Goal: Task Accomplishment & Management: Use online tool/utility

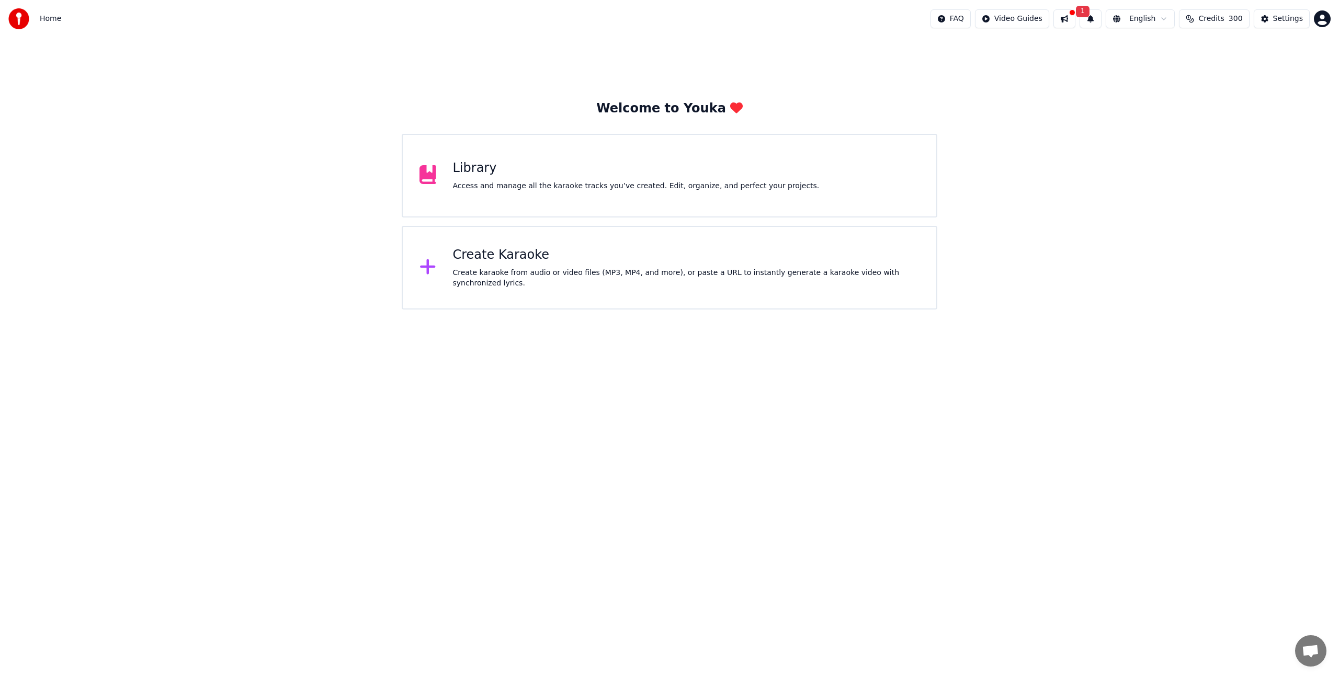
click at [657, 262] on div "Create Karaoke" at bounding box center [686, 255] width 467 height 17
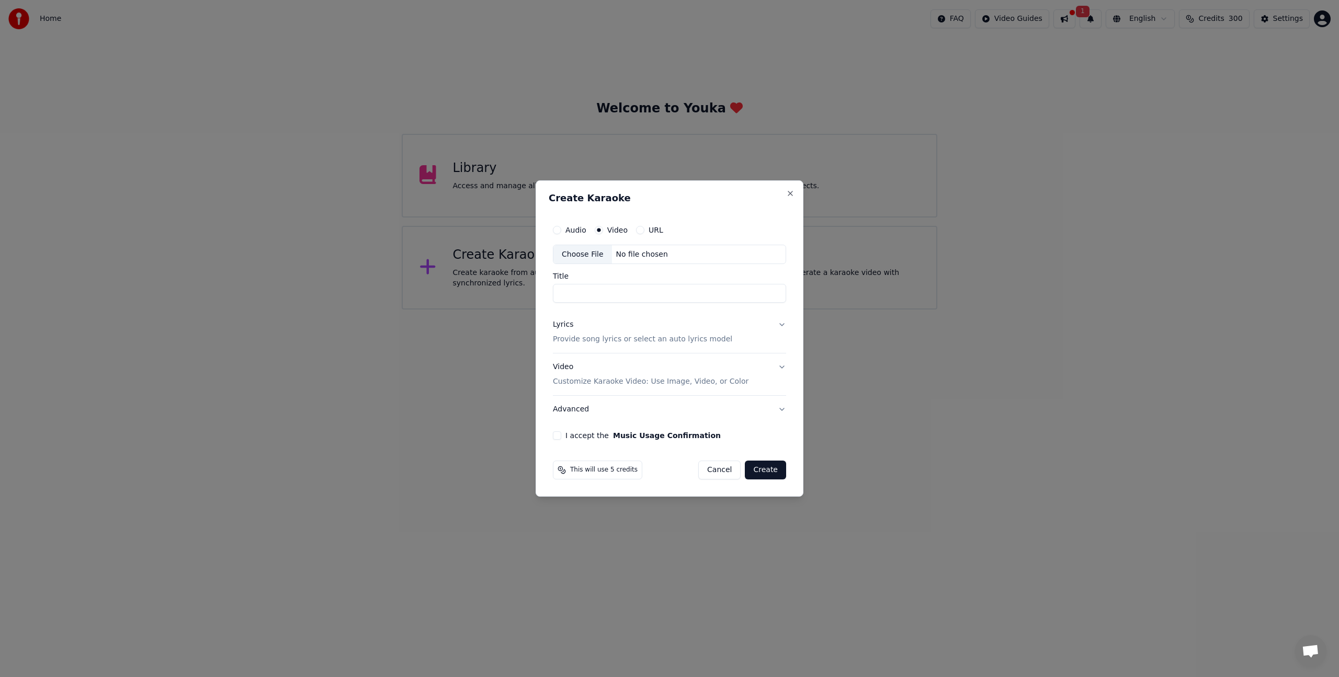
click at [798, 185] on div "Create Karaoke Audio Video URL Choose File No file chosen Title Lyrics Provide …" at bounding box center [669, 338] width 268 height 317
click at [793, 195] on button "Close" at bounding box center [790, 193] width 8 height 8
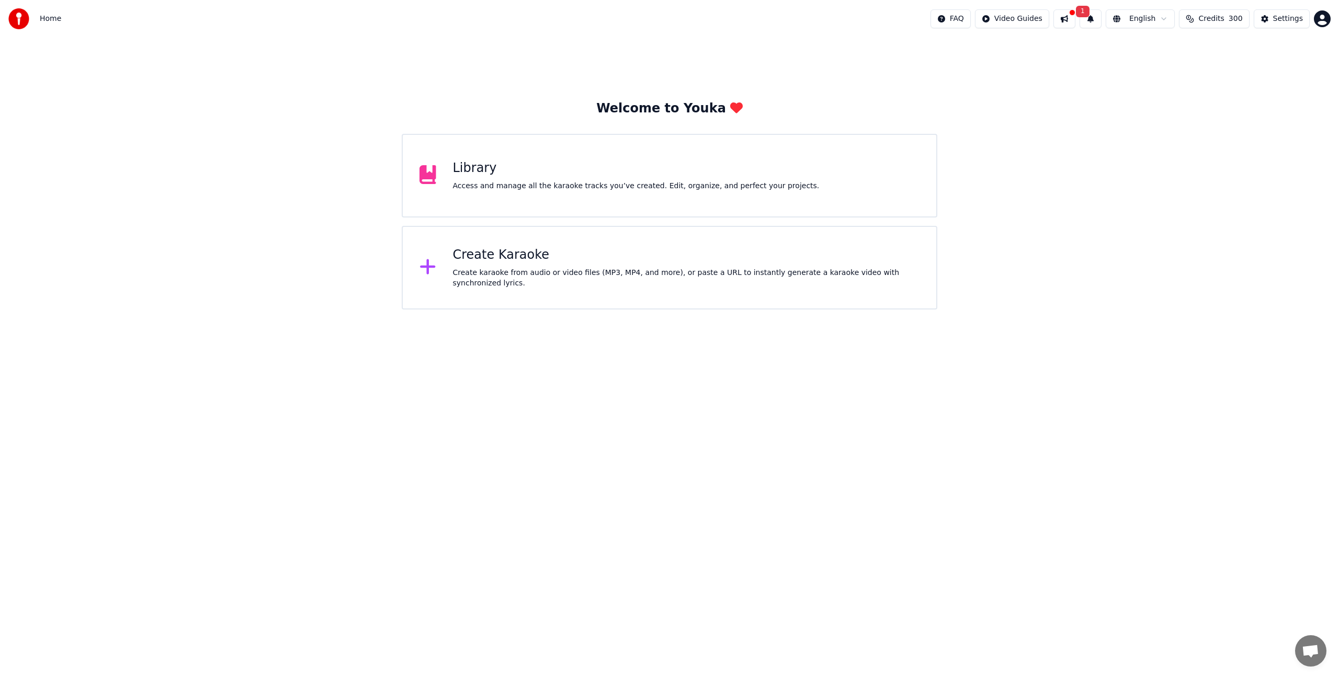
click at [498, 259] on div "Create Karaoke" at bounding box center [686, 255] width 467 height 17
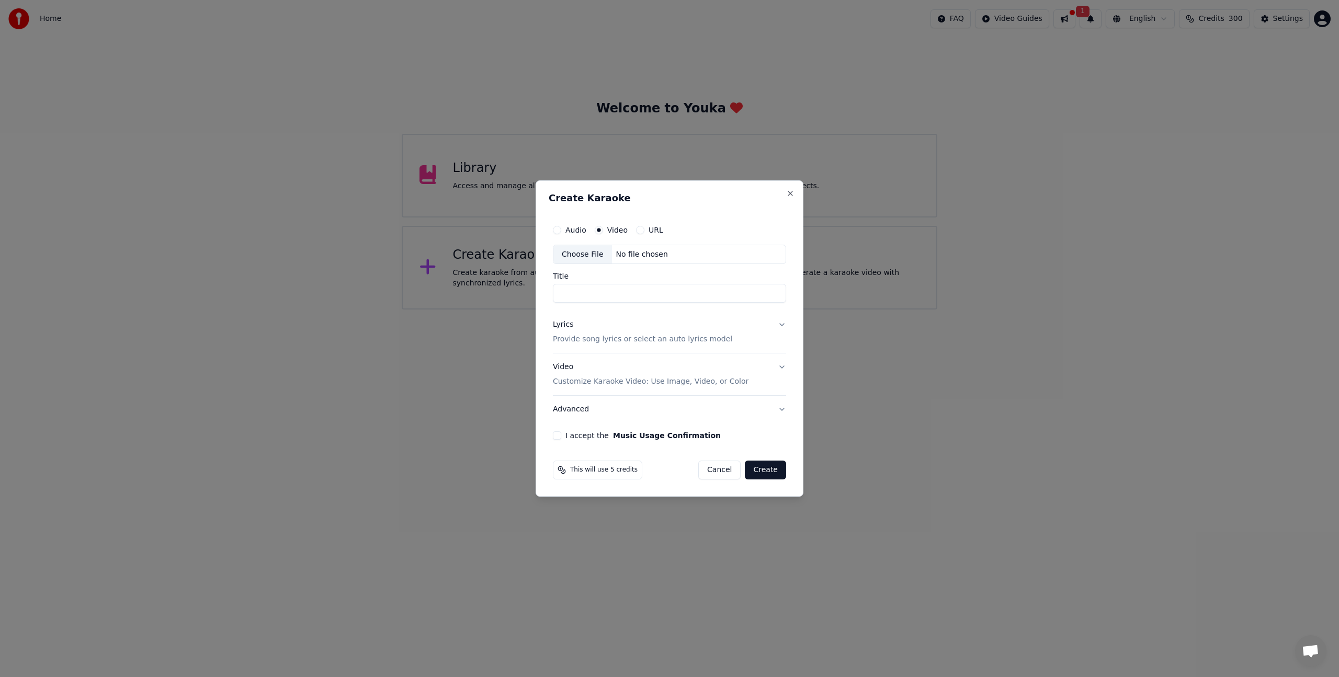
click at [610, 248] on div "Choose File No file chosen" at bounding box center [669, 255] width 233 height 20
click at [571, 228] on label "Audio" at bounding box center [575, 229] width 21 height 7
click at [561, 228] on button "Audio" at bounding box center [557, 230] width 8 height 8
click at [559, 266] on div "Audio Video URL Choose File No file chosen Title" at bounding box center [669, 262] width 233 height 84
click at [565, 250] on div "Choose File" at bounding box center [582, 254] width 59 height 19
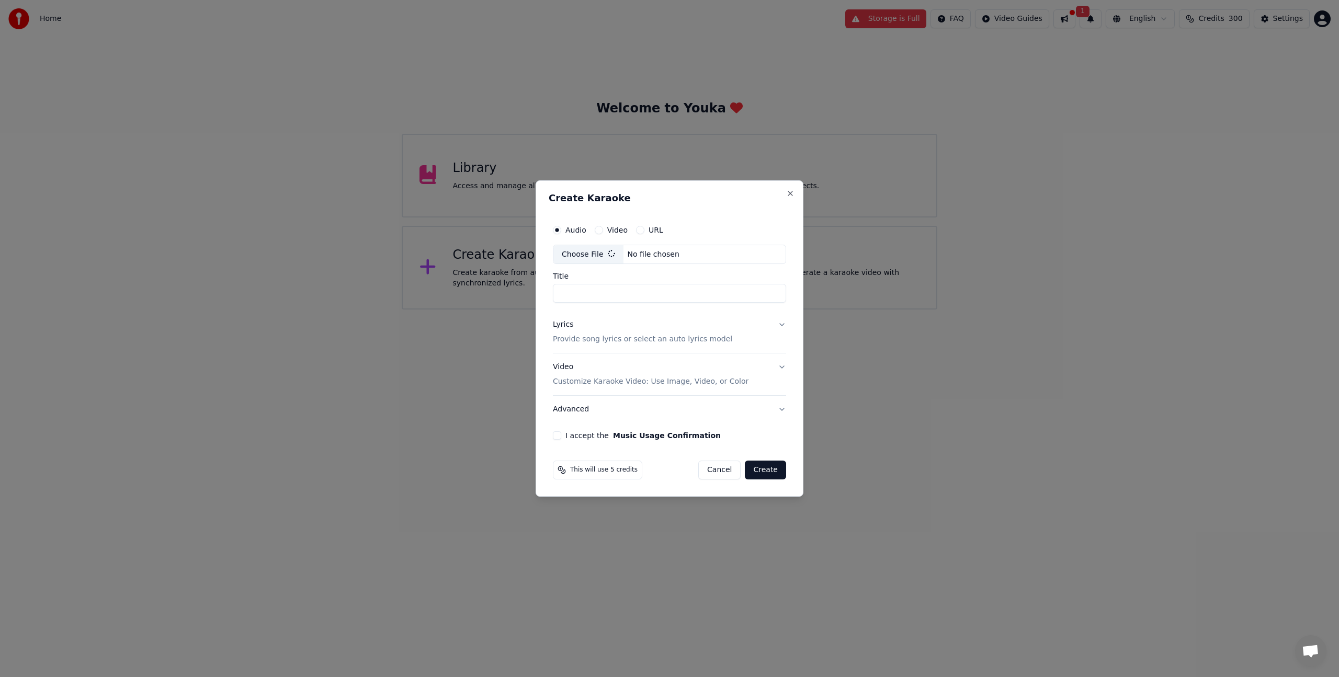
type input "**********"
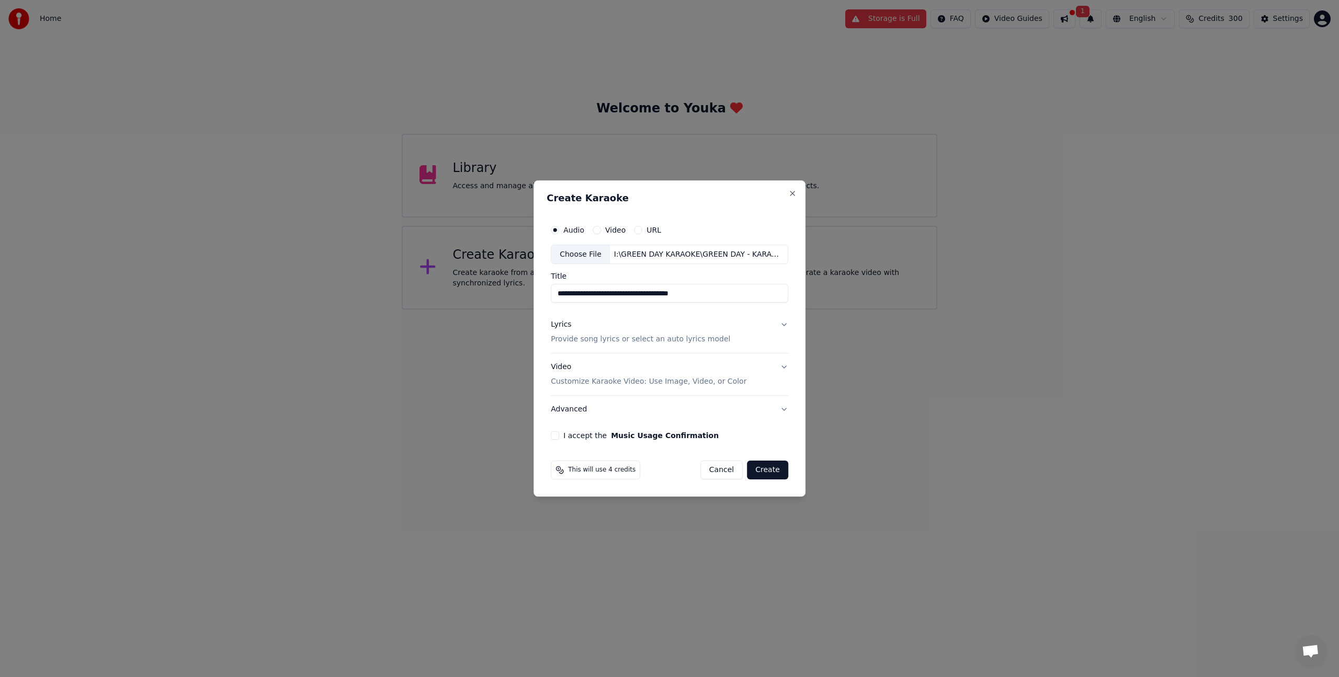
click at [565, 439] on label "I accept the Music Usage Confirmation" at bounding box center [640, 435] width 155 height 7
click at [559, 439] on button "I accept the Music Usage Confirmation" at bounding box center [555, 435] width 8 height 8
type button "on"
click at [619, 290] on input "**********" at bounding box center [669, 293] width 237 height 19
click at [581, 341] on p "Provide song lyrics or select an auto lyrics model" at bounding box center [640, 340] width 179 height 10
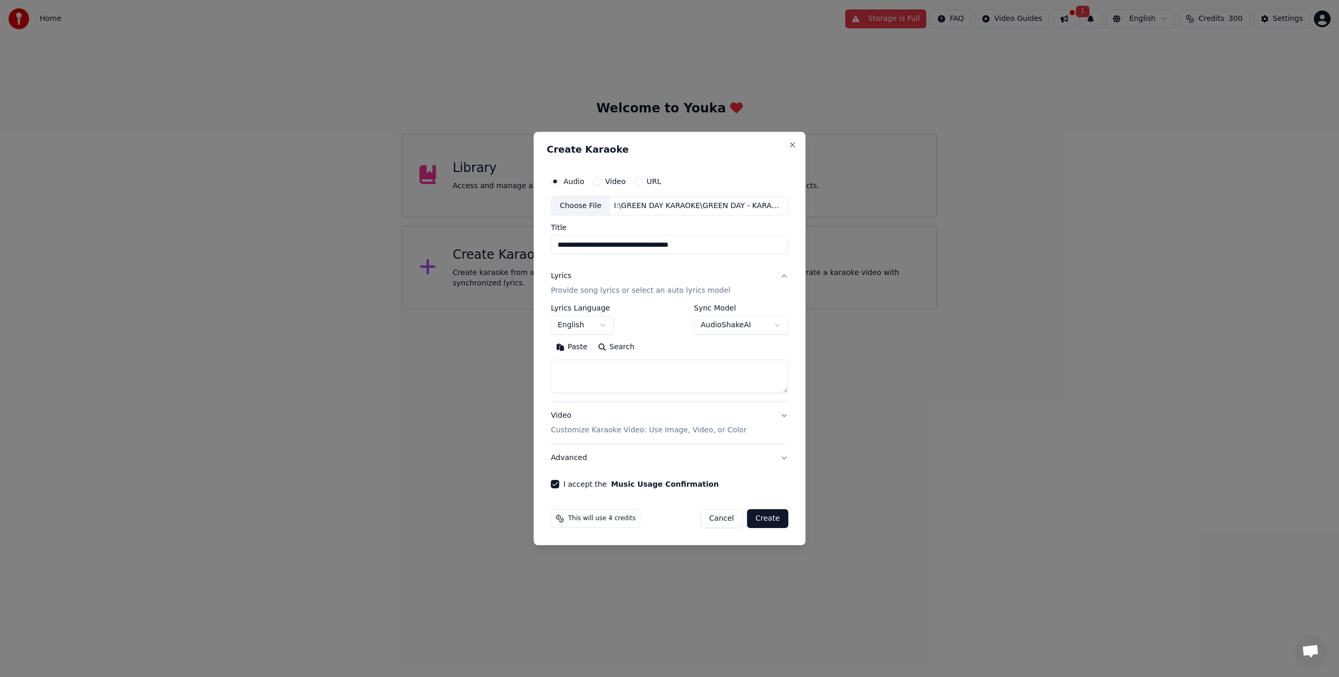
click at [584, 369] on textarea at bounding box center [669, 376] width 237 height 33
paste textarea "**********"
click at [584, 381] on textarea at bounding box center [667, 376] width 233 height 33
click at [584, 379] on textarea at bounding box center [667, 376] width 233 height 33
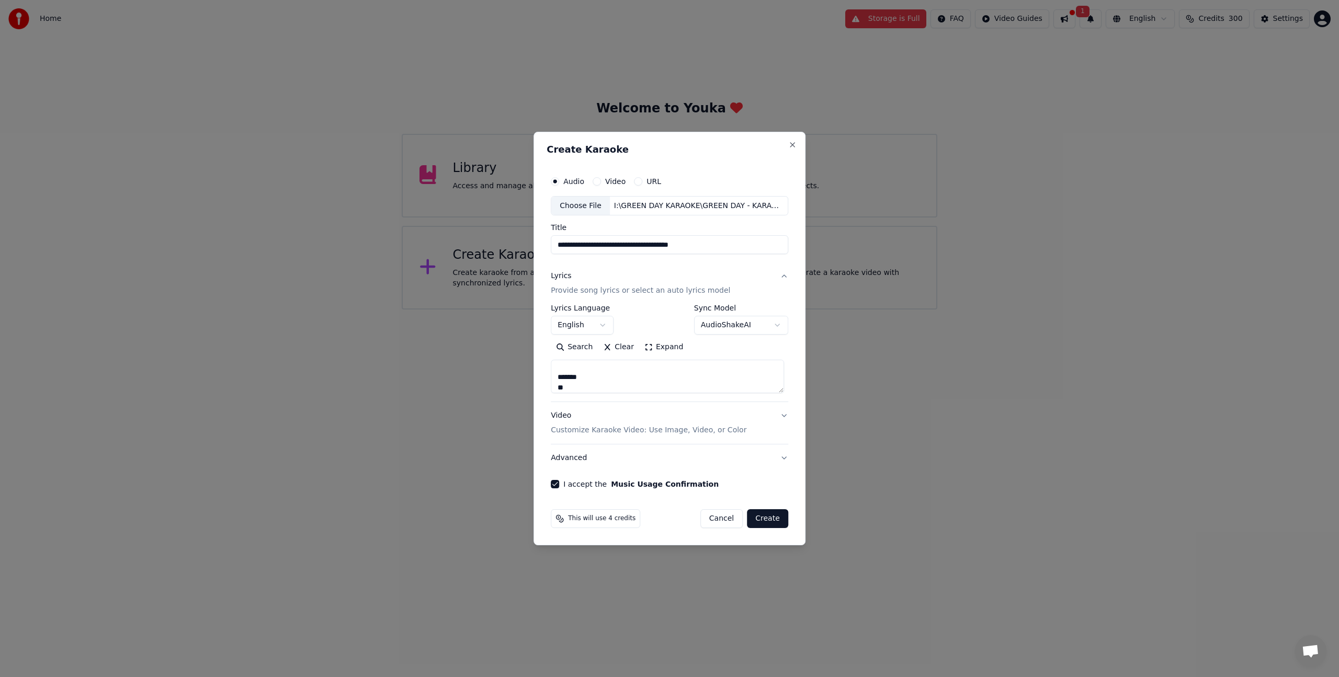
click at [584, 379] on textarea at bounding box center [667, 376] width 233 height 33
click at [588, 372] on textarea at bounding box center [667, 376] width 233 height 33
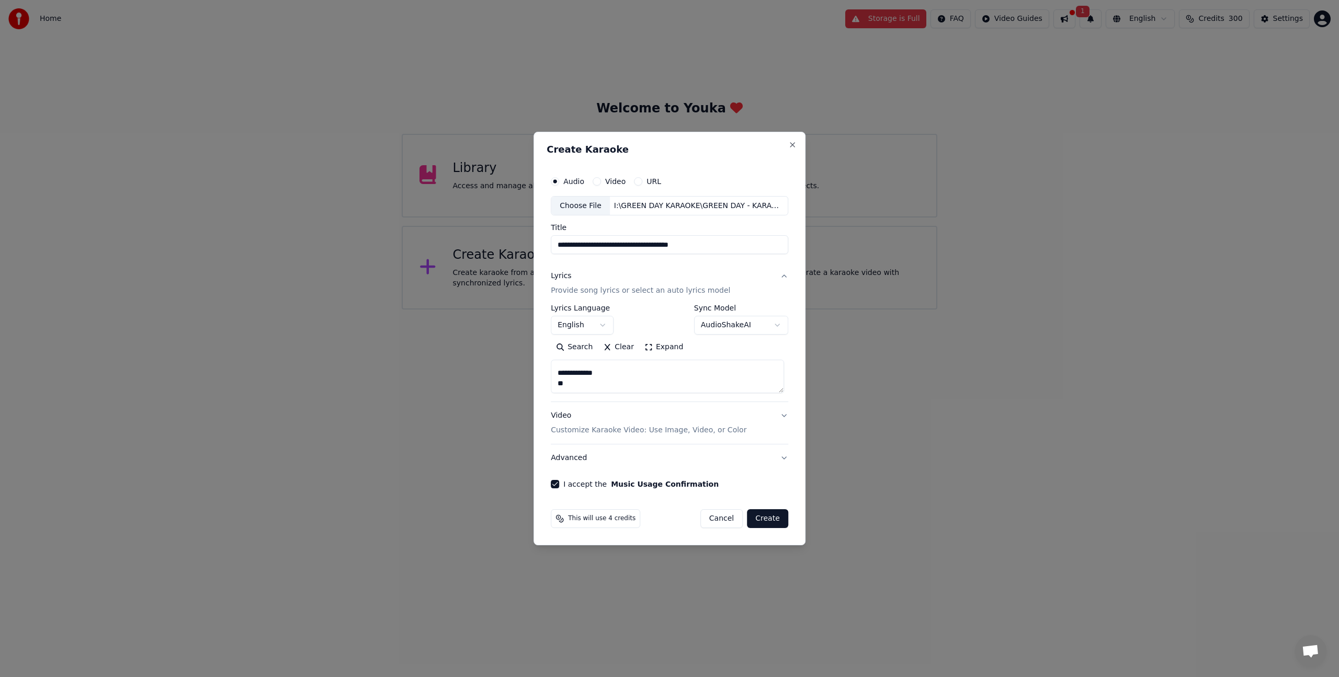
click at [588, 372] on textarea at bounding box center [667, 376] width 233 height 33
click at [576, 378] on textarea at bounding box center [667, 376] width 233 height 33
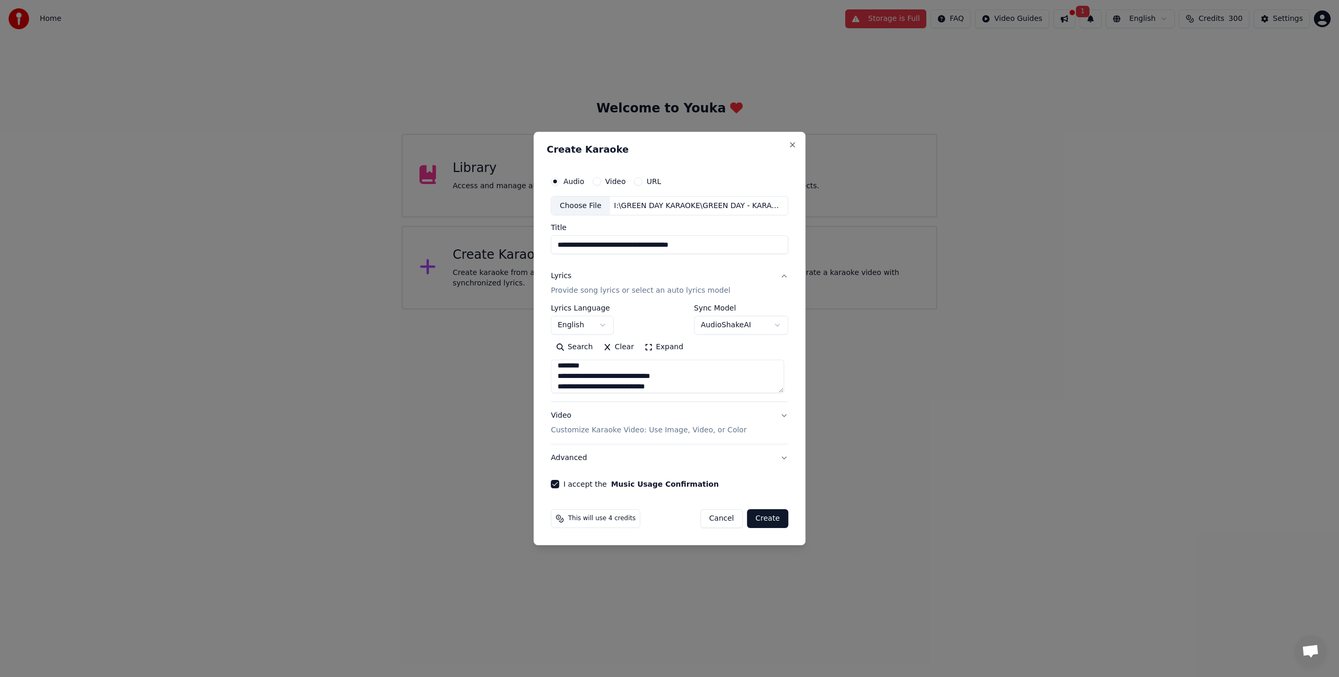
click at [576, 367] on textarea at bounding box center [667, 376] width 233 height 33
click at [574, 389] on textarea at bounding box center [667, 376] width 233 height 33
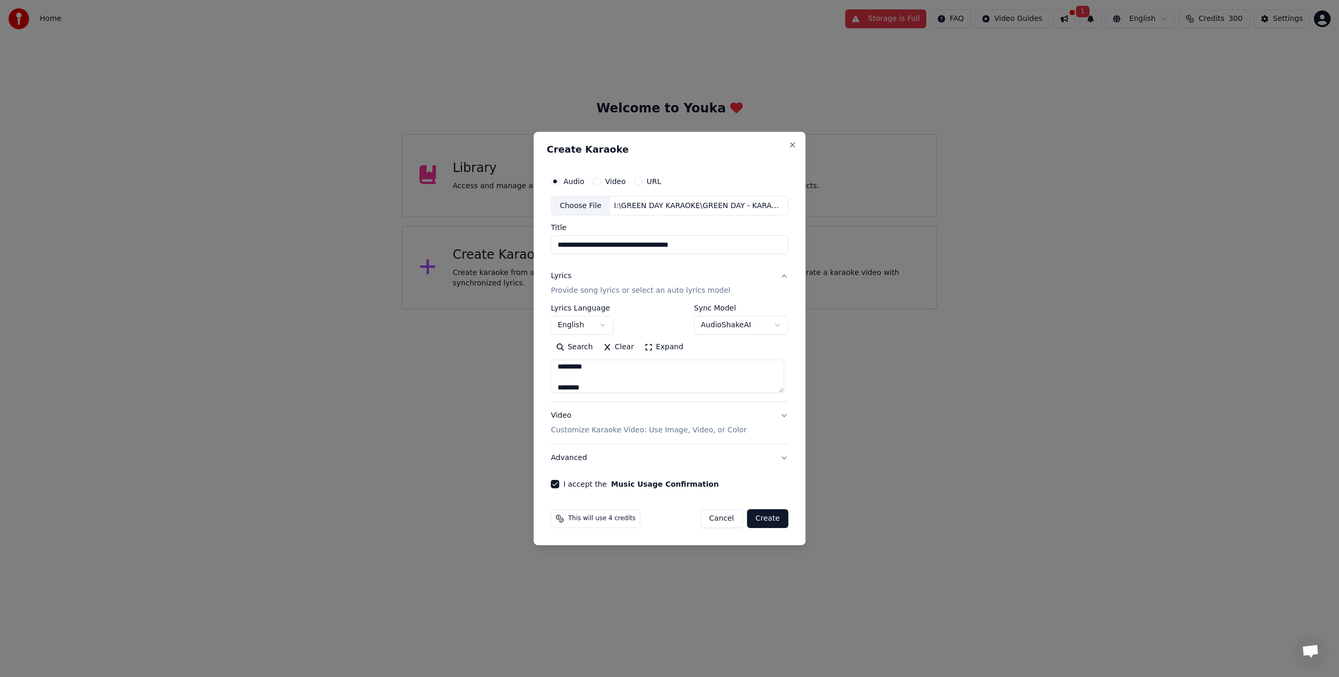
click at [574, 389] on textarea at bounding box center [667, 376] width 233 height 33
click at [572, 386] on textarea at bounding box center [667, 376] width 233 height 33
drag, startPoint x: 591, startPoint y: 388, endPoint x: 585, endPoint y: 386, distance: 6.8
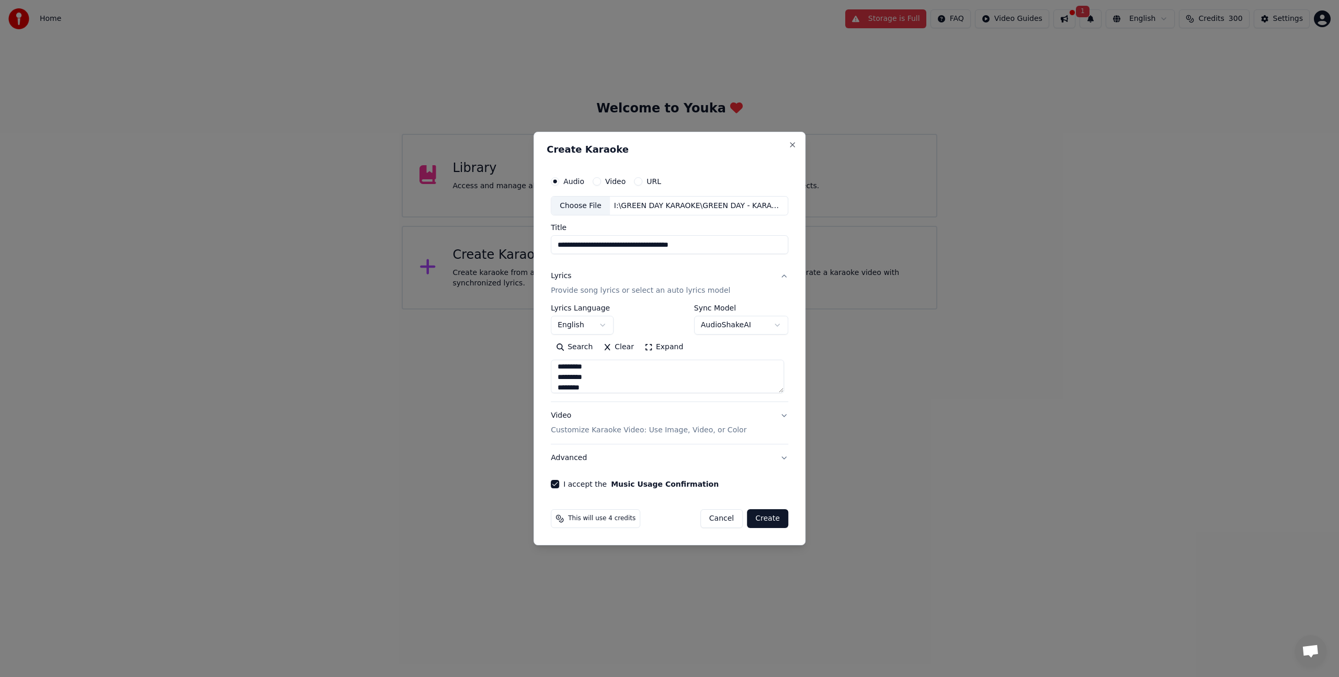
click at [586, 386] on textarea at bounding box center [667, 376] width 233 height 33
click at [572, 387] on textarea at bounding box center [667, 376] width 233 height 33
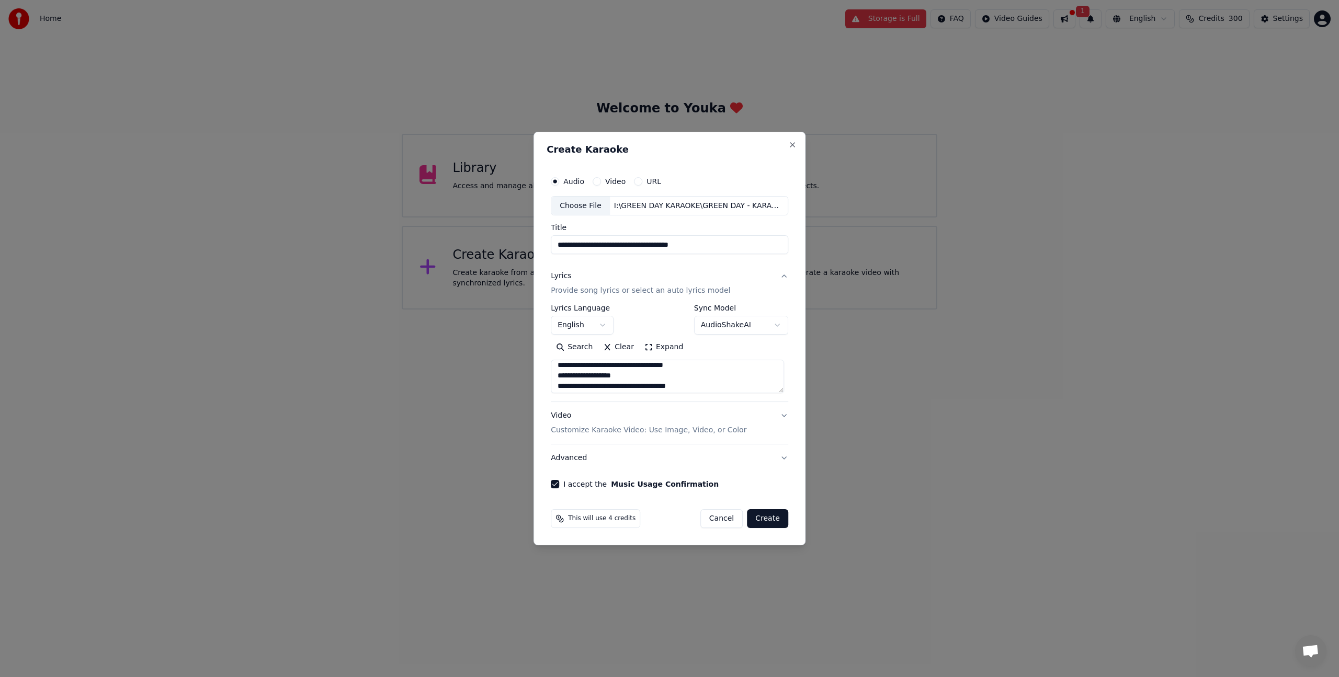
scroll to position [182, 0]
click at [580, 373] on textarea at bounding box center [667, 376] width 233 height 33
click at [575, 368] on textarea at bounding box center [667, 376] width 233 height 33
click at [575, 367] on textarea at bounding box center [667, 376] width 233 height 33
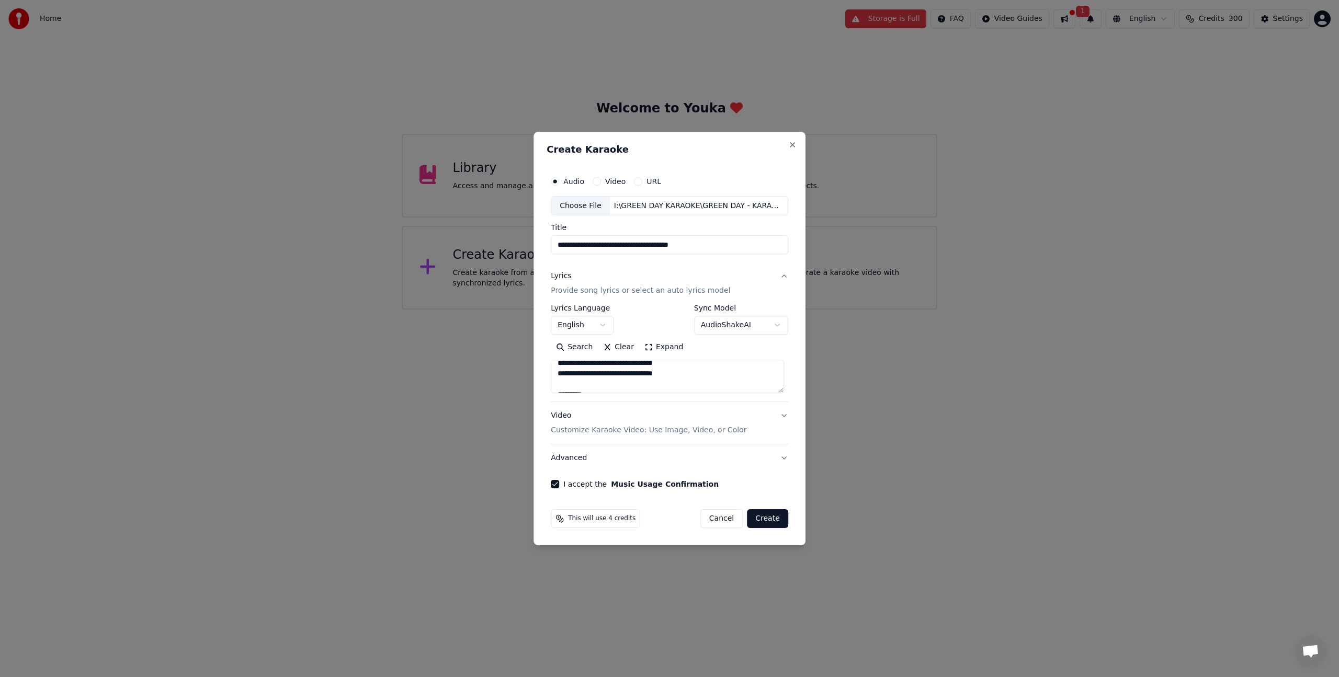
click at [575, 367] on textarea at bounding box center [667, 376] width 233 height 33
click at [575, 383] on textarea at bounding box center [667, 376] width 233 height 33
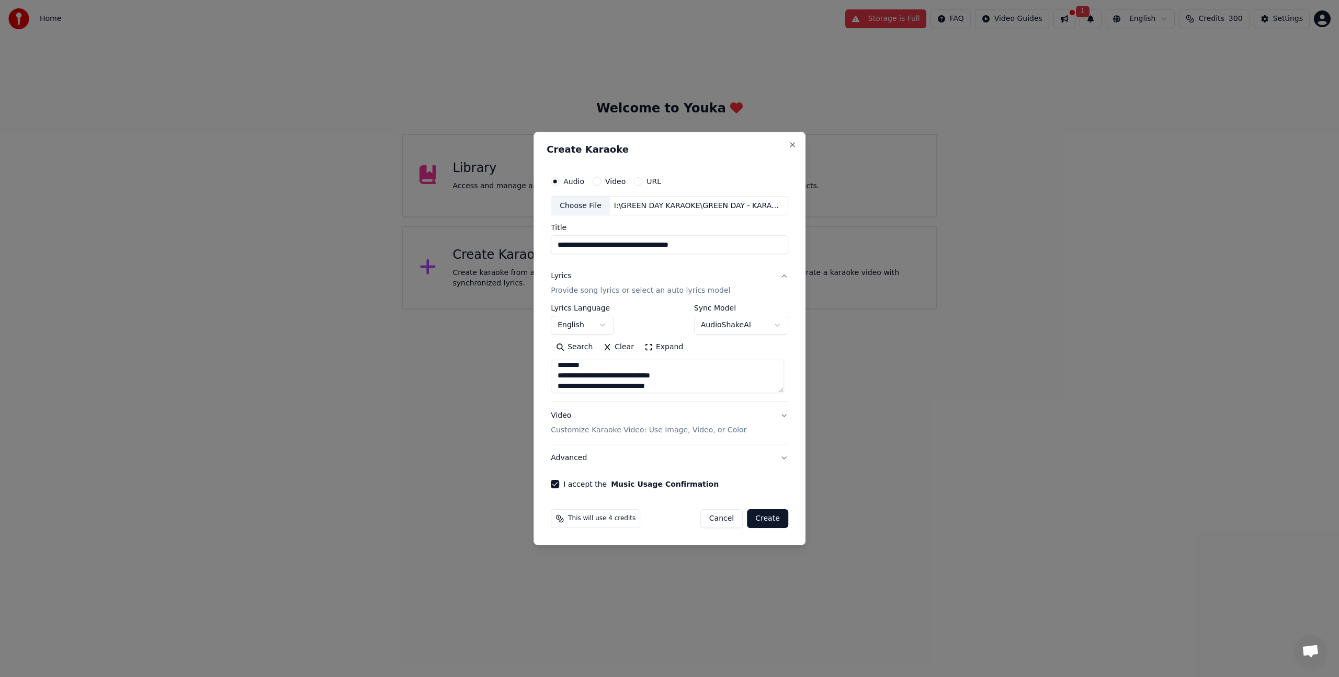
scroll to position [109, 0]
click at [570, 376] on textarea at bounding box center [667, 376] width 233 height 33
click at [570, 375] on textarea at bounding box center [667, 376] width 233 height 33
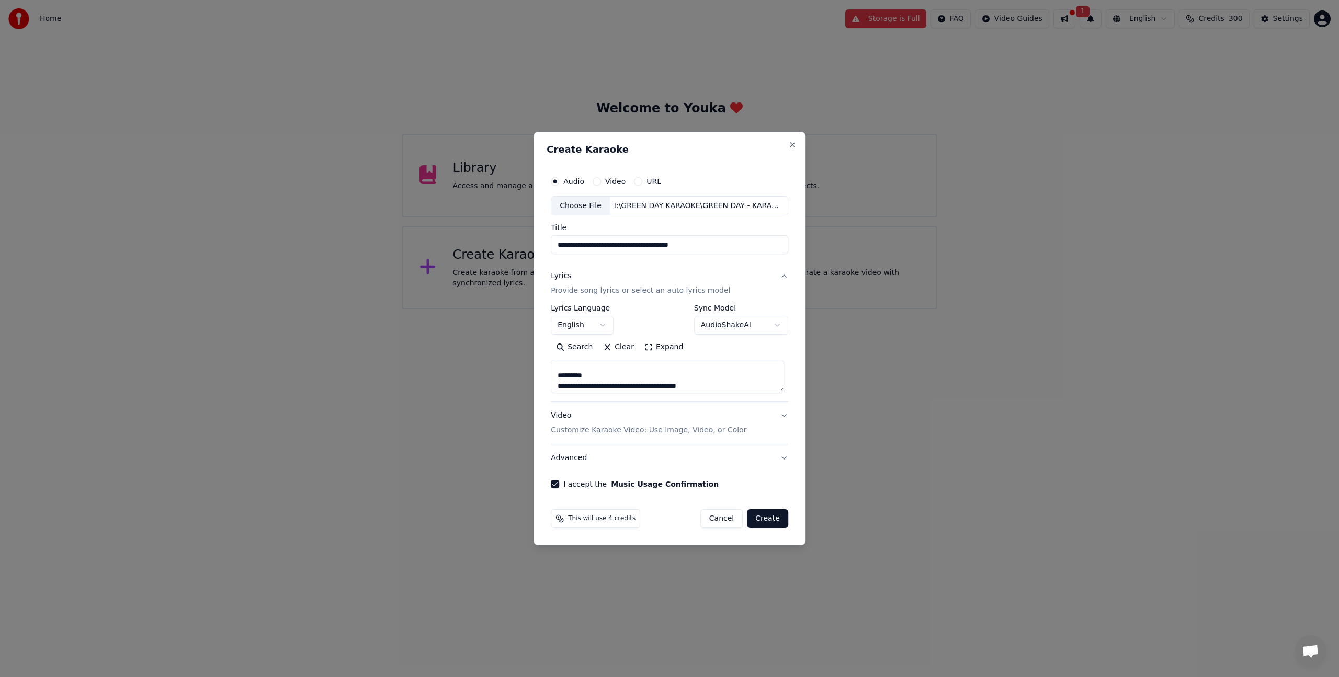
click at [569, 373] on textarea at bounding box center [667, 376] width 233 height 33
click at [569, 372] on textarea at bounding box center [667, 376] width 233 height 33
click at [597, 387] on textarea at bounding box center [667, 376] width 233 height 33
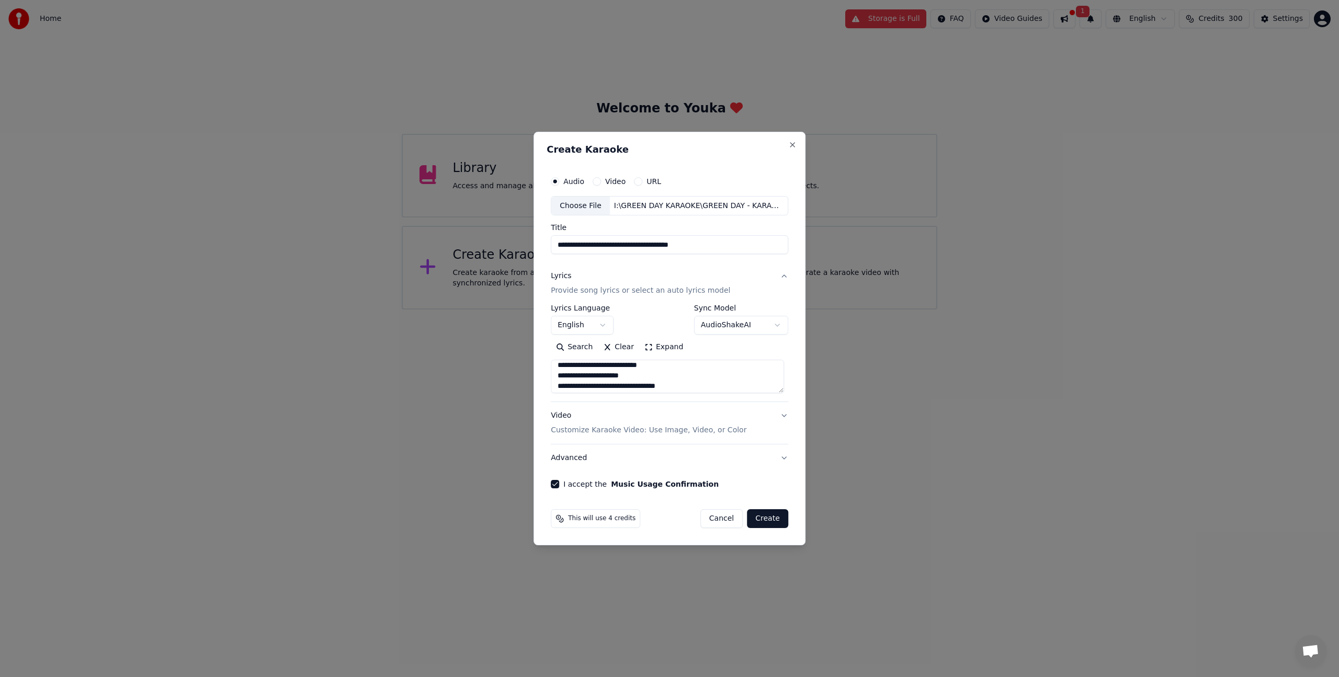
scroll to position [234, 0]
type textarea "**********"
drag, startPoint x: 637, startPoint y: 245, endPoint x: 741, endPoint y: 244, distance: 104.6
click at [741, 244] on input "**********" at bounding box center [669, 245] width 237 height 19
type input "**********"
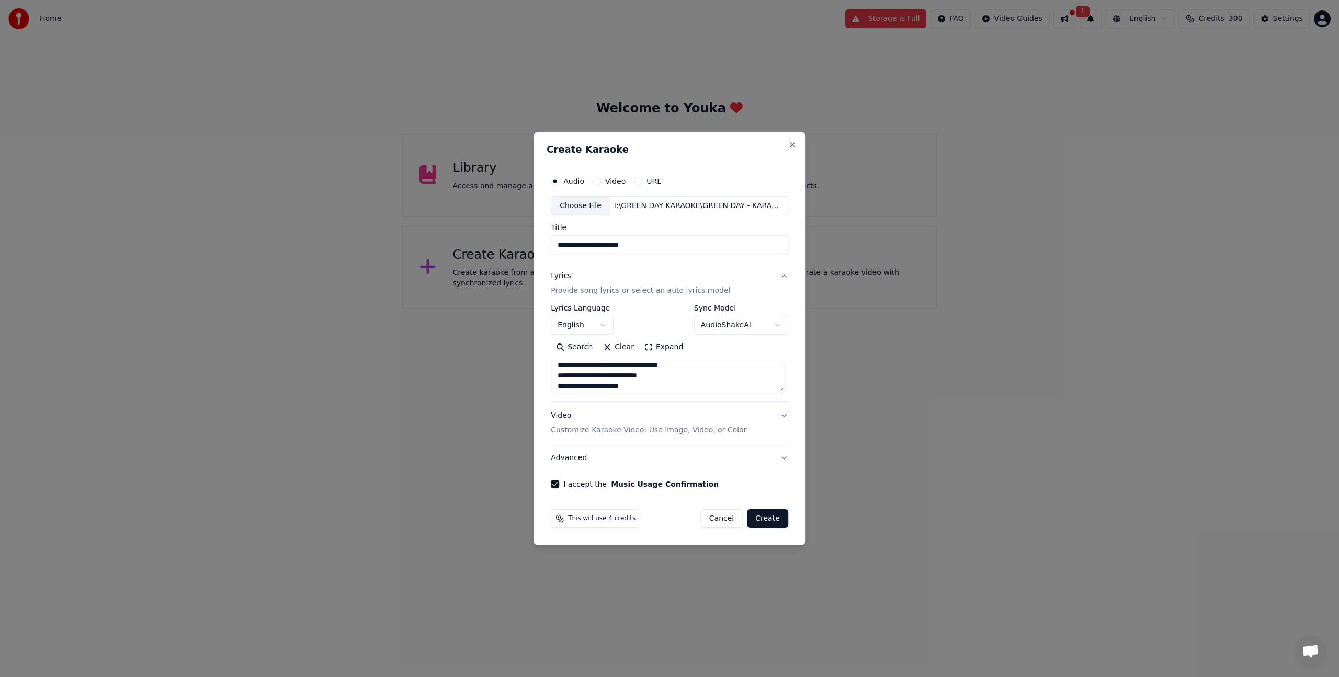
click at [551, 339] on button "Search" at bounding box center [574, 347] width 47 height 17
type textarea "**********"
click at [668, 431] on p "Customize Karaoke Video: Use Image, Video, or Color" at bounding box center [649, 430] width 196 height 10
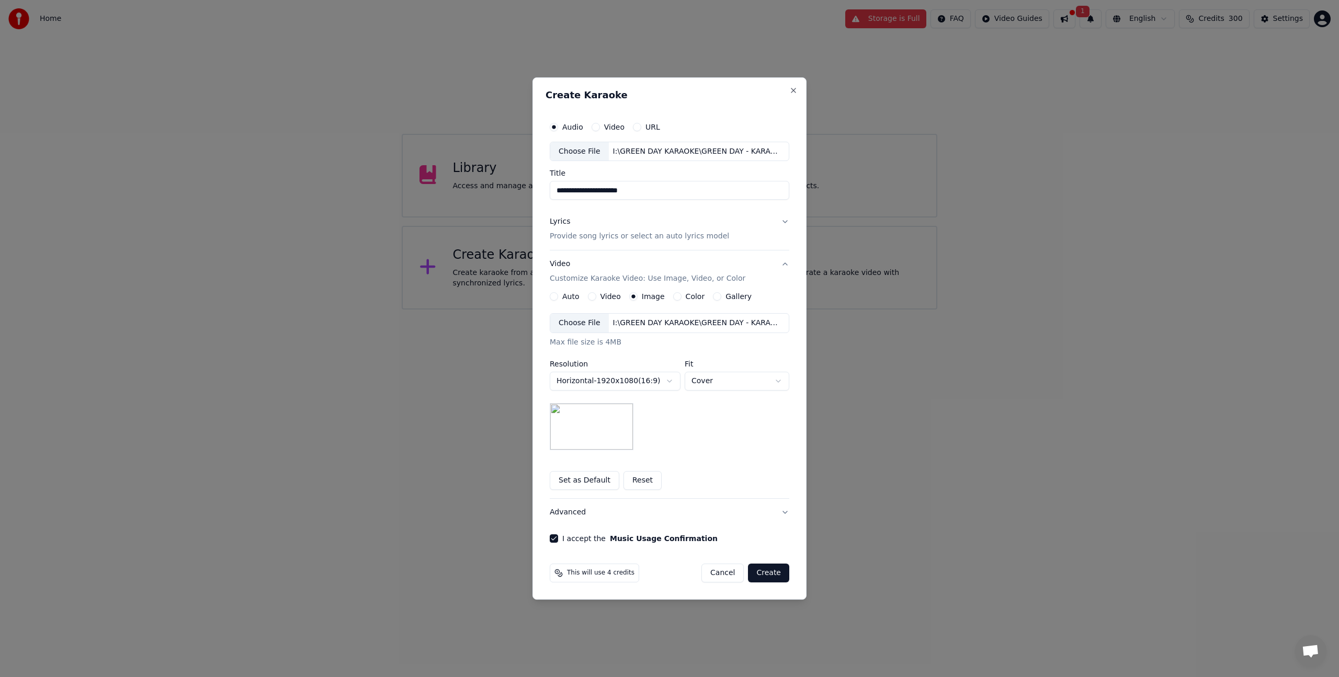
click at [581, 426] on img at bounding box center [592, 426] width 84 height 47
click at [650, 310] on body "**********" at bounding box center [669, 155] width 1339 height 310
select select "*********"
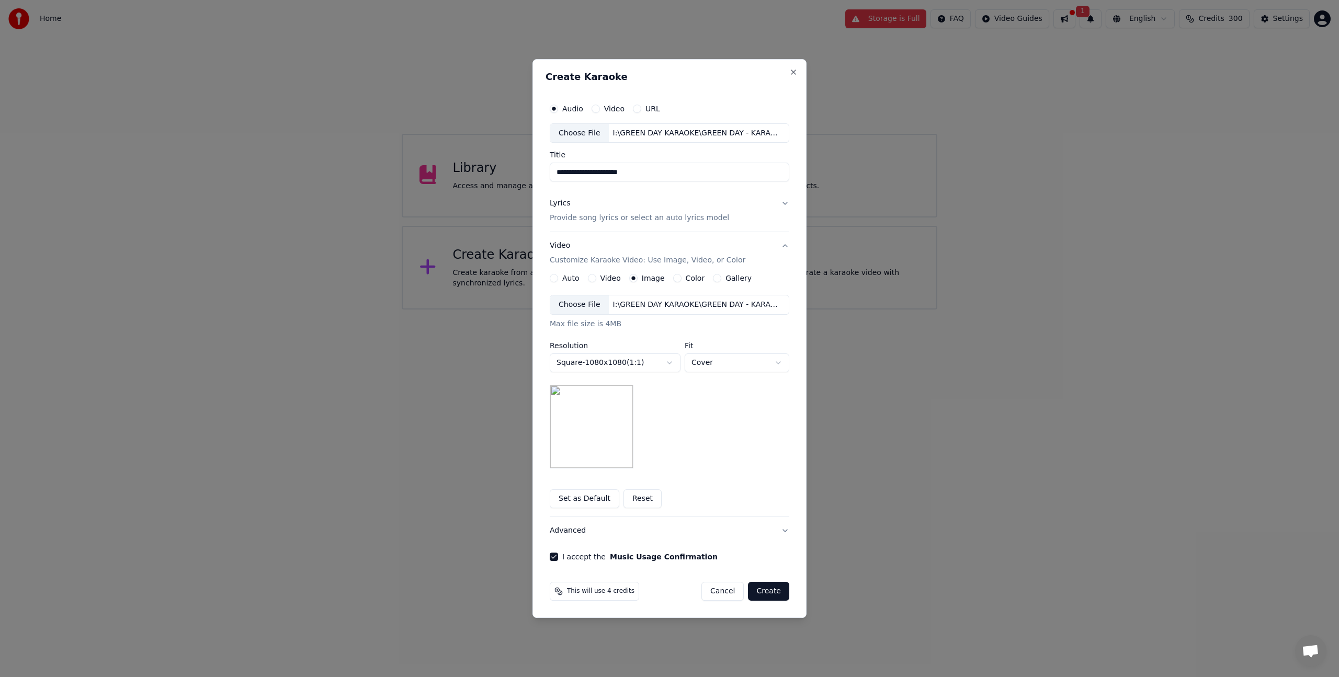
click at [624, 442] on img at bounding box center [592, 427] width 84 height 84
click at [617, 440] on img at bounding box center [592, 427] width 84 height 84
click at [581, 296] on div "Choose File" at bounding box center [579, 304] width 59 height 19
click at [770, 596] on button "Create" at bounding box center [768, 591] width 41 height 19
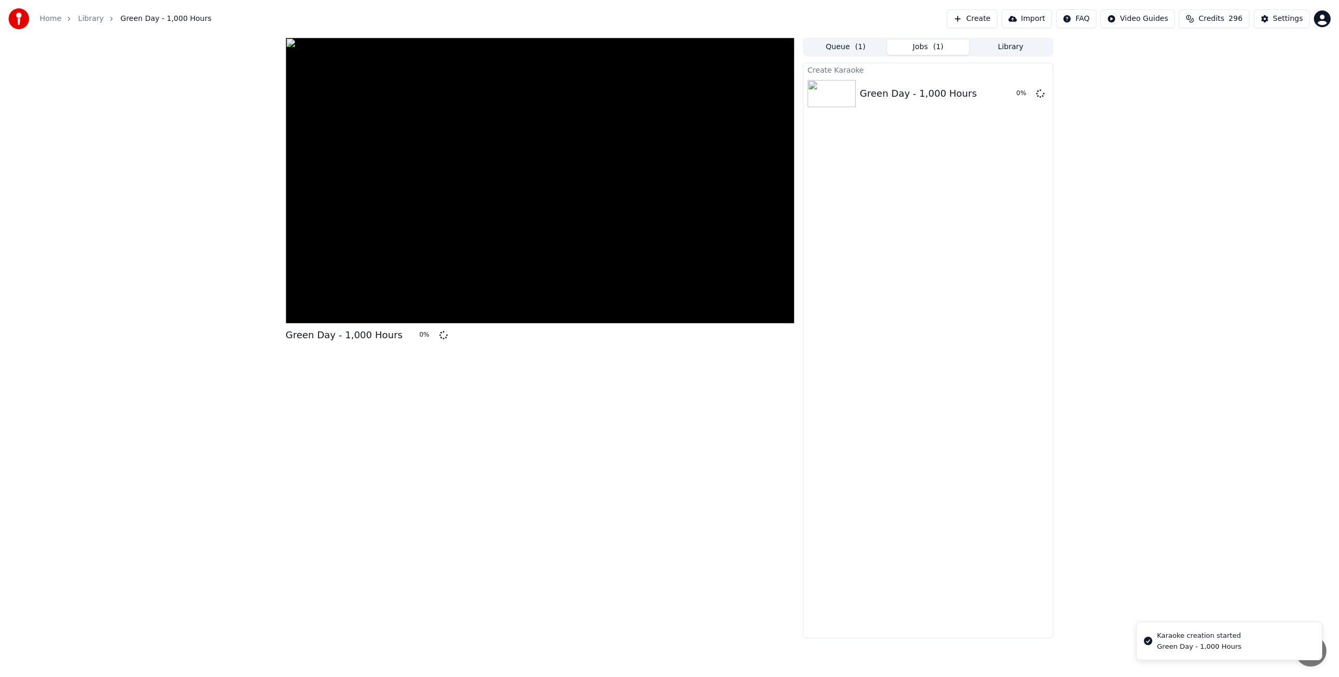
click at [975, 25] on button "Create" at bounding box center [971, 18] width 51 height 19
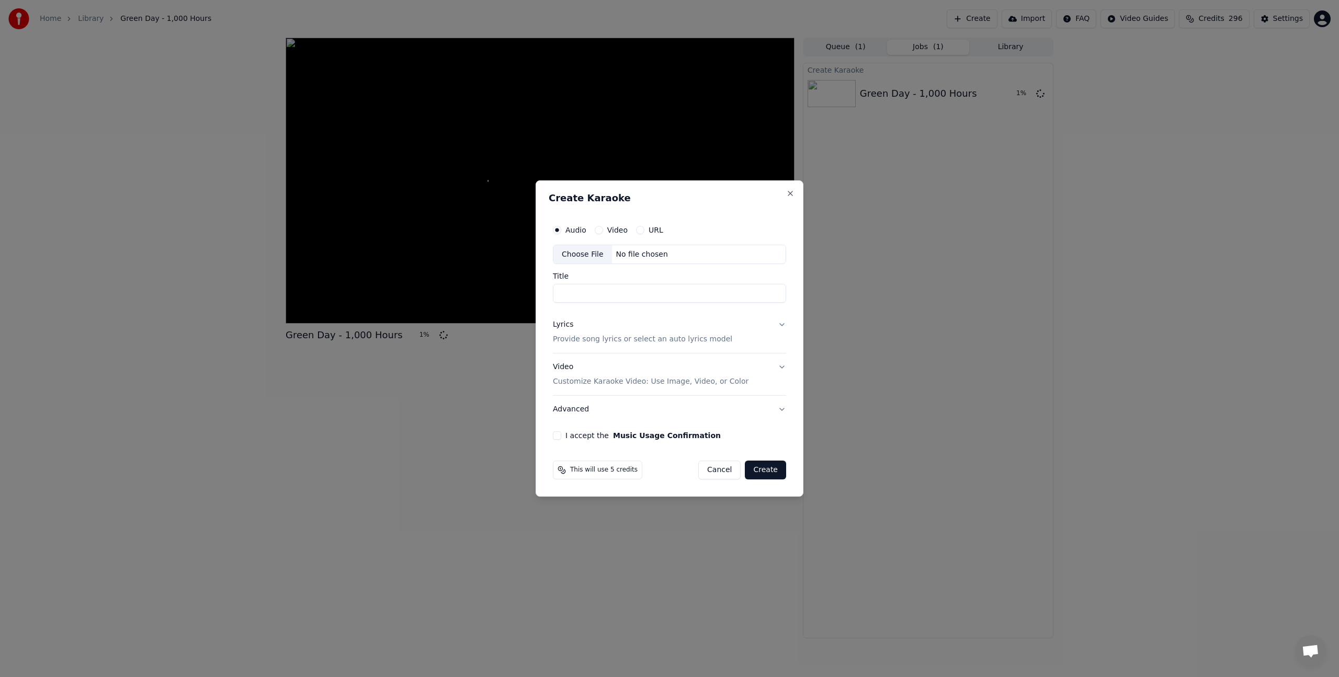
click at [584, 258] on div "Choose File" at bounding box center [582, 254] width 59 height 19
type input "**********"
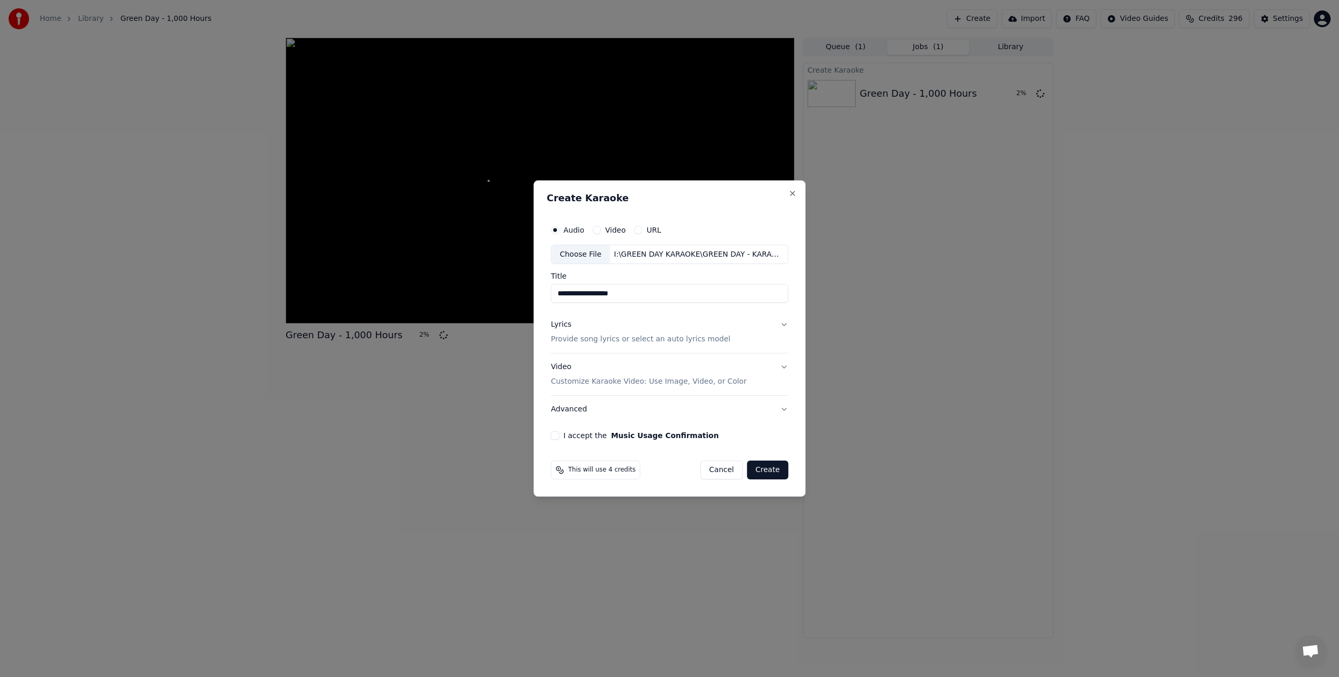
click at [609, 341] on p "Provide song lyrics or select an auto lyrics model" at bounding box center [640, 340] width 179 height 10
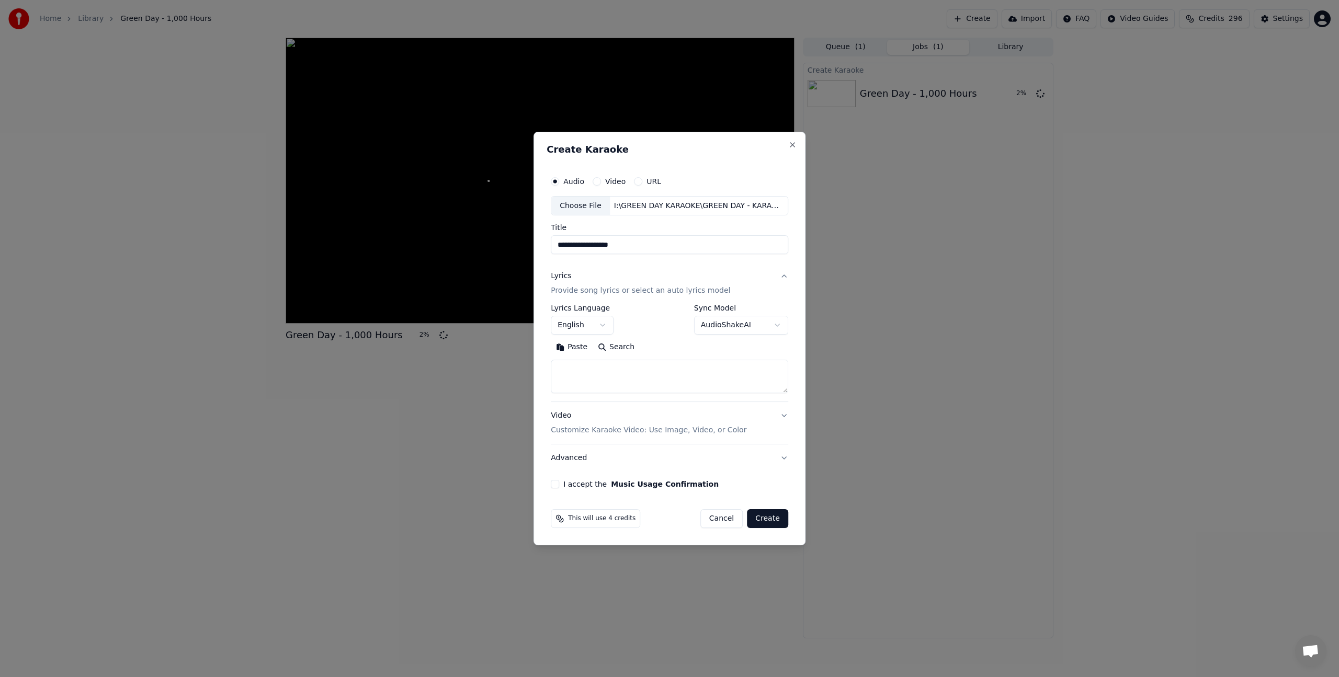
click at [605, 368] on textarea at bounding box center [669, 376] width 237 height 33
click at [627, 383] on textarea at bounding box center [669, 376] width 237 height 33
paste textarea "**********"
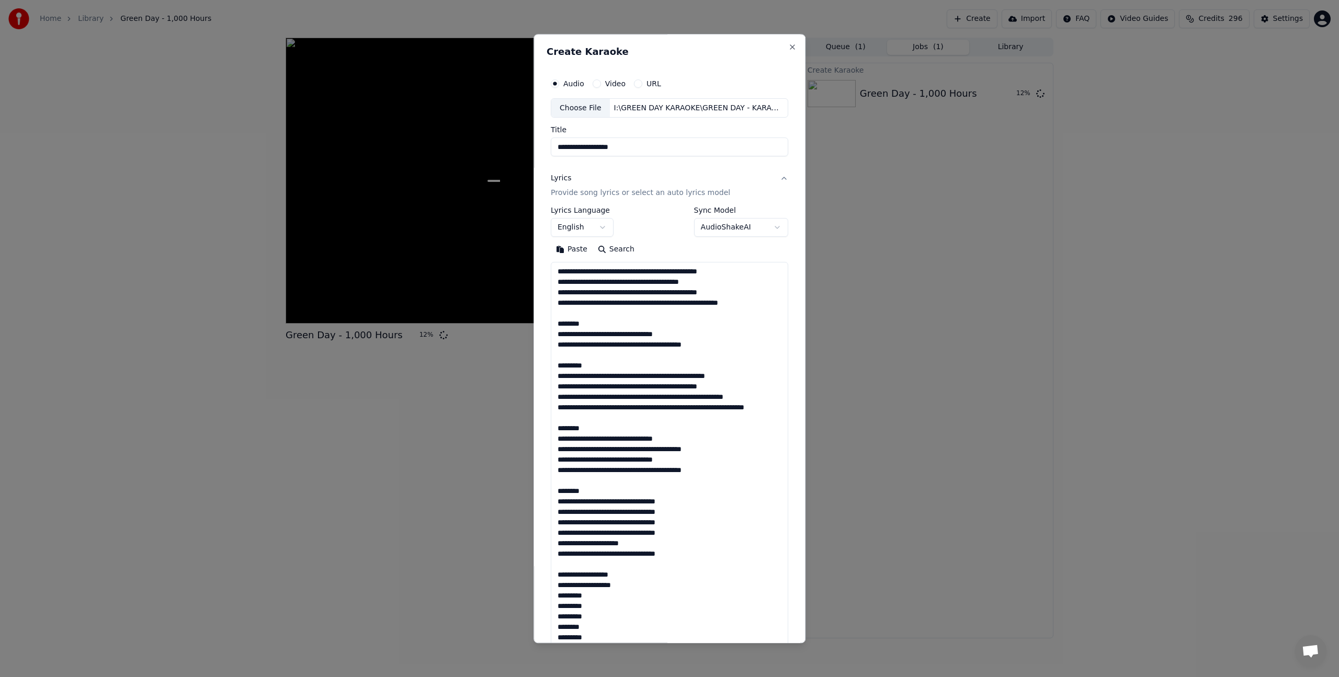
scroll to position [567, 0]
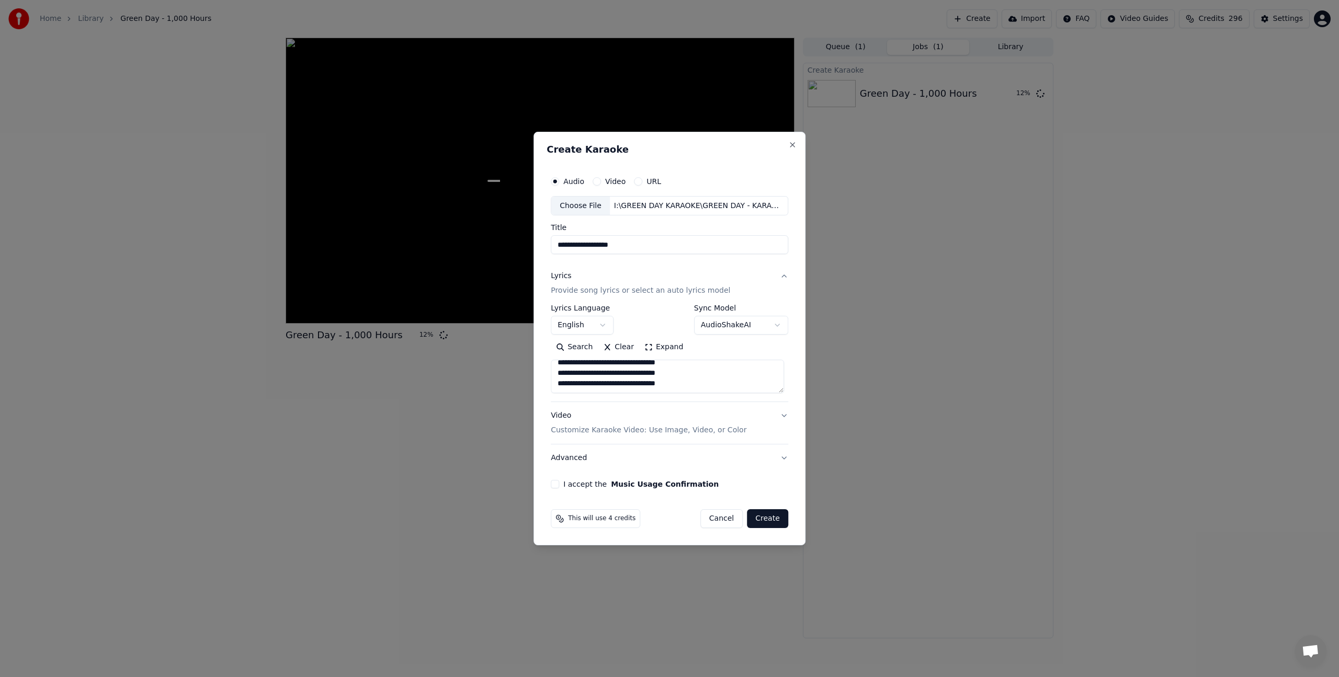
click at [611, 380] on textarea at bounding box center [667, 376] width 233 height 33
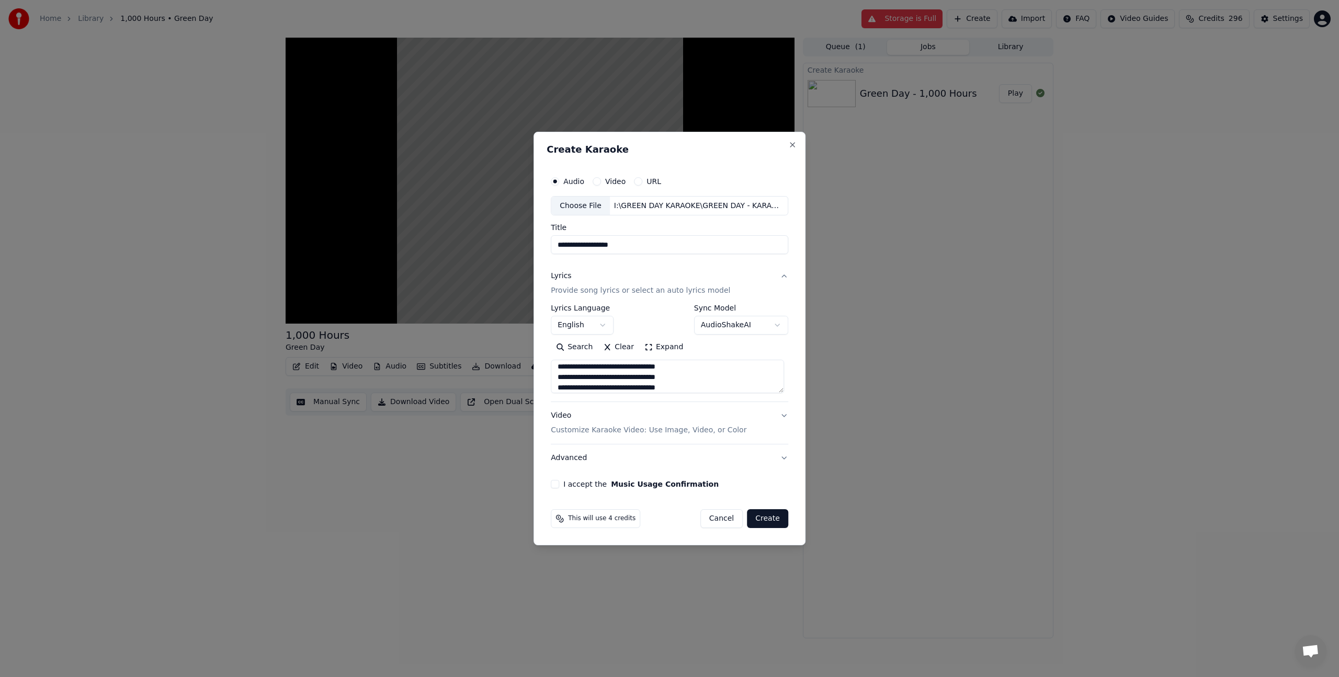
scroll to position [369, 0]
type textarea "**********"
click at [553, 485] on button "I accept the Music Usage Confirmation" at bounding box center [555, 484] width 8 height 8
click at [621, 434] on p "Customize Karaoke Video: Use Image, Video, or Color" at bounding box center [649, 430] width 196 height 10
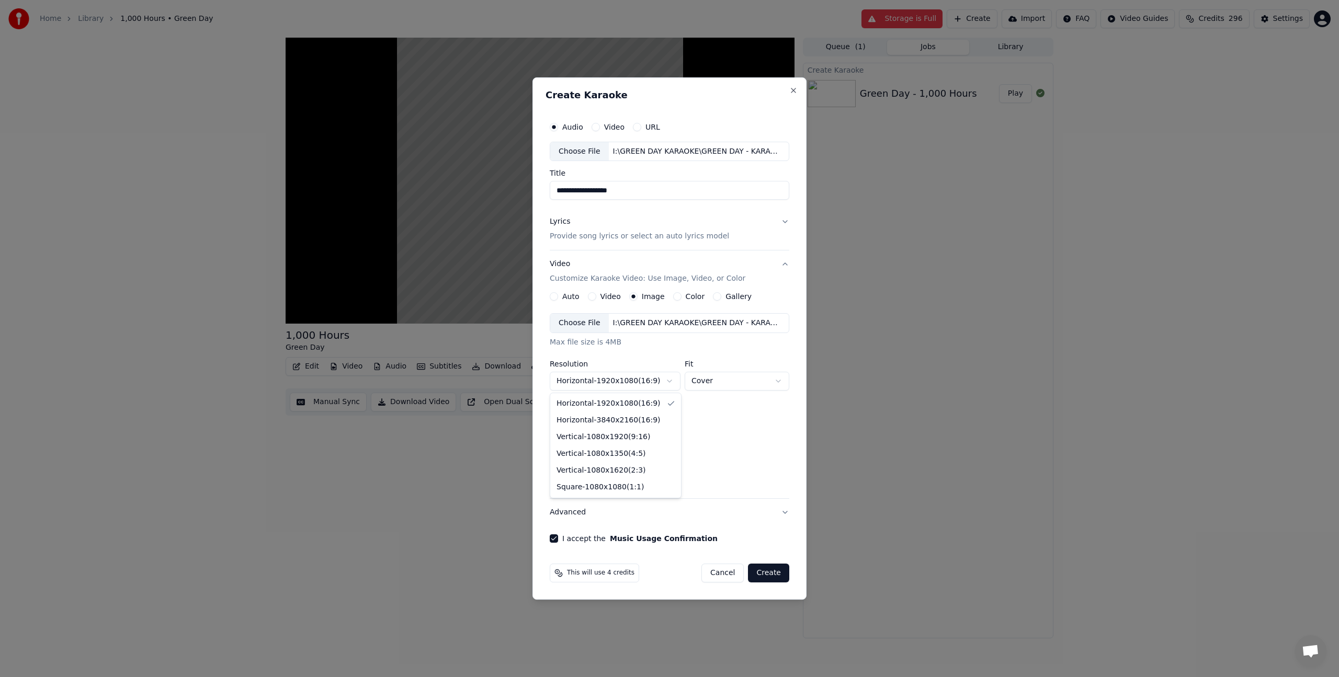
click at [587, 372] on body "**********" at bounding box center [669, 338] width 1339 height 677
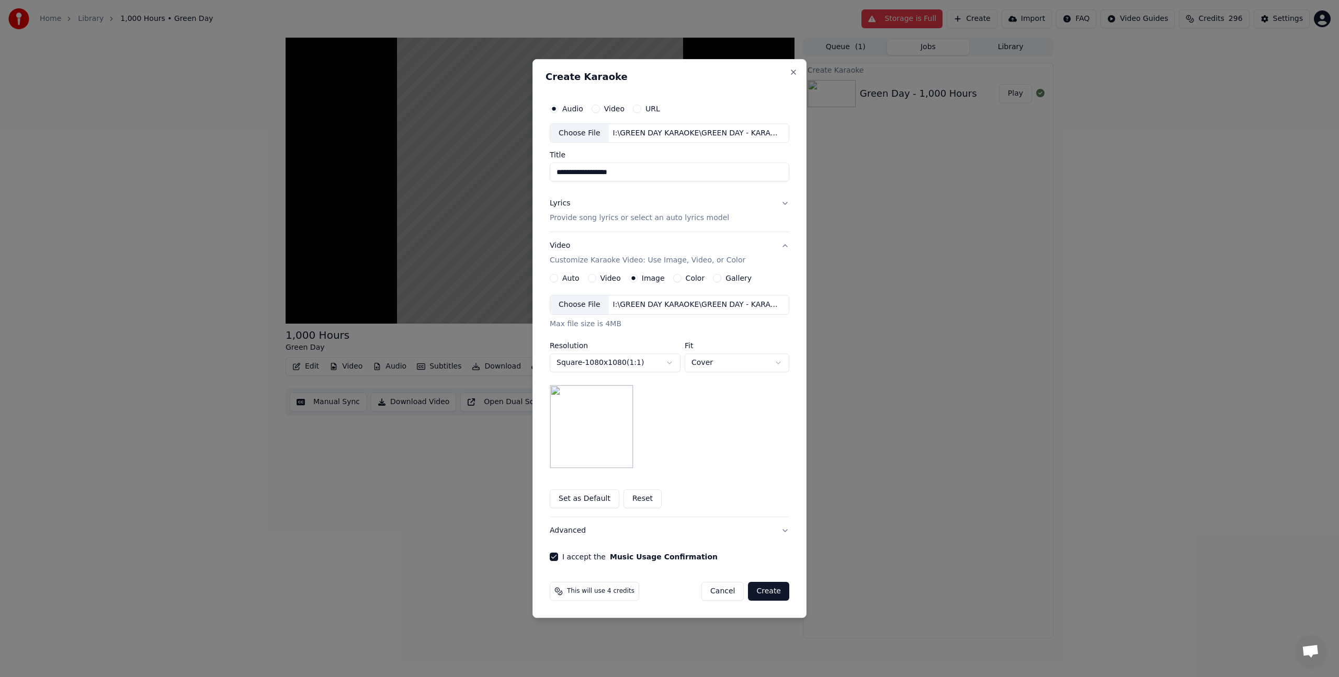
click at [593, 437] on img at bounding box center [592, 427] width 84 height 84
click at [557, 414] on img at bounding box center [592, 427] width 84 height 84
click at [597, 303] on div "Choose File" at bounding box center [579, 304] width 59 height 19
click at [779, 590] on button "Create" at bounding box center [768, 591] width 41 height 19
select select "*********"
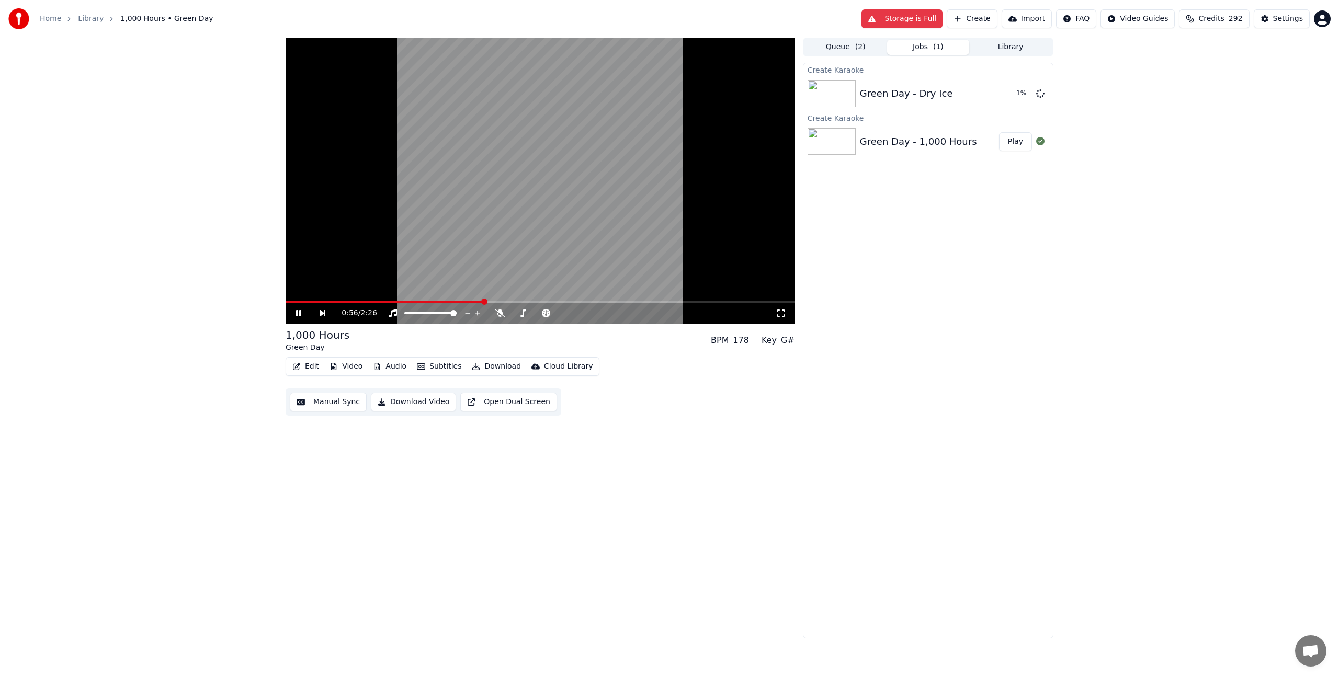
click at [907, 28] on button "Storage is Full" at bounding box center [901, 18] width 81 height 19
click at [902, 25] on button "Storage is Full" at bounding box center [901, 18] width 81 height 19
click at [891, 12] on button "Storage is Full" at bounding box center [901, 18] width 81 height 19
click at [898, 19] on button "Storage is Full" at bounding box center [901, 18] width 81 height 19
click at [898, 20] on button "Storage is Full" at bounding box center [901, 18] width 81 height 19
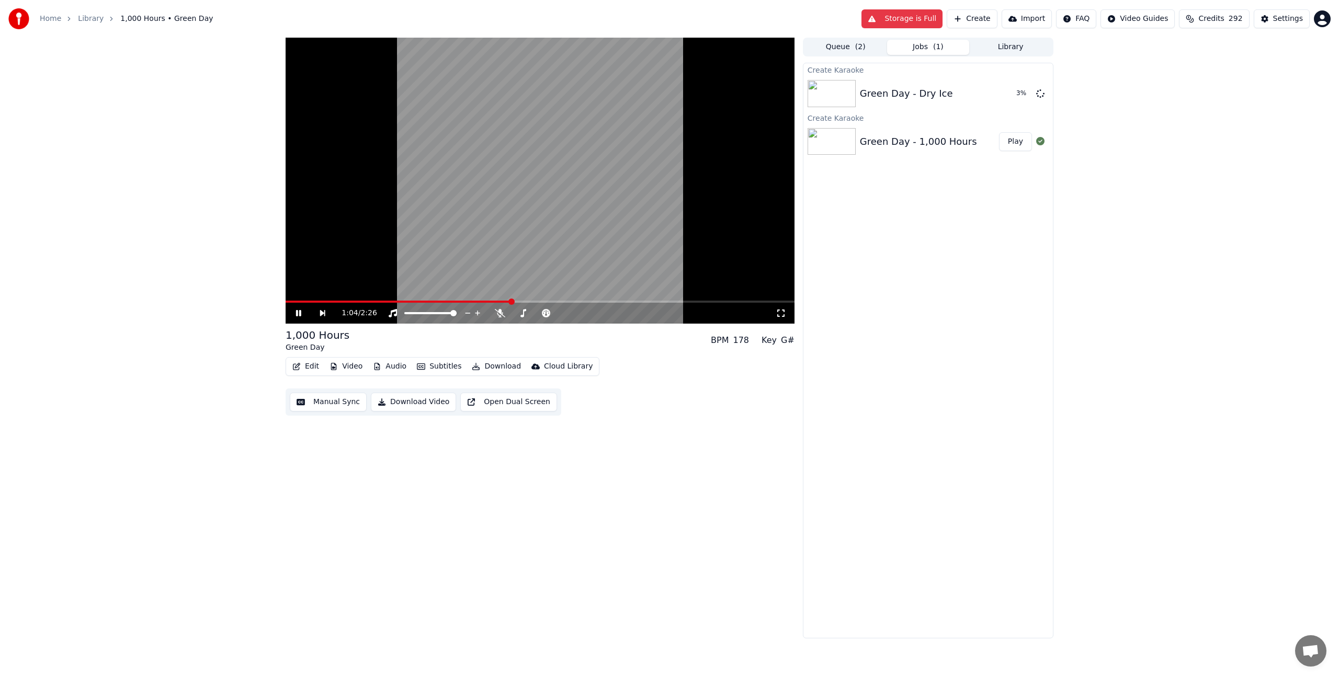
click at [920, 20] on button "Storage is Full" at bounding box center [901, 18] width 81 height 19
click at [995, 19] on button "Create" at bounding box center [971, 18] width 51 height 19
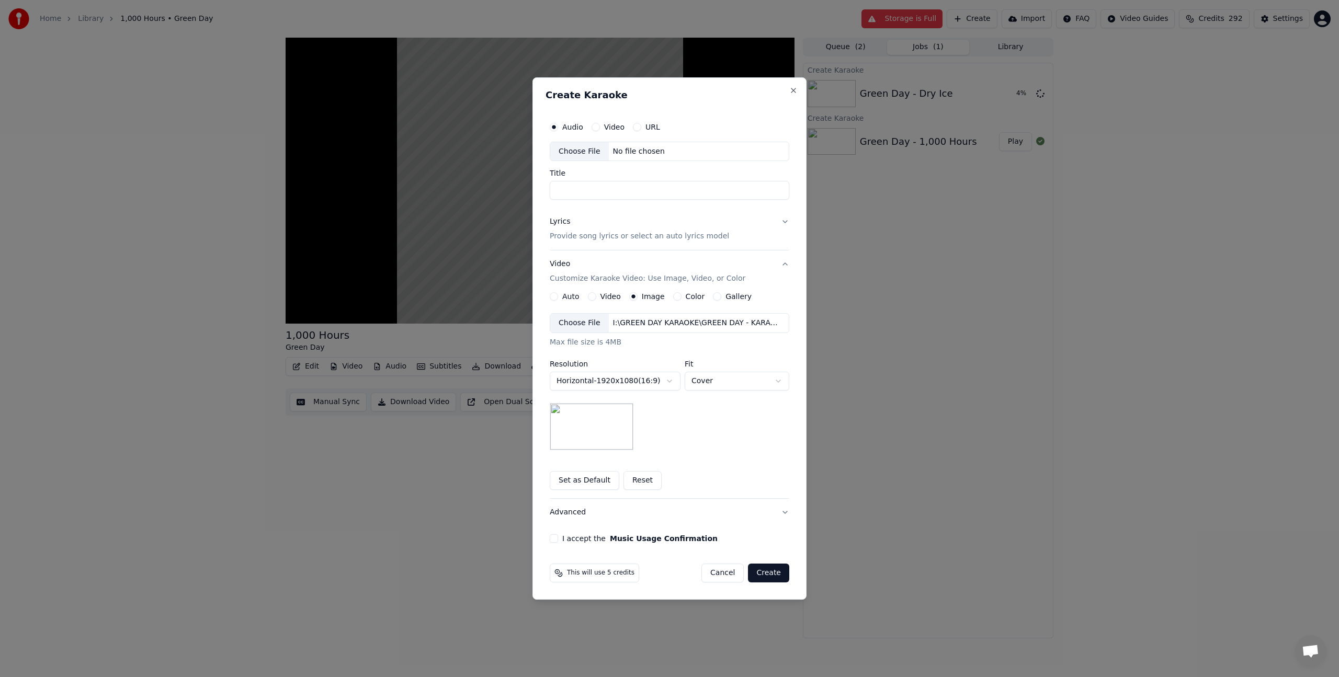
click at [590, 157] on div "Choose File" at bounding box center [579, 151] width 59 height 19
type input "**********"
click at [692, 227] on div "Lyrics Provide song lyrics or select an auto lyrics model" at bounding box center [639, 229] width 179 height 25
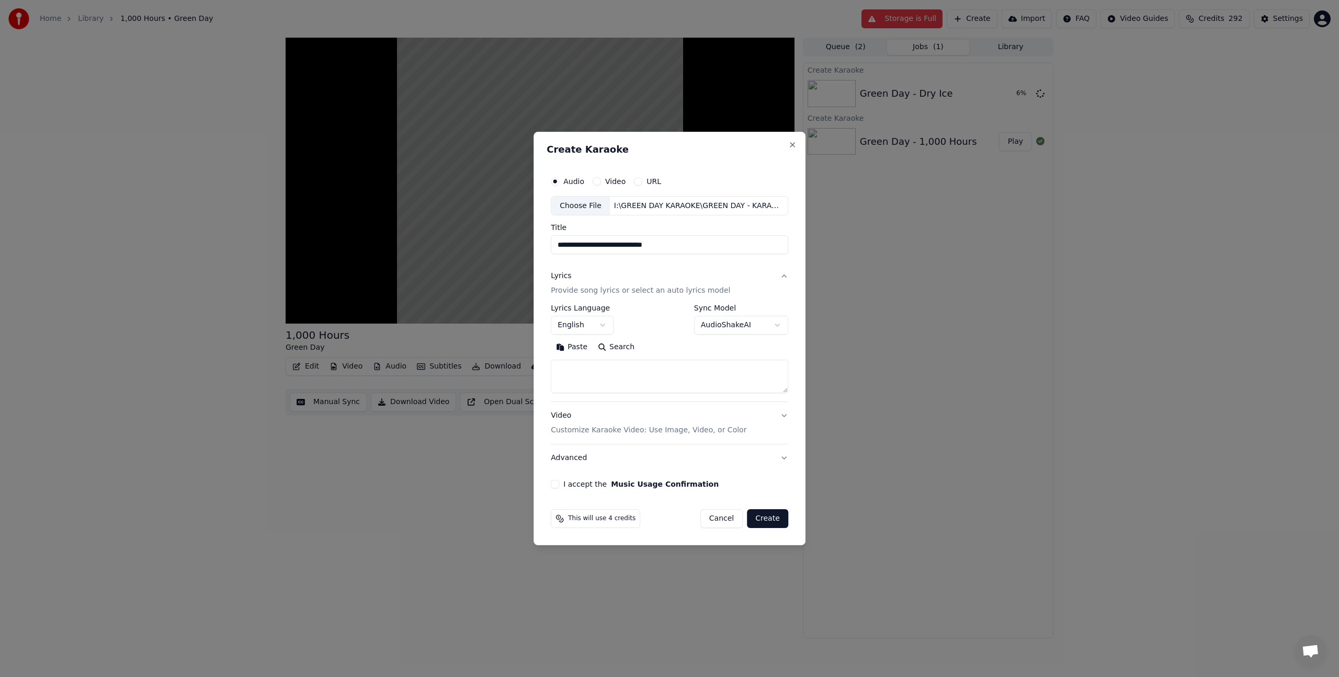
click at [595, 375] on textarea at bounding box center [669, 376] width 237 height 33
paste textarea "**********"
type textarea "**********"
click at [554, 484] on button "I accept the Music Usage Confirmation" at bounding box center [555, 484] width 8 height 8
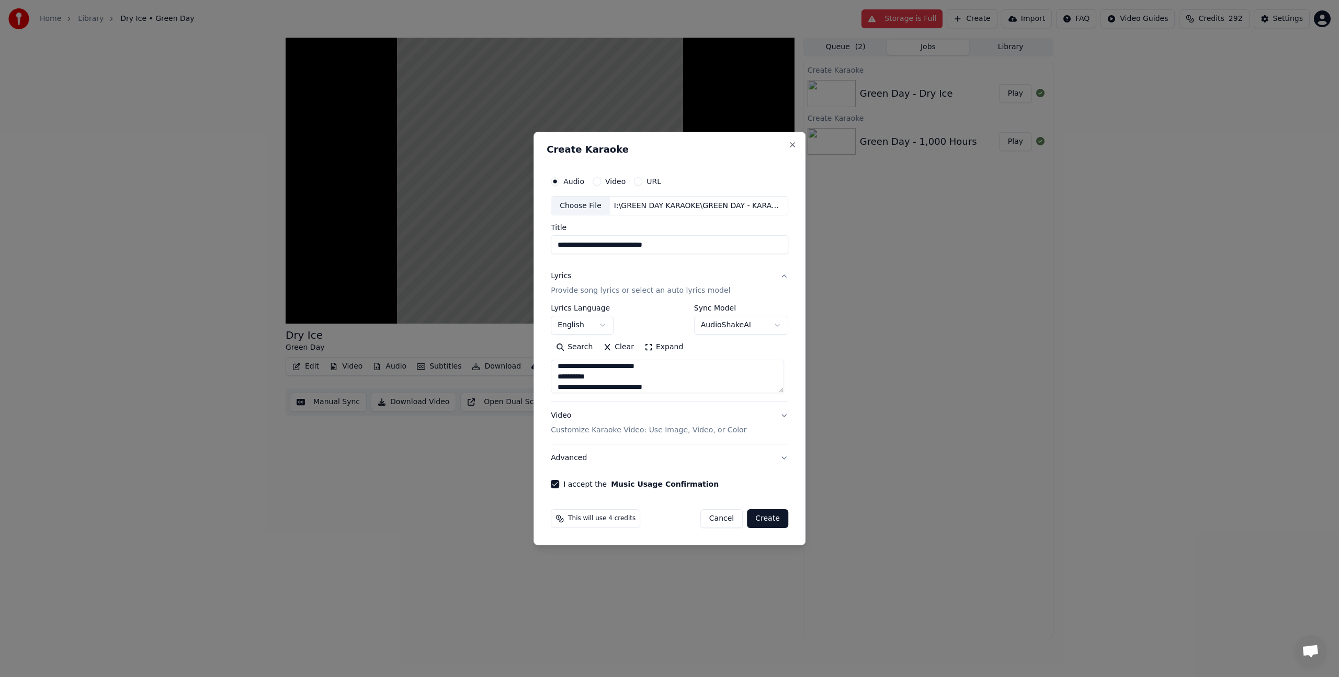
click at [611, 425] on div "Video Customize Karaoke Video: Use Image, Video, or Color" at bounding box center [649, 423] width 196 height 25
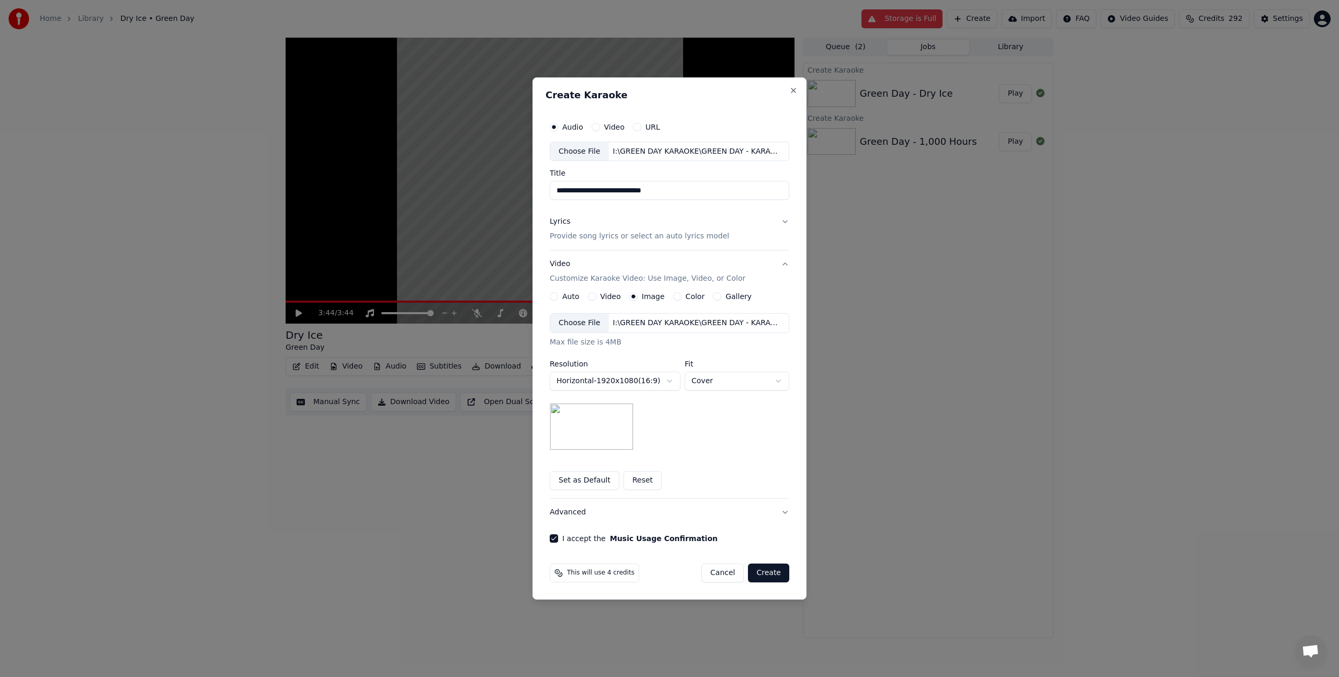
drag, startPoint x: 546, startPoint y: 417, endPoint x: 578, endPoint y: 425, distance: 32.8
click at [552, 419] on div "**********" at bounding box center [669, 329] width 248 height 435
click at [584, 425] on img at bounding box center [592, 426] width 84 height 47
click at [663, 377] on body "**********" at bounding box center [669, 338] width 1339 height 677
select select "*********"
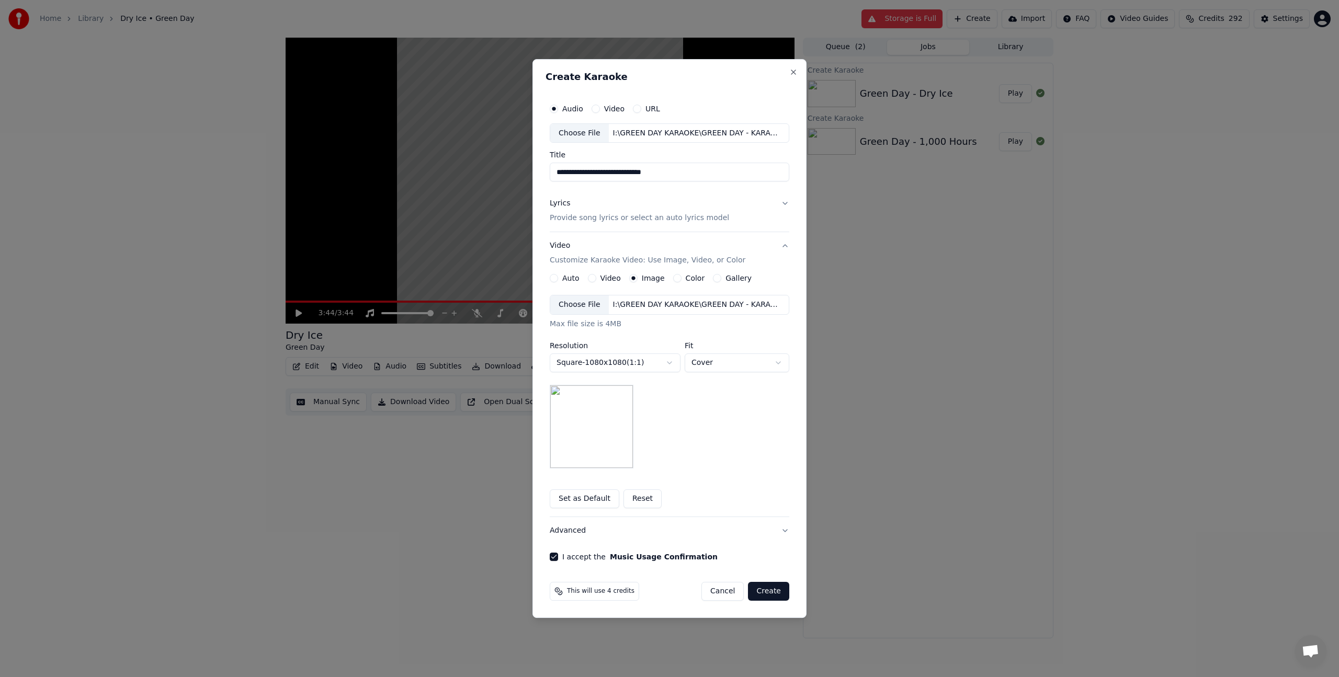
click at [599, 431] on img at bounding box center [592, 427] width 84 height 84
click at [598, 307] on div "Choose File" at bounding box center [579, 304] width 59 height 19
drag, startPoint x: 631, startPoint y: 167, endPoint x: 777, endPoint y: 173, distance: 146.5
click at [777, 173] on input "**********" at bounding box center [669, 172] width 239 height 19
type input "**********"
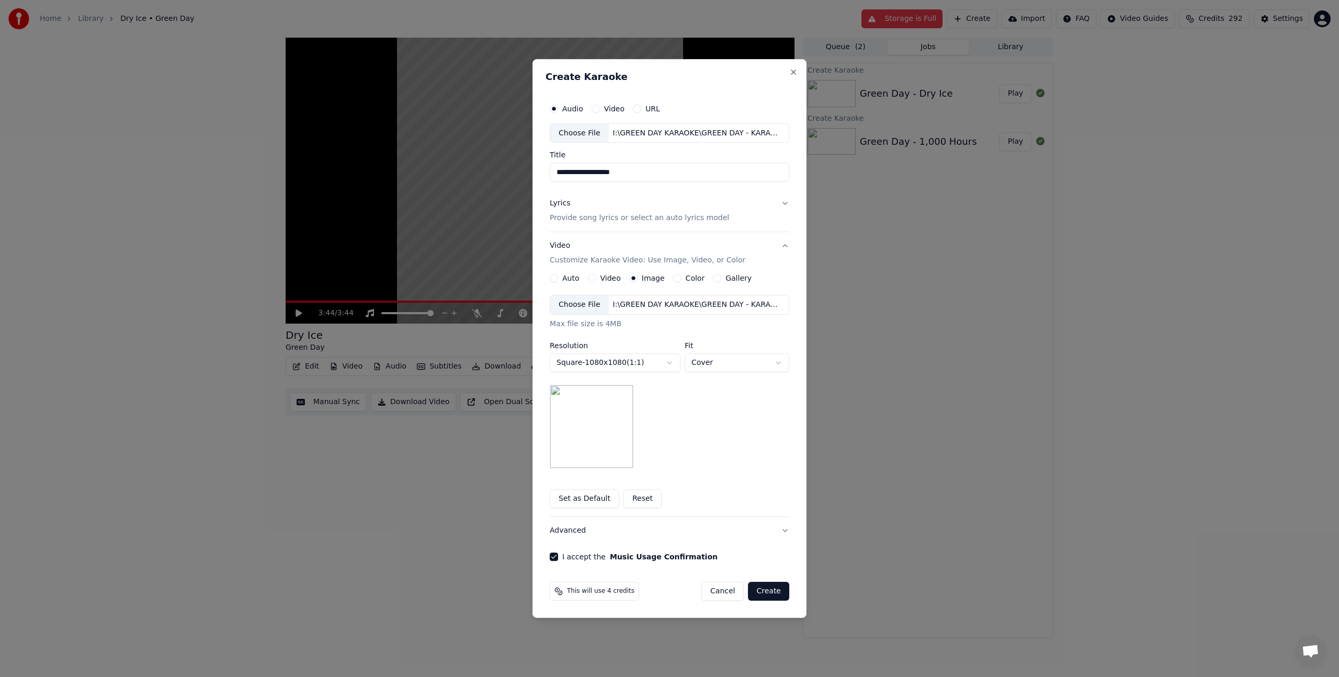
drag, startPoint x: 778, startPoint y: 593, endPoint x: 648, endPoint y: 195, distance: 419.0
click at [648, 195] on form "**********" at bounding box center [669, 349] width 248 height 511
click at [649, 219] on p "Provide song lyrics or select an auto lyrics model" at bounding box center [639, 218] width 179 height 10
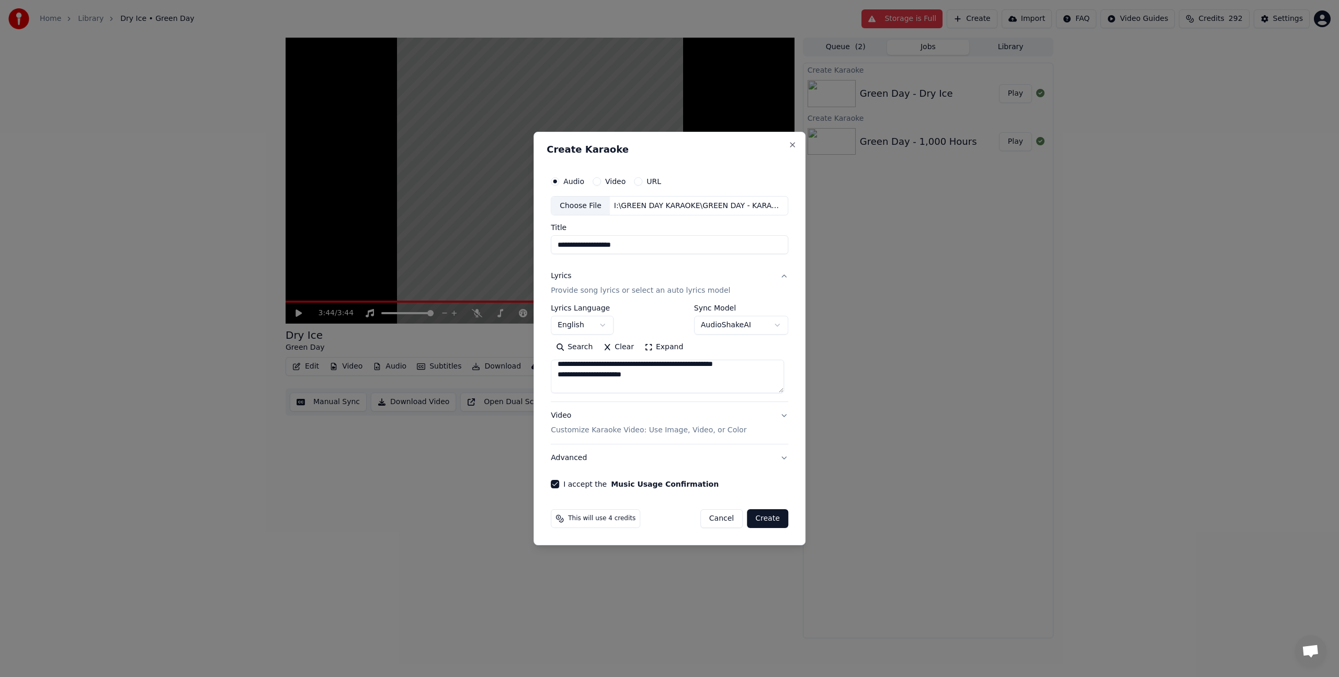
scroll to position [279, 0]
drag, startPoint x: 603, startPoint y: 376, endPoint x: 584, endPoint y: 462, distance: 87.5
click at [584, 462] on div "**********" at bounding box center [669, 367] width 237 height 209
click at [763, 521] on button "Create" at bounding box center [767, 518] width 41 height 19
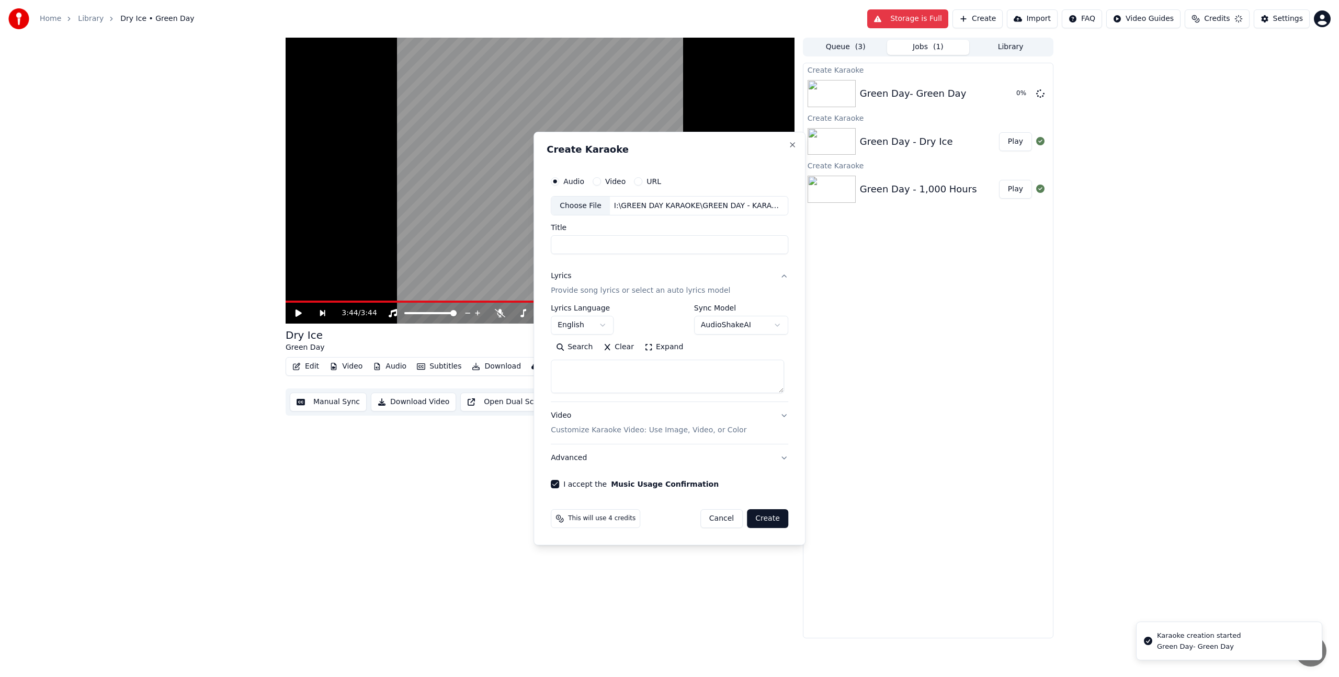
scroll to position [0, 0]
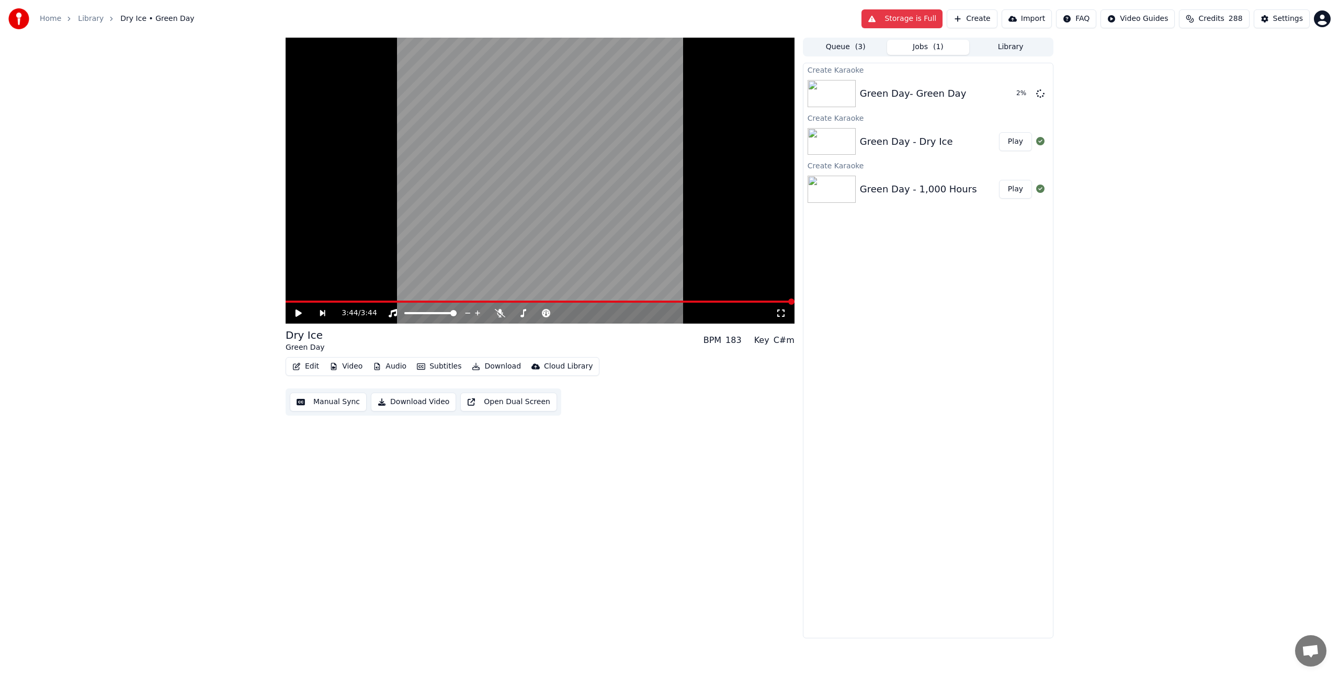
click at [988, 22] on button "Create" at bounding box center [971, 18] width 51 height 19
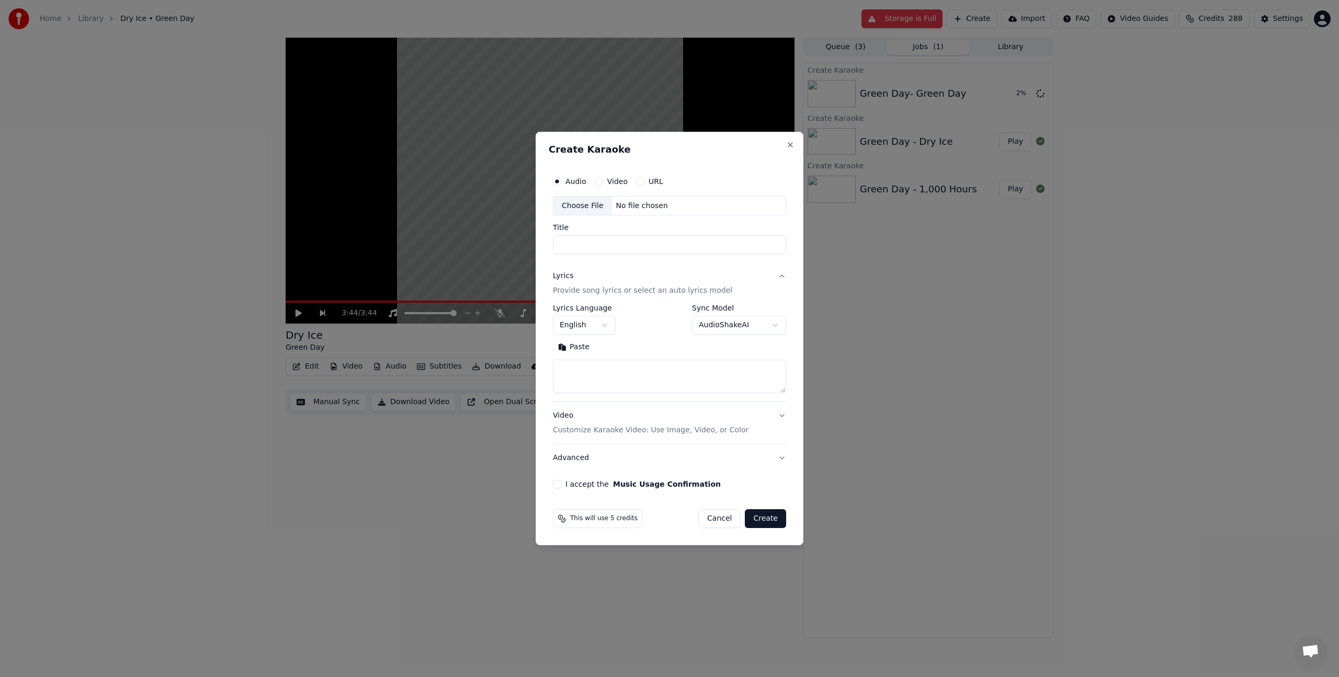
click at [617, 244] on input "Title" at bounding box center [669, 245] width 233 height 19
click at [666, 248] on input "Title" at bounding box center [669, 245] width 233 height 19
click at [573, 201] on div "Choose File" at bounding box center [582, 206] width 59 height 19
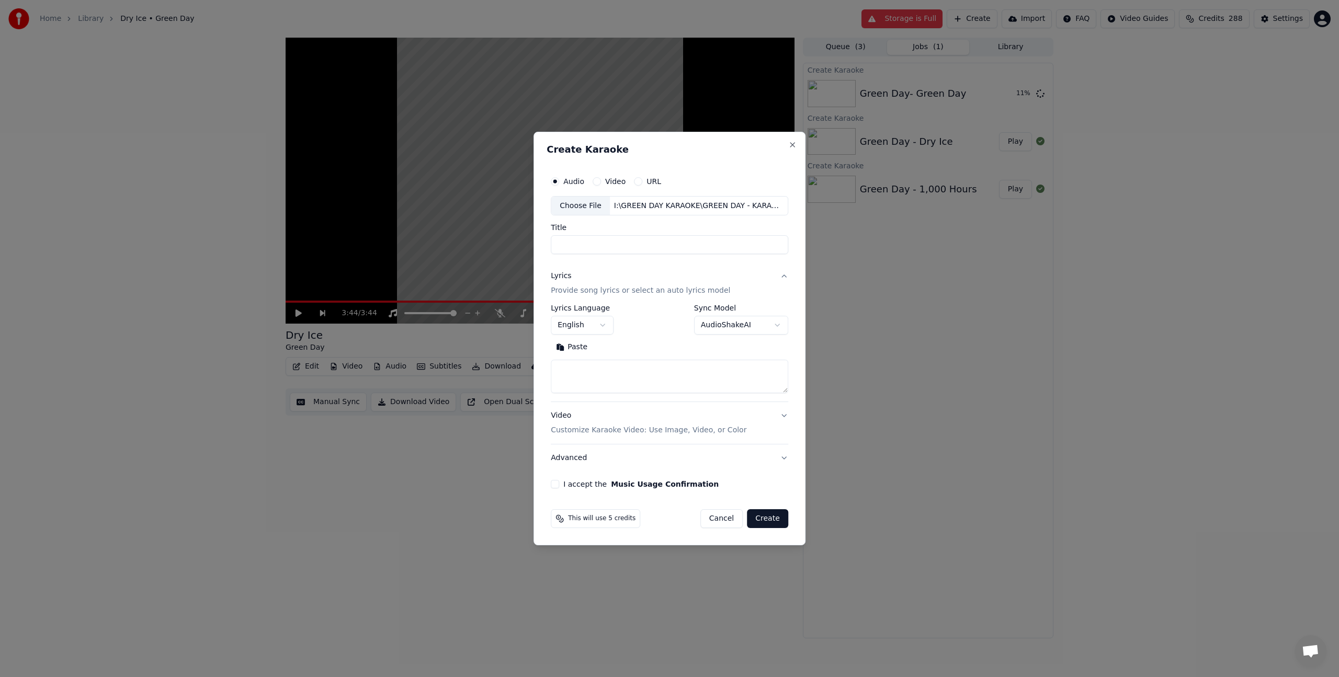
type input "**********"
click at [612, 372] on textarea at bounding box center [669, 376] width 237 height 33
click at [608, 371] on textarea at bounding box center [669, 376] width 237 height 33
paste textarea "**********"
drag, startPoint x: 608, startPoint y: 371, endPoint x: 611, endPoint y: 308, distance: 62.3
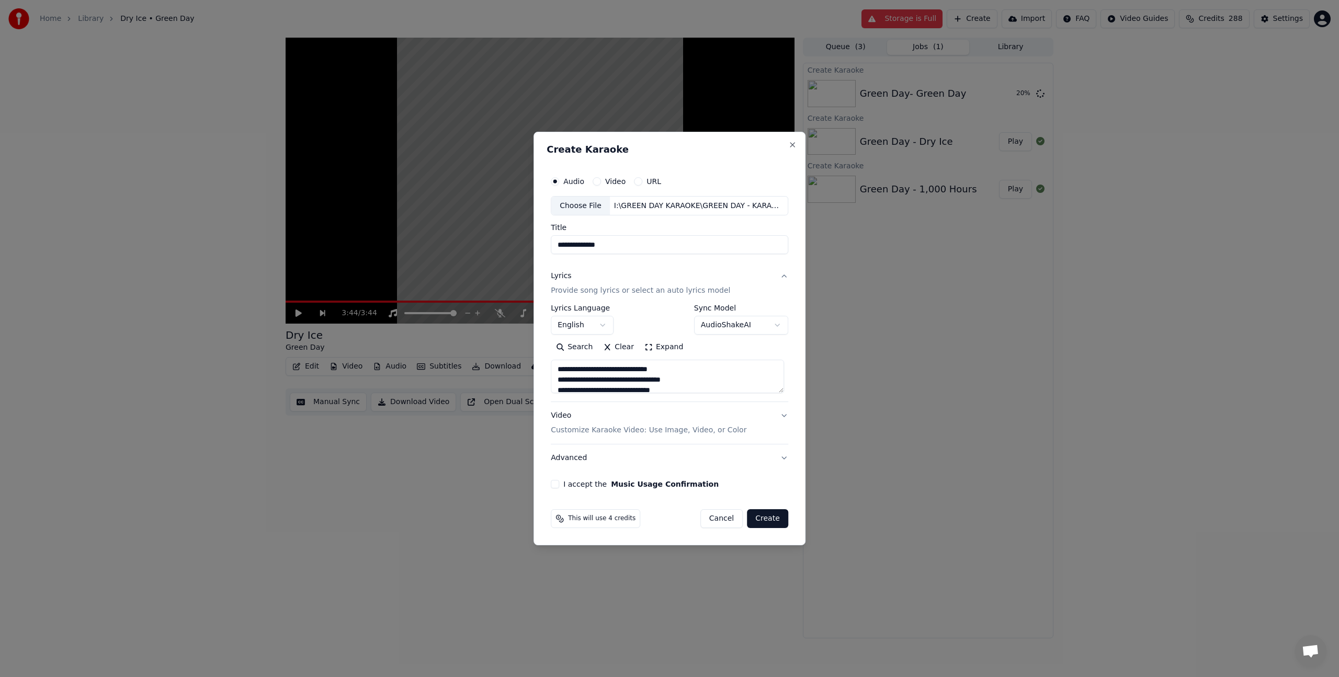
click at [611, 308] on div "**********" at bounding box center [669, 349] width 237 height 89
click at [583, 379] on textarea at bounding box center [667, 376] width 233 height 33
type textarea "**********"
click at [763, 517] on button "Create" at bounding box center [767, 518] width 41 height 19
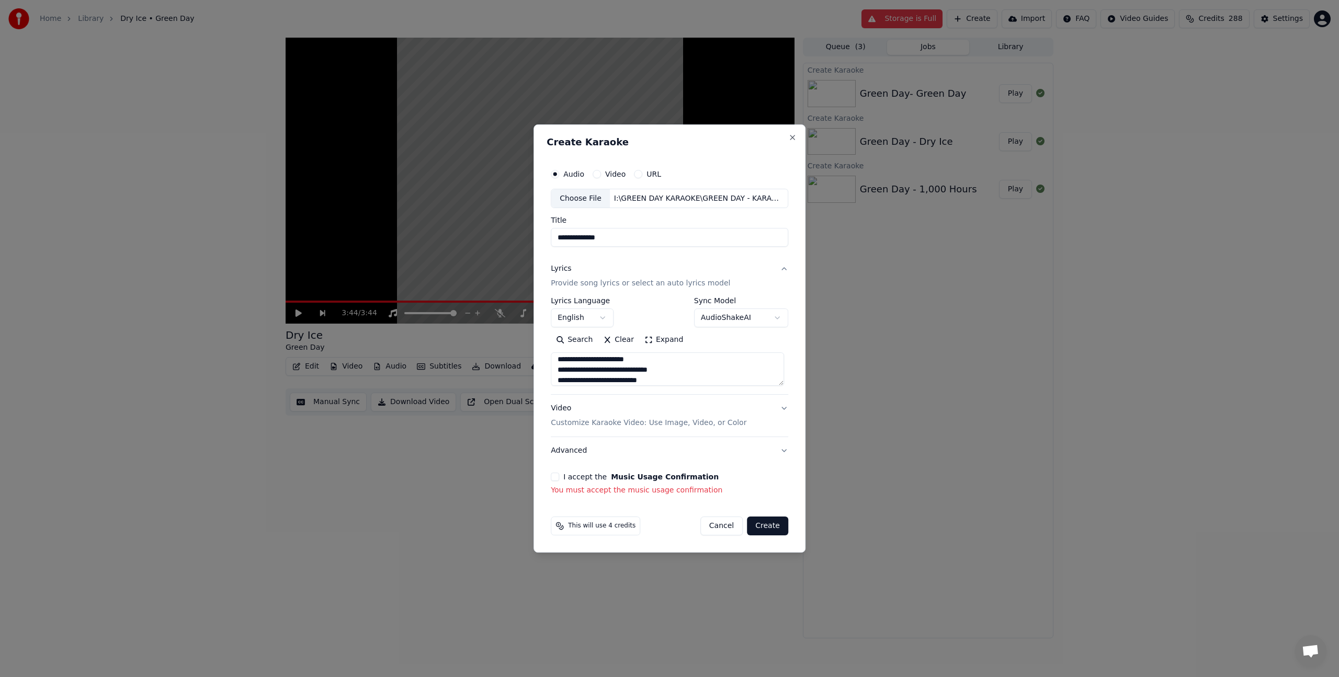
click at [557, 483] on div "I accept the Music Usage Confirmation You must accept the music usage confirmat…" at bounding box center [669, 484] width 237 height 23
click at [559, 477] on button "I accept the Music Usage Confirmation" at bounding box center [555, 477] width 8 height 8
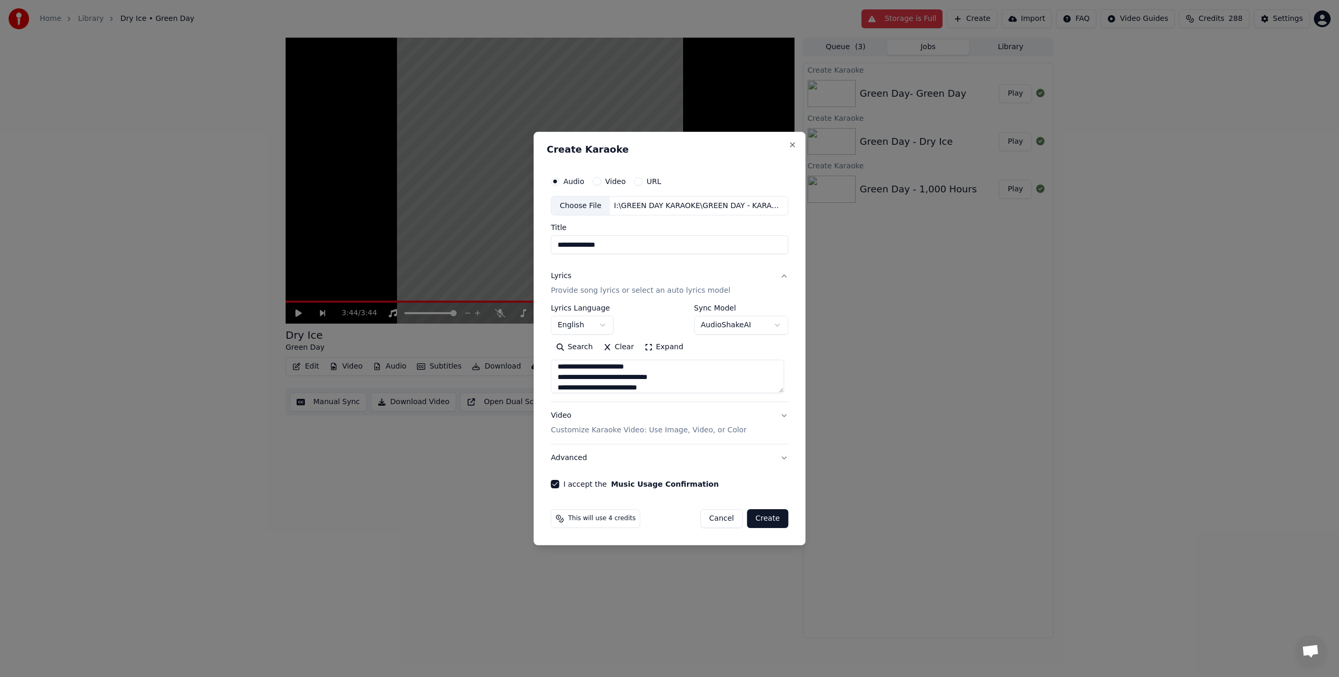
click at [781, 518] on button "Create" at bounding box center [767, 518] width 41 height 19
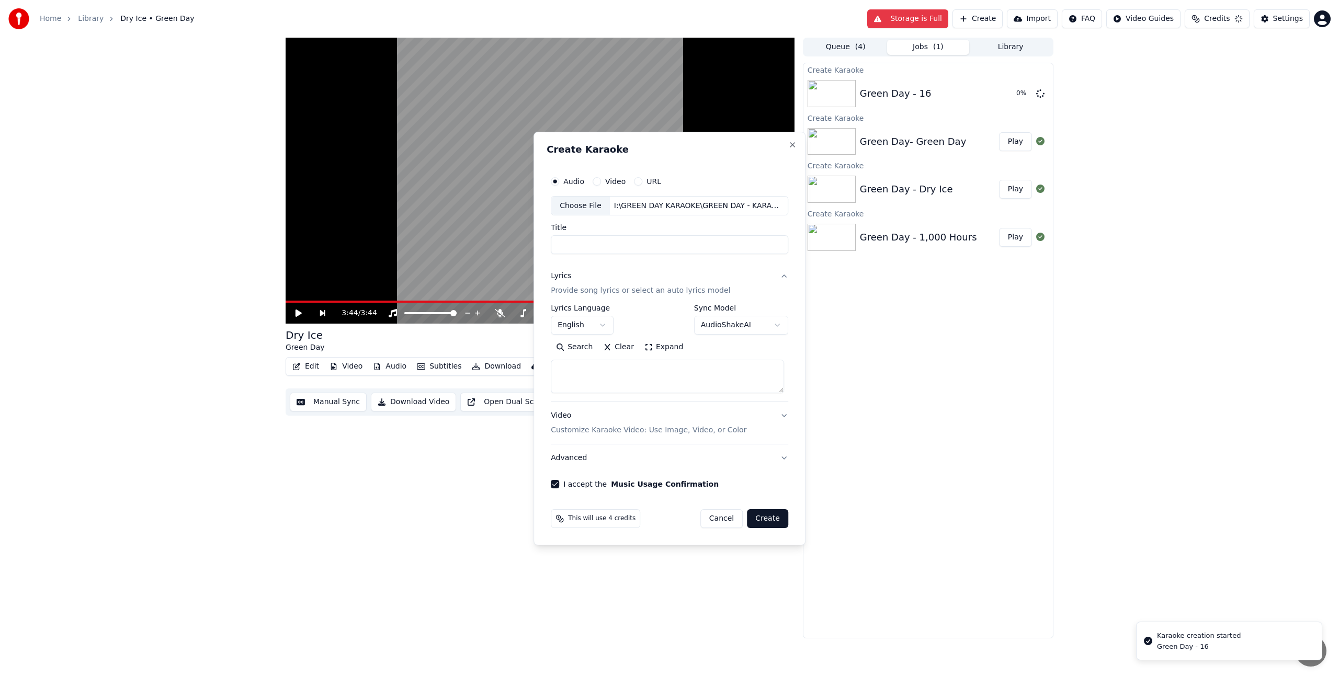
scroll to position [0, 0]
select select
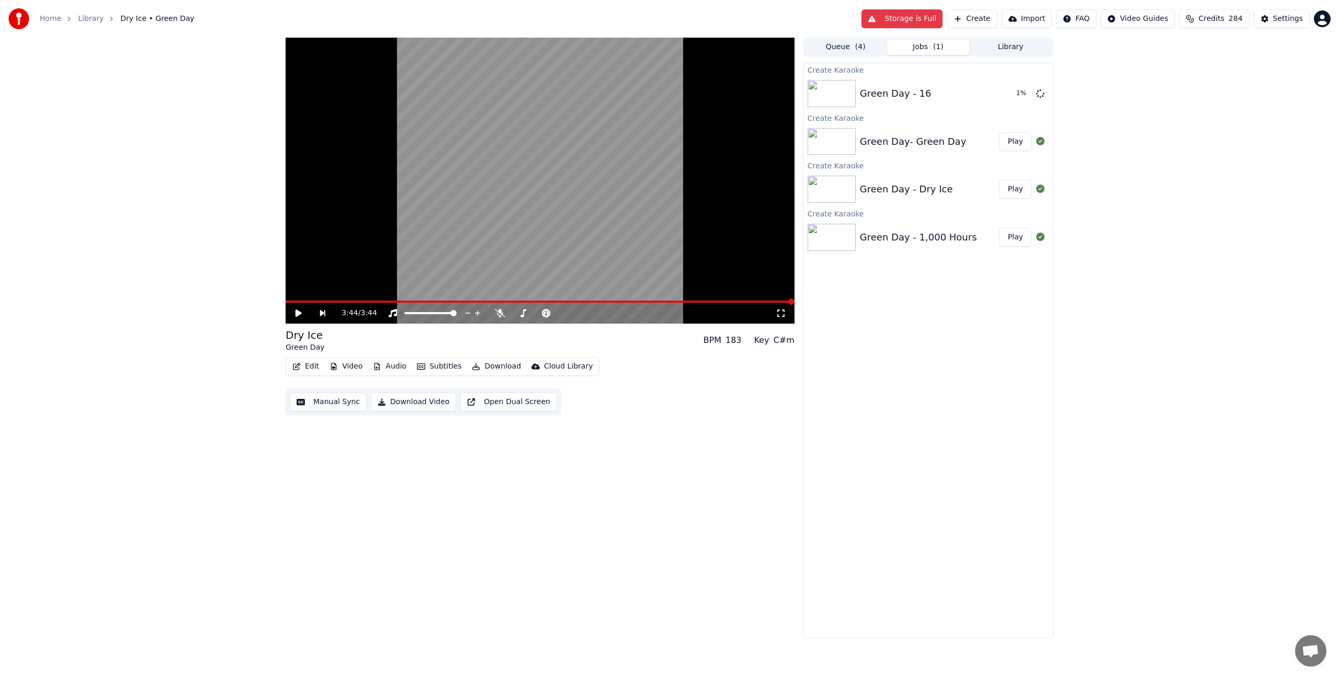
click at [1009, 148] on button "Play" at bounding box center [1015, 141] width 33 height 19
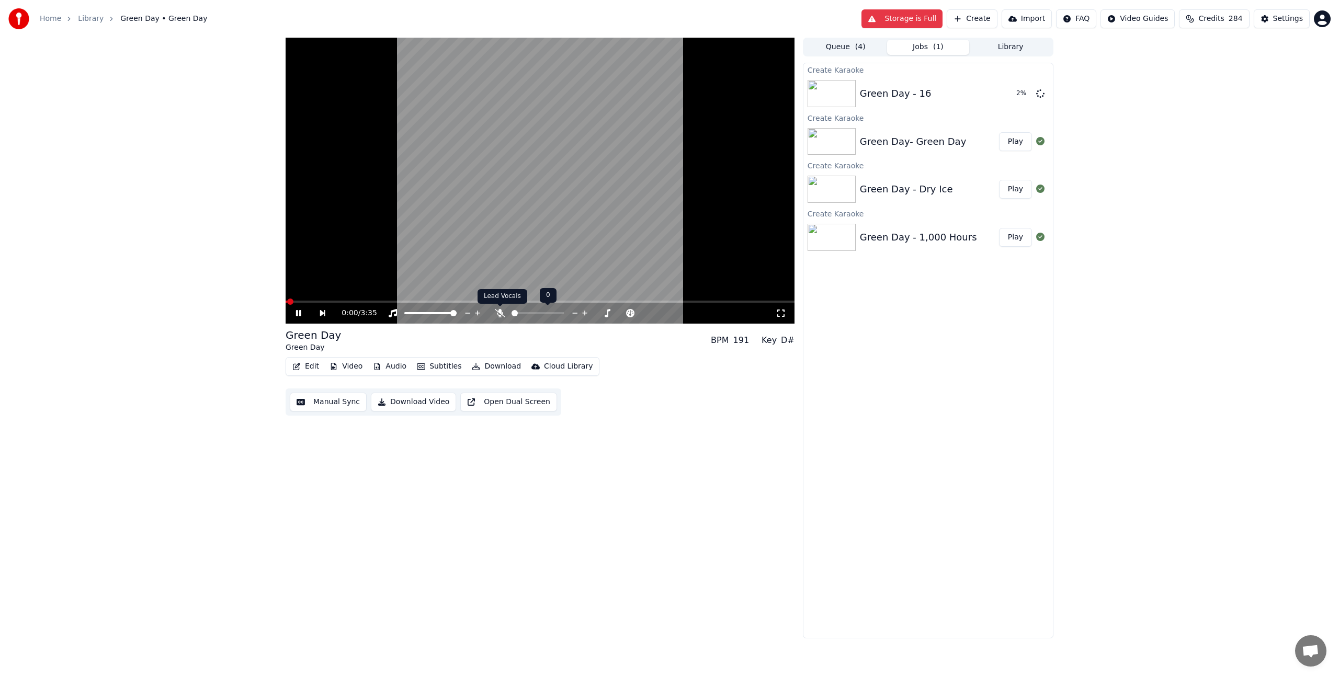
click at [497, 313] on icon at bounding box center [500, 313] width 10 height 8
drag, startPoint x: 1031, startPoint y: 496, endPoint x: 1022, endPoint y: 489, distance: 11.2
click at [1024, 491] on div "Create Karaoke Green Day - 16 8 % Create Karaoke Green Day- Green Day Play Crea…" at bounding box center [928, 351] width 250 height 576
drag, startPoint x: 431, startPoint y: 316, endPoint x: 398, endPoint y: 319, distance: 33.6
click at [398, 319] on div "0:32 / 3:35" at bounding box center [539, 313] width 509 height 21
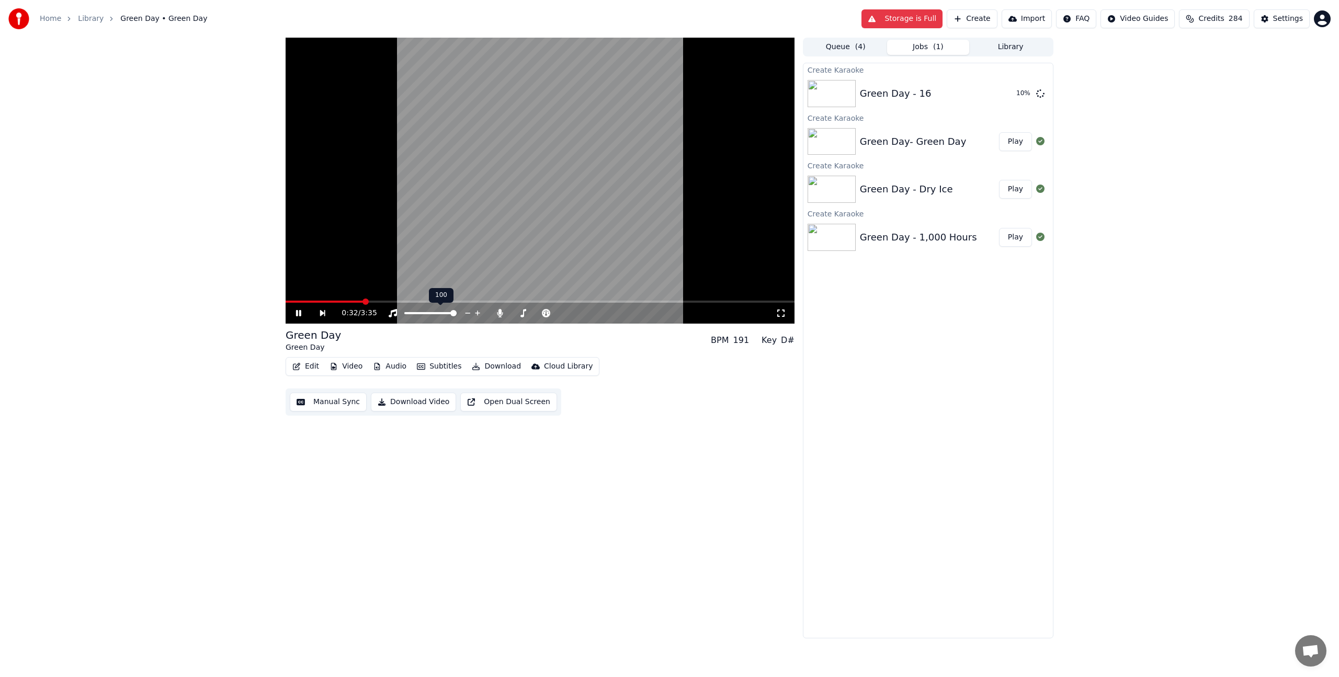
click at [414, 315] on div at bounding box center [440, 313] width 84 height 10
drag, startPoint x: 411, startPoint y: 310, endPoint x: 405, endPoint y: 312, distance: 6.6
click at [405, 312] on div at bounding box center [440, 313] width 84 height 10
click at [406, 315] on div at bounding box center [440, 313] width 84 height 10
click at [456, 314] on span at bounding box center [430, 313] width 52 height 2
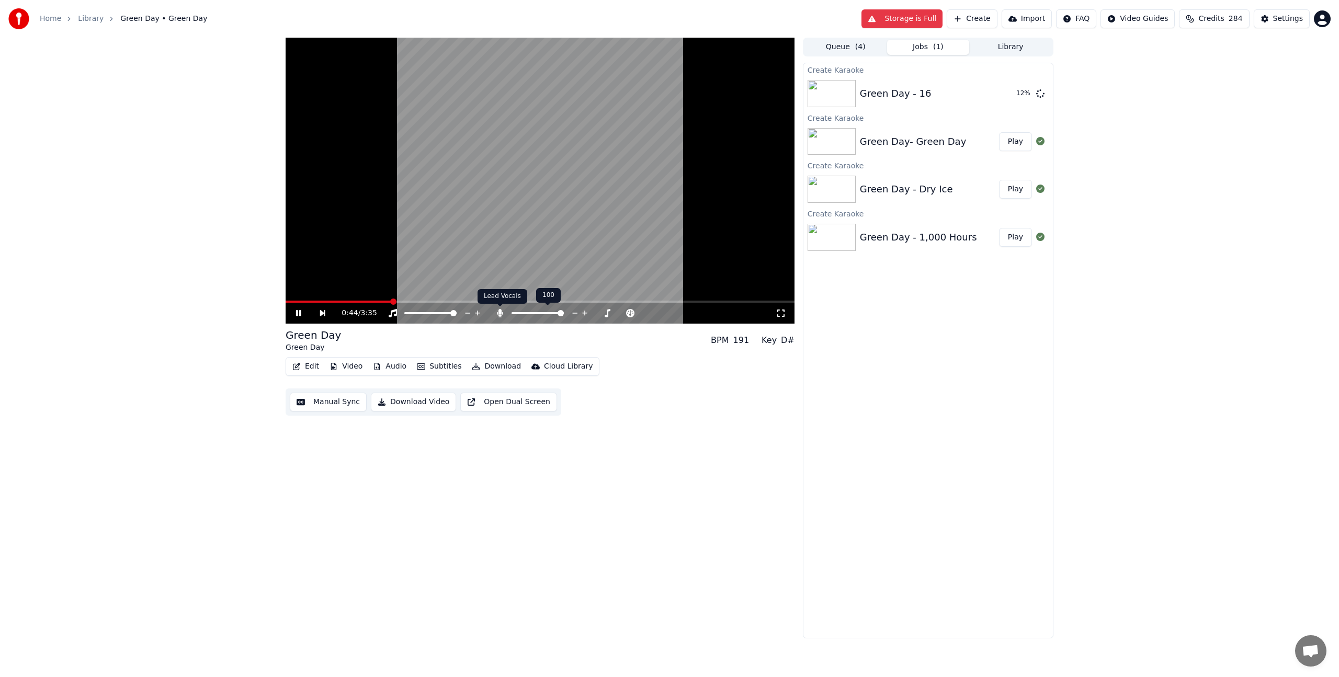
click at [505, 311] on icon at bounding box center [500, 313] width 10 height 8
drag, startPoint x: 323, startPoint y: 305, endPoint x: 312, endPoint y: 305, distance: 10.5
click at [316, 305] on div "0:53 / 3:35" at bounding box center [539, 313] width 509 height 21
click at [292, 305] on div "0:53 / 3:35" at bounding box center [539, 313] width 509 height 21
click at [293, 302] on span at bounding box center [288, 302] width 7 height 2
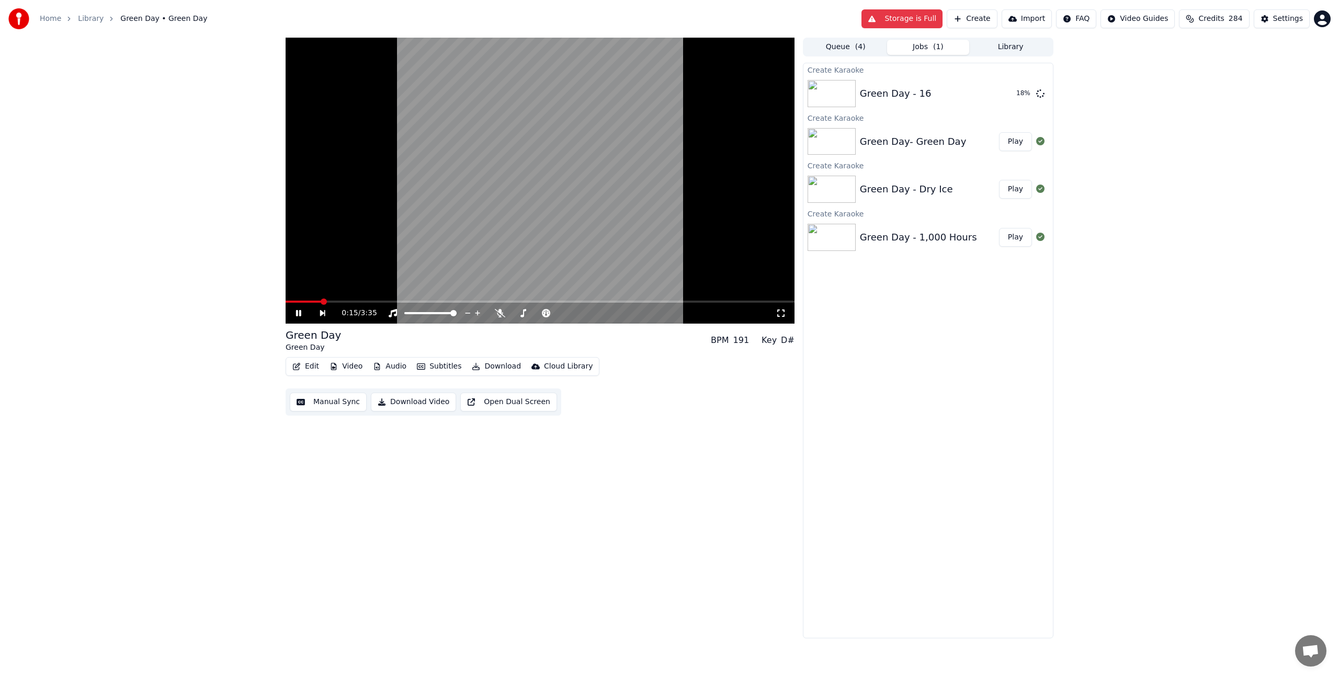
click at [298, 311] on icon at bounding box center [298, 313] width 5 height 6
click at [440, 233] on video at bounding box center [539, 181] width 509 height 286
click at [781, 310] on icon at bounding box center [780, 313] width 10 height 8
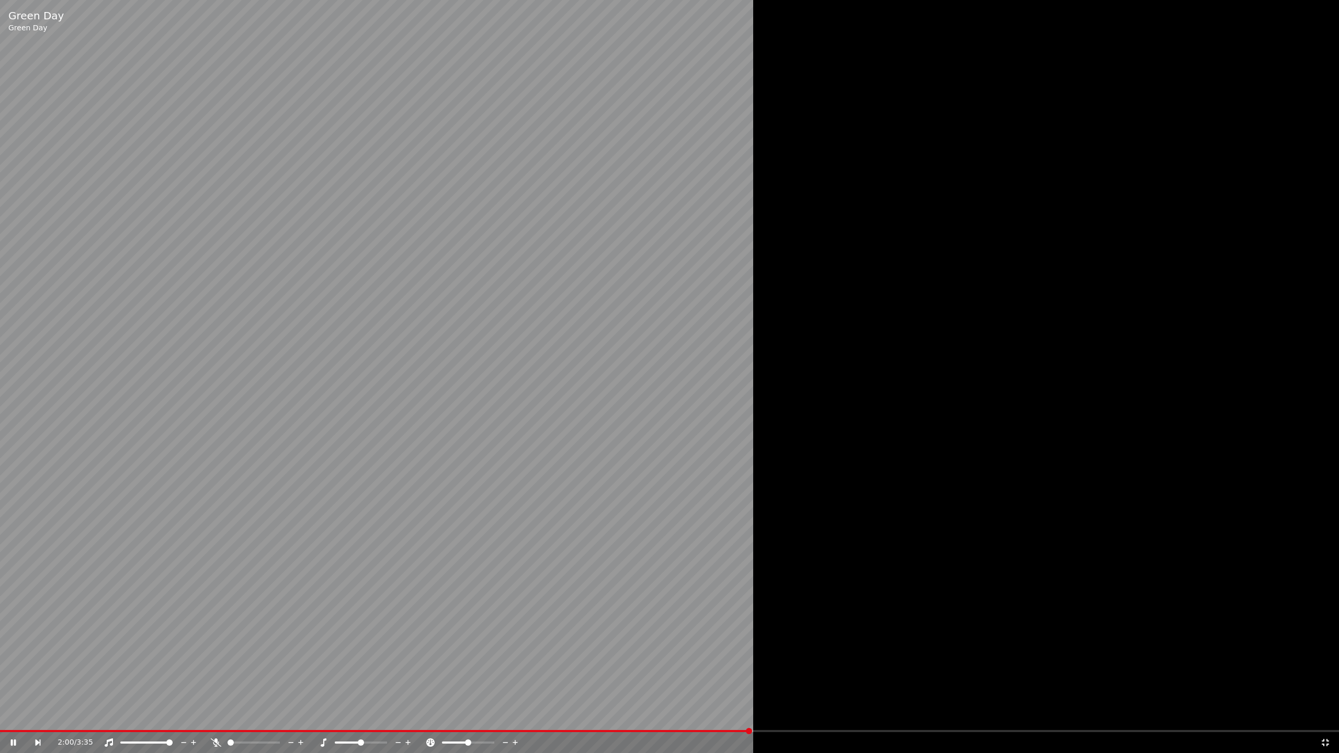
click at [840, 677] on div at bounding box center [669, 376] width 1339 height 753
drag, startPoint x: 841, startPoint y: 732, endPoint x: 841, endPoint y: 725, distance: 6.8
click at [841, 677] on div "2:00 / 3:35" at bounding box center [669, 741] width 1339 height 23
click at [841, 677] on div at bounding box center [669, 376] width 1339 height 753
click at [843, 677] on div at bounding box center [669, 376] width 1339 height 753
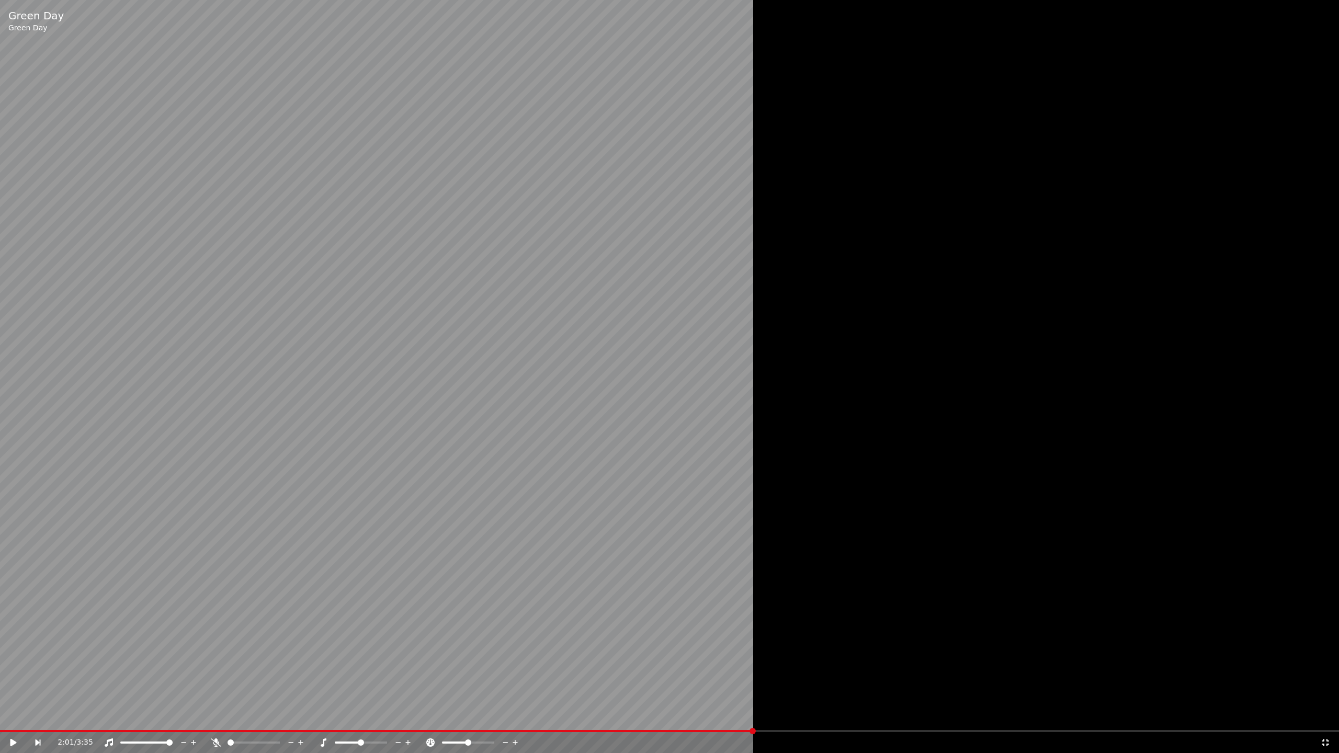
click at [849, 677] on span at bounding box center [669, 731] width 1339 height 2
click at [921, 633] on div at bounding box center [669, 376] width 1339 height 753
click at [959, 677] on span at bounding box center [669, 731] width 1339 height 2
click at [1279, 677] on span at bounding box center [669, 731] width 1339 height 2
click at [1298, 677] on div "3:26 / 3:35" at bounding box center [669, 742] width 1339 height 21
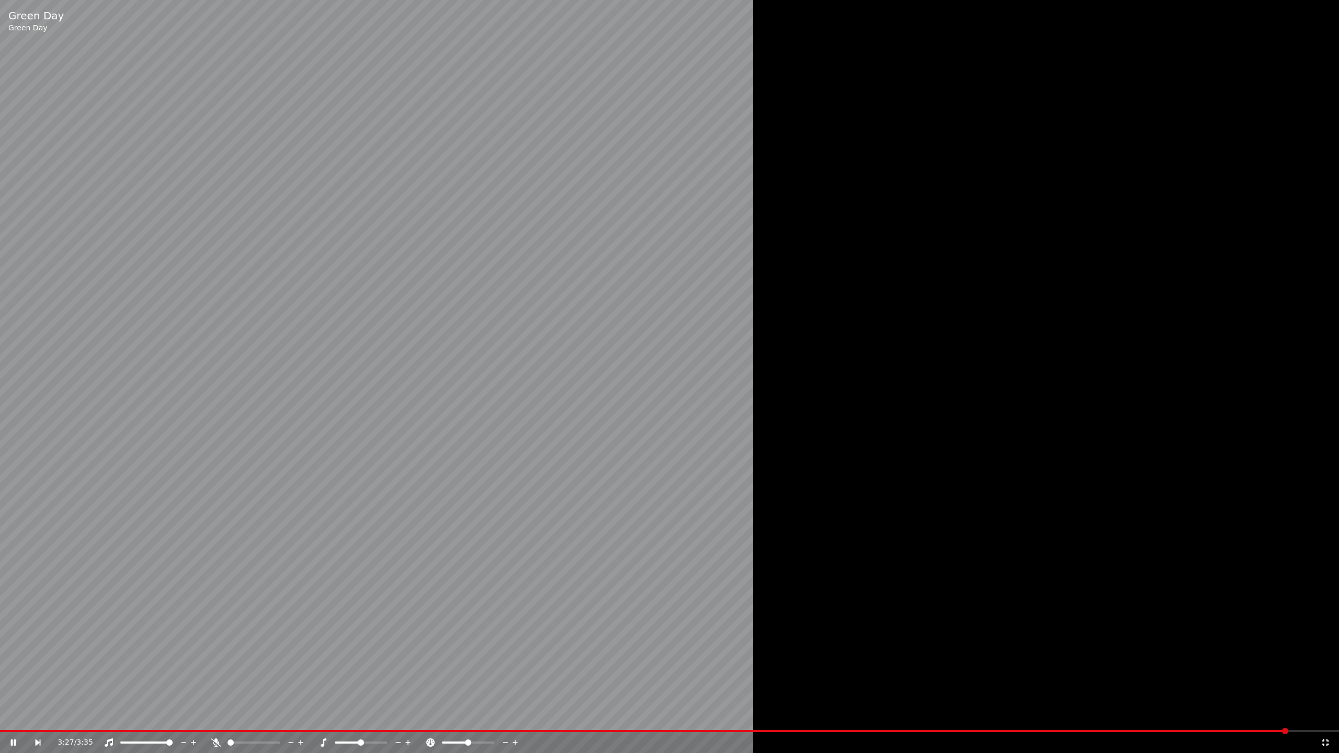
click at [1299, 677] on span at bounding box center [669, 731] width 1339 height 2
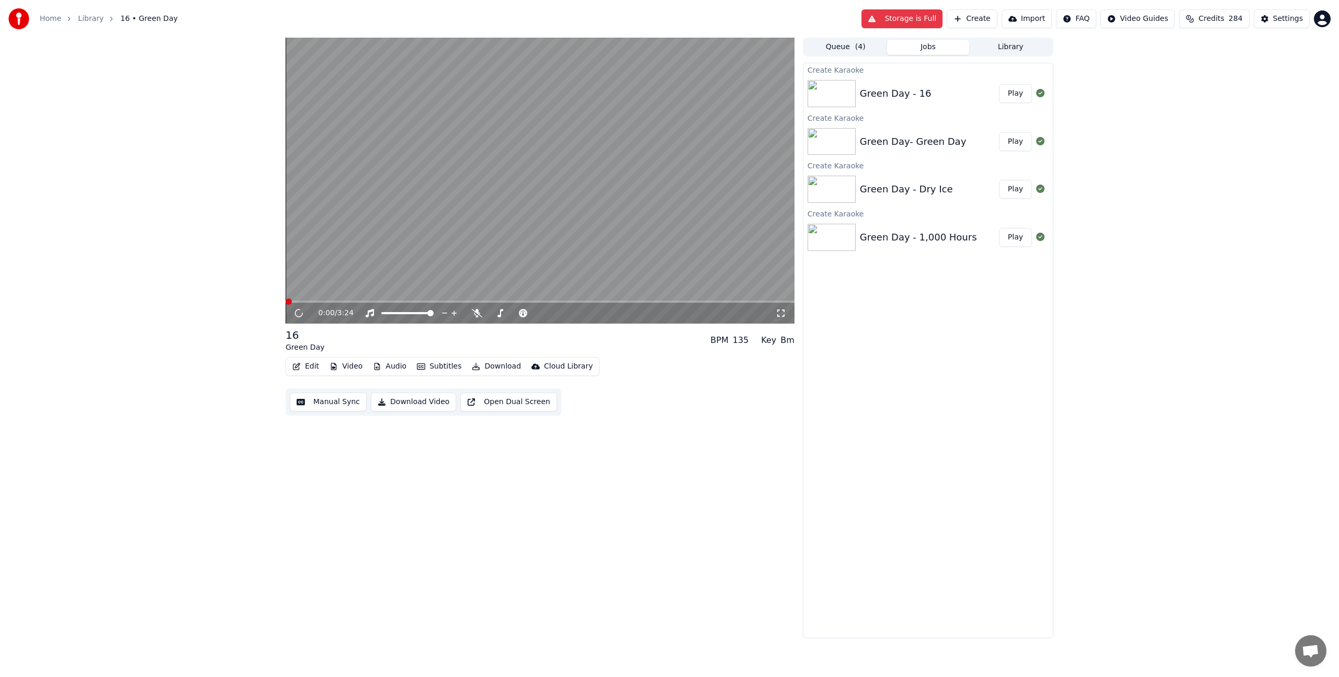
click at [1016, 240] on button "Play" at bounding box center [1015, 237] width 33 height 19
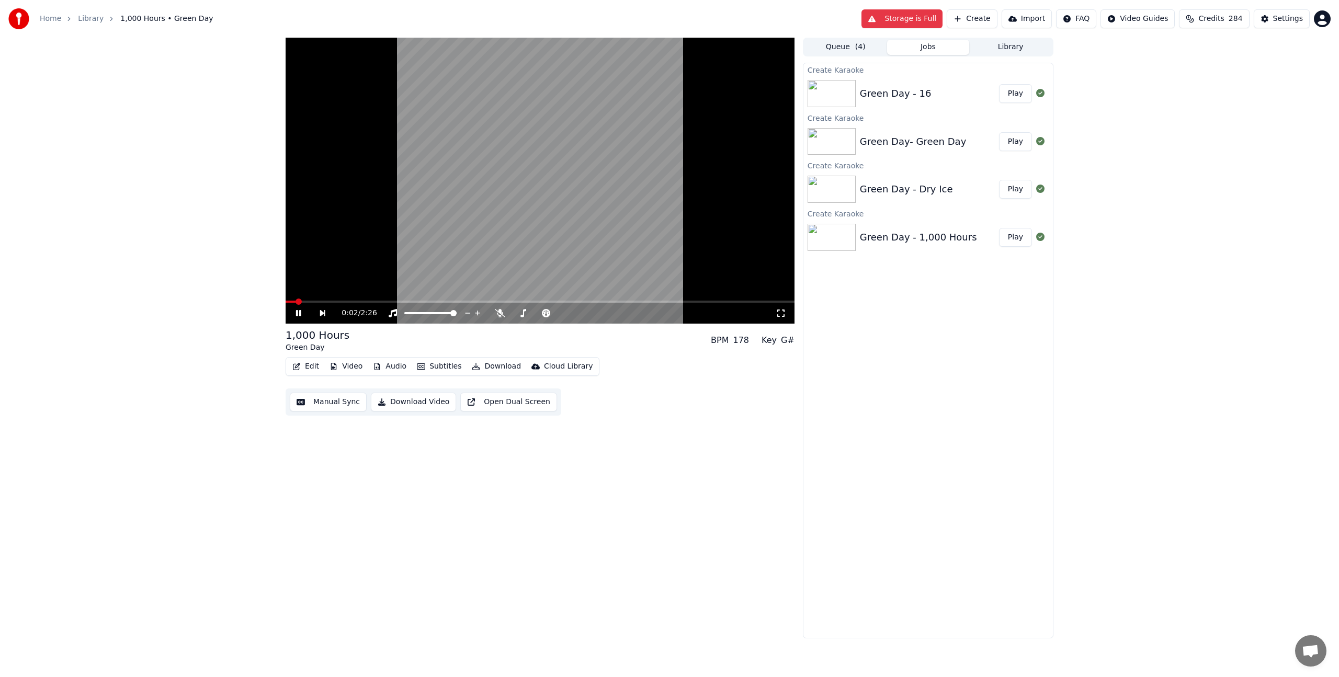
click at [781, 313] on icon at bounding box center [780, 313] width 10 height 8
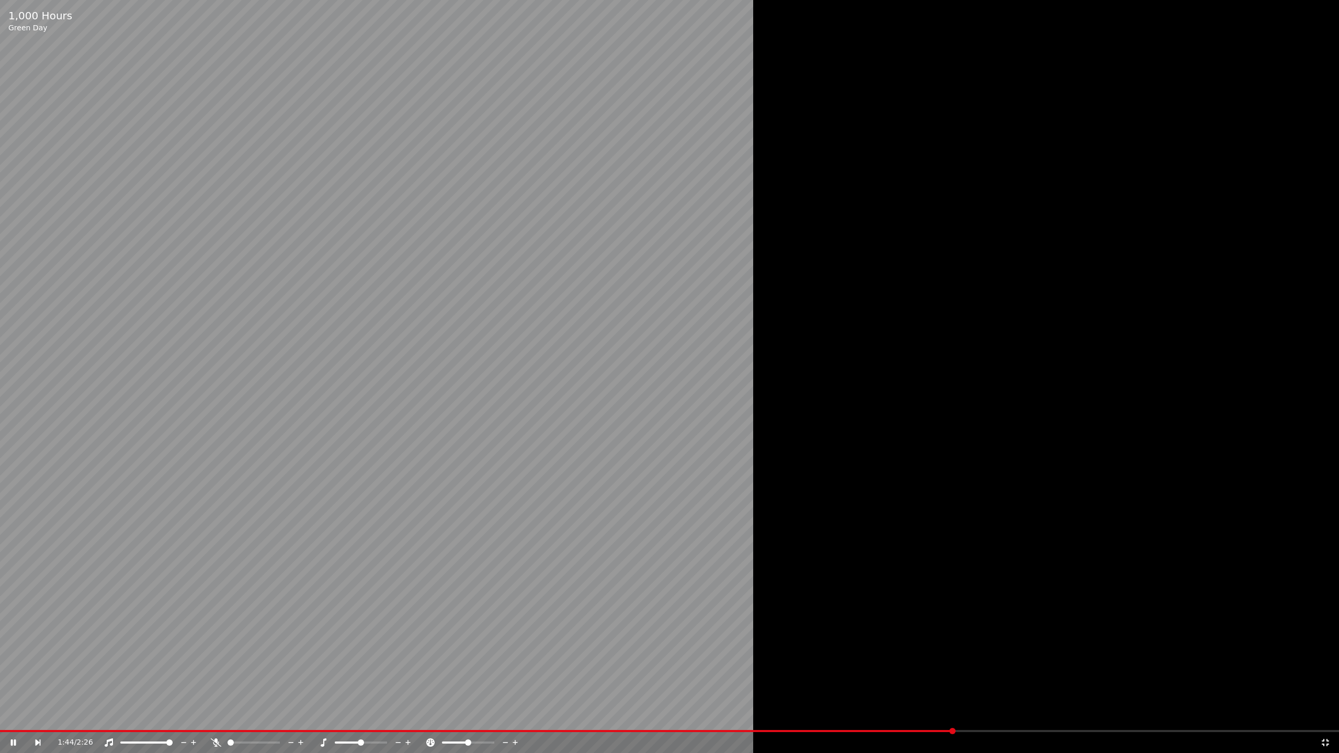
click at [1020, 677] on div "1:44 / 2:26" at bounding box center [669, 742] width 1339 height 21
click at [1028, 677] on div at bounding box center [669, 376] width 1339 height 753
drag, startPoint x: 1036, startPoint y: 734, endPoint x: 1041, endPoint y: 730, distance: 5.7
click at [1036, 677] on div "1:44 / 2:26" at bounding box center [669, 742] width 1339 height 21
click at [1044, 677] on div at bounding box center [669, 376] width 1339 height 753
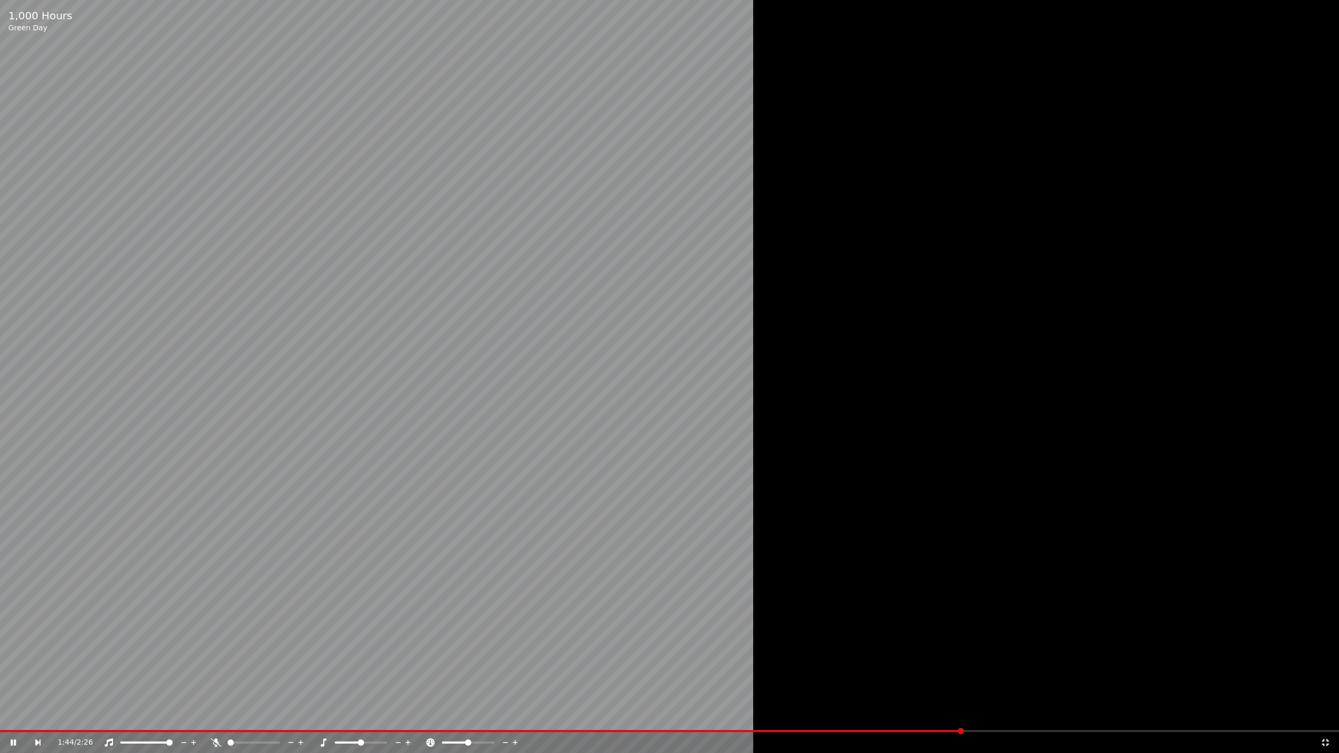
click at [1048, 677] on div "1:44 / 2:26" at bounding box center [669, 742] width 1339 height 21
click at [1048, 677] on div at bounding box center [669, 376] width 1339 height 753
click at [1054, 677] on span at bounding box center [669, 731] width 1339 height 2
click at [1143, 633] on div at bounding box center [669, 376] width 1339 height 753
click at [1146, 677] on span at bounding box center [669, 731] width 1339 height 2
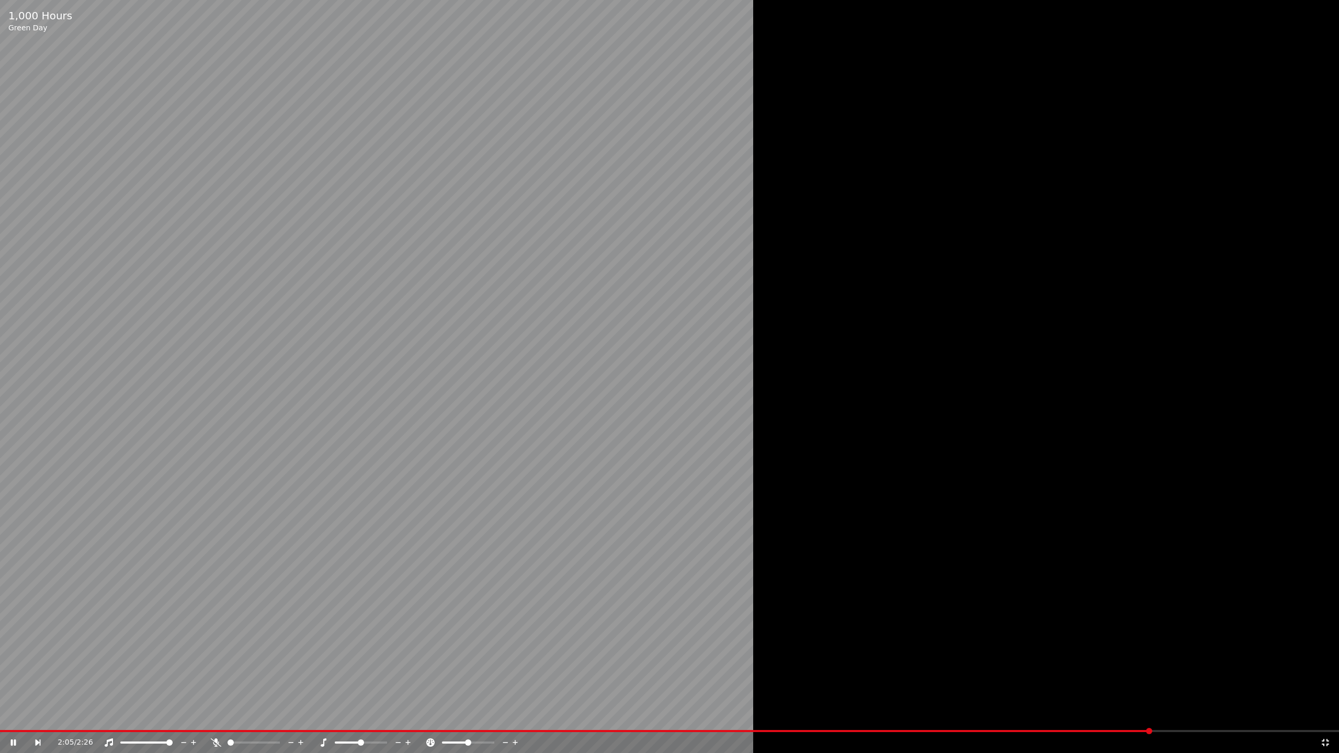
drag, startPoint x: 1161, startPoint y: 733, endPoint x: 1200, endPoint y: 735, distance: 38.7
click at [1200, 677] on div "2:05 / 2:26" at bounding box center [669, 742] width 1339 height 21
click at [1203, 677] on span at bounding box center [669, 731] width 1339 height 2
click at [1244, 677] on div "2:13 / 2:26" at bounding box center [669, 742] width 1339 height 21
click at [1307, 677] on span at bounding box center [669, 731] width 1339 height 2
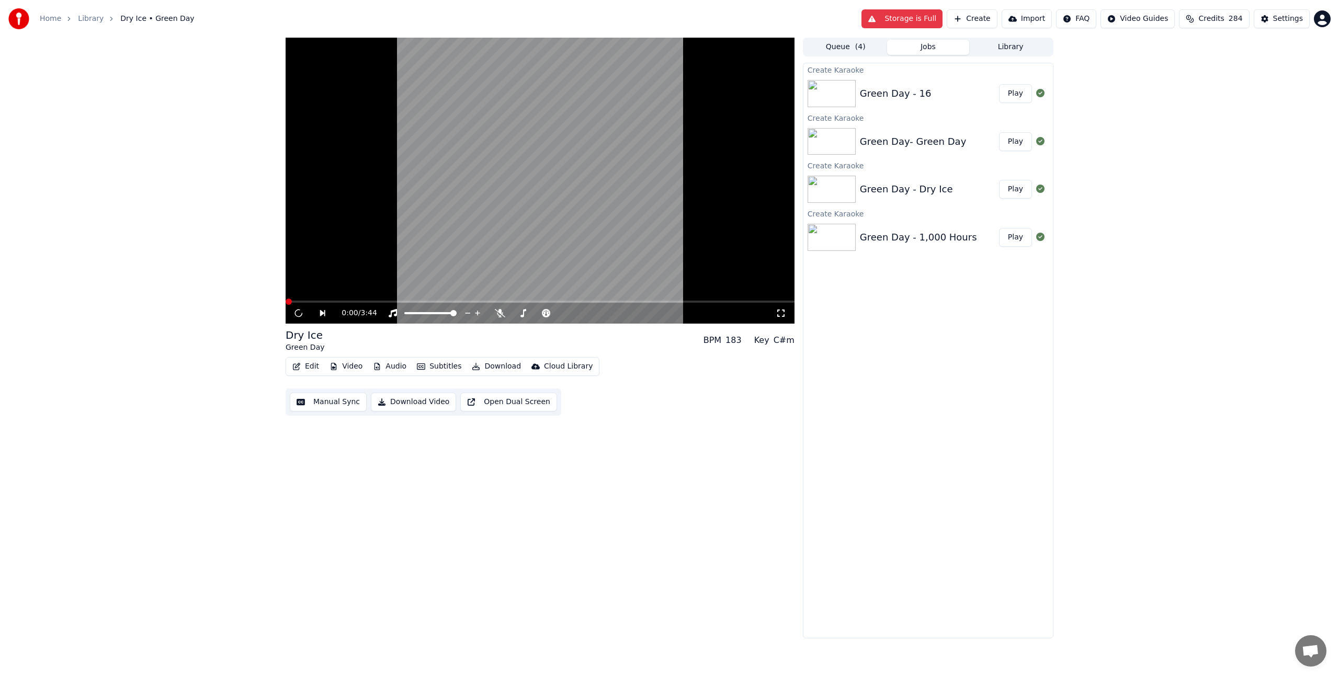
click at [1016, 195] on button "Play" at bounding box center [1015, 189] width 33 height 19
click at [785, 314] on icon at bounding box center [780, 313] width 10 height 8
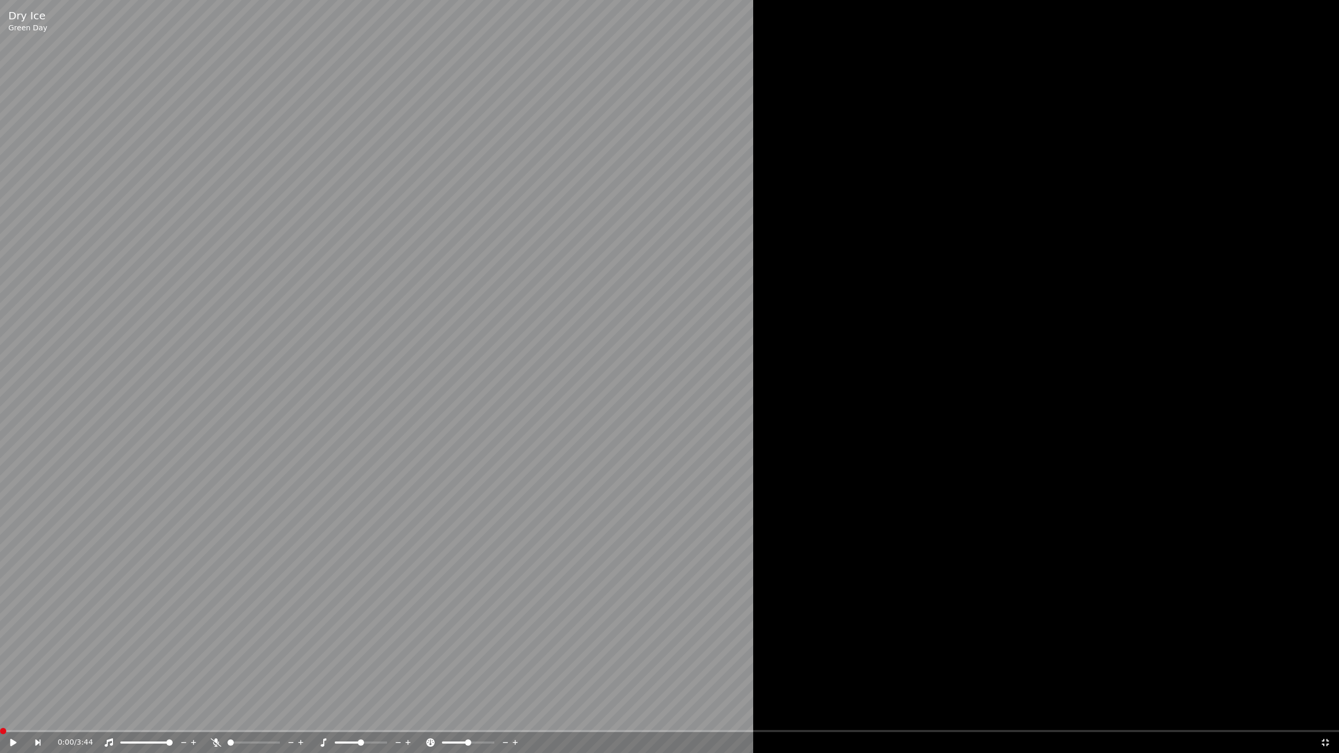
click at [409, 461] on video at bounding box center [669, 376] width 1339 height 753
drag, startPoint x: 381, startPoint y: 703, endPoint x: 356, endPoint y: 701, distance: 25.7
click at [210, 677] on div "0:49 / 3:44" at bounding box center [689, 742] width 1262 height 10
click at [214, 677] on icon at bounding box center [216, 742] width 10 height 8
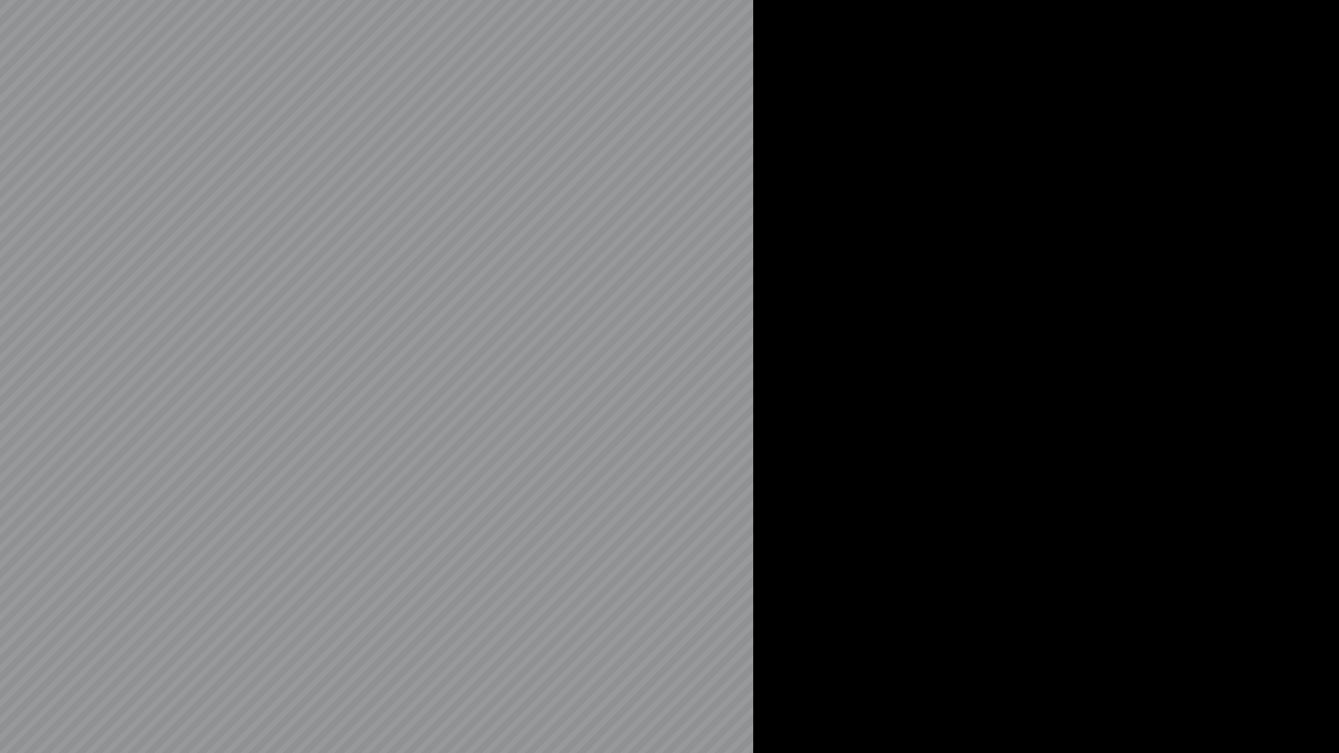
click at [214, 677] on video at bounding box center [669, 376] width 1339 height 753
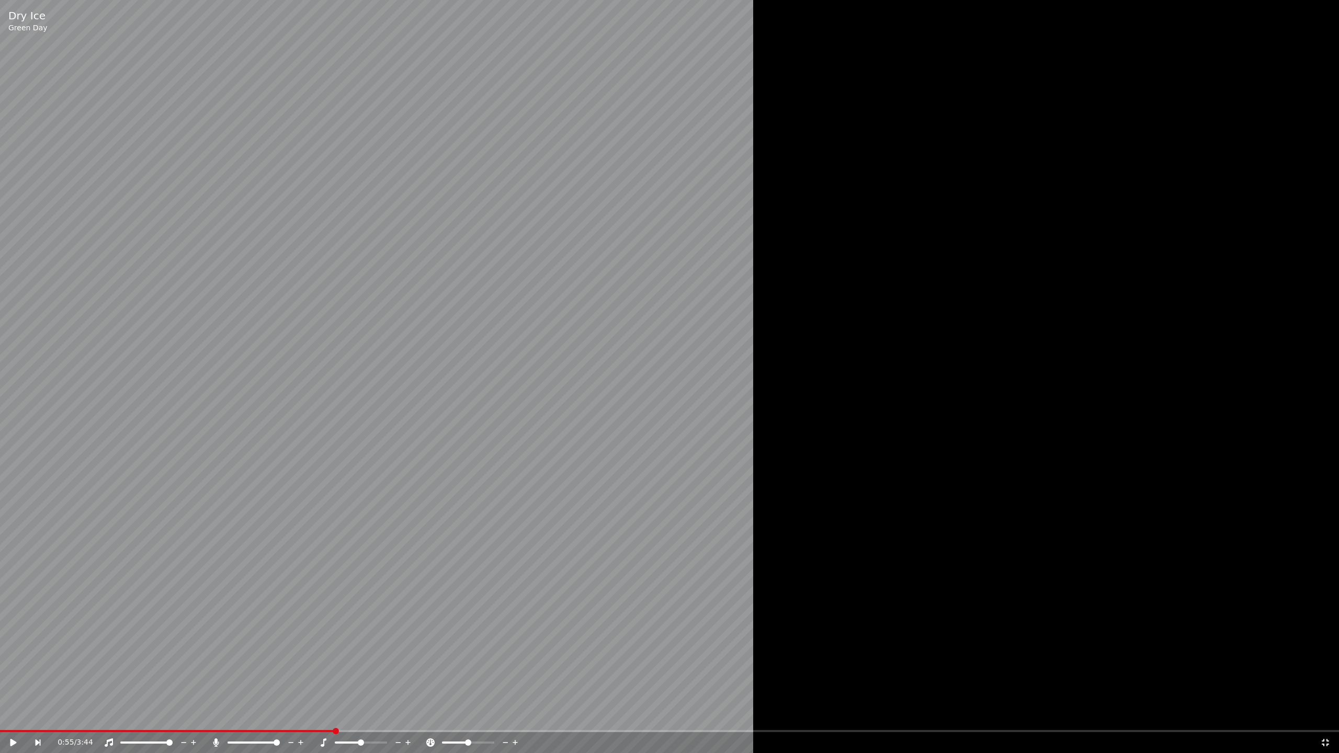
click at [265, 657] on video at bounding box center [669, 376] width 1339 height 753
click at [217, 677] on icon at bounding box center [216, 742] width 6 height 8
click at [345, 677] on video at bounding box center [669, 376] width 1339 height 753
click at [344, 677] on div "Dry Ice Green Day 1:00 / 3:44" at bounding box center [669, 376] width 1339 height 753
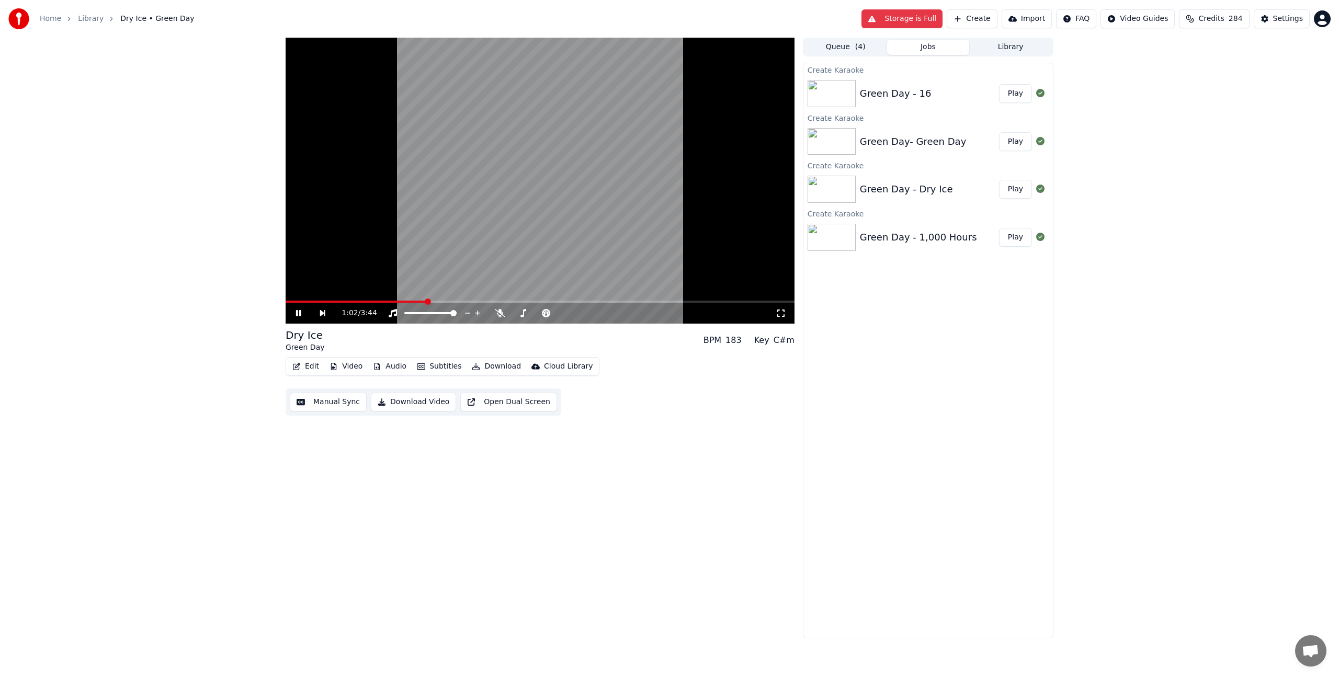
click at [415, 304] on div "1:02 / 3:44" at bounding box center [539, 313] width 509 height 21
click at [417, 300] on video at bounding box center [539, 181] width 509 height 286
click at [413, 302] on span at bounding box center [348, 302] width 127 height 2
click at [449, 231] on video at bounding box center [539, 181] width 509 height 286
click at [390, 300] on video at bounding box center [539, 181] width 509 height 286
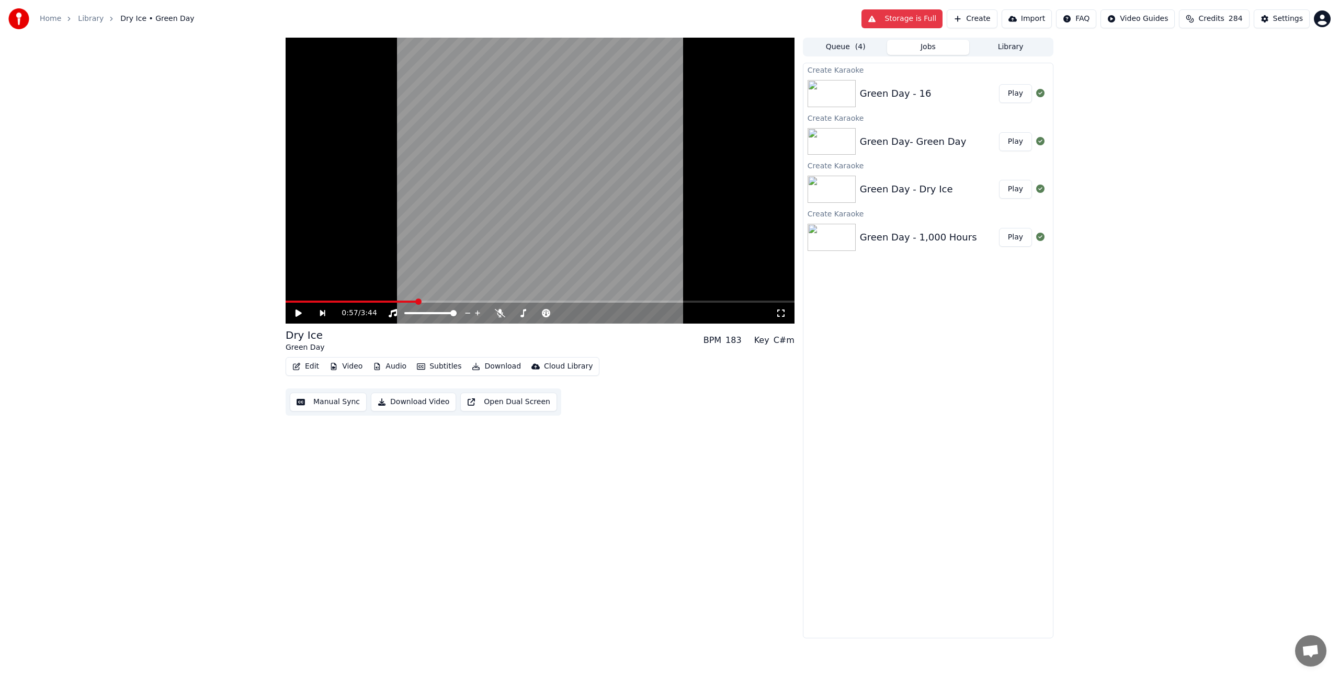
click at [395, 302] on span at bounding box center [350, 302] width 131 height 2
click at [439, 270] on video at bounding box center [539, 181] width 509 height 286
click at [784, 313] on icon at bounding box center [780, 313] width 10 height 8
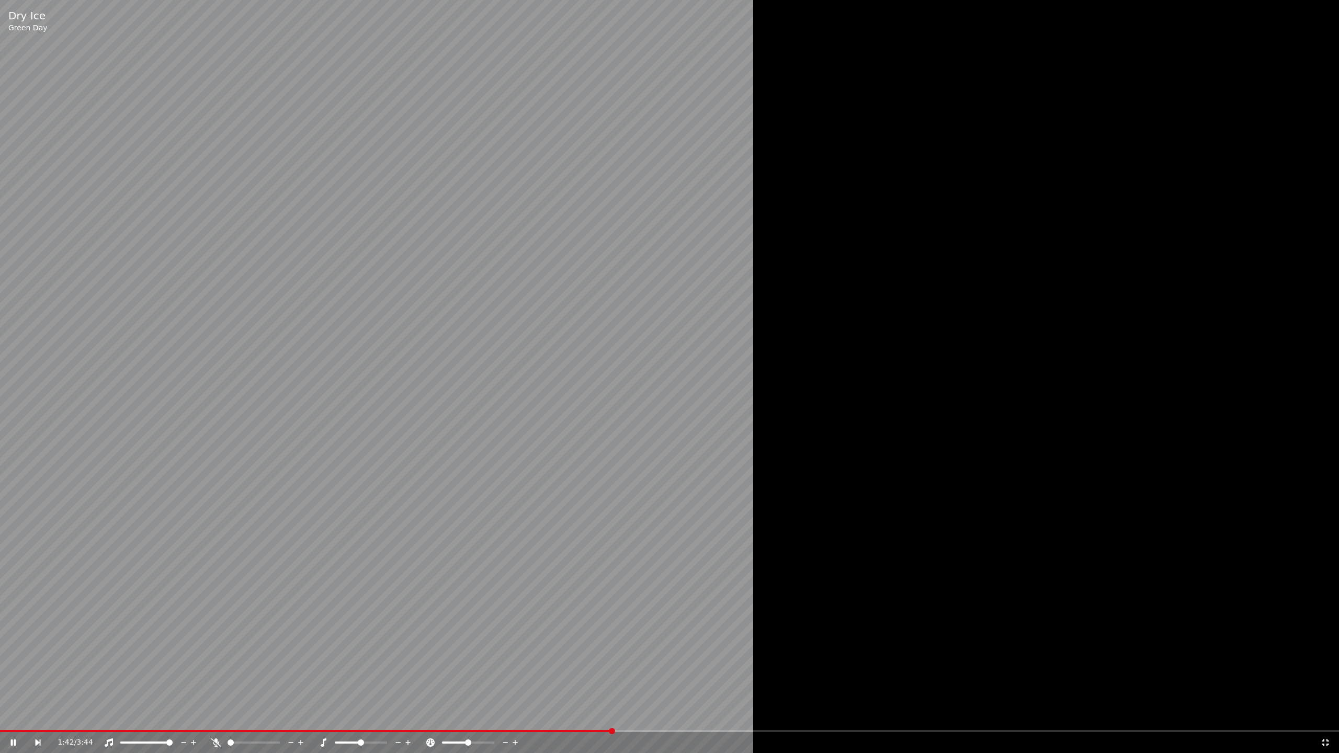
click at [212, 677] on icon at bounding box center [216, 742] width 10 height 8
click at [216, 677] on icon at bounding box center [216, 742] width 6 height 8
click at [778, 677] on span at bounding box center [669, 731] width 1339 height 2
click at [834, 677] on span at bounding box center [669, 731] width 1339 height 2
click at [871, 677] on span at bounding box center [669, 731] width 1339 height 2
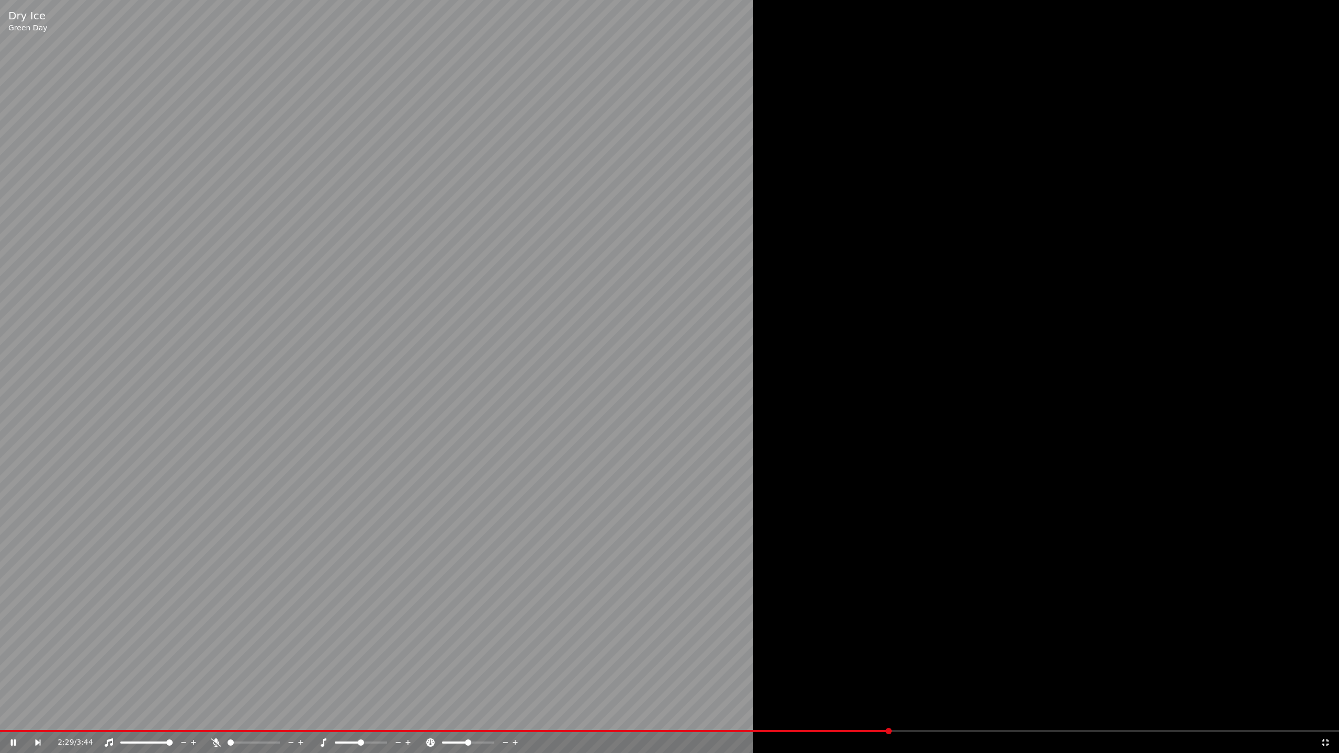
click at [896, 677] on span at bounding box center [669, 731] width 1339 height 2
click at [870, 677] on span at bounding box center [436, 731] width 872 height 2
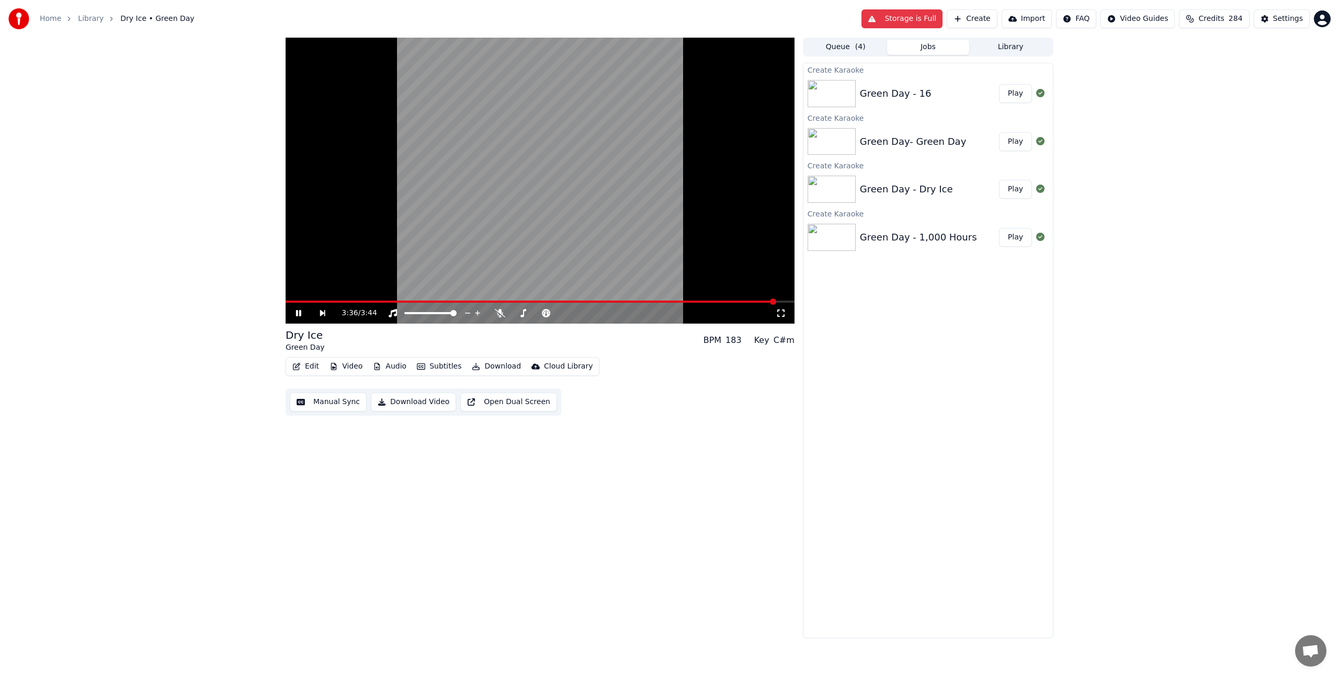
click at [914, 81] on div "Green Day - 16 Play" at bounding box center [927, 94] width 249 height 36
click at [914, 89] on div "Green Day - 16" at bounding box center [896, 93] width 72 height 15
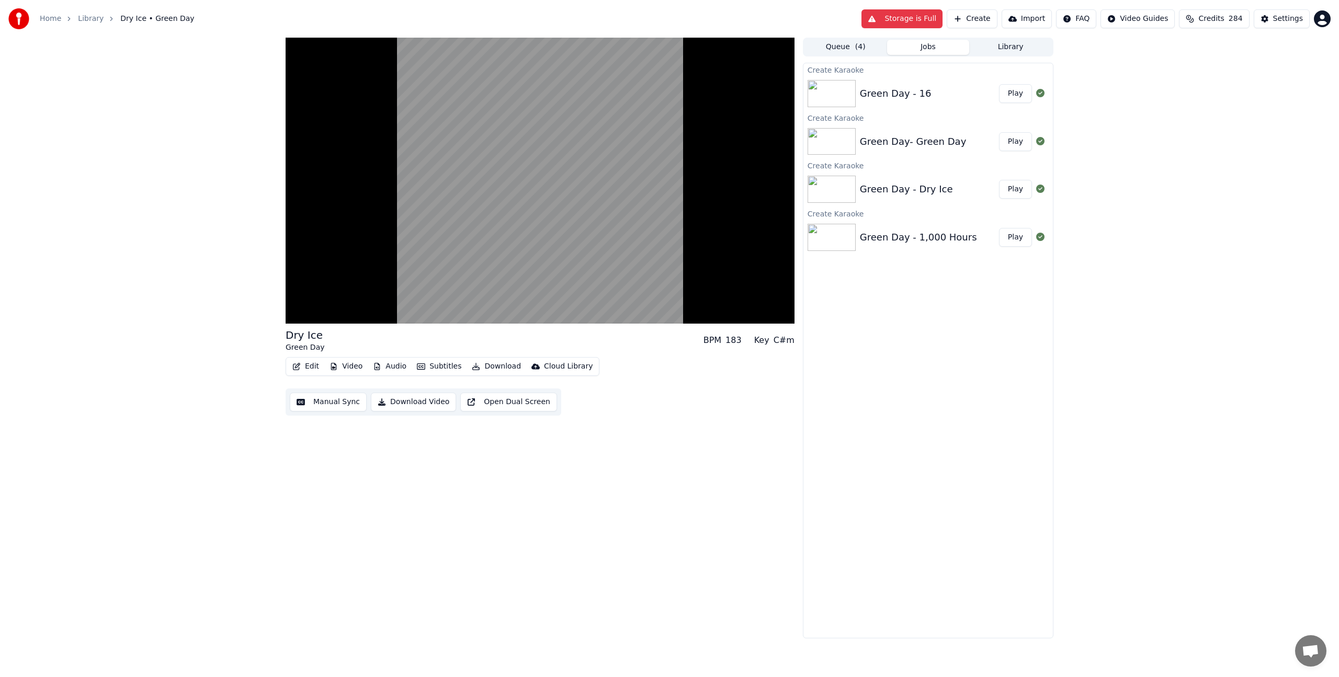
click at [1017, 93] on button "Play" at bounding box center [1015, 93] width 33 height 19
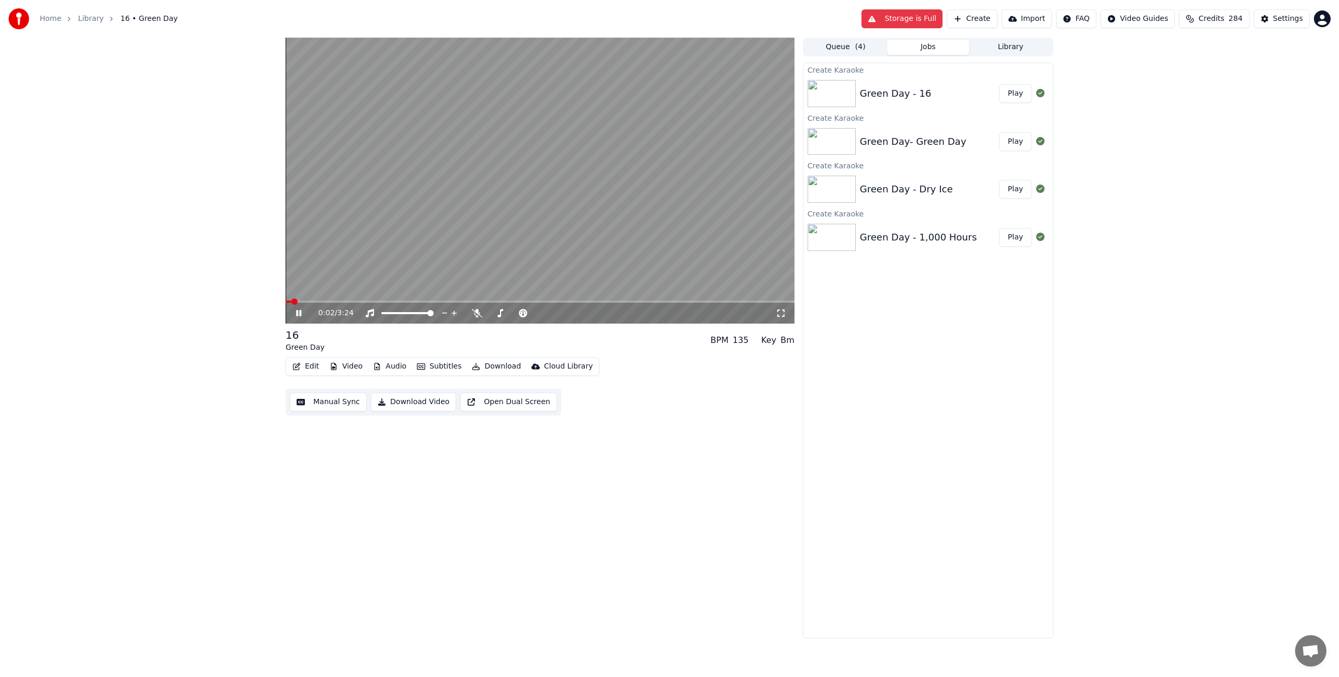
click at [300, 368] on icon "button" at bounding box center [296, 366] width 8 height 7
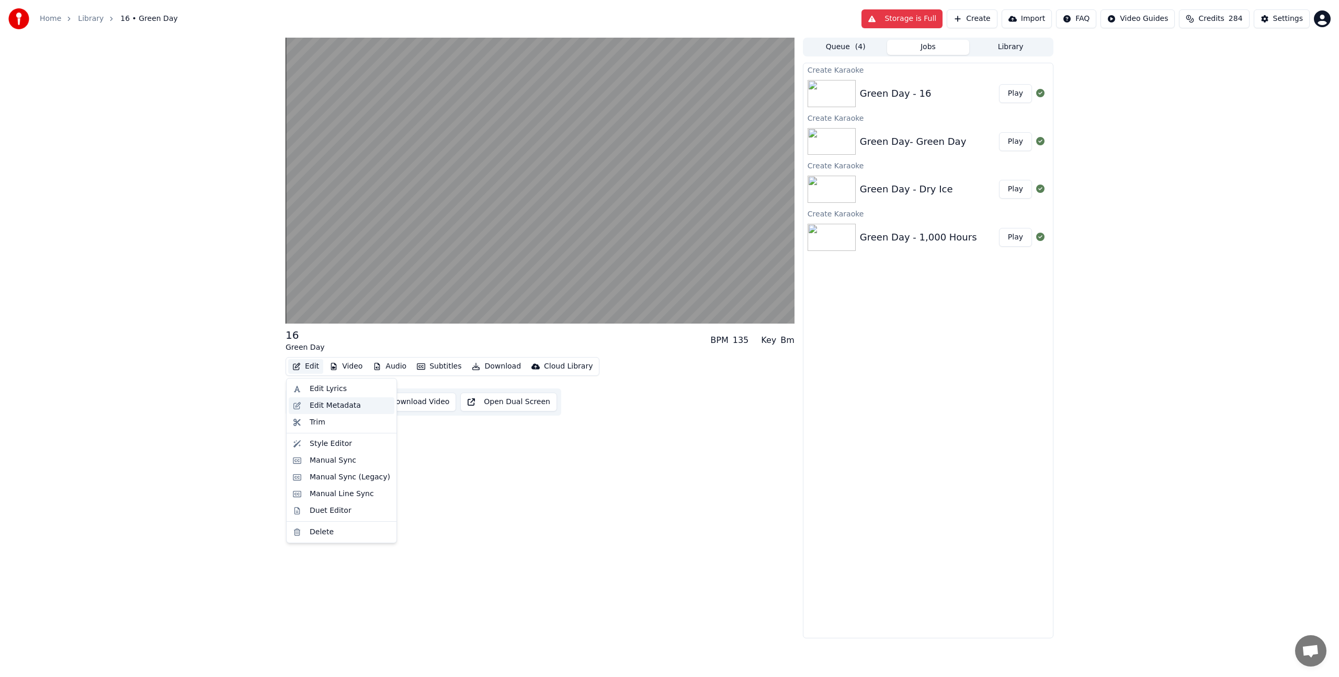
click at [338, 406] on div "Edit Metadata" at bounding box center [335, 406] width 51 height 10
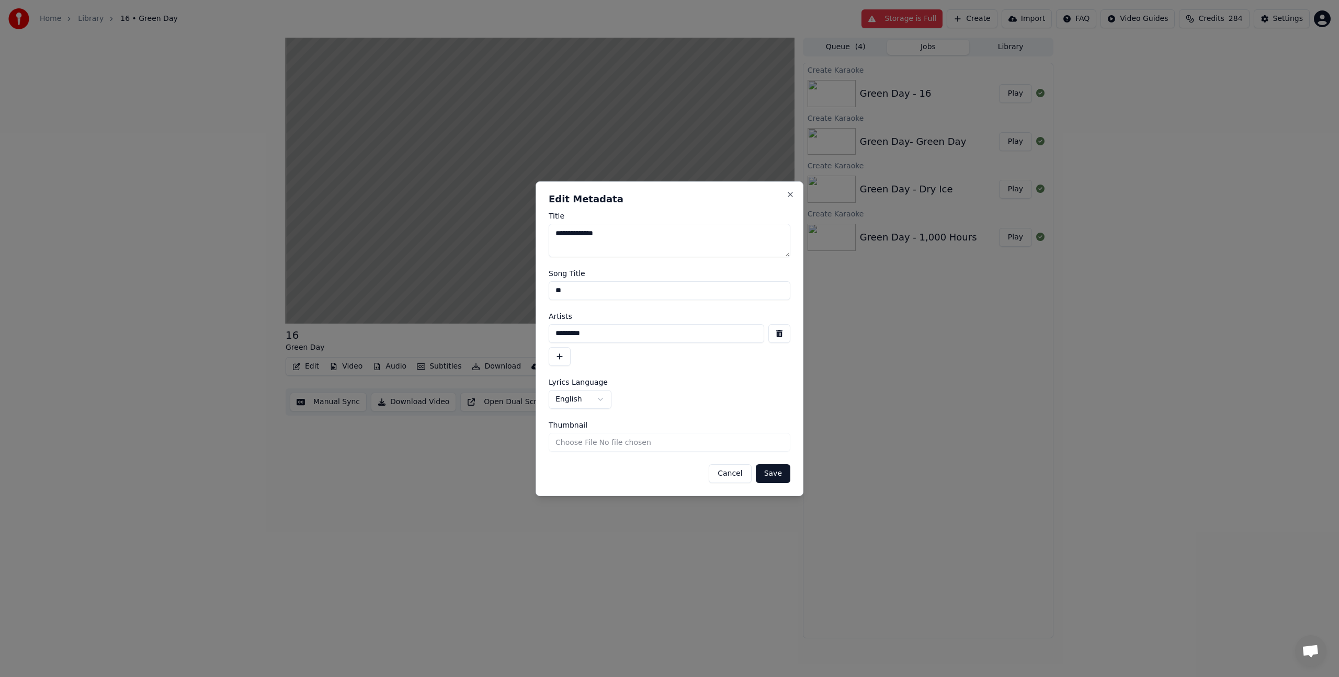
click at [588, 448] on input "Thumbnail" at bounding box center [669, 442] width 242 height 19
type input "**********"
click at [778, 476] on button "Save" at bounding box center [773, 473] width 35 height 19
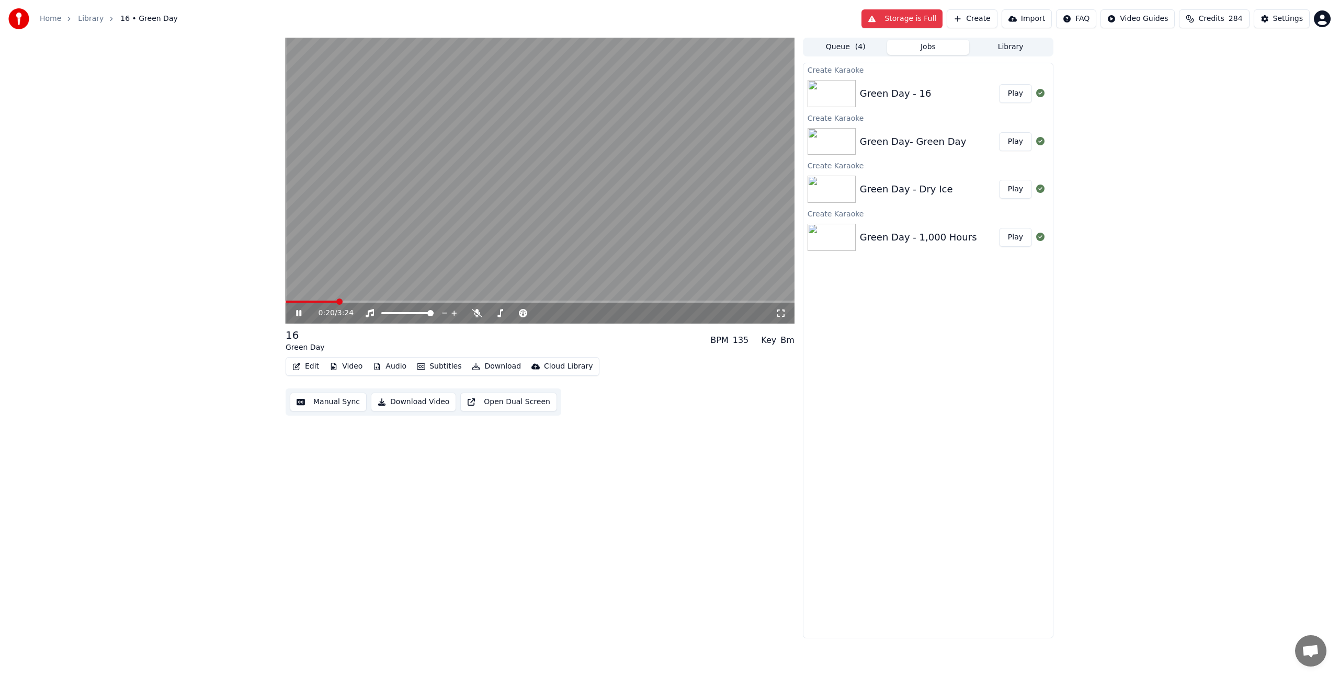
click at [783, 314] on icon at bounding box center [780, 313] width 10 height 8
click at [660, 169] on video at bounding box center [539, 181] width 509 height 286
click at [932, 97] on div "Green Day - 16" at bounding box center [929, 93] width 139 height 15
click at [893, 118] on div "Create Karaoke" at bounding box center [927, 117] width 249 height 13
click at [905, 98] on div "Green Day - 16" at bounding box center [896, 93] width 72 height 15
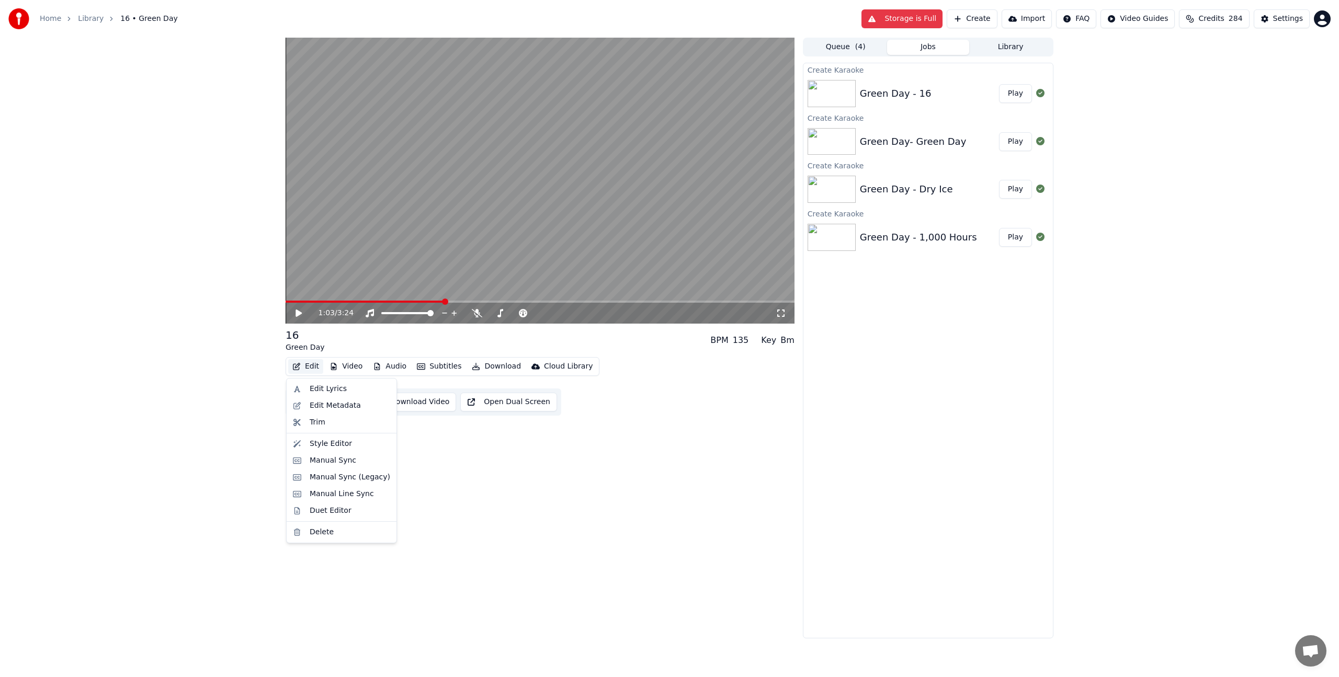
click at [294, 368] on icon "button" at bounding box center [296, 366] width 8 height 7
click at [323, 405] on div "Edit Metadata" at bounding box center [335, 406] width 51 height 10
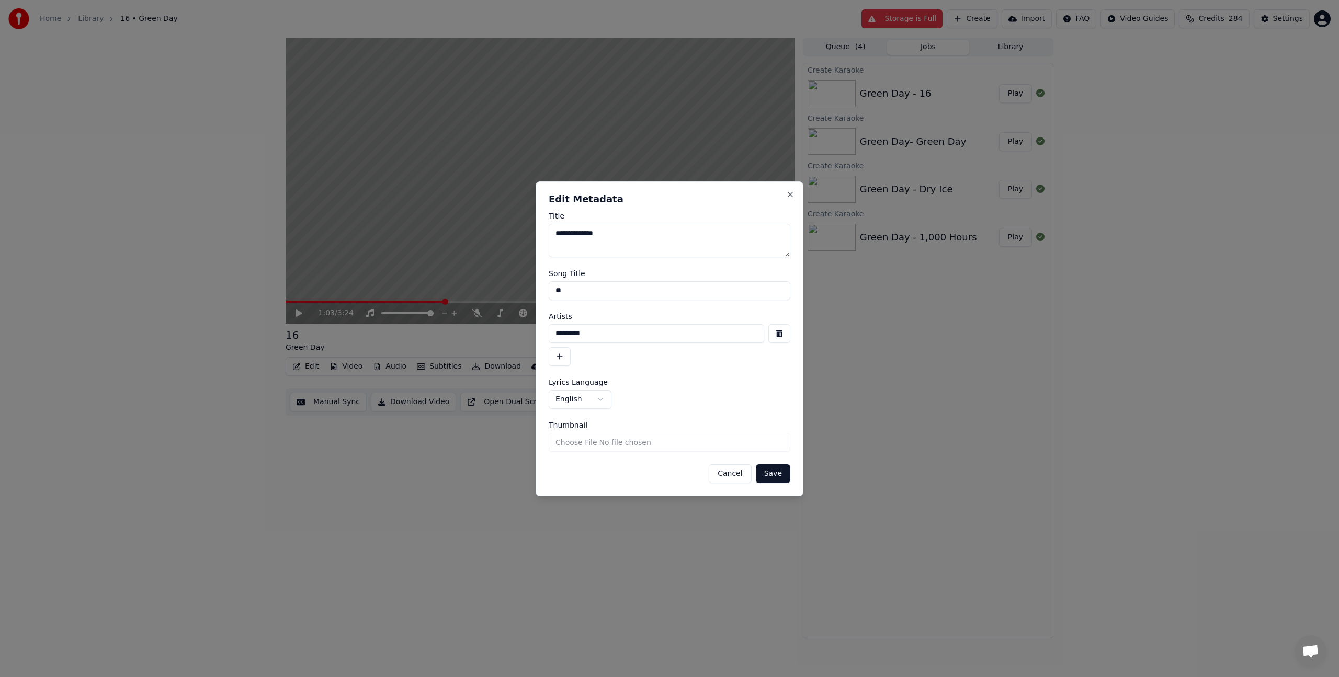
click at [611, 441] on input "Thumbnail" at bounding box center [669, 442] width 242 height 19
type input "**********"
click at [782, 471] on button "Save" at bounding box center [773, 473] width 35 height 19
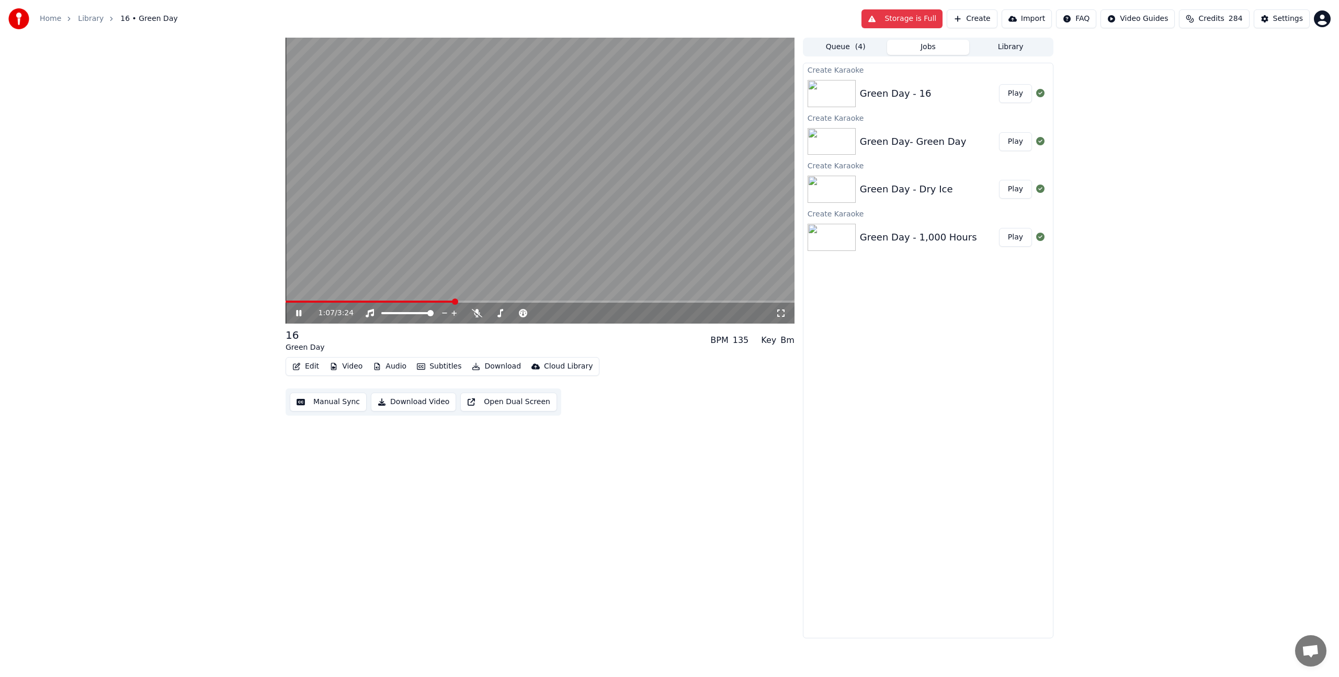
drag, startPoint x: 1044, startPoint y: 42, endPoint x: 1036, endPoint y: 48, distance: 9.3
click at [1043, 44] on button "Library" at bounding box center [1010, 47] width 83 height 15
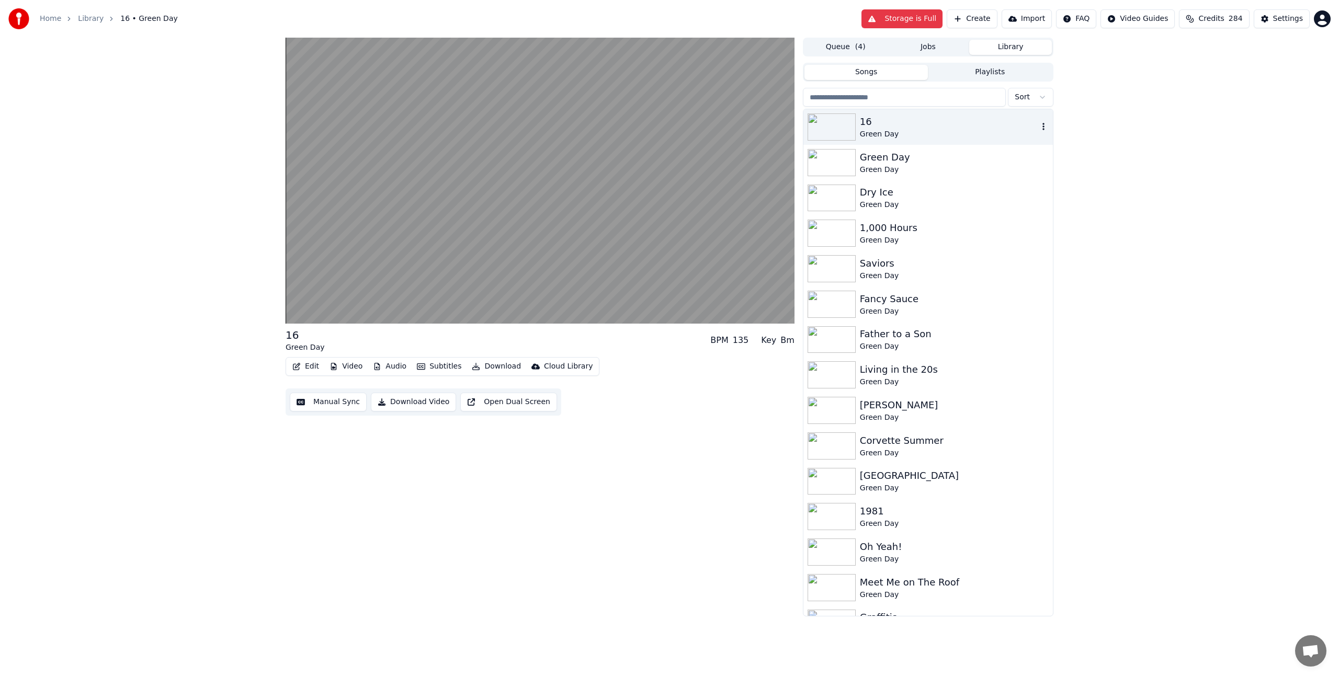
click at [860, 136] on div "Green Day" at bounding box center [949, 134] width 178 height 10
click at [868, 126] on div "16" at bounding box center [949, 122] width 178 height 15
click at [822, 169] on img at bounding box center [831, 162] width 48 height 27
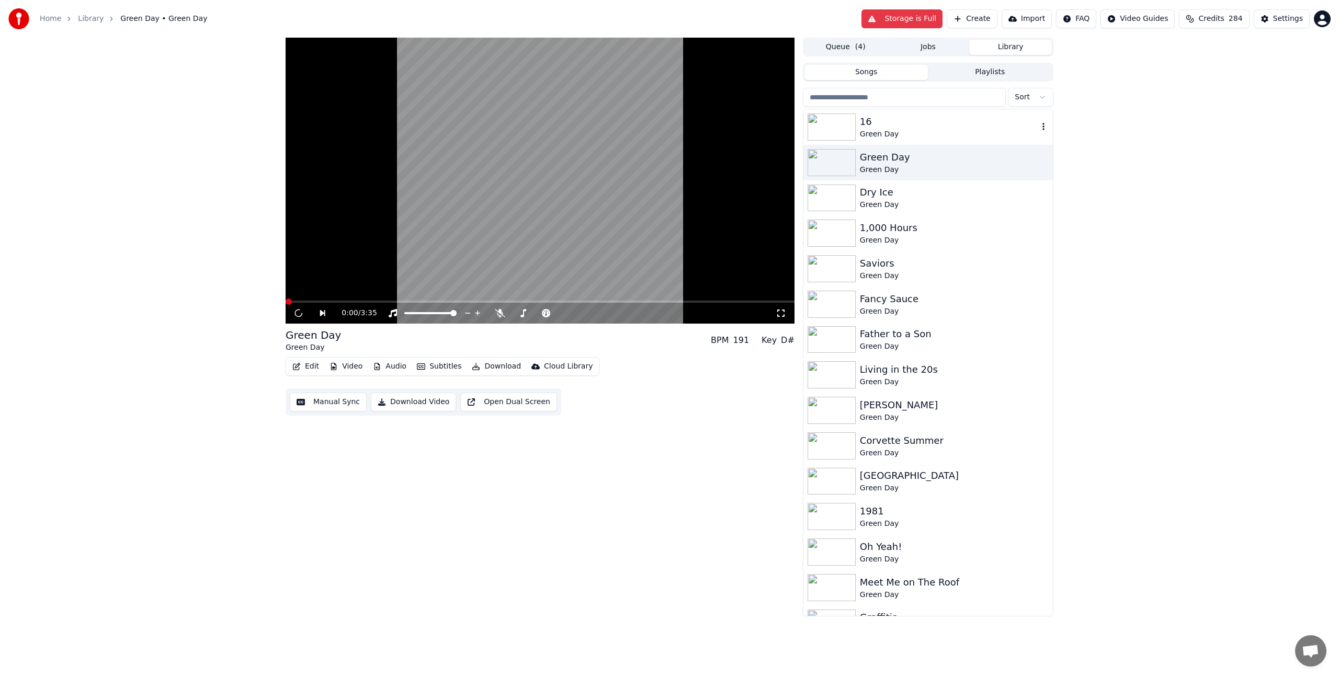
click at [839, 128] on img at bounding box center [831, 126] width 48 height 27
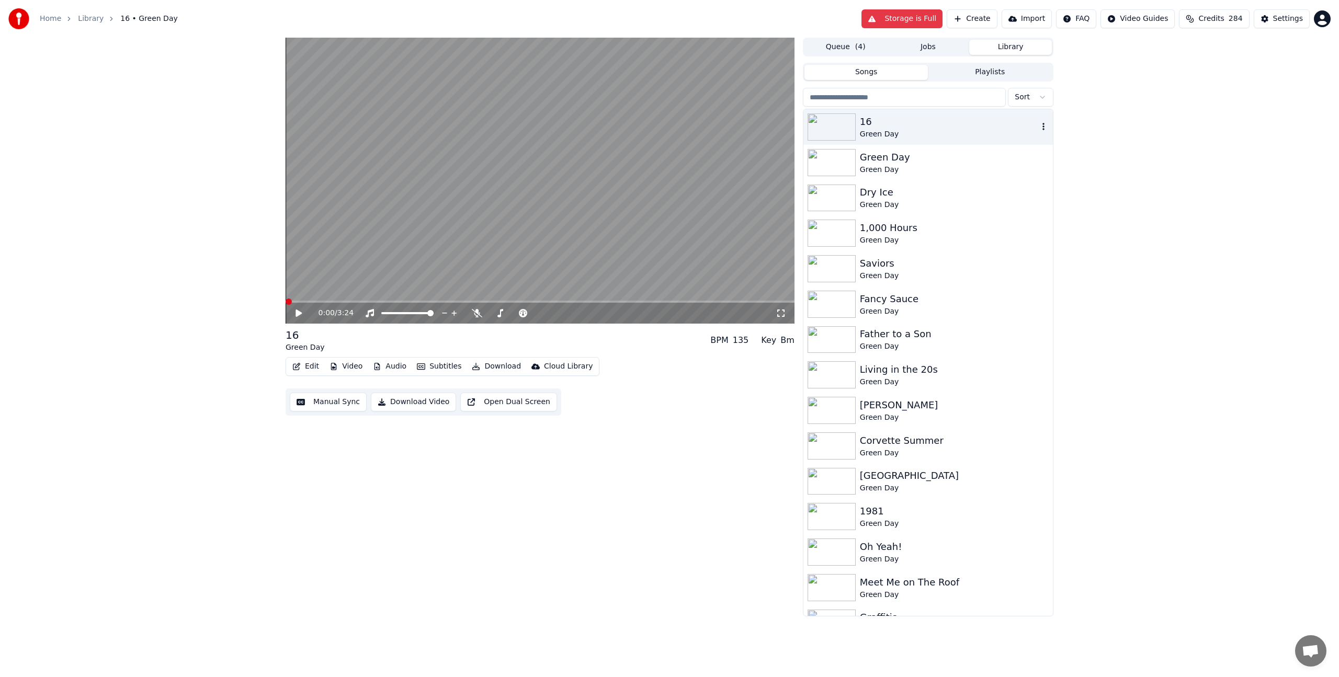
click at [1038, 124] on icon "button" at bounding box center [1043, 126] width 10 height 8
drag, startPoint x: 1033, startPoint y: 188, endPoint x: 1031, endPoint y: 180, distance: 8.6
click at [1031, 180] on div "Add to playlist Add to queue Open Directory Debug Info Delete" at bounding box center [1037, 179] width 86 height 89
click at [709, 152] on video at bounding box center [539, 181] width 509 height 286
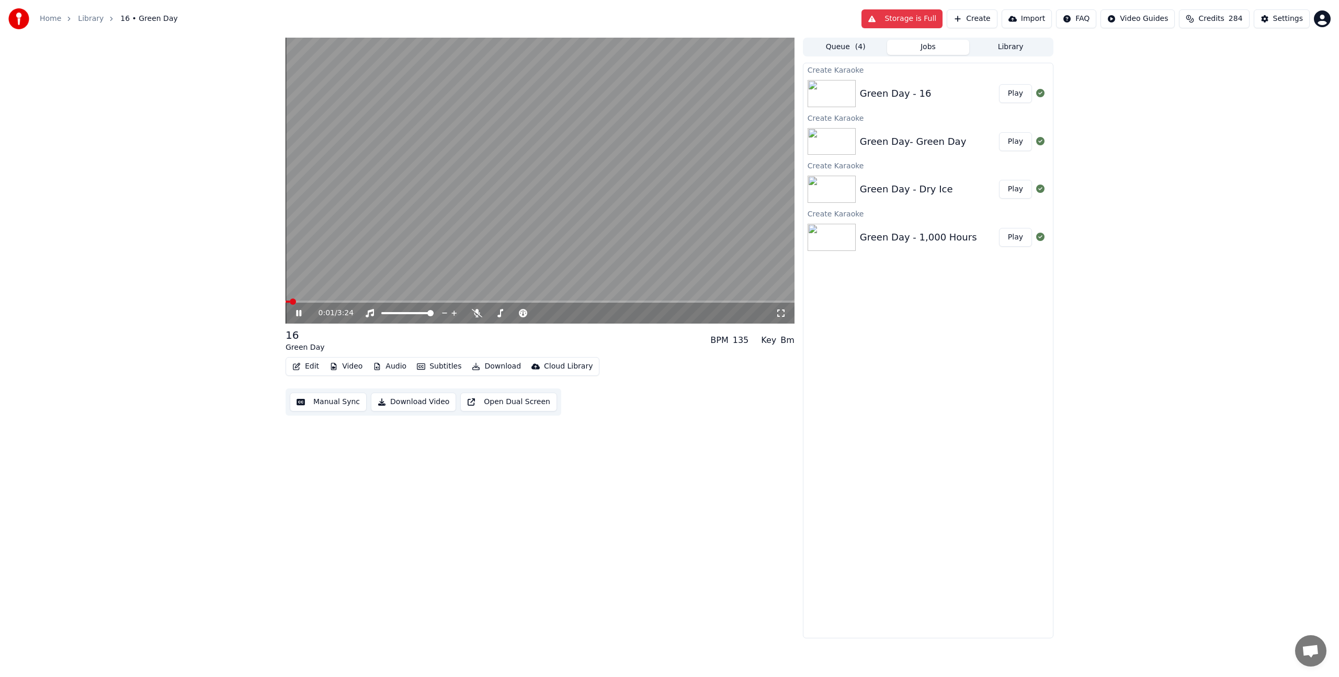
click at [931, 44] on button "Jobs" at bounding box center [928, 47] width 83 height 15
click at [884, 91] on div "Green Day - 16" at bounding box center [896, 93] width 72 height 15
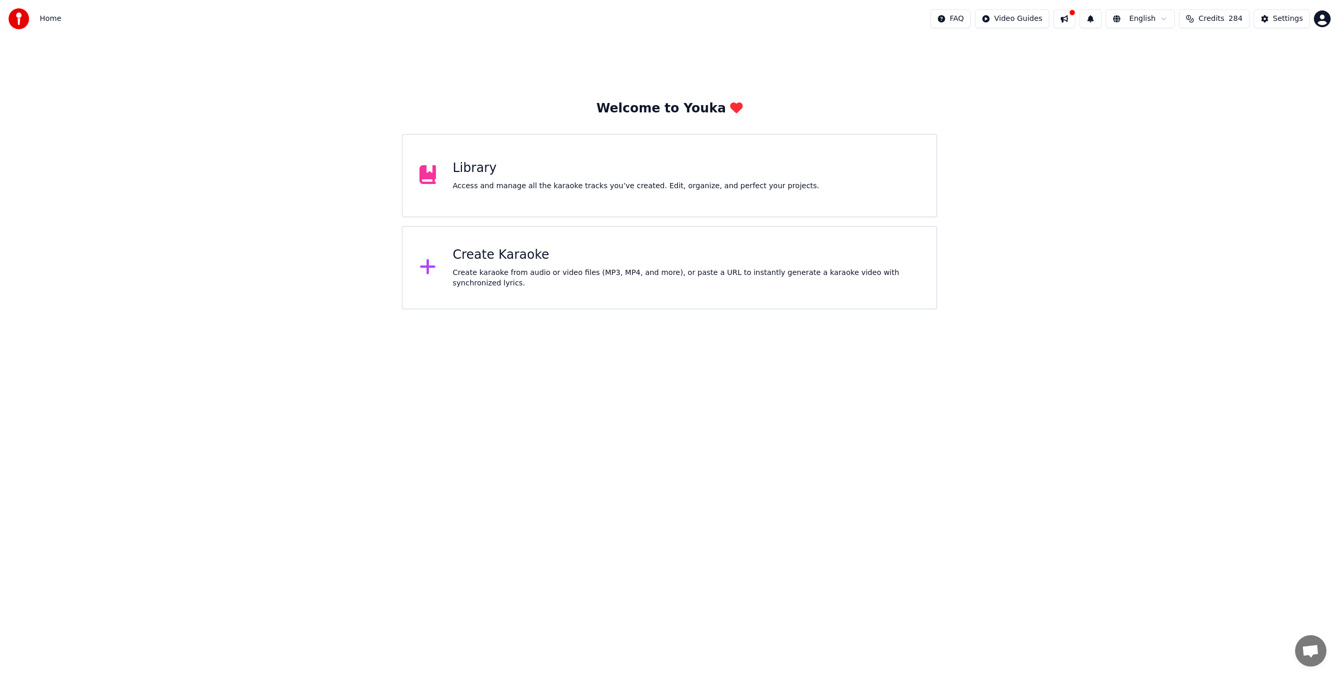
click at [563, 186] on div "Access and manage all the karaoke tracks you’ve created. Edit, organize, and pe…" at bounding box center [636, 186] width 367 height 10
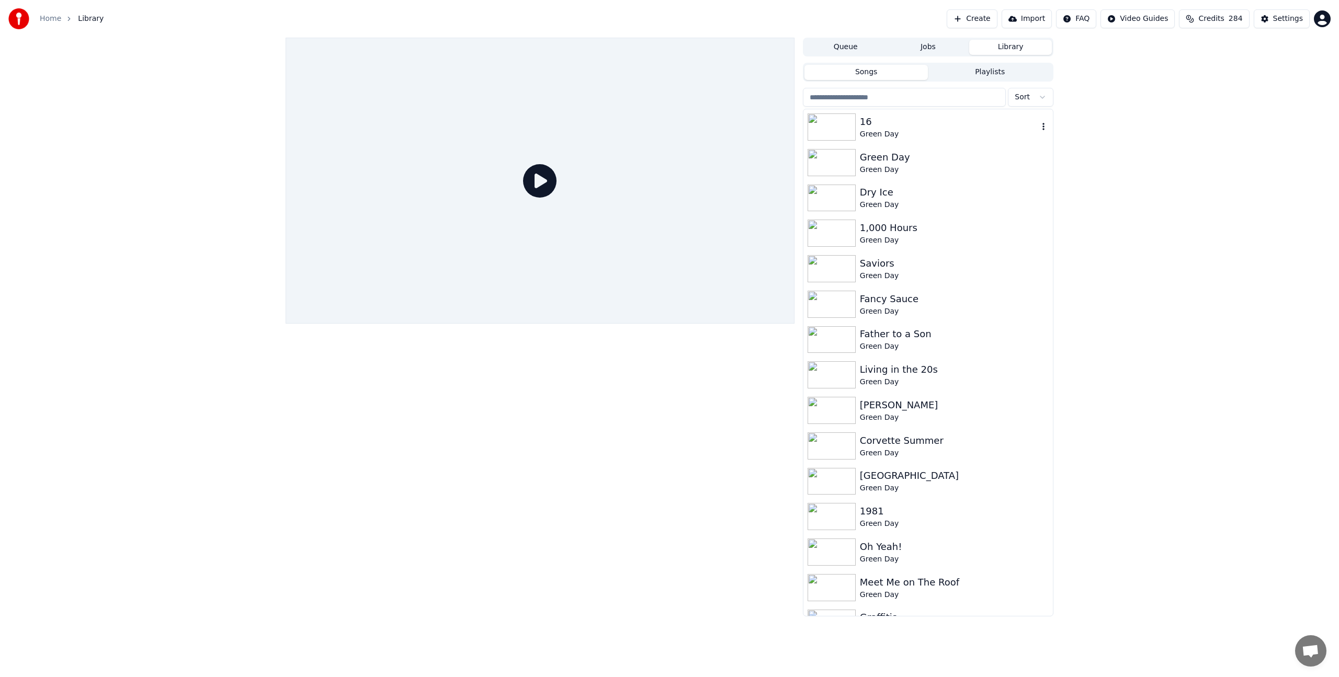
click at [855, 128] on div at bounding box center [833, 126] width 52 height 27
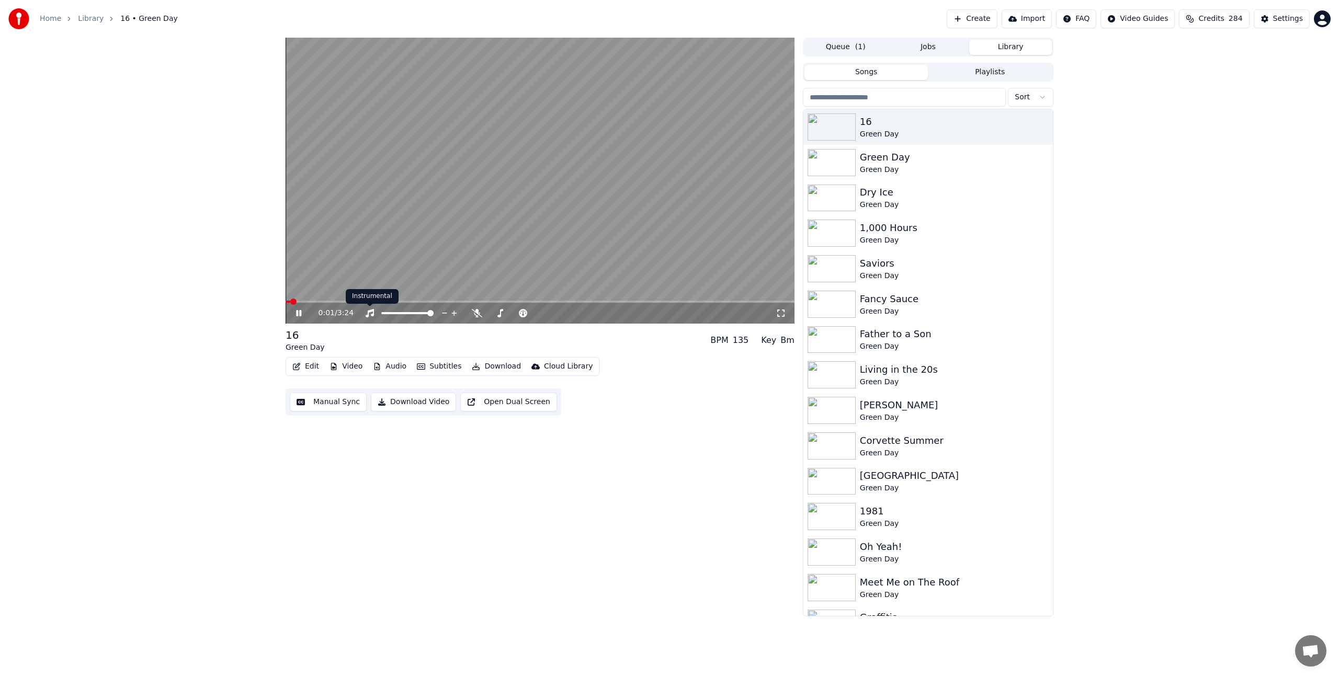
click at [442, 215] on video at bounding box center [539, 181] width 509 height 286
click at [346, 363] on button "Video" at bounding box center [345, 366] width 41 height 15
click at [386, 474] on div "Change Background" at bounding box center [382, 477] width 74 height 10
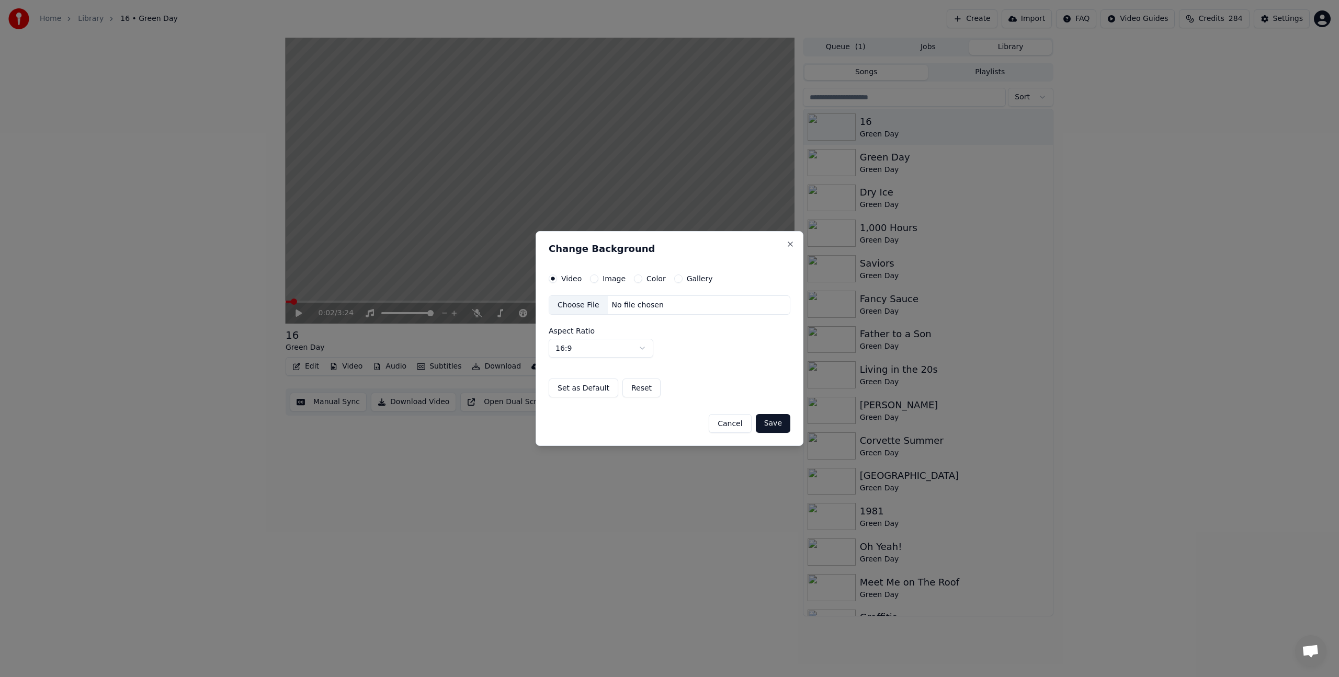
click at [581, 308] on div "Choose File" at bounding box center [578, 305] width 59 height 19
click at [610, 280] on label "Image" at bounding box center [613, 278] width 23 height 7
click at [598, 280] on button "Image" at bounding box center [594, 278] width 8 height 8
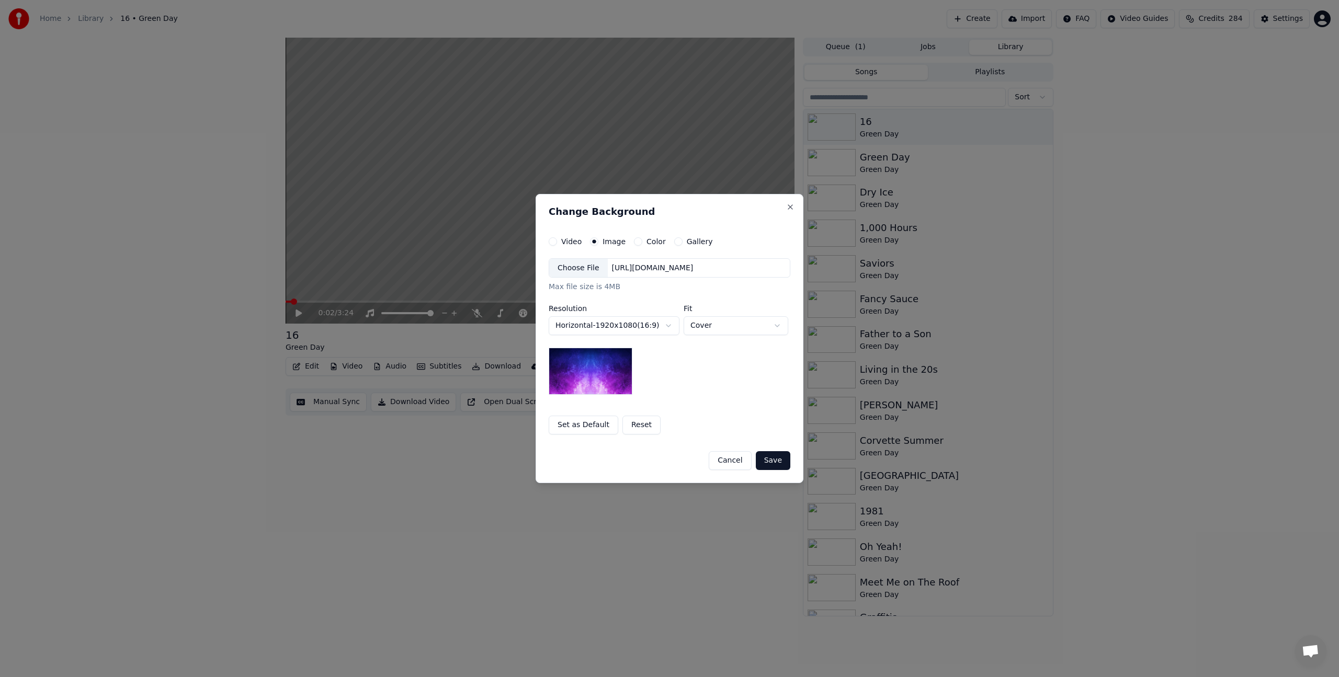
click at [589, 268] on div "Choose File" at bounding box center [578, 268] width 59 height 19
drag, startPoint x: 801, startPoint y: 469, endPoint x: 785, endPoint y: 460, distance: 18.3
click at [799, 467] on div "**********" at bounding box center [669, 339] width 268 height 290
click at [782, 457] on button "Save" at bounding box center [773, 460] width 35 height 19
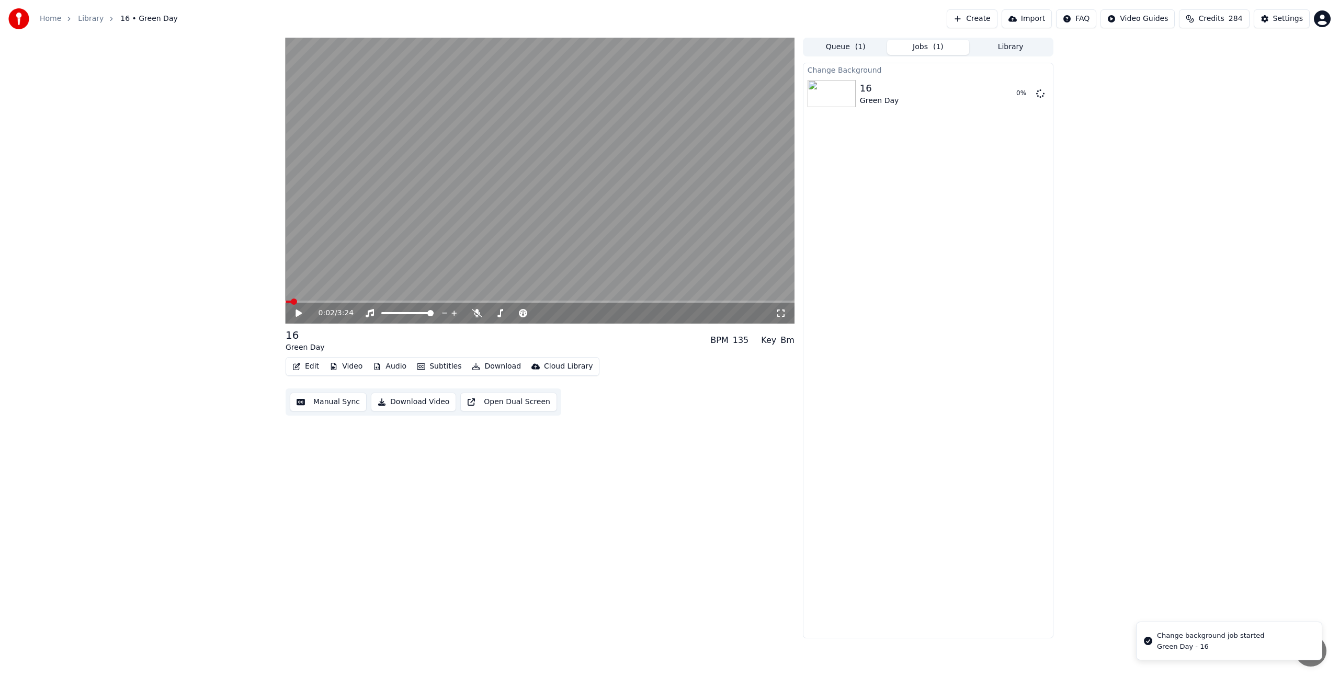
click at [453, 237] on video at bounding box center [539, 181] width 509 height 286
click at [870, 90] on div "16" at bounding box center [879, 88] width 39 height 15
click at [337, 302] on span at bounding box center [539, 302] width 509 height 2
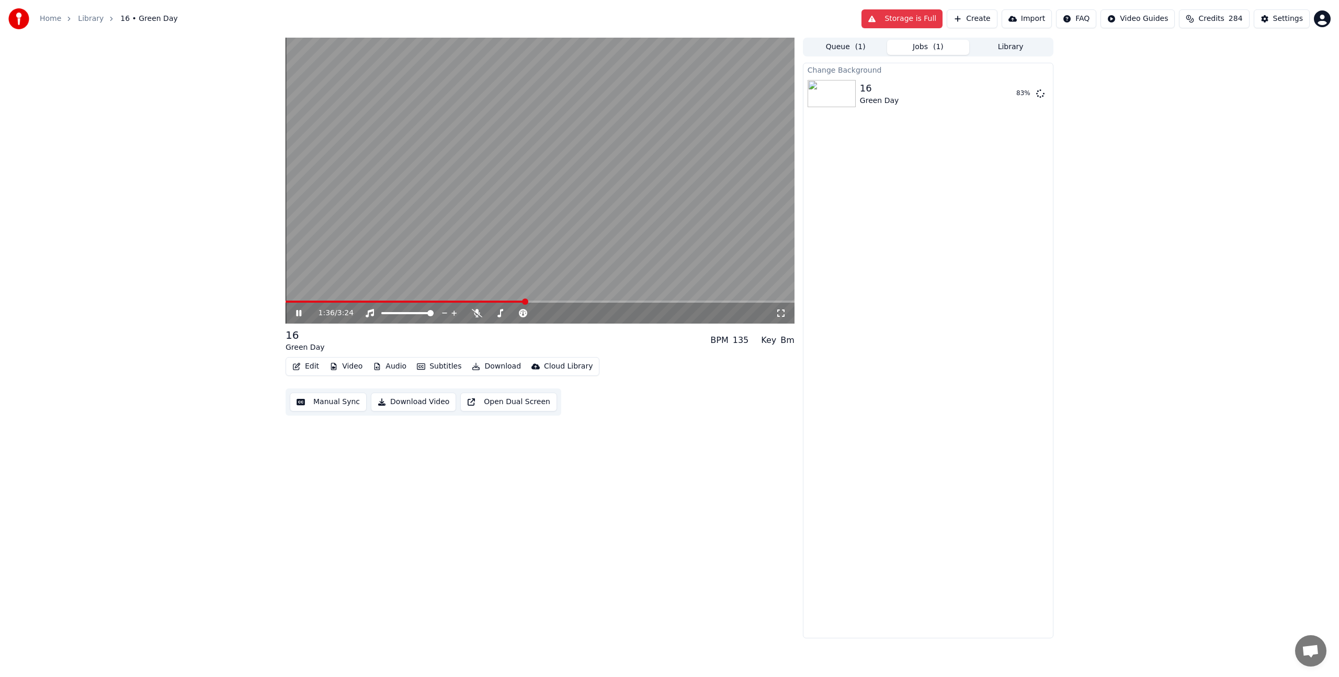
click at [599, 276] on video at bounding box center [539, 181] width 509 height 286
click at [305, 363] on button "Edit" at bounding box center [305, 366] width 35 height 15
click at [327, 392] on div "Edit Lyrics" at bounding box center [328, 389] width 37 height 10
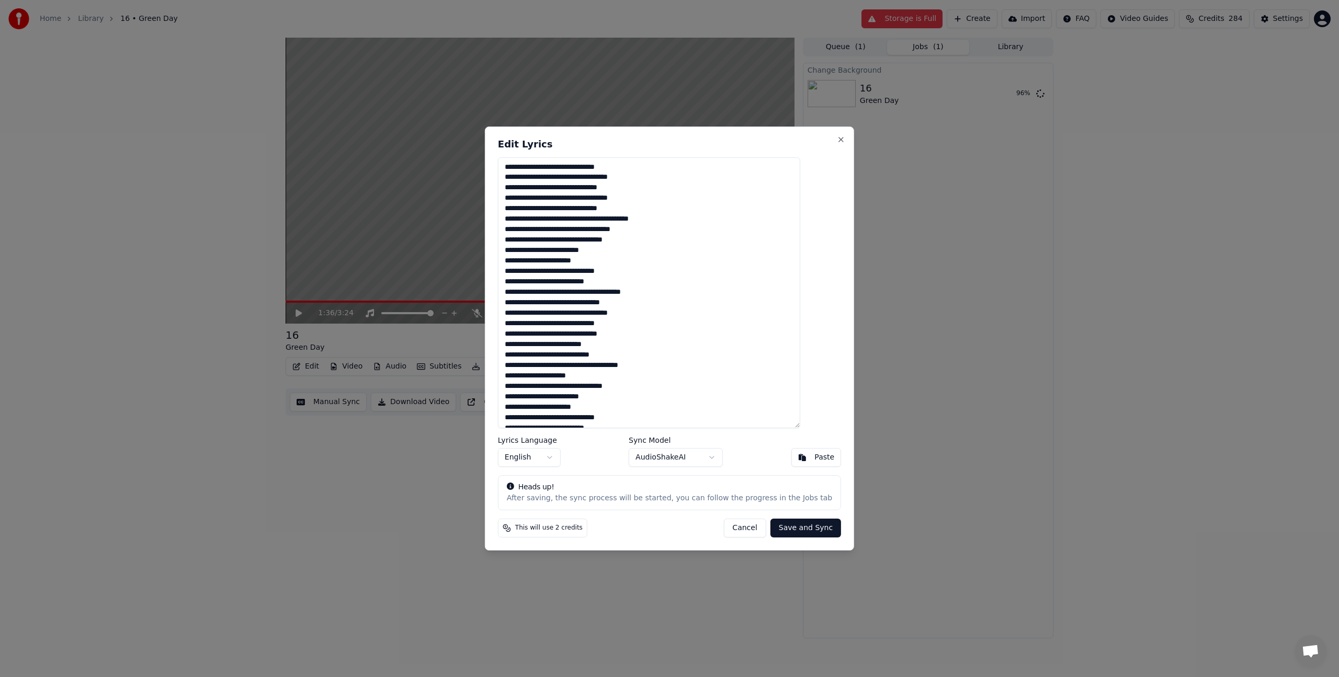
drag, startPoint x: 649, startPoint y: 388, endPoint x: 509, endPoint y: 375, distance: 140.8
click at [509, 375] on div "Edit Lyrics Lyrics Language English Sync Model AudioShakeAI Paste Heads up! Aft…" at bounding box center [669, 339] width 369 height 425
type textarea "**********"
click at [589, 370] on textarea at bounding box center [649, 292] width 302 height 271
click at [590, 378] on textarea at bounding box center [649, 292] width 302 height 271
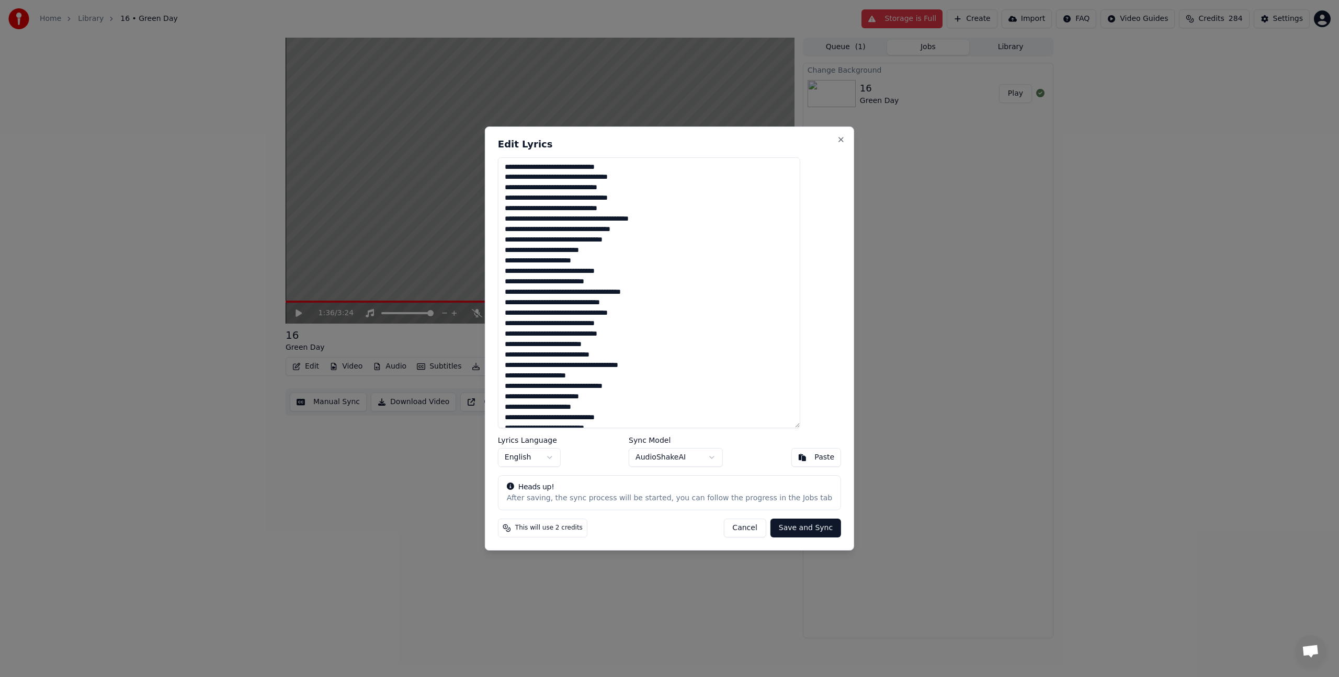
click at [594, 373] on textarea at bounding box center [649, 292] width 302 height 271
click at [612, 383] on textarea at bounding box center [649, 292] width 302 height 271
drag, startPoint x: 651, startPoint y: 393, endPoint x: 479, endPoint y: 378, distance: 172.6
click at [479, 378] on body "Home Library 16 • Green Day Storage is Full Create Import FAQ Video Guides Cred…" at bounding box center [669, 338] width 1339 height 677
click at [684, 407] on textarea at bounding box center [649, 292] width 302 height 271
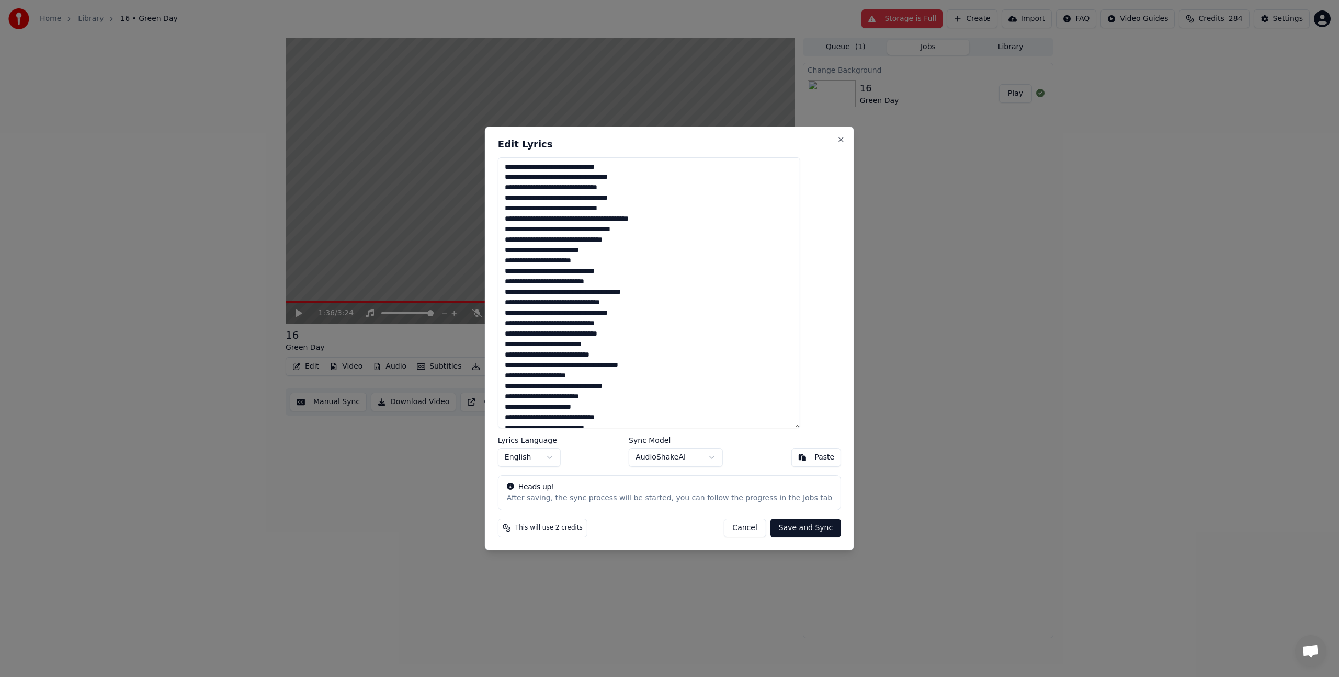
drag, startPoint x: 647, startPoint y: 386, endPoint x: 491, endPoint y: 375, distance: 156.2
click at [491, 375] on body "Home Library 16 • Green Day Storage is Full Create Import FAQ Video Guides Cred…" at bounding box center [669, 338] width 1339 height 677
drag, startPoint x: 491, startPoint y: 375, endPoint x: 507, endPoint y: 368, distance: 17.6
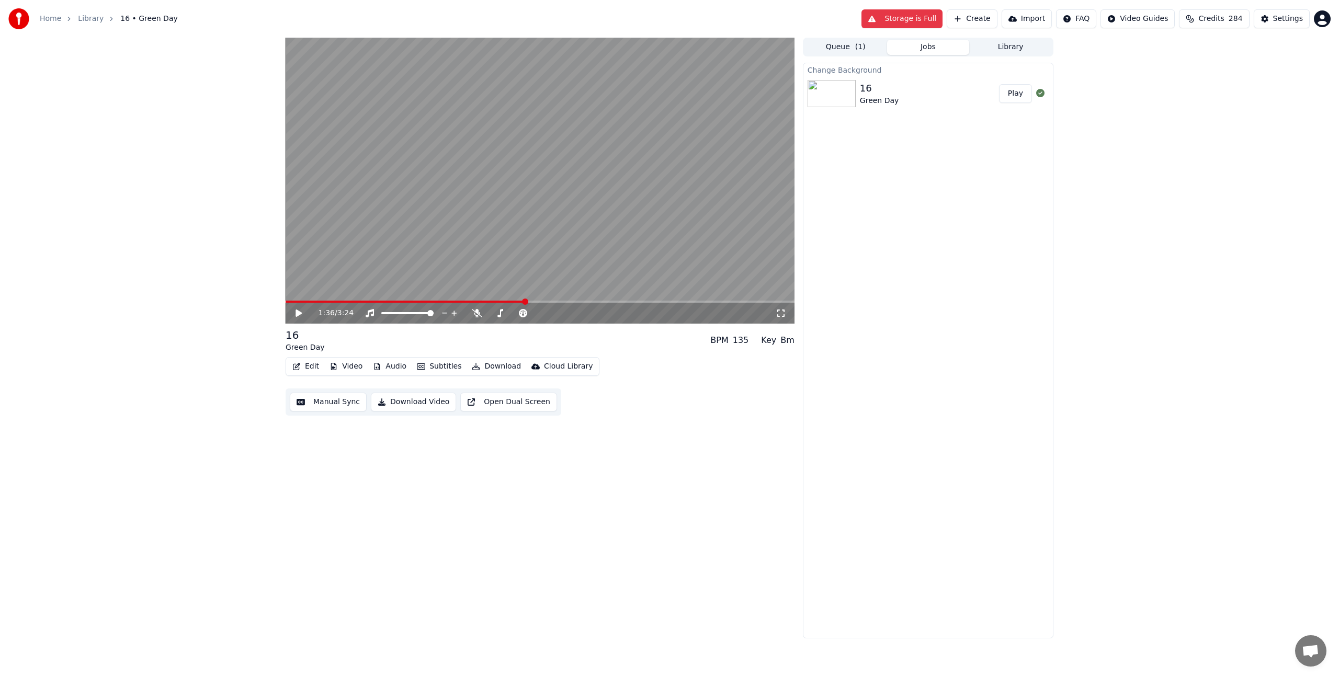
click at [305, 365] on button "Edit" at bounding box center [305, 366] width 35 height 15
click at [336, 392] on div "Edit Lyrics" at bounding box center [328, 389] width 37 height 10
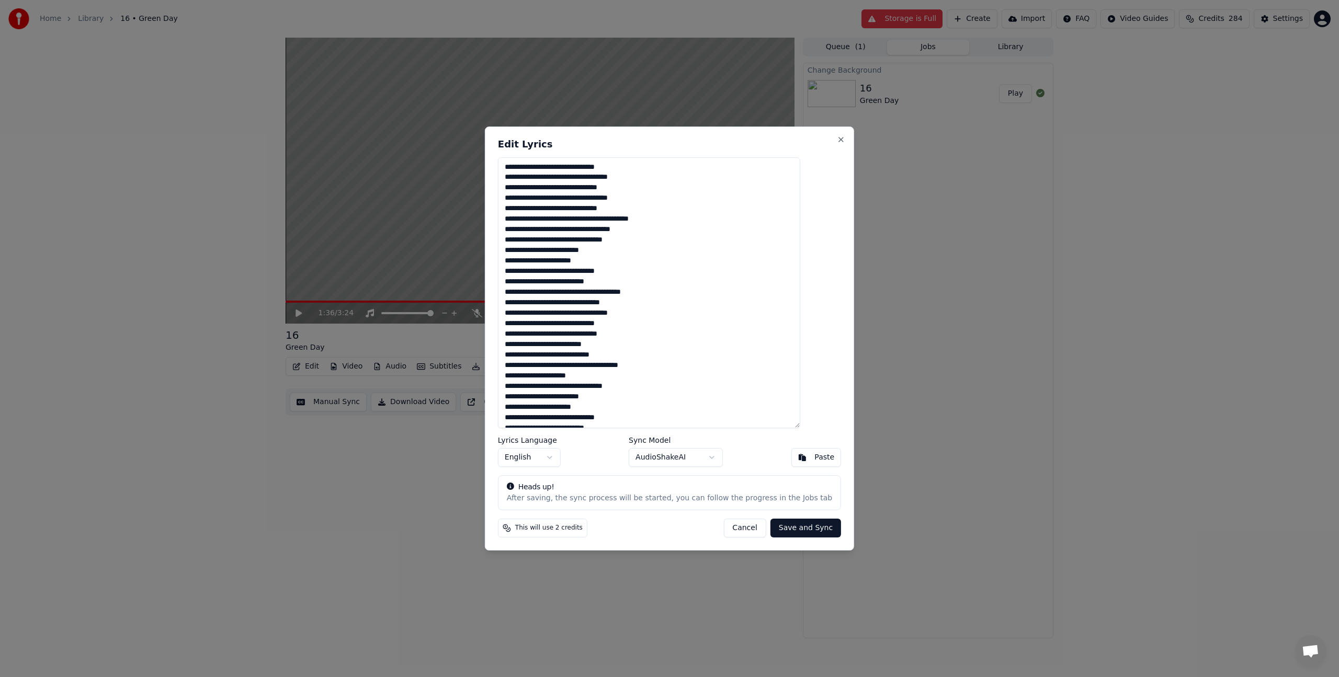
click at [545, 376] on textarea at bounding box center [649, 292] width 302 height 271
drag, startPoint x: 655, startPoint y: 385, endPoint x: 520, endPoint y: 377, distance: 135.2
click at [520, 377] on textarea at bounding box center [649, 292] width 302 height 271
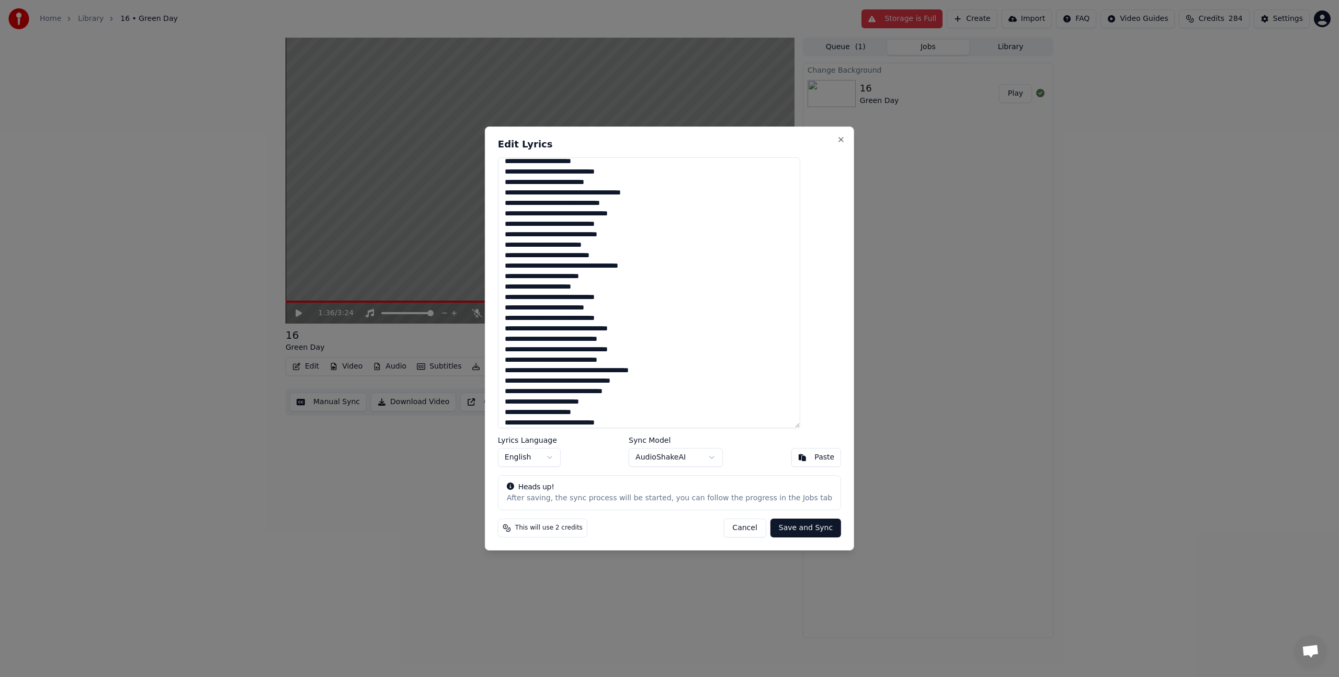
scroll to position [110, 0]
type textarea "**********"
click at [793, 529] on button "Save and Sync" at bounding box center [805, 528] width 71 height 19
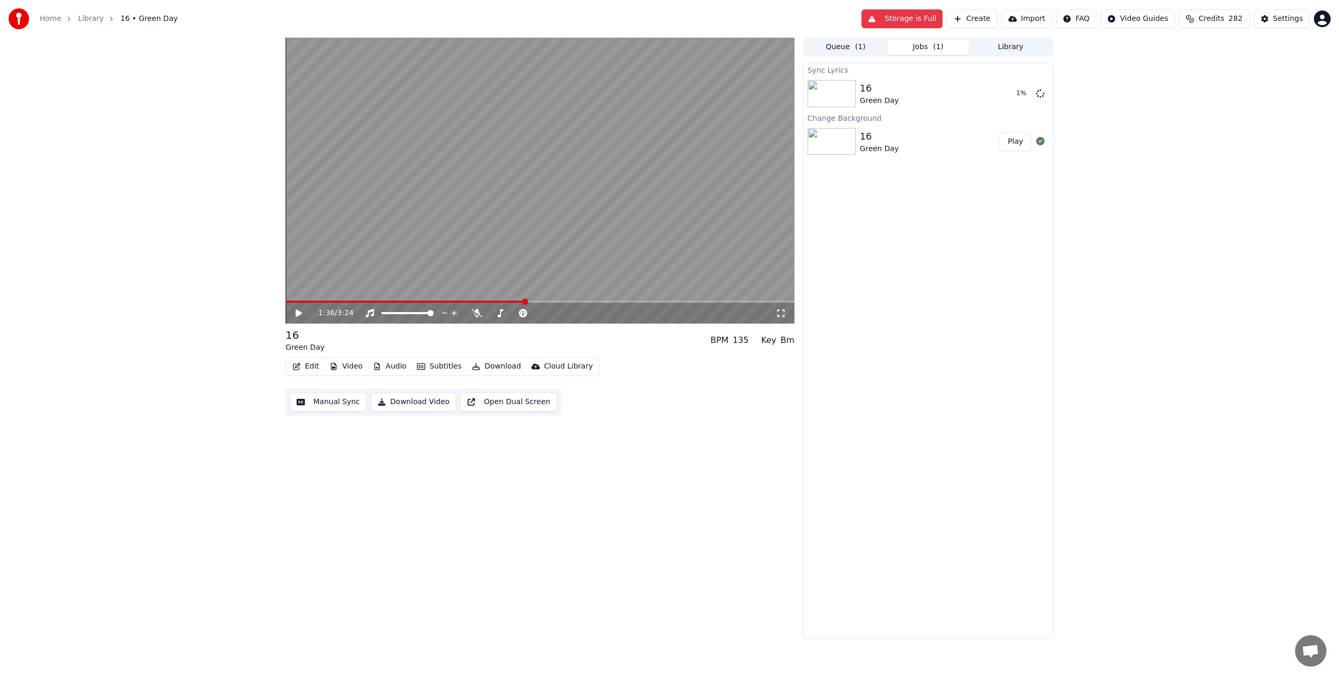
click at [996, 43] on button "Library" at bounding box center [1010, 47] width 83 height 15
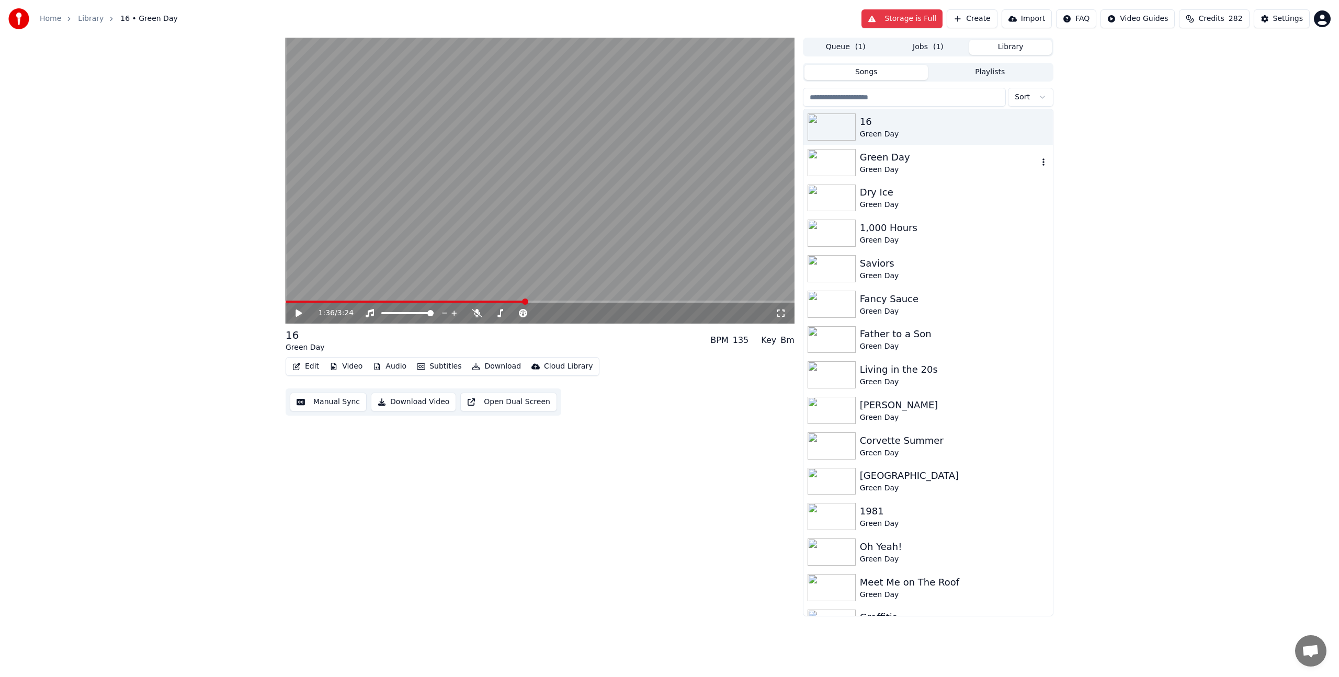
click at [1042, 165] on icon "button" at bounding box center [1043, 161] width 2 height 7
click at [1036, 213] on div "Open Directory" at bounding box center [1037, 215] width 81 height 17
click at [890, 163] on div "Green Day" at bounding box center [949, 157] width 178 height 15
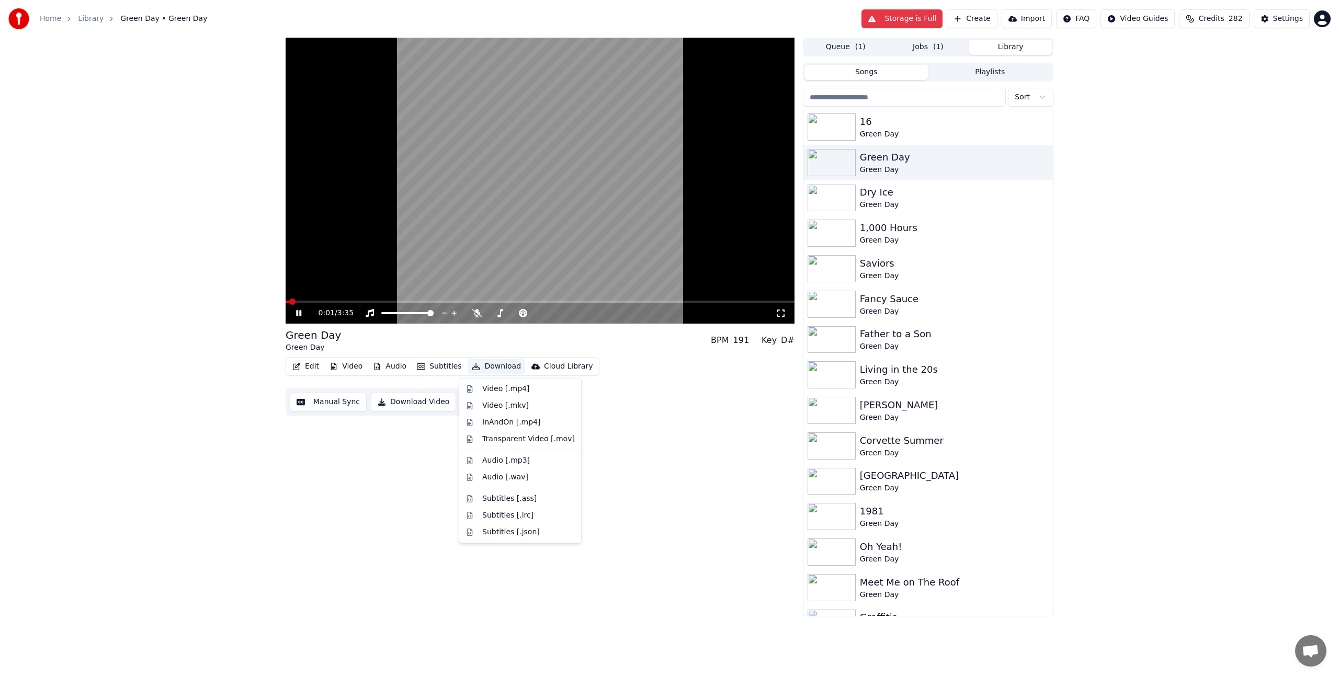
click at [491, 365] on button "Download" at bounding box center [496, 366] width 58 height 15
click at [503, 386] on div "Video [.mp4]" at bounding box center [505, 389] width 47 height 10
click at [1002, 40] on button "Library" at bounding box center [1010, 47] width 83 height 15
click at [888, 201] on div "Green Day" at bounding box center [949, 205] width 178 height 10
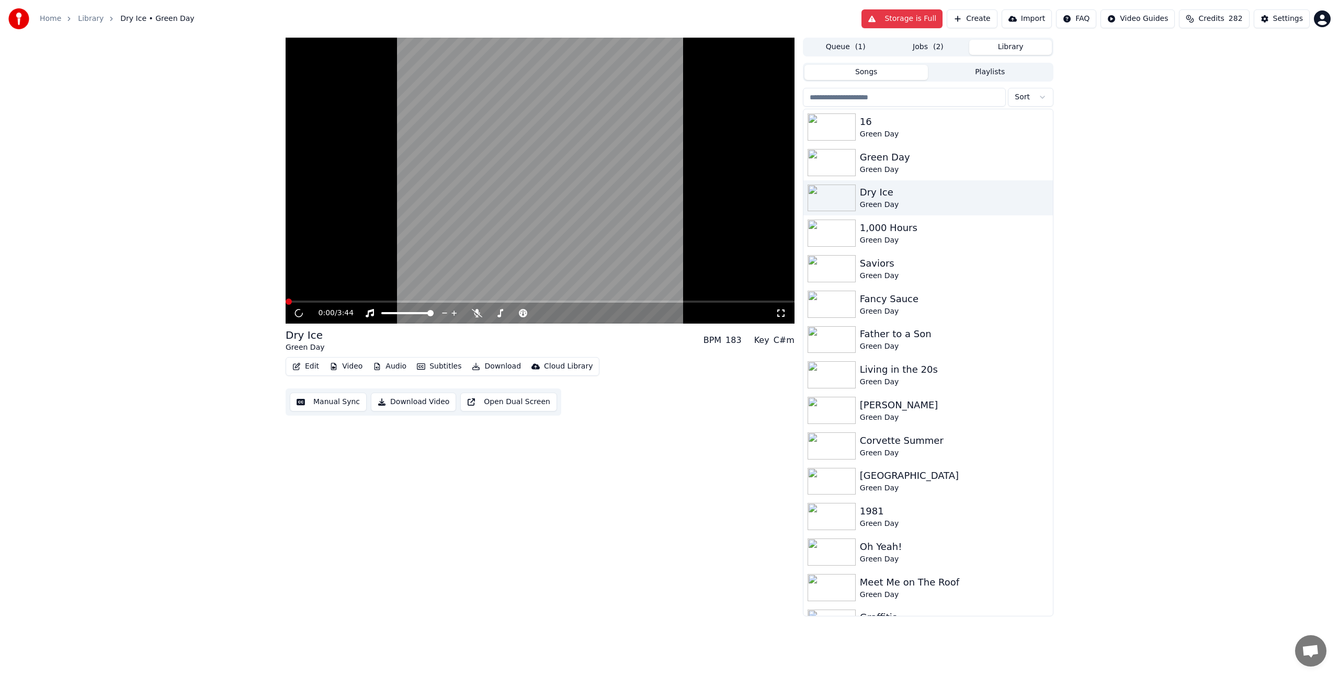
click at [487, 366] on button "Download" at bounding box center [496, 366] width 58 height 15
click at [490, 388] on div "Video [.mp4]" at bounding box center [505, 389] width 47 height 10
click at [1024, 45] on button "Library" at bounding box center [1010, 47] width 83 height 15
click at [903, 239] on div "Green Day" at bounding box center [949, 240] width 178 height 10
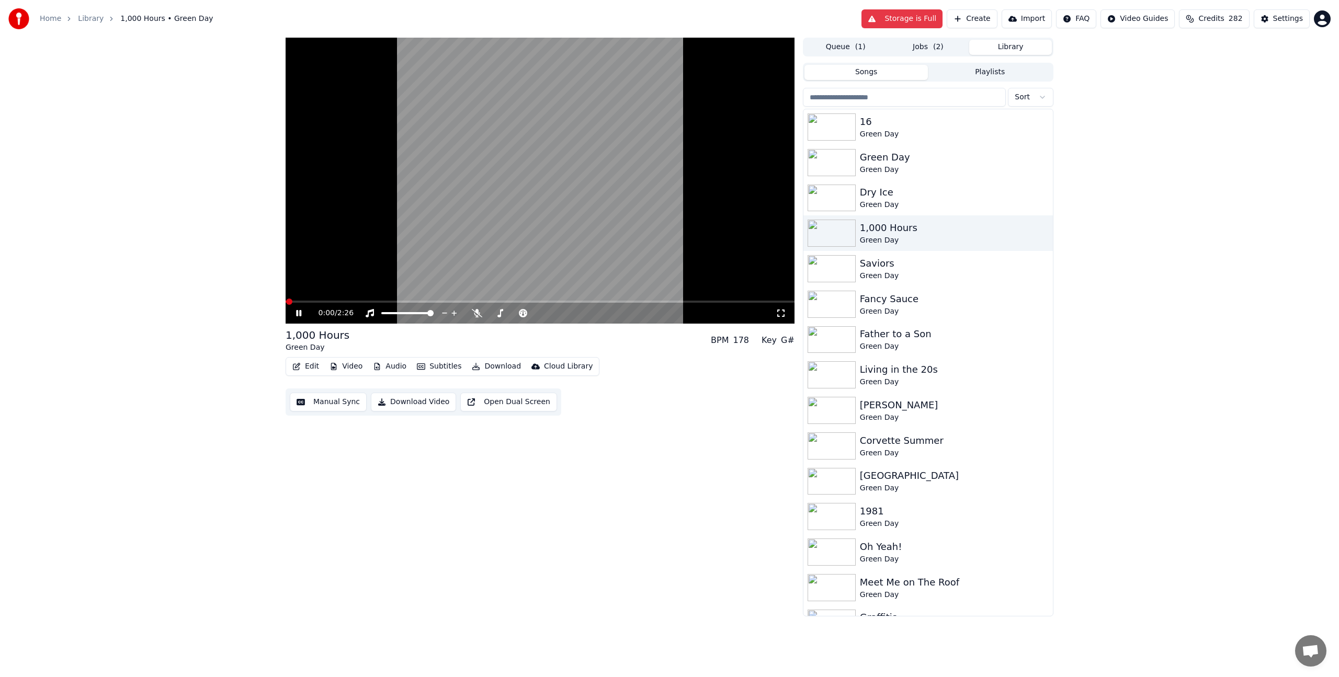
click at [483, 367] on button "Download" at bounding box center [496, 366] width 58 height 15
click at [488, 394] on div "Video [.mp4]" at bounding box center [505, 389] width 47 height 10
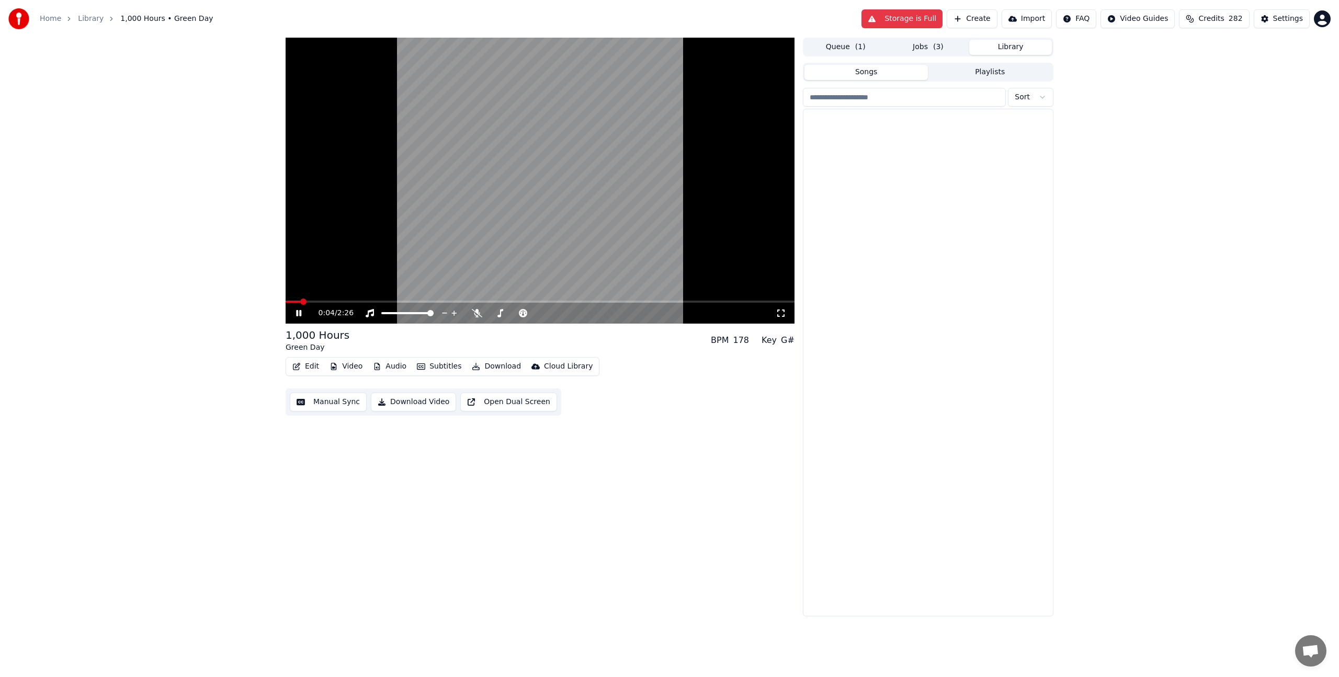
click at [1020, 52] on button "Library" at bounding box center [1010, 47] width 83 height 15
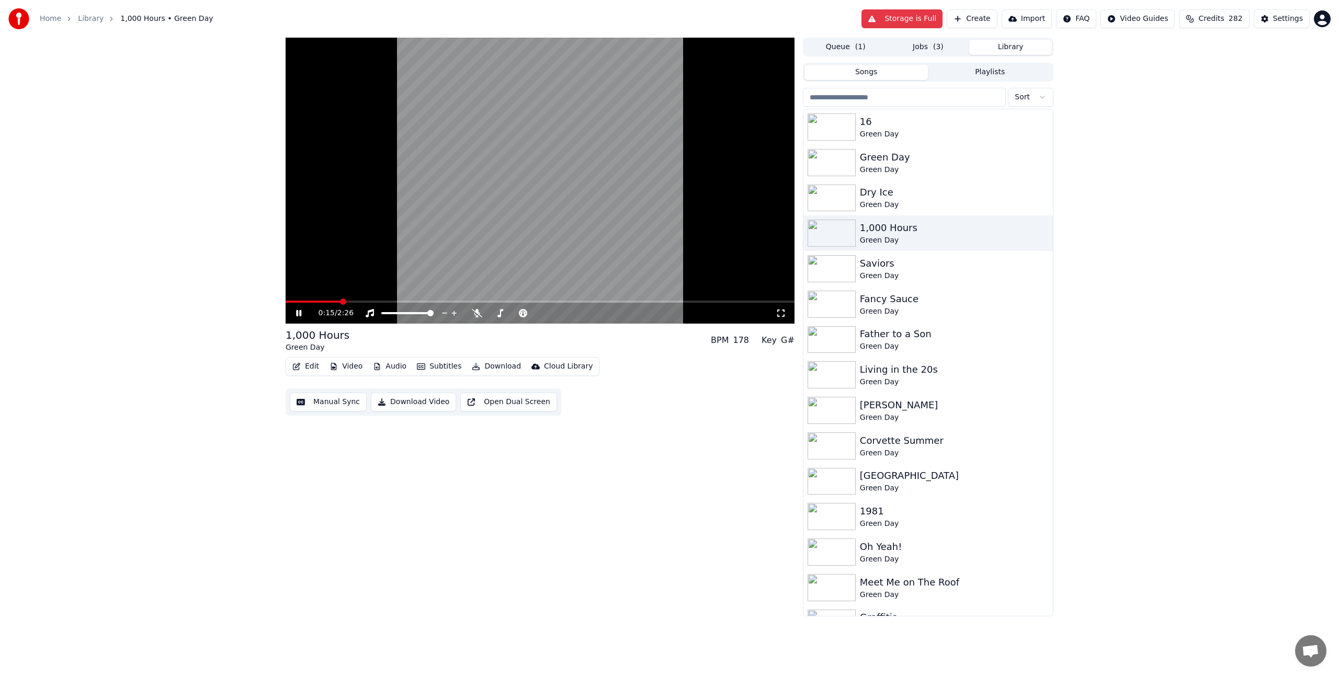
click at [498, 185] on video at bounding box center [539, 181] width 509 height 286
click at [923, 42] on button "Jobs ( 3 )" at bounding box center [928, 47] width 83 height 15
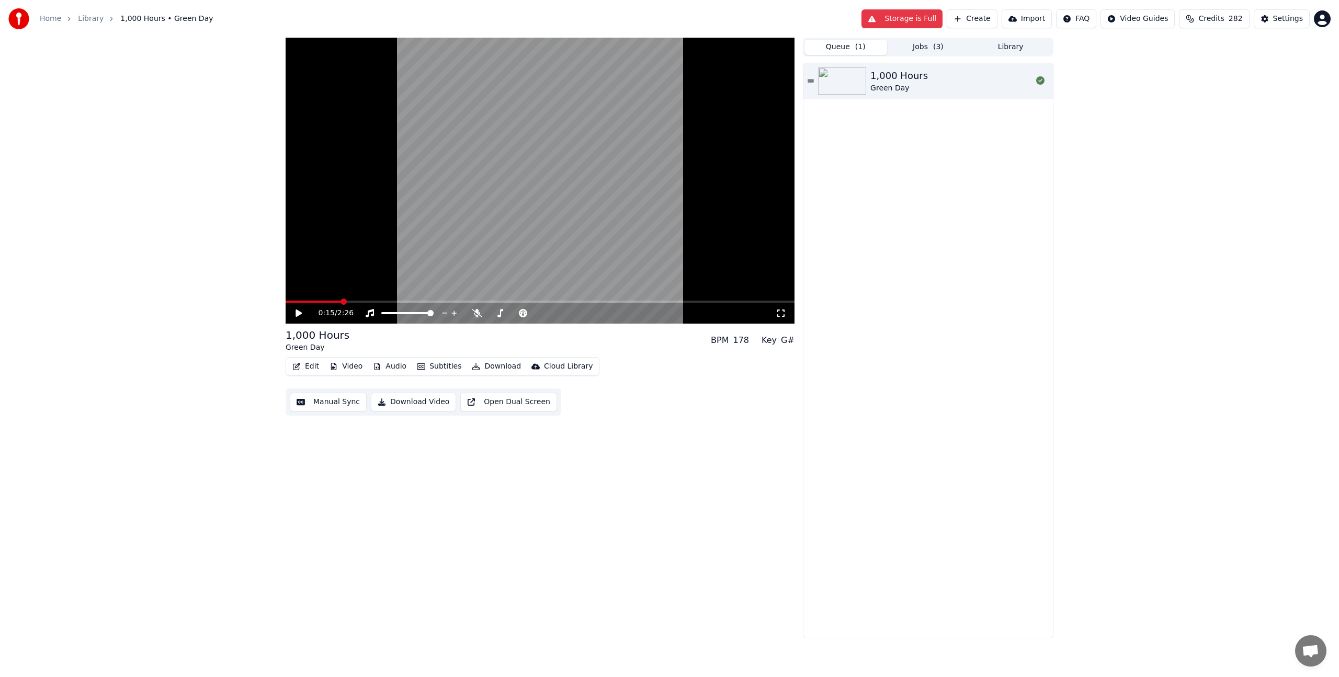
click at [858, 45] on span "( 1 )" at bounding box center [860, 47] width 10 height 10
click at [920, 50] on button "Jobs ( 3 )" at bounding box center [928, 47] width 83 height 15
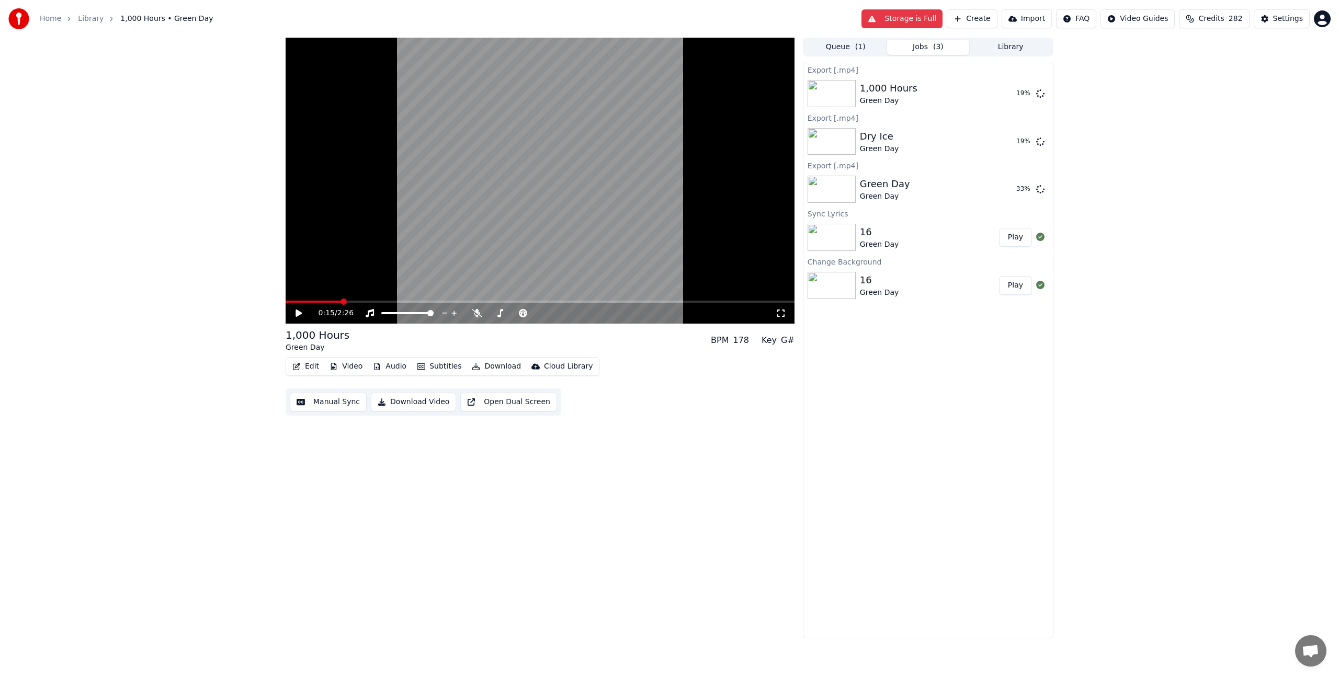
click at [1010, 240] on button "Play" at bounding box center [1015, 237] width 33 height 19
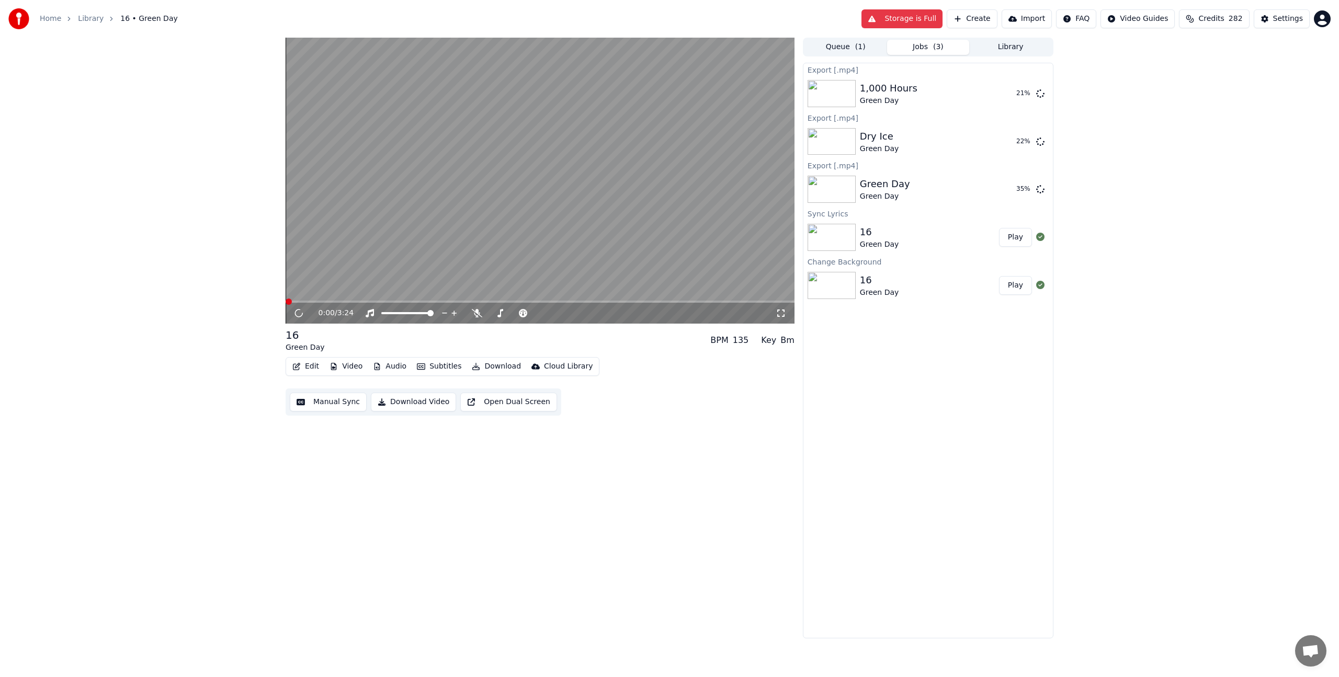
click at [535, 301] on span at bounding box center [539, 302] width 509 height 2
click at [572, 301] on span at bounding box center [539, 302] width 509 height 2
click at [574, 302] on span at bounding box center [571, 302] width 6 height 6
click at [593, 303] on div "1:57 / 3:24" at bounding box center [539, 313] width 509 height 21
click at [600, 301] on span at bounding box center [539, 302] width 509 height 2
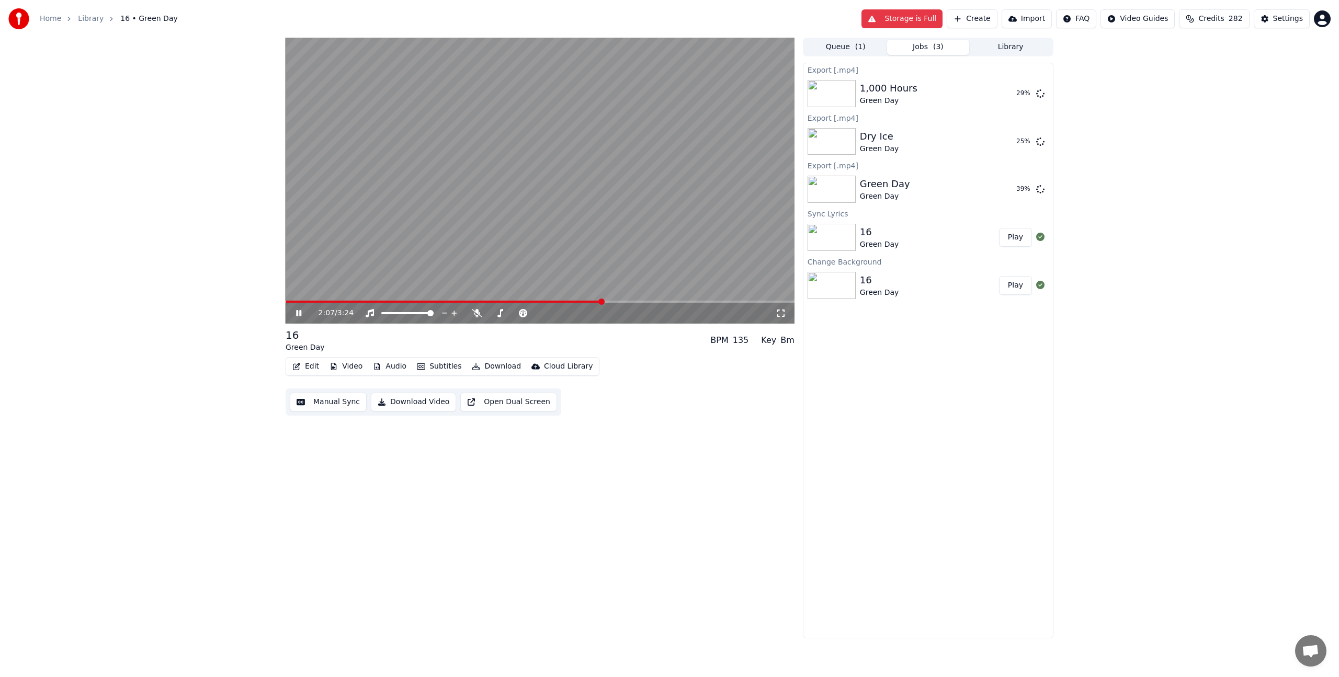
click at [522, 301] on span at bounding box center [443, 302] width 316 height 2
click at [301, 368] on button "Edit" at bounding box center [305, 366] width 35 height 15
click at [307, 388] on div "Edit Lyrics" at bounding box center [342, 389] width 106 height 17
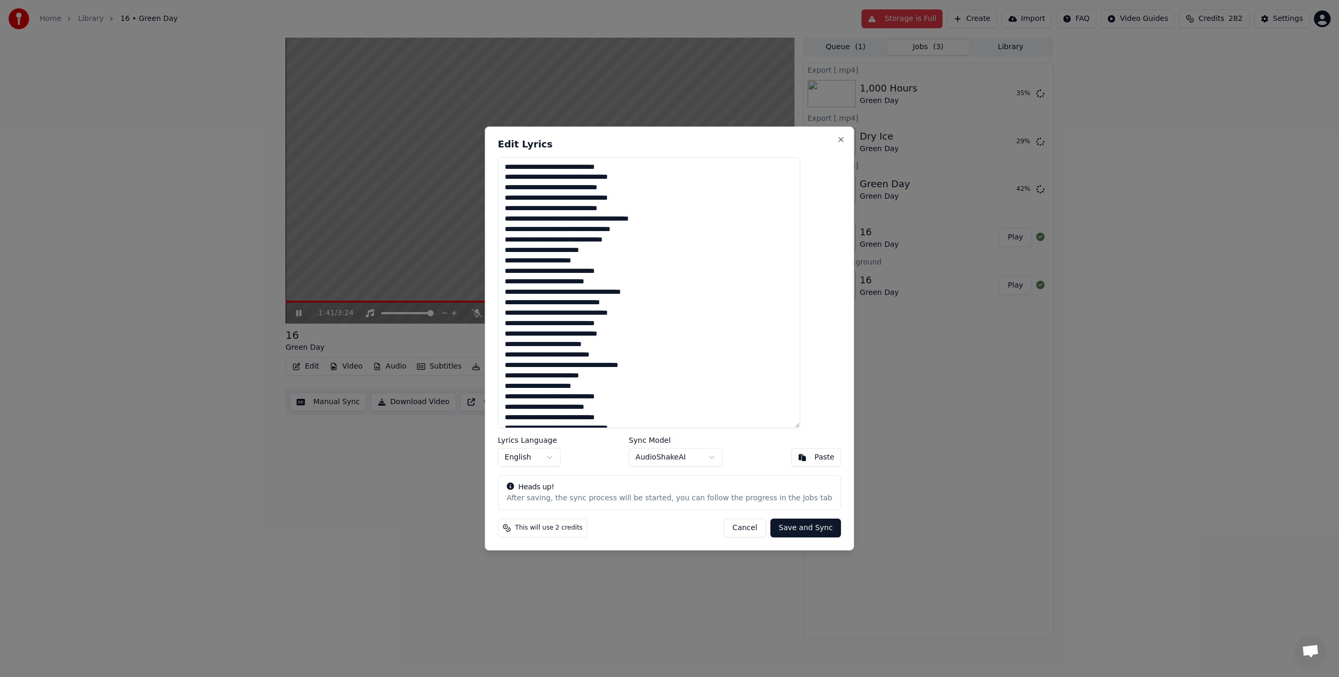
click at [577, 368] on textarea at bounding box center [649, 292] width 302 height 271
drag, startPoint x: 568, startPoint y: 367, endPoint x: 564, endPoint y: 364, distance: 5.4
click at [568, 367] on textarea at bounding box center [649, 292] width 302 height 271
click at [553, 341] on textarea at bounding box center [649, 292] width 302 height 271
click at [566, 294] on textarea at bounding box center [649, 292] width 302 height 271
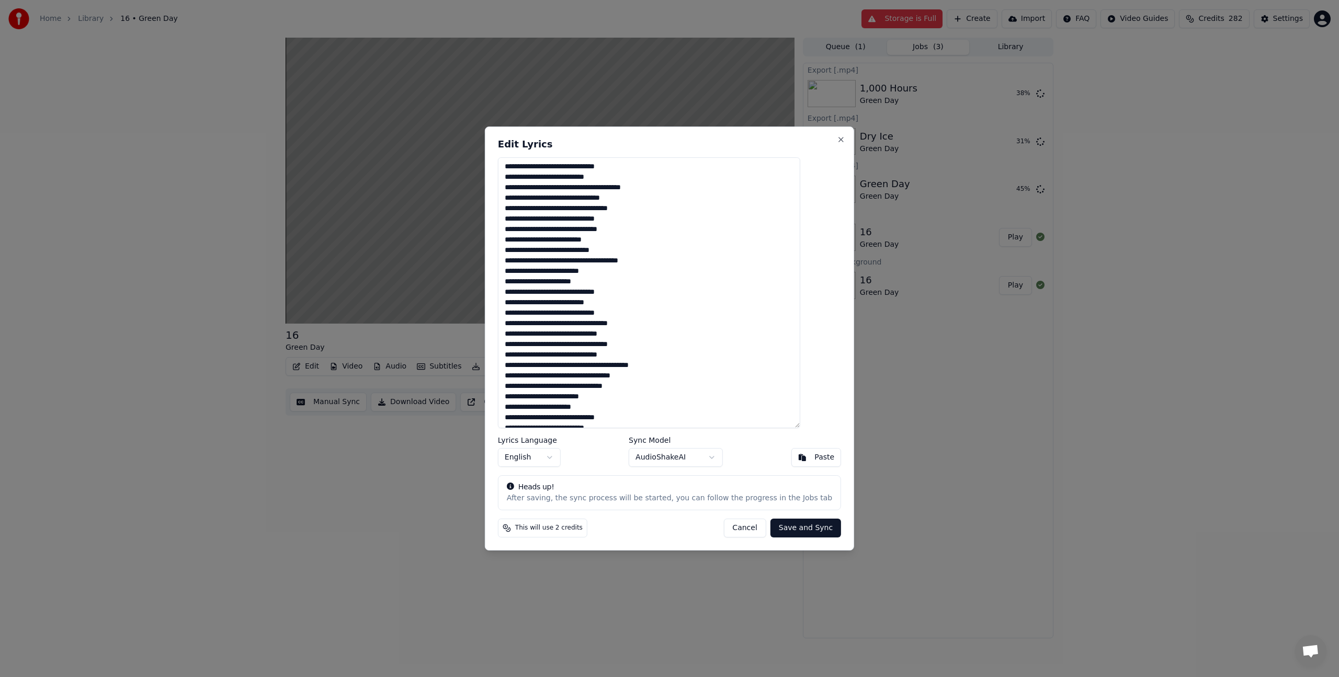
scroll to position [115, 0]
click at [576, 270] on textarea at bounding box center [649, 292] width 302 height 271
click at [592, 205] on textarea at bounding box center [649, 292] width 302 height 271
click at [587, 181] on textarea at bounding box center [649, 292] width 302 height 271
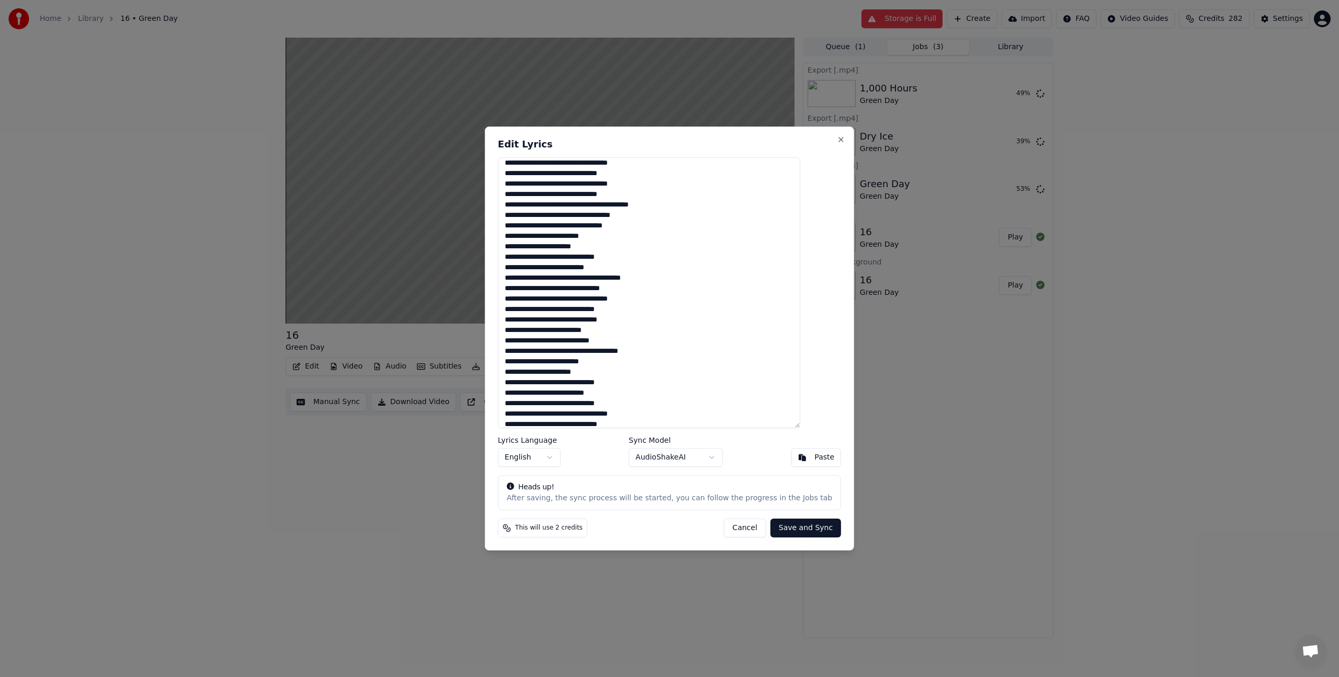
scroll to position [4, 0]
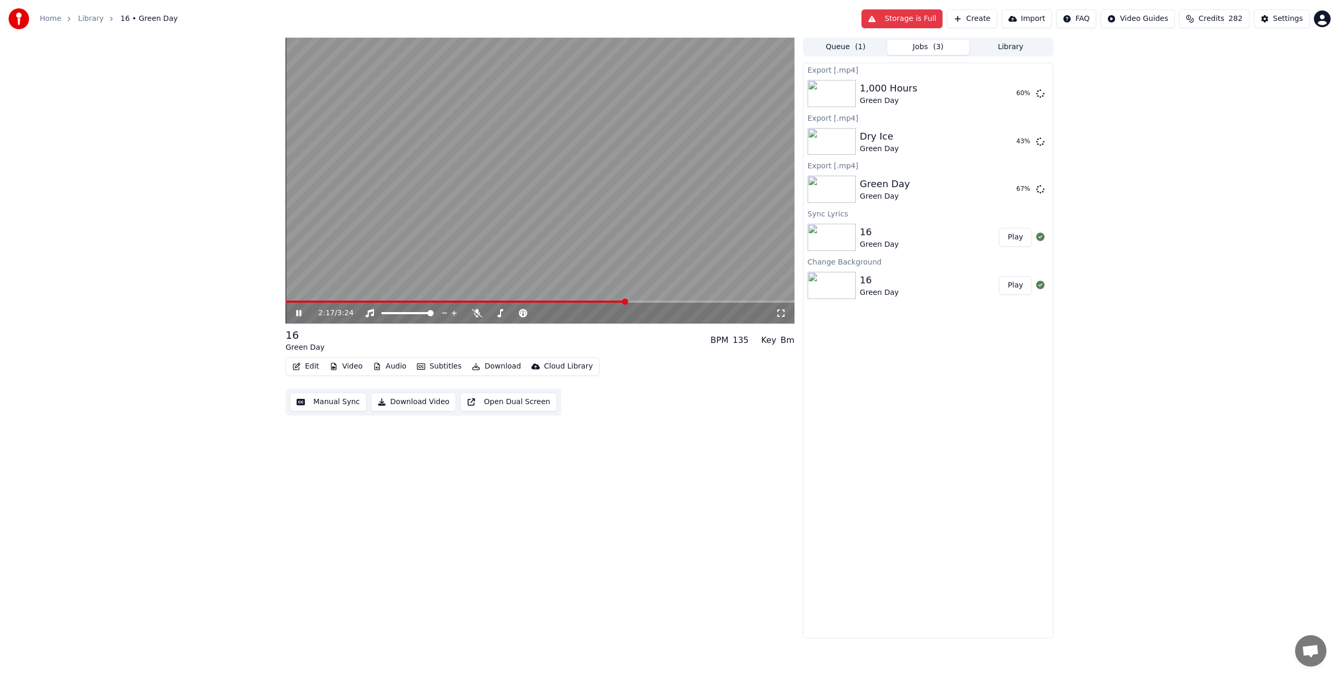
click at [626, 303] on span at bounding box center [539, 302] width 509 height 2
click at [648, 299] on span at bounding box center [647, 302] width 6 height 6
drag, startPoint x: 638, startPoint y: 296, endPoint x: 632, endPoint y: 296, distance: 6.3
click at [632, 296] on video at bounding box center [539, 181] width 509 height 286
click at [631, 300] on video at bounding box center [539, 181] width 509 height 286
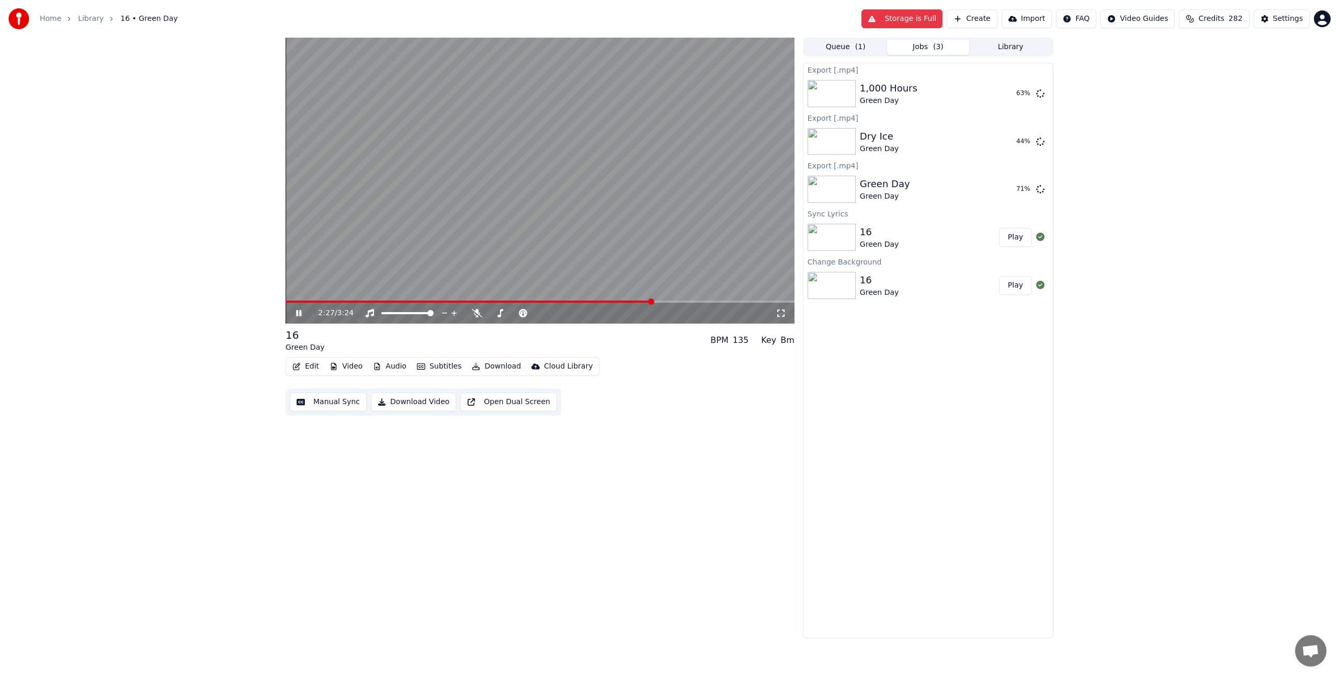
click at [632, 305] on div "2:27 / 3:24" at bounding box center [539, 313] width 509 height 21
click at [631, 301] on span at bounding box center [458, 302] width 346 height 2
click at [613, 306] on div "2:20 / 3:24" at bounding box center [539, 313] width 509 height 21
click at [613, 302] on span at bounding box center [459, 302] width 348 height 2
click at [660, 216] on video at bounding box center [539, 181] width 509 height 286
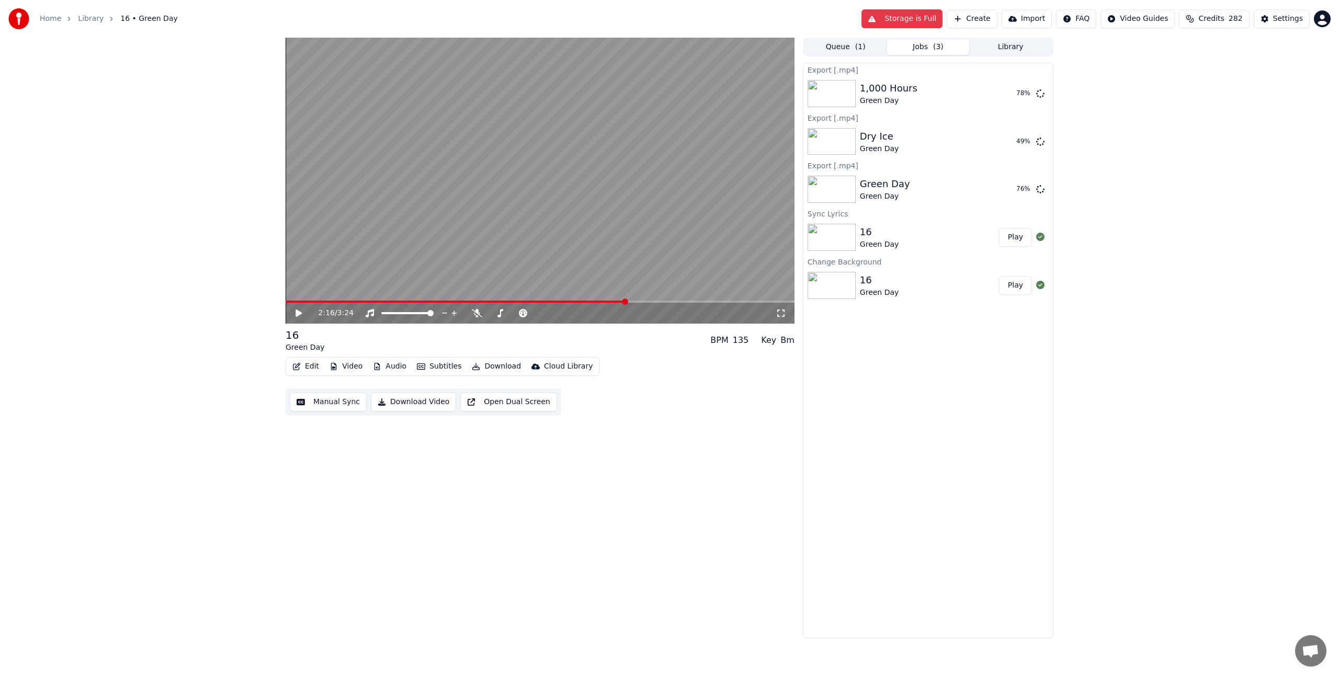
click at [1024, 43] on button "Library" at bounding box center [1010, 47] width 83 height 15
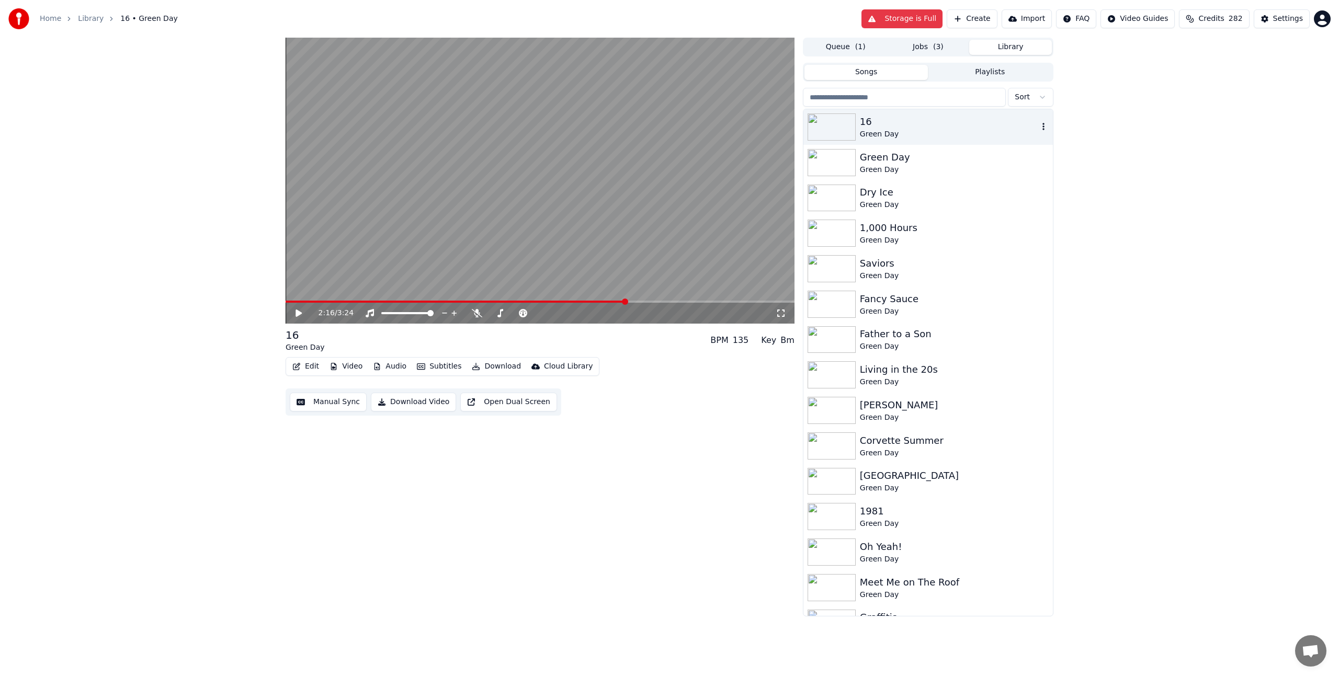
click at [898, 127] on div "16" at bounding box center [949, 122] width 178 height 15
click at [513, 302] on span at bounding box center [539, 302] width 509 height 2
click at [508, 192] on video at bounding box center [539, 181] width 509 height 286
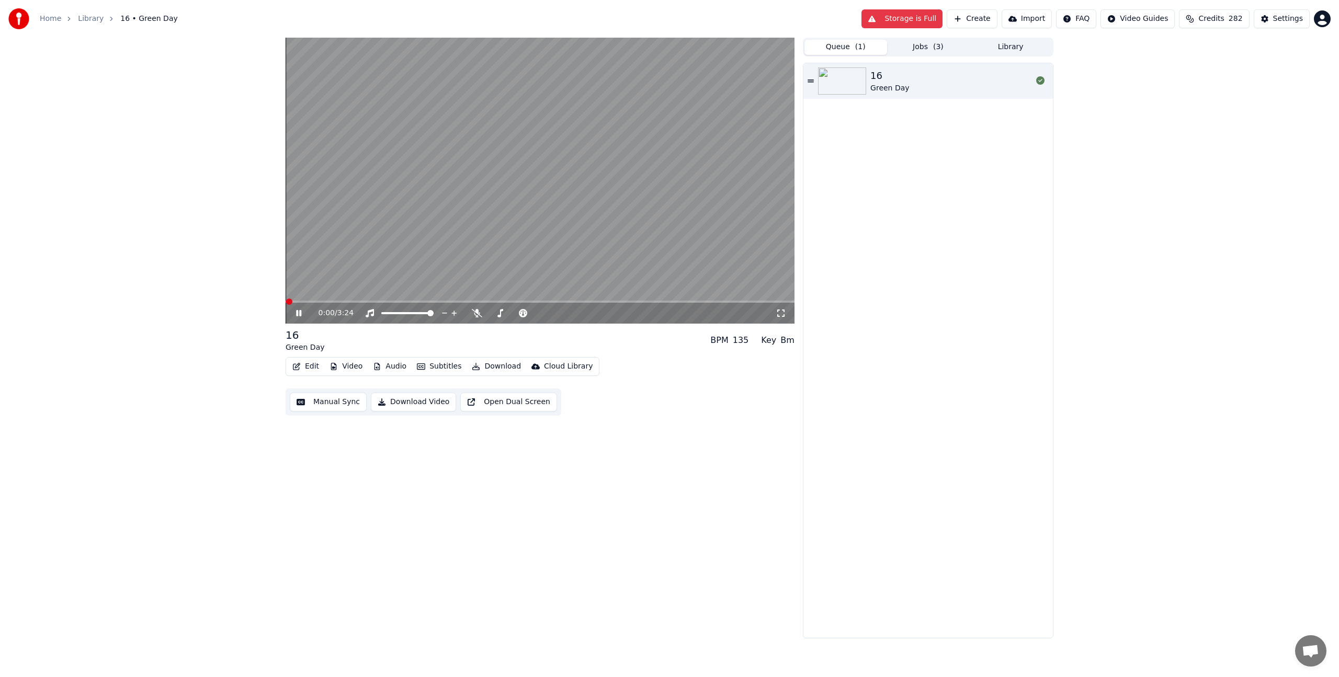
click at [852, 52] on button "Queue ( 1 )" at bounding box center [845, 47] width 83 height 15
click at [924, 79] on div "16 Green Day" at bounding box center [951, 80] width 162 height 25
click at [471, 303] on div "0:00 / 3:24" at bounding box center [539, 313] width 509 height 21
click at [471, 302] on span at bounding box center [539, 302] width 509 height 2
click at [499, 231] on video at bounding box center [539, 181] width 509 height 286
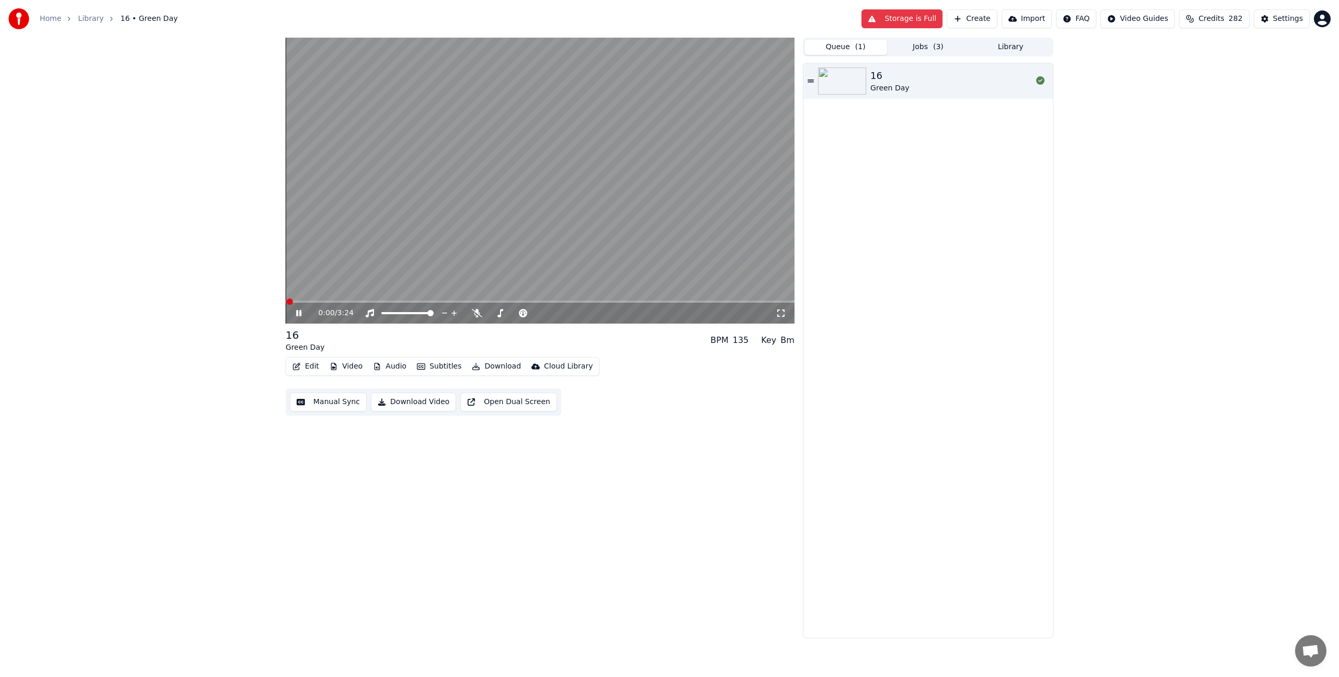
click at [539, 265] on video at bounding box center [539, 181] width 509 height 286
click at [539, 257] on video at bounding box center [539, 181] width 509 height 286
click at [544, 302] on span at bounding box center [539, 302] width 509 height 2
click at [581, 302] on span at bounding box center [539, 302] width 509 height 2
click at [612, 300] on video at bounding box center [539, 181] width 509 height 286
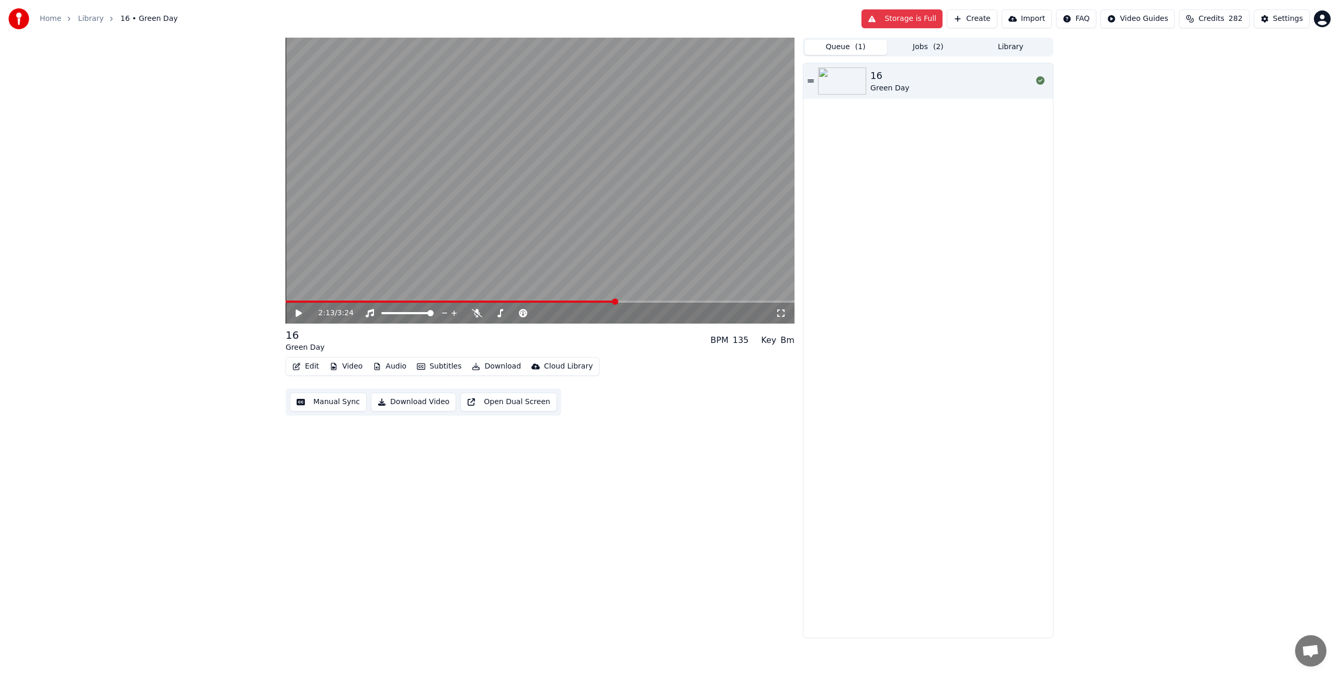
click at [615, 301] on span at bounding box center [539, 302] width 509 height 2
click at [646, 241] on video at bounding box center [539, 181] width 509 height 286
click at [479, 301] on span at bounding box center [382, 302] width 194 height 2
click at [463, 301] on span at bounding box center [374, 302] width 179 height 2
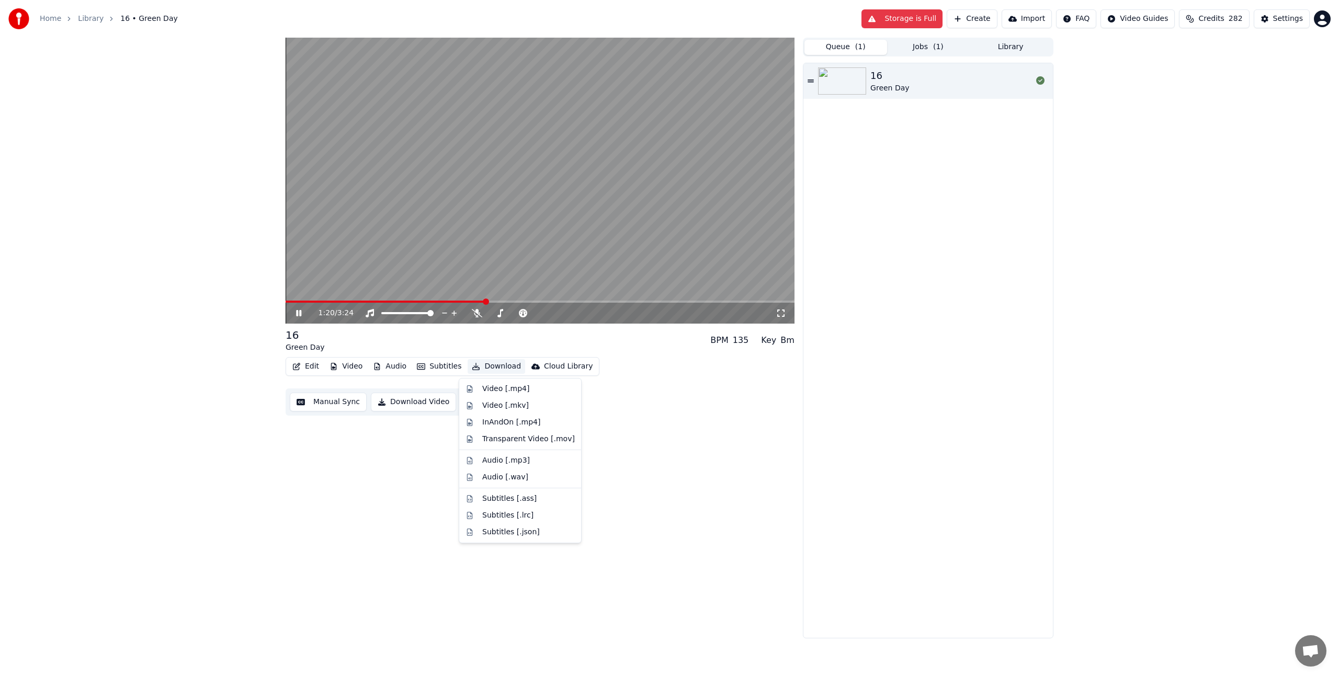
click at [488, 368] on button "Download" at bounding box center [496, 366] width 58 height 15
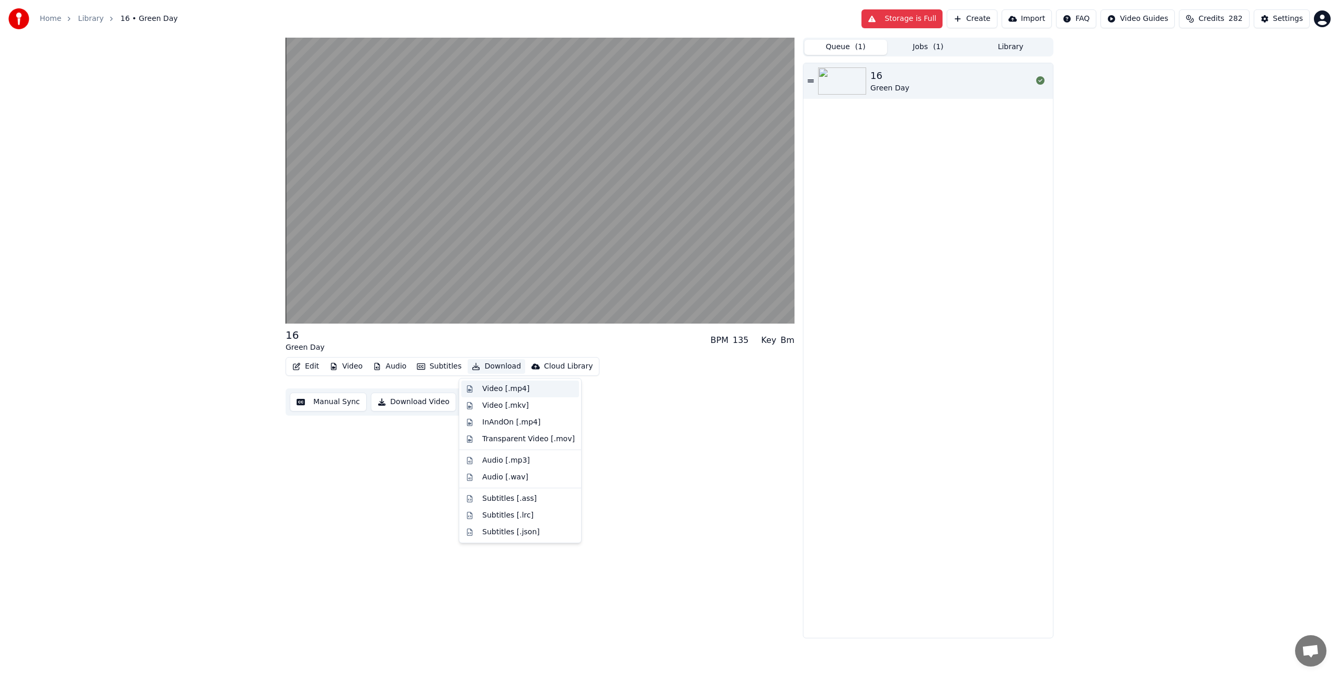
click at [514, 390] on div "Video [.mp4]" at bounding box center [505, 389] width 47 height 10
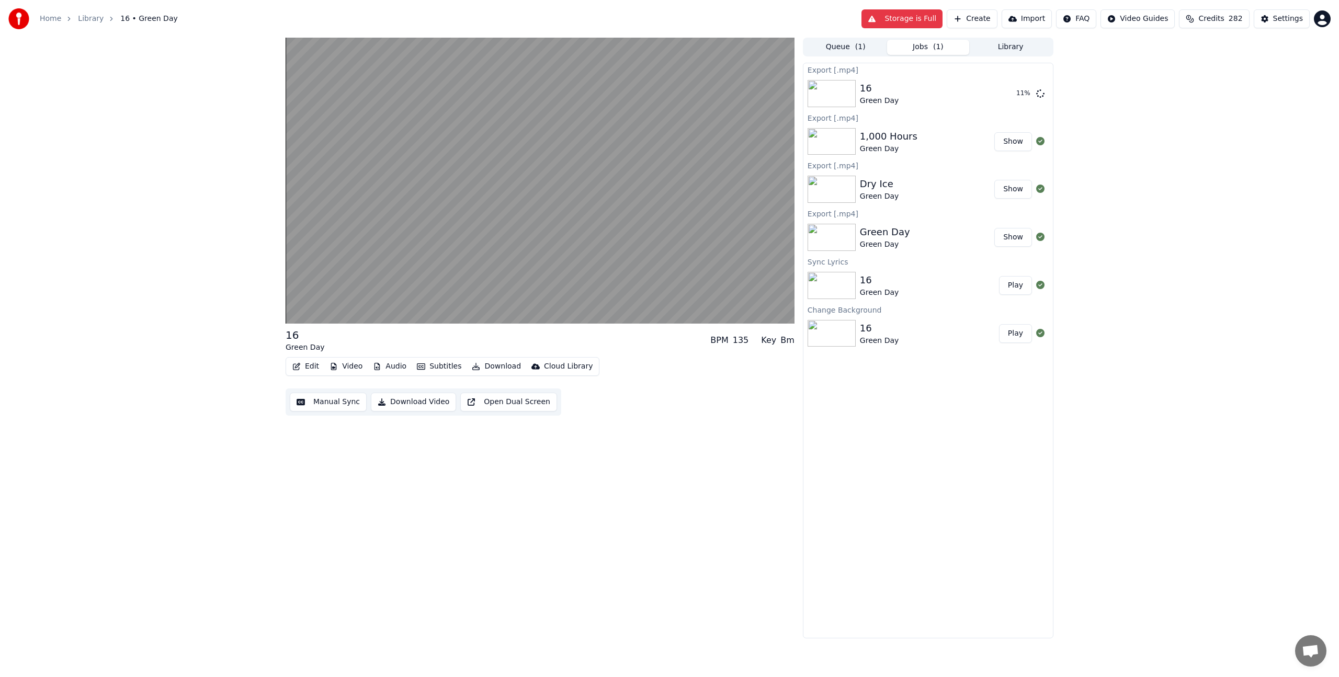
click at [1021, 140] on button "Show" at bounding box center [1013, 141] width 38 height 19
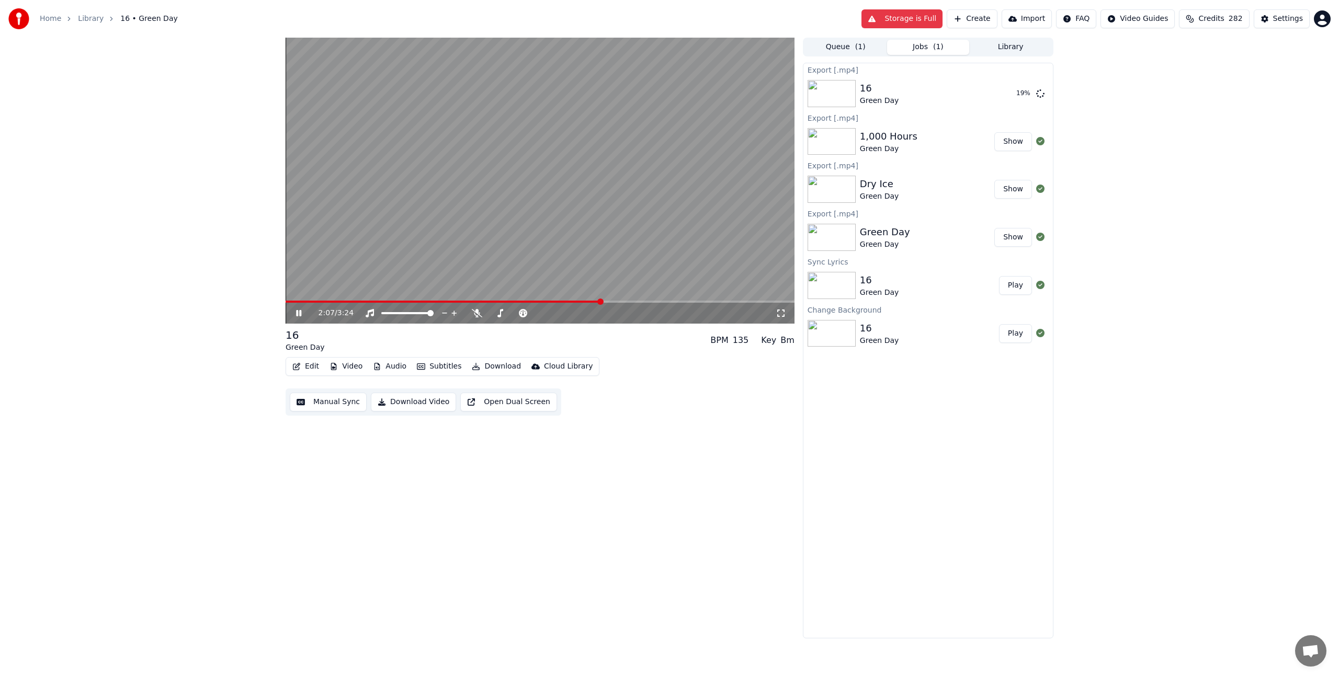
click at [601, 303] on span at bounding box center [539, 302] width 509 height 2
click at [553, 200] on video at bounding box center [539, 181] width 509 height 286
click at [901, 87] on div "16 Green Day" at bounding box center [927, 93] width 134 height 25
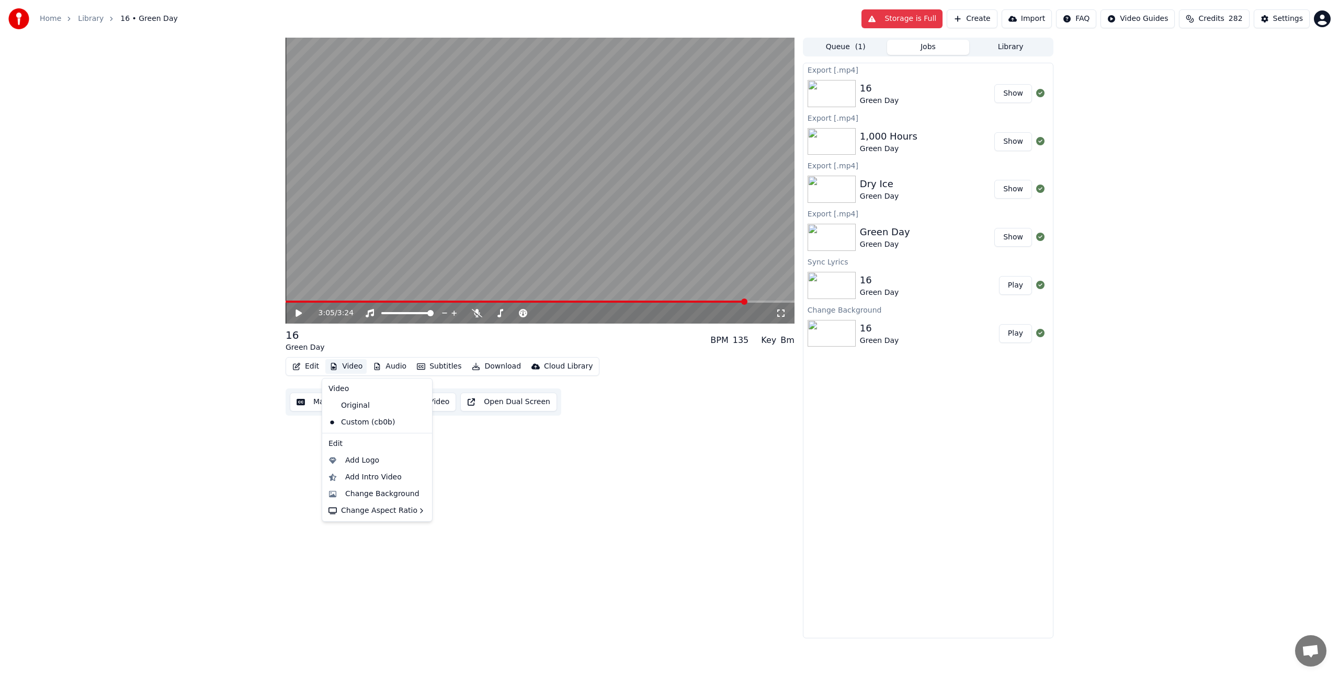
click at [346, 367] on button "Video" at bounding box center [345, 366] width 41 height 15
click at [470, 579] on div "Square - 1:1" at bounding box center [466, 580] width 45 height 10
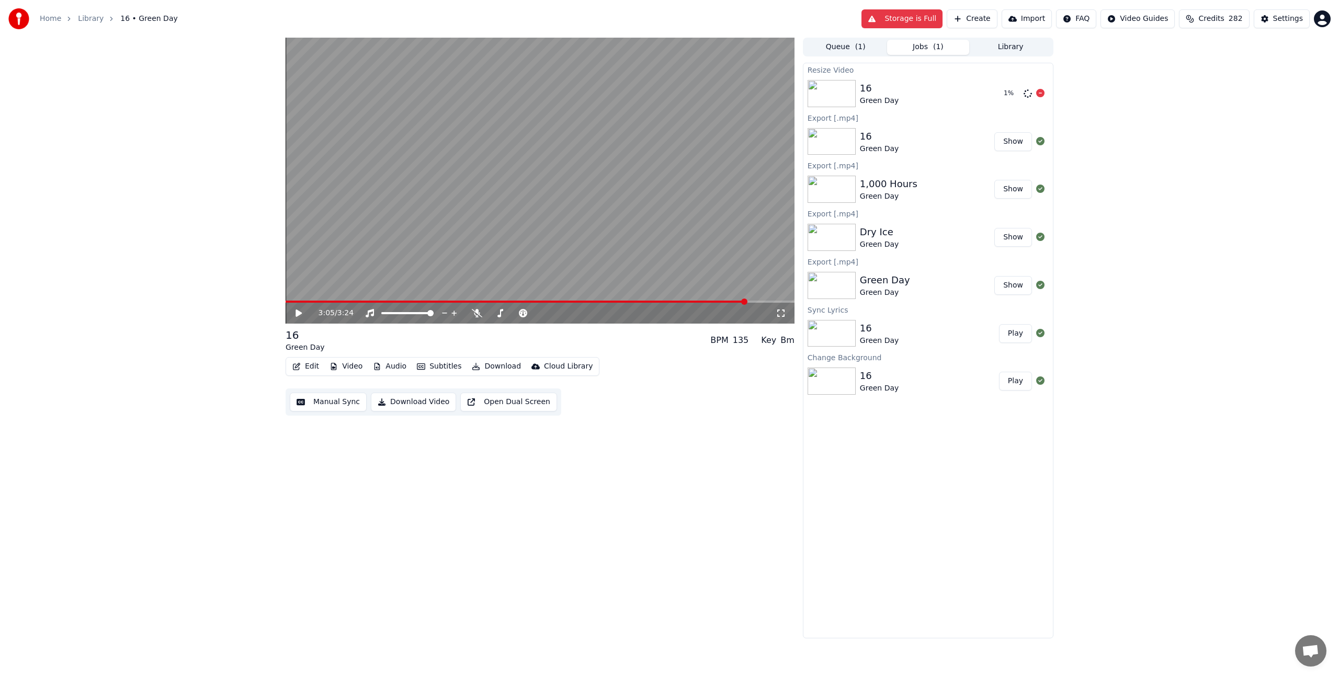
click at [914, 92] on div "16 Green Day" at bounding box center [927, 93] width 135 height 25
click at [891, 92] on div "16" at bounding box center [879, 88] width 39 height 15
click at [1016, 98] on button "Play" at bounding box center [1015, 93] width 33 height 19
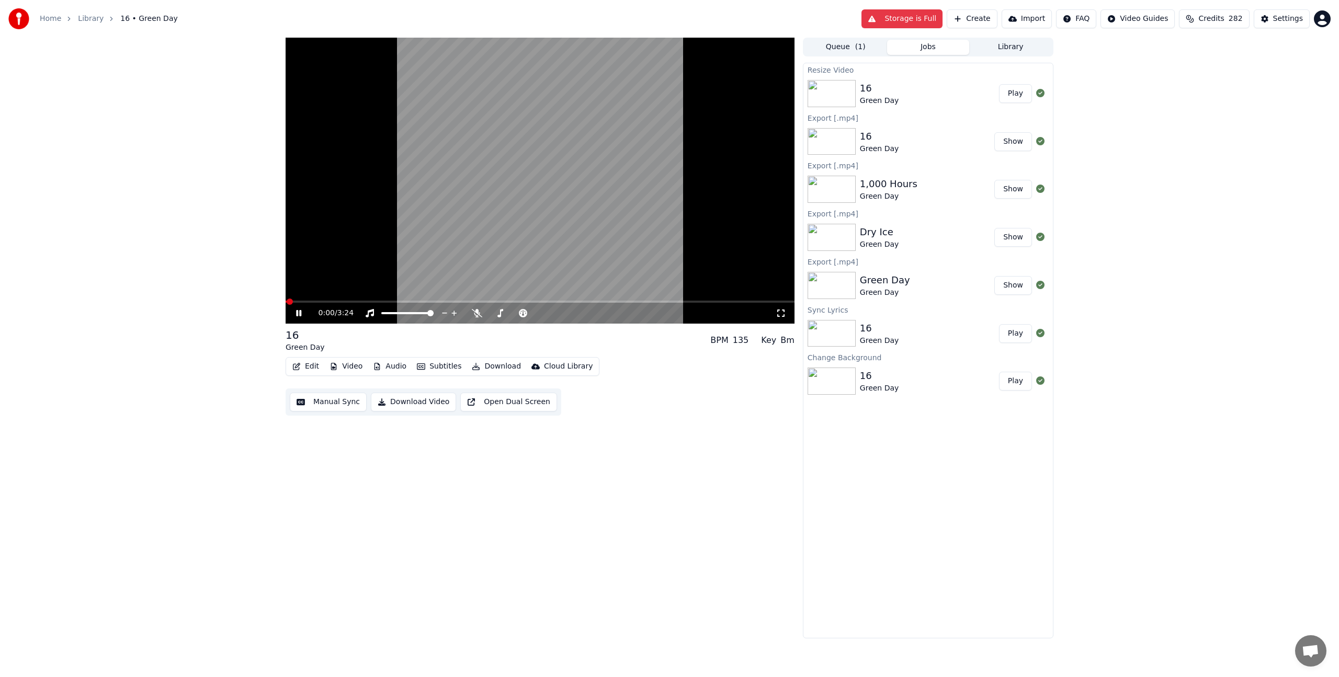
click at [496, 207] on video at bounding box center [539, 181] width 509 height 286
drag, startPoint x: 455, startPoint y: 228, endPoint x: 450, endPoint y: 233, distance: 7.4
click at [455, 228] on video at bounding box center [539, 181] width 509 height 286
click at [435, 232] on video at bounding box center [539, 181] width 509 height 286
click at [345, 301] on span at bounding box center [539, 302] width 509 height 2
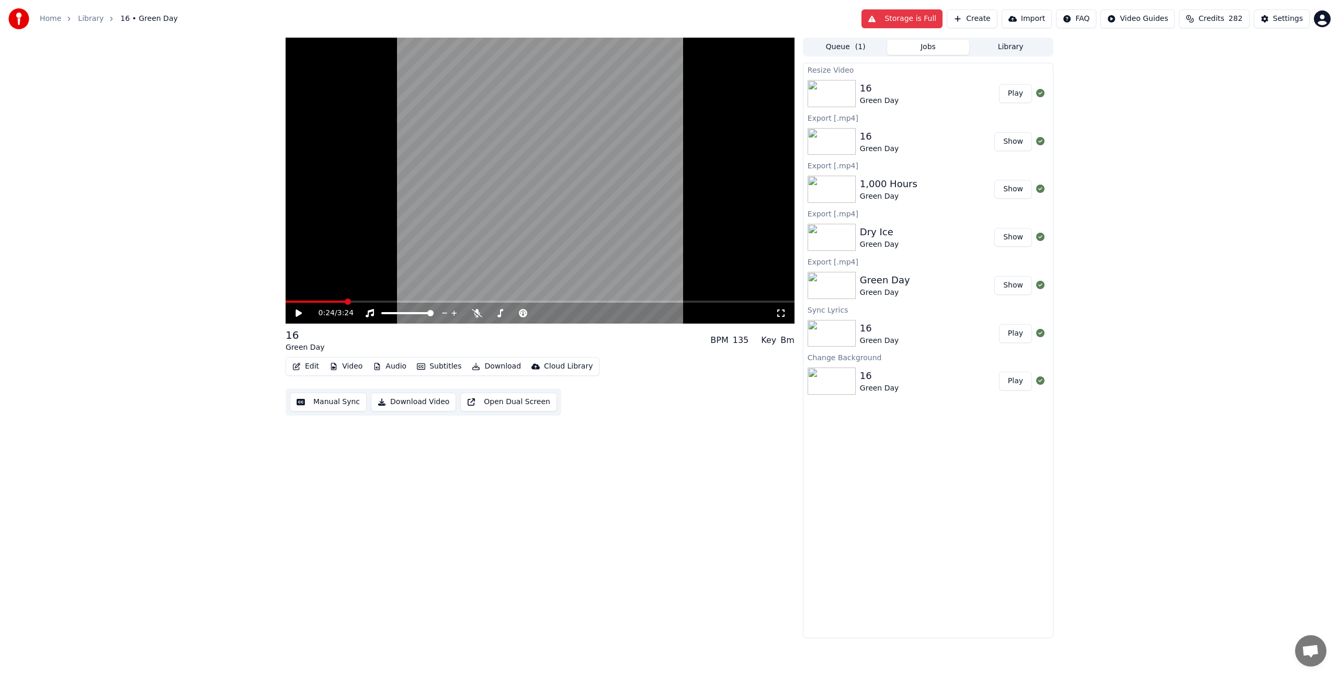
drag, startPoint x: 408, startPoint y: 238, endPoint x: 392, endPoint y: 254, distance: 22.2
click at [408, 239] on video at bounding box center [539, 181] width 509 height 286
click at [399, 235] on video at bounding box center [539, 181] width 509 height 286
click at [350, 362] on button "Video" at bounding box center [345, 366] width 41 height 15
click at [370, 399] on div "Original" at bounding box center [369, 405] width 90 height 17
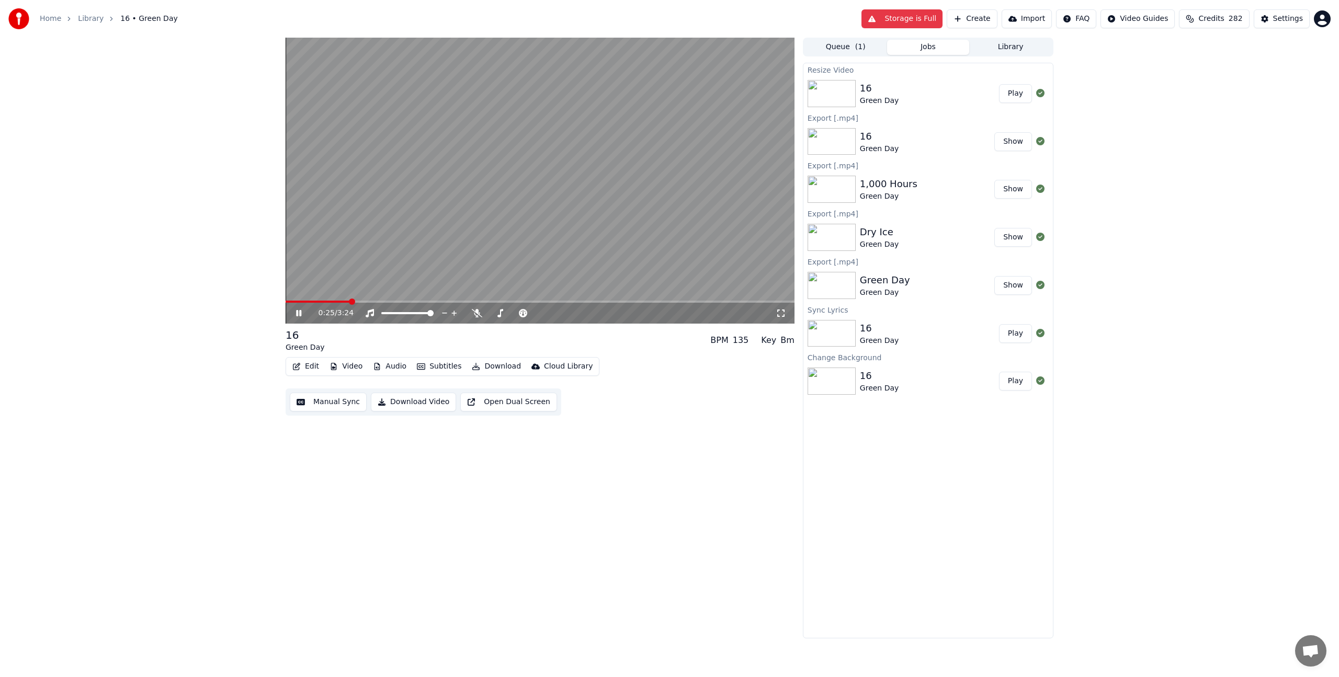
click at [419, 162] on video at bounding box center [539, 181] width 509 height 286
click at [982, 20] on button "Create" at bounding box center [971, 18] width 51 height 19
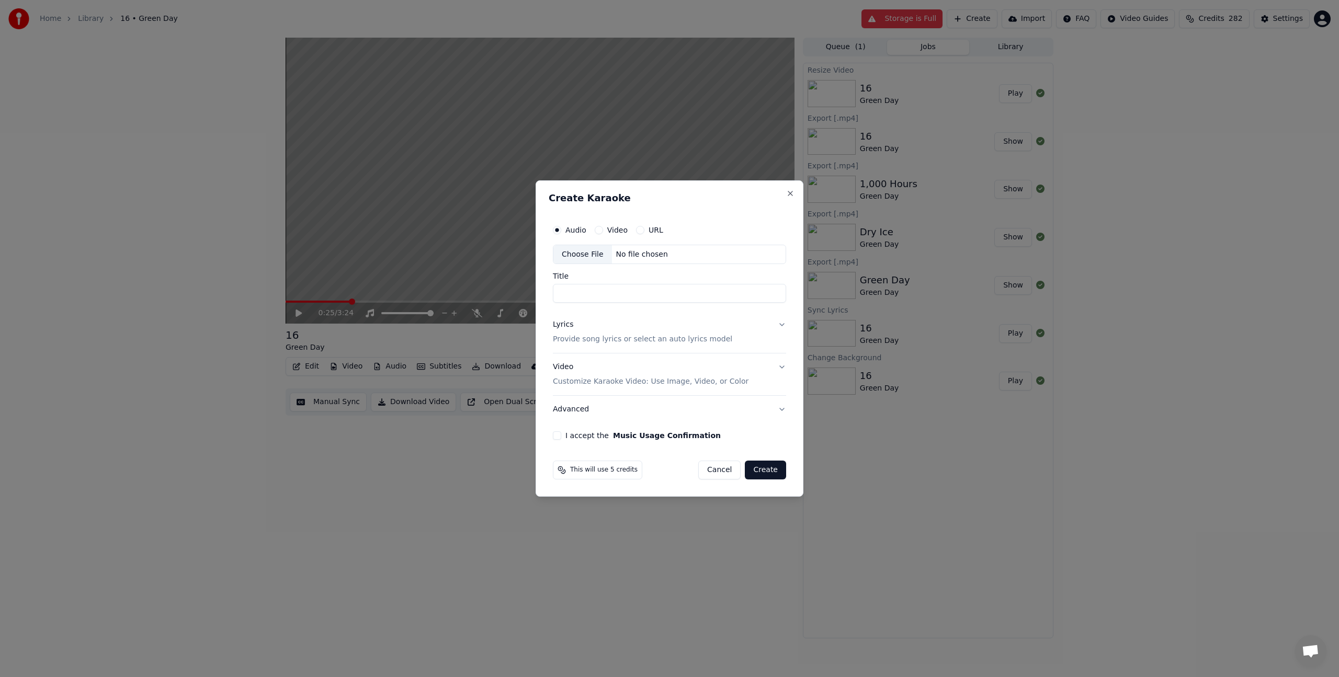
click at [727, 470] on button "Cancel" at bounding box center [719, 470] width 42 height 19
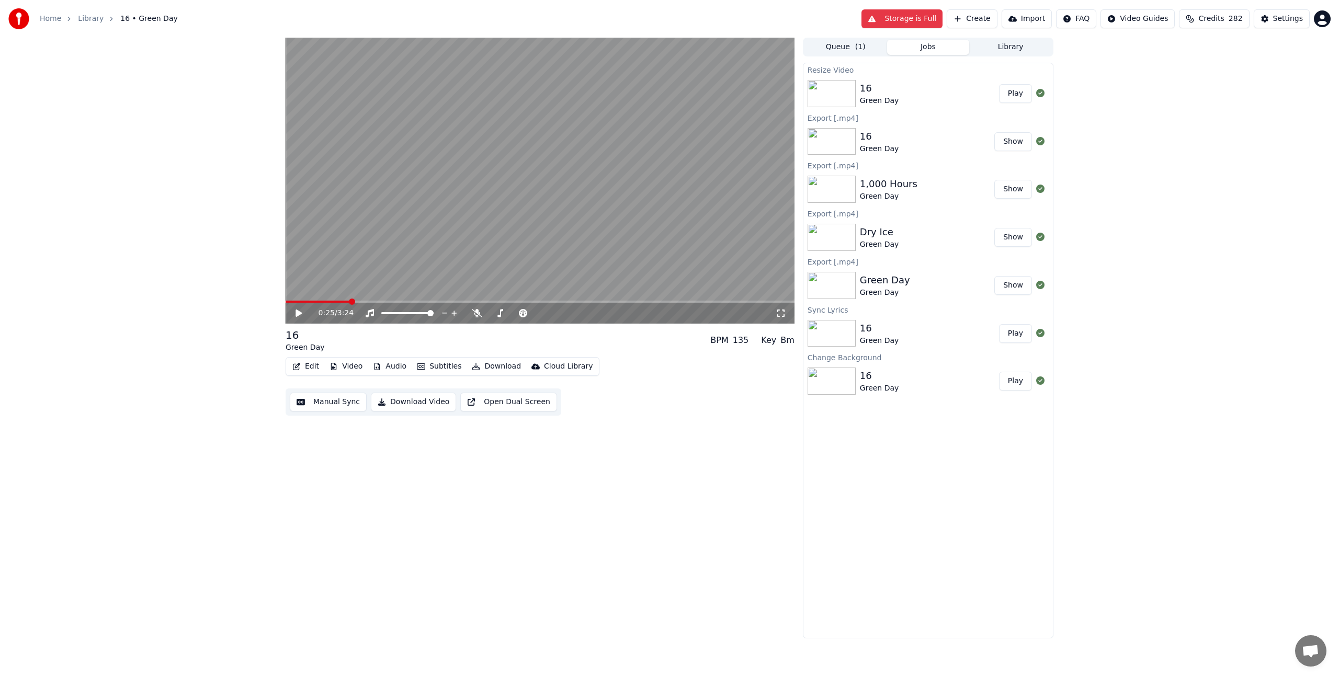
click at [296, 363] on icon "button" at bounding box center [296, 366] width 8 height 7
click at [301, 391] on div "Edit Lyrics" at bounding box center [342, 389] width 106 height 17
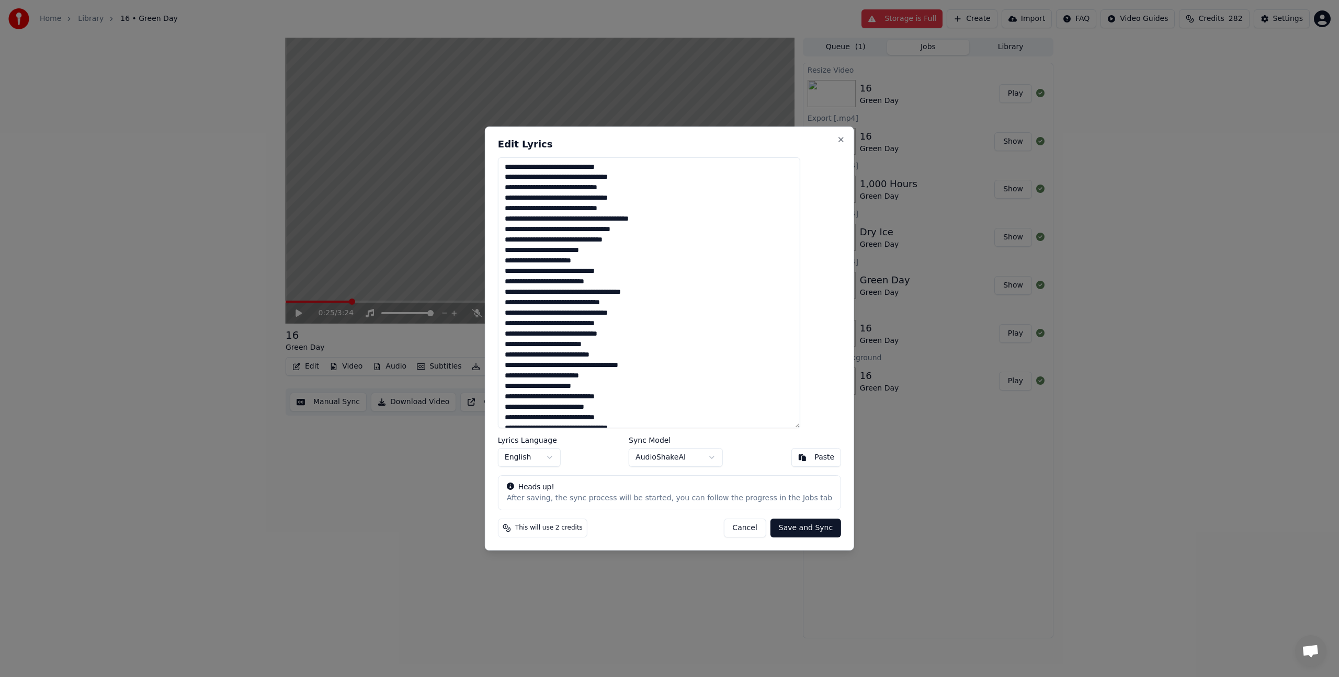
click at [614, 364] on textarea at bounding box center [649, 292] width 302 height 271
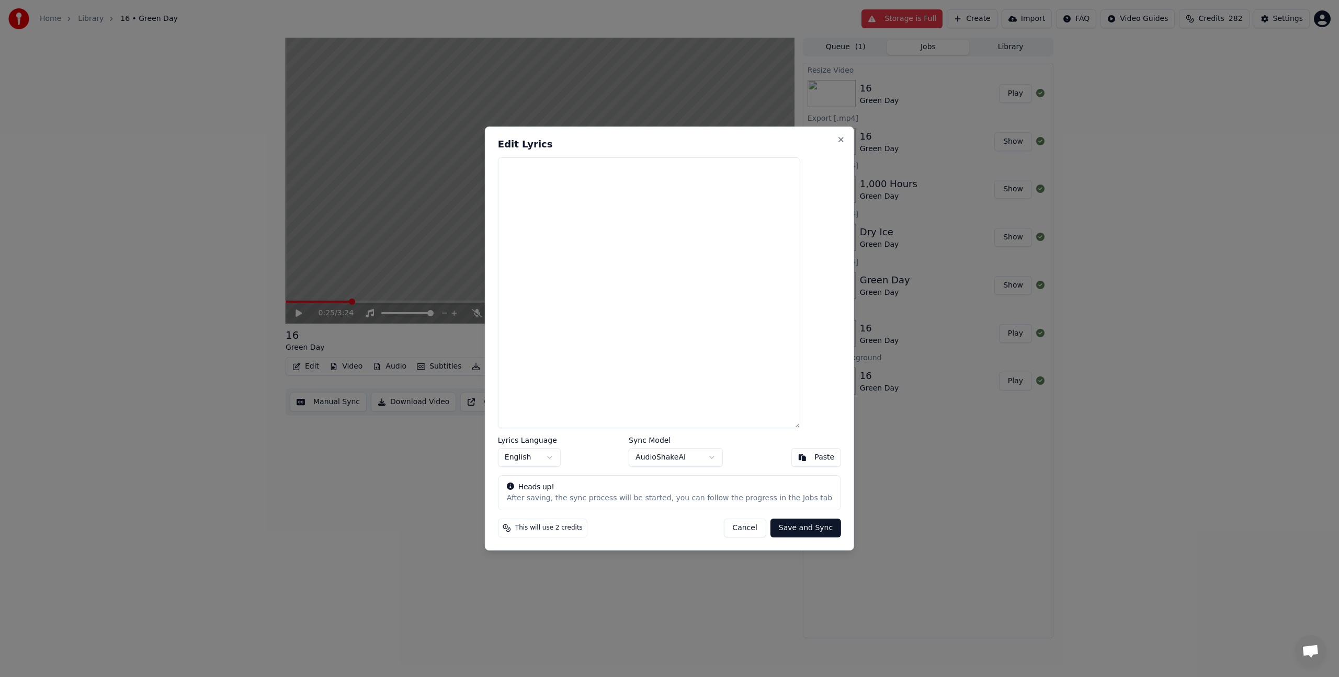
type textarea "**********"
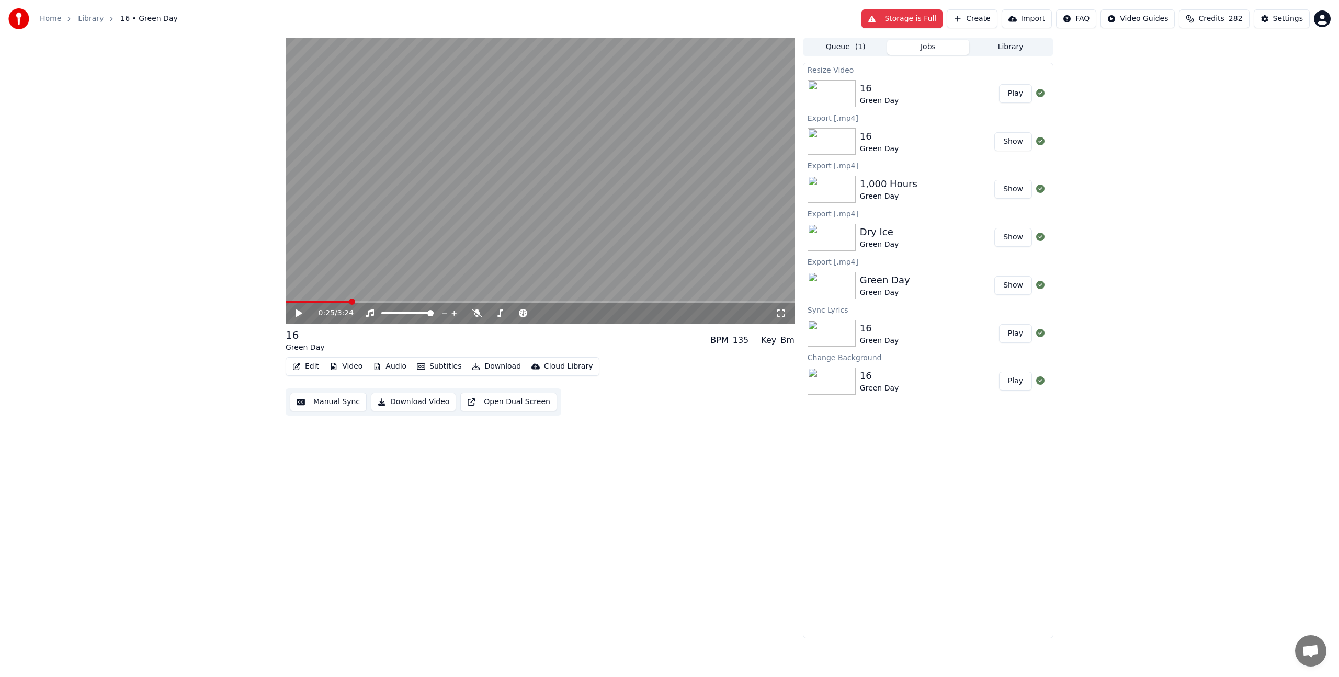
click at [997, 13] on button "Create" at bounding box center [971, 18] width 51 height 19
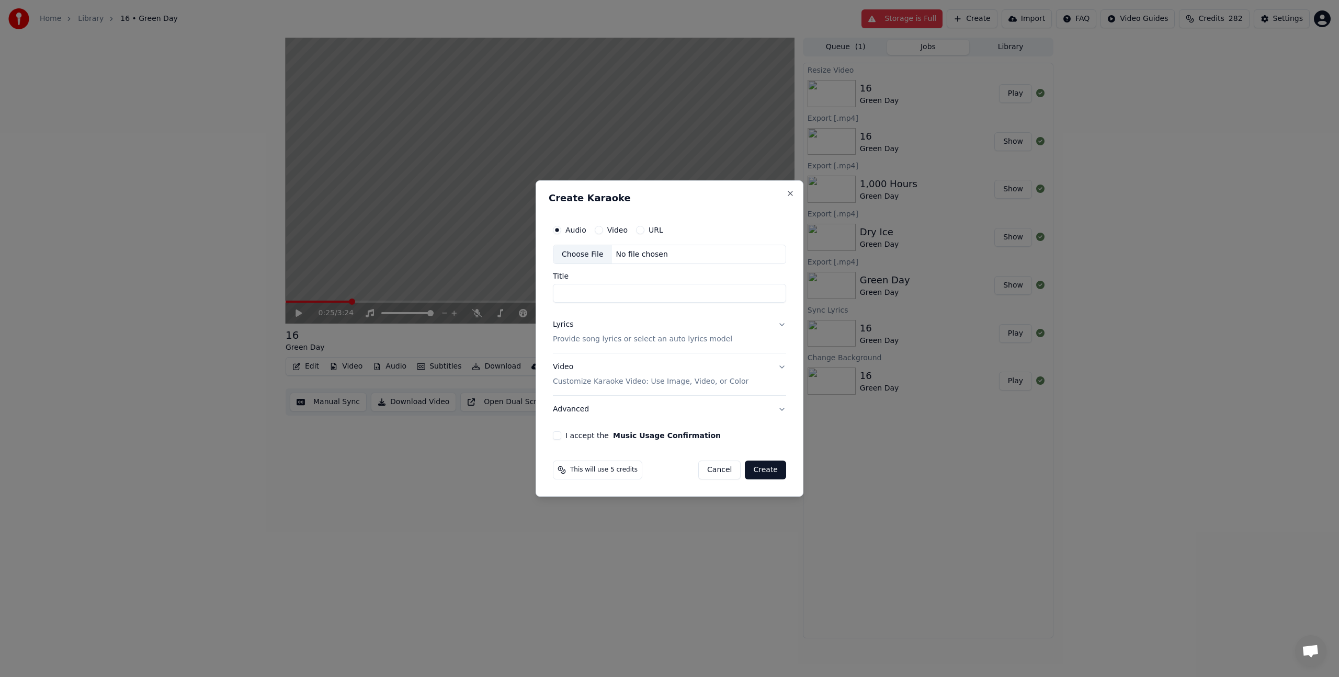
click at [607, 291] on input "Title" at bounding box center [669, 293] width 233 height 19
click at [592, 255] on div "Choose File" at bounding box center [582, 254] width 59 height 19
type input "**********"
click at [583, 340] on p "Provide song lyrics or select an auto lyrics model" at bounding box center [640, 340] width 179 height 10
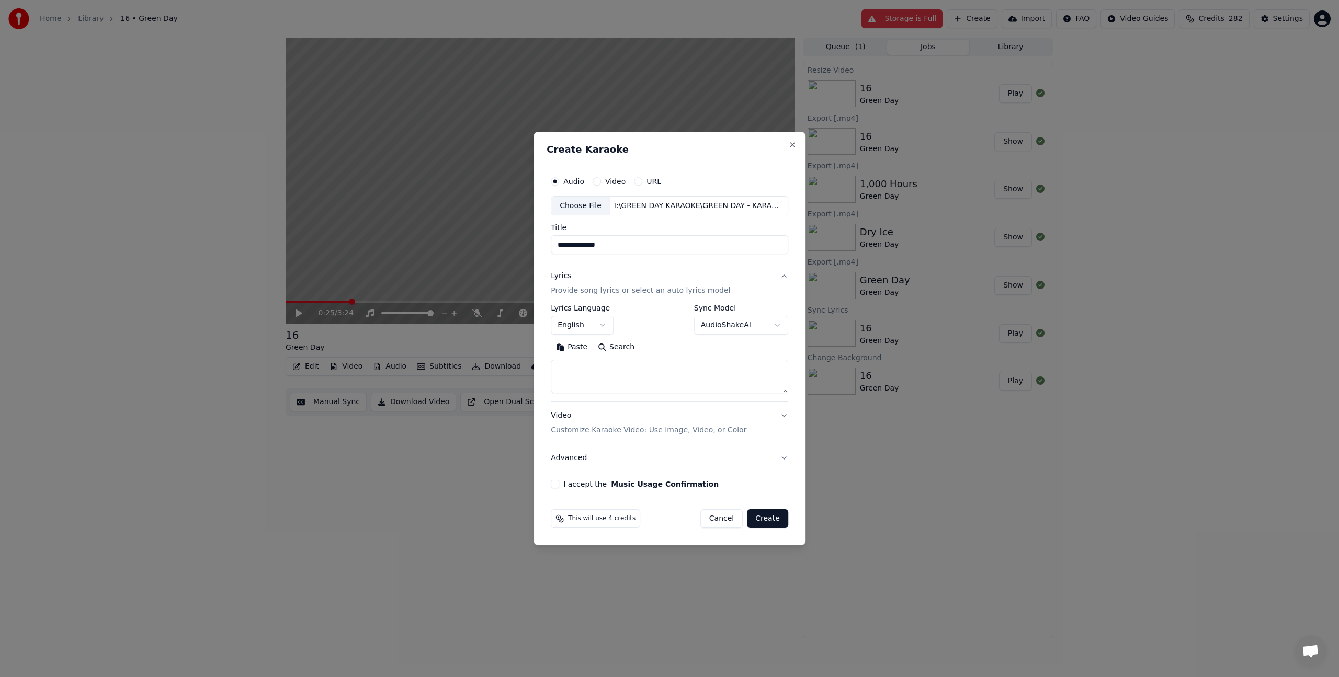
click at [587, 384] on textarea at bounding box center [669, 376] width 237 height 33
paste textarea "**********"
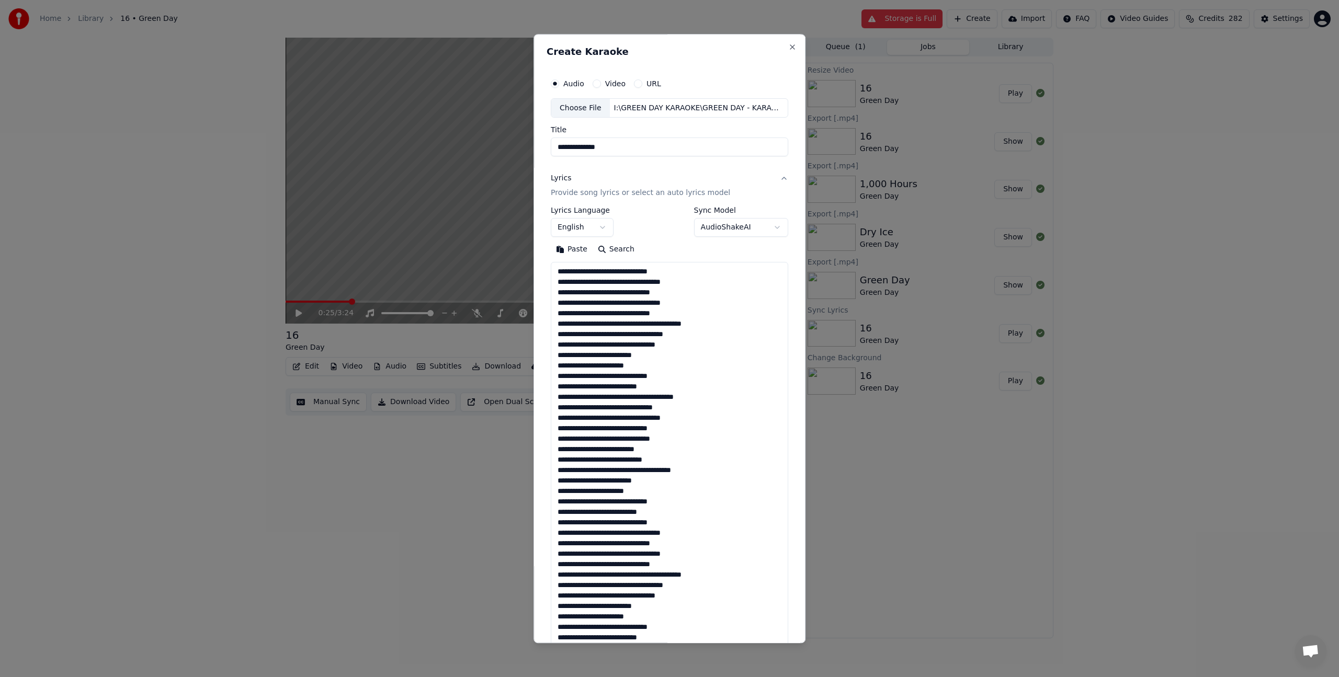
scroll to position [348, 0]
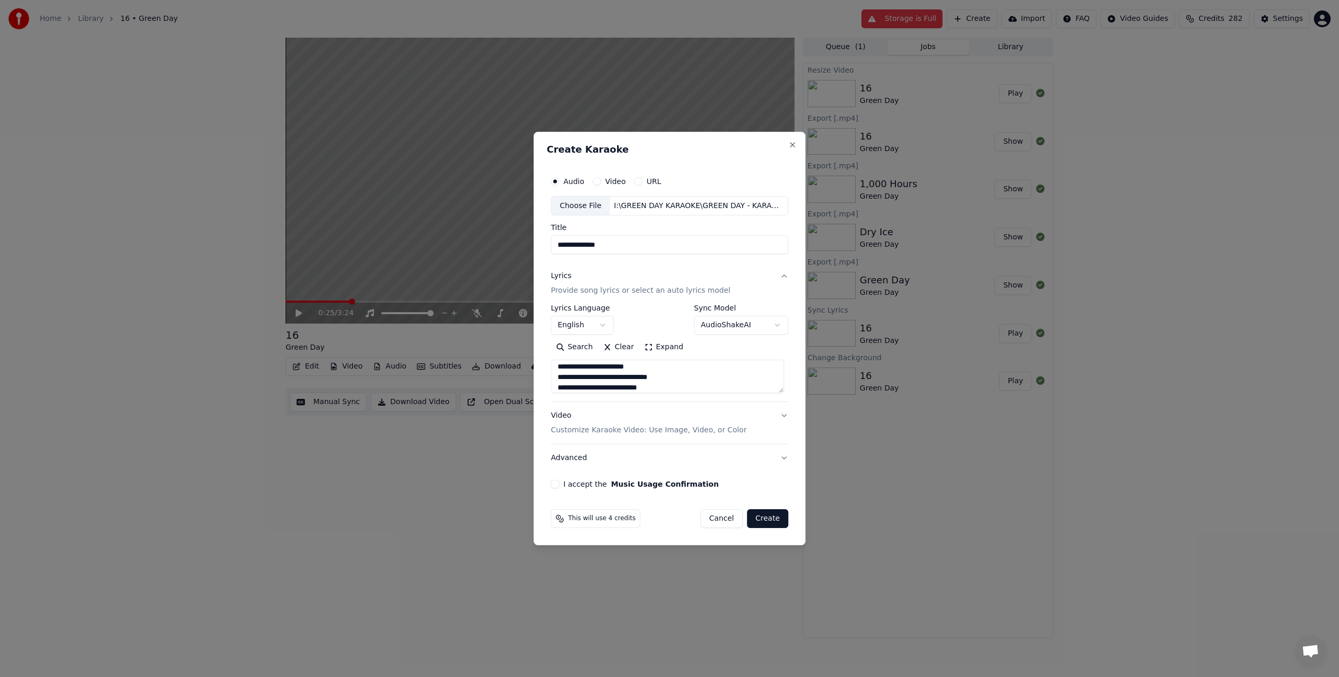
type textarea "**********"
click at [587, 430] on p "Customize Karaoke Video: Use Image, Video, or Color" at bounding box center [649, 430] width 196 height 10
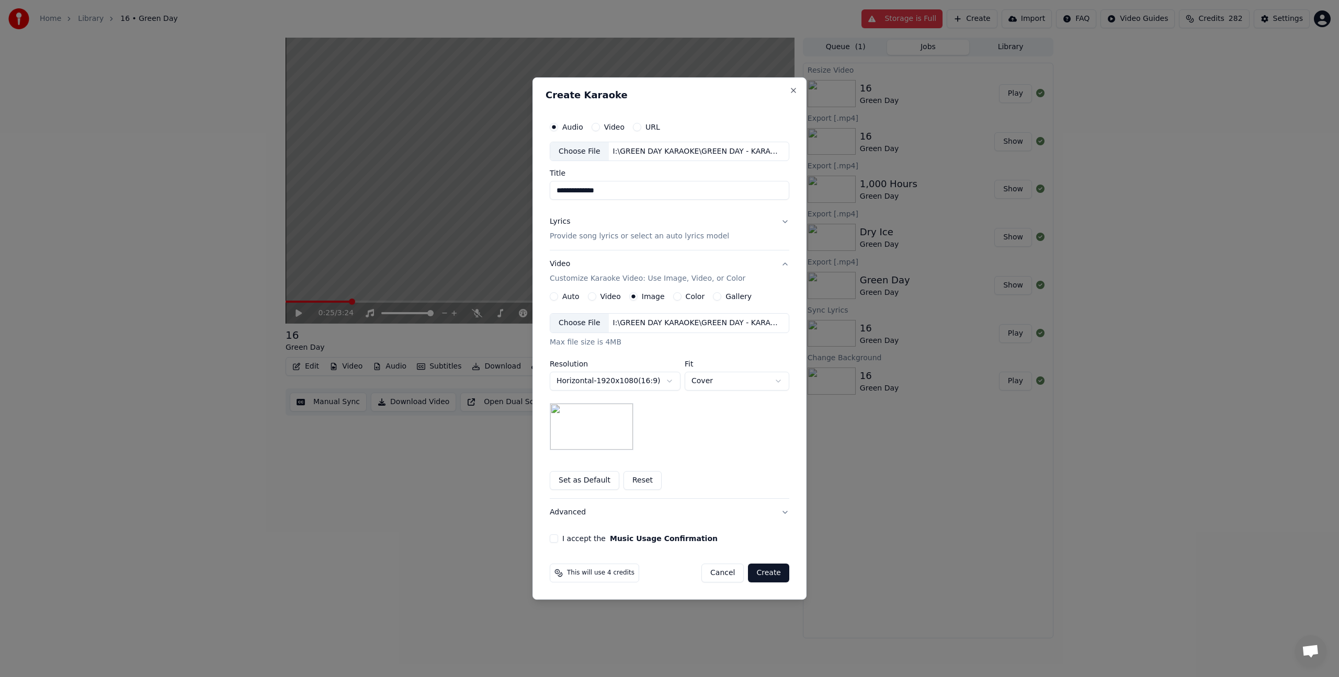
click at [591, 428] on img at bounding box center [592, 426] width 84 height 47
click at [607, 387] on body "**********" at bounding box center [669, 338] width 1339 height 677
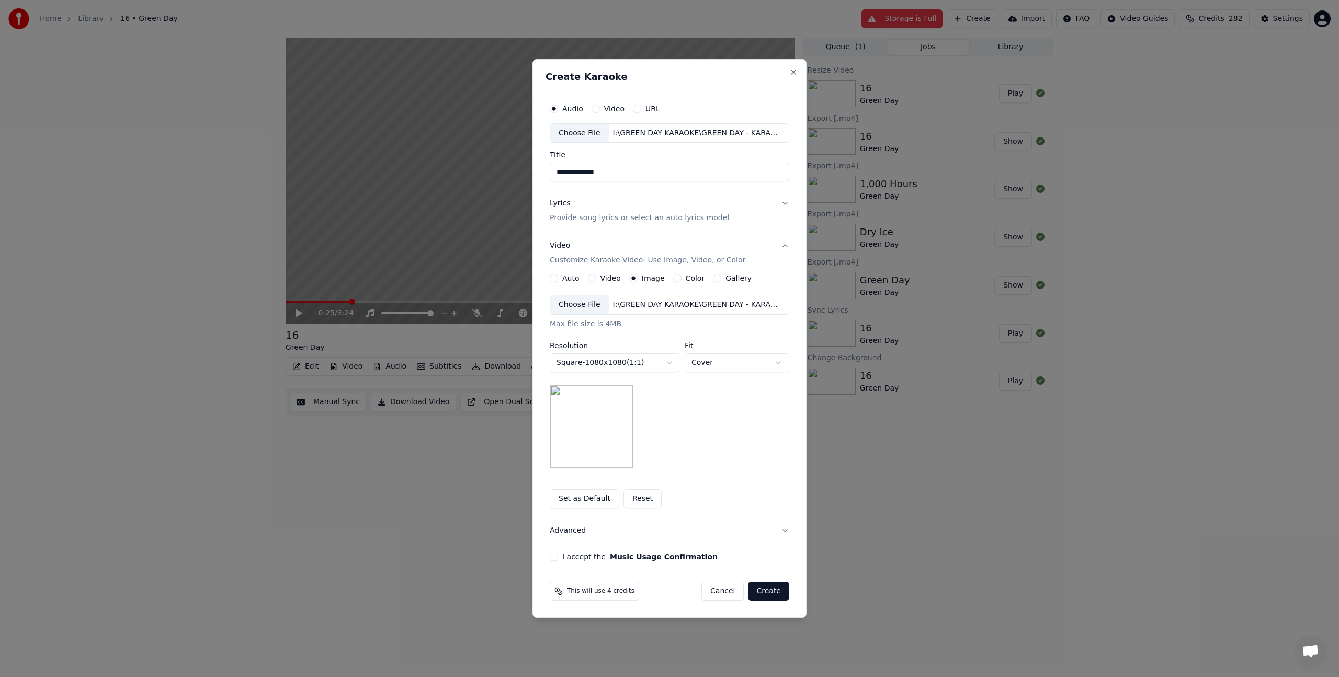
click at [605, 406] on img at bounding box center [592, 427] width 84 height 84
click at [594, 304] on div "Choose File" at bounding box center [579, 304] width 59 height 19
click at [554, 559] on button "I accept the Music Usage Confirmation" at bounding box center [554, 557] width 8 height 8
click at [766, 594] on button "Create" at bounding box center [768, 591] width 41 height 19
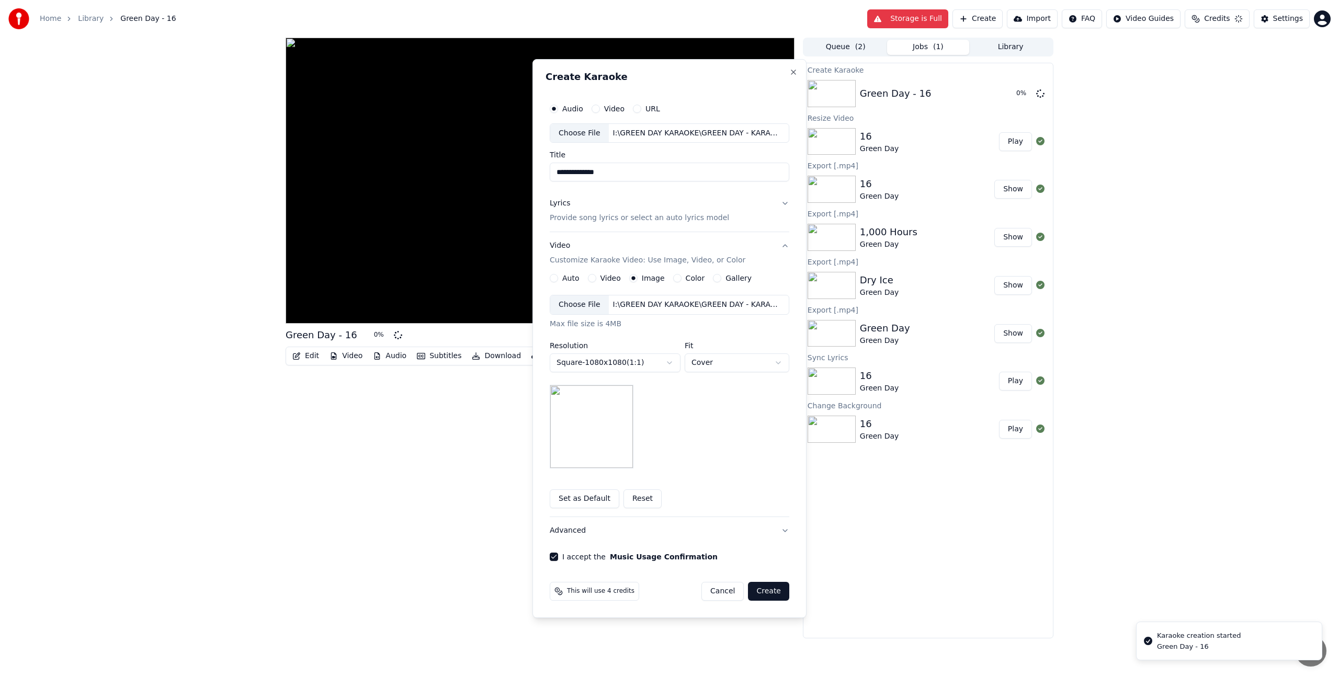
select select "*********"
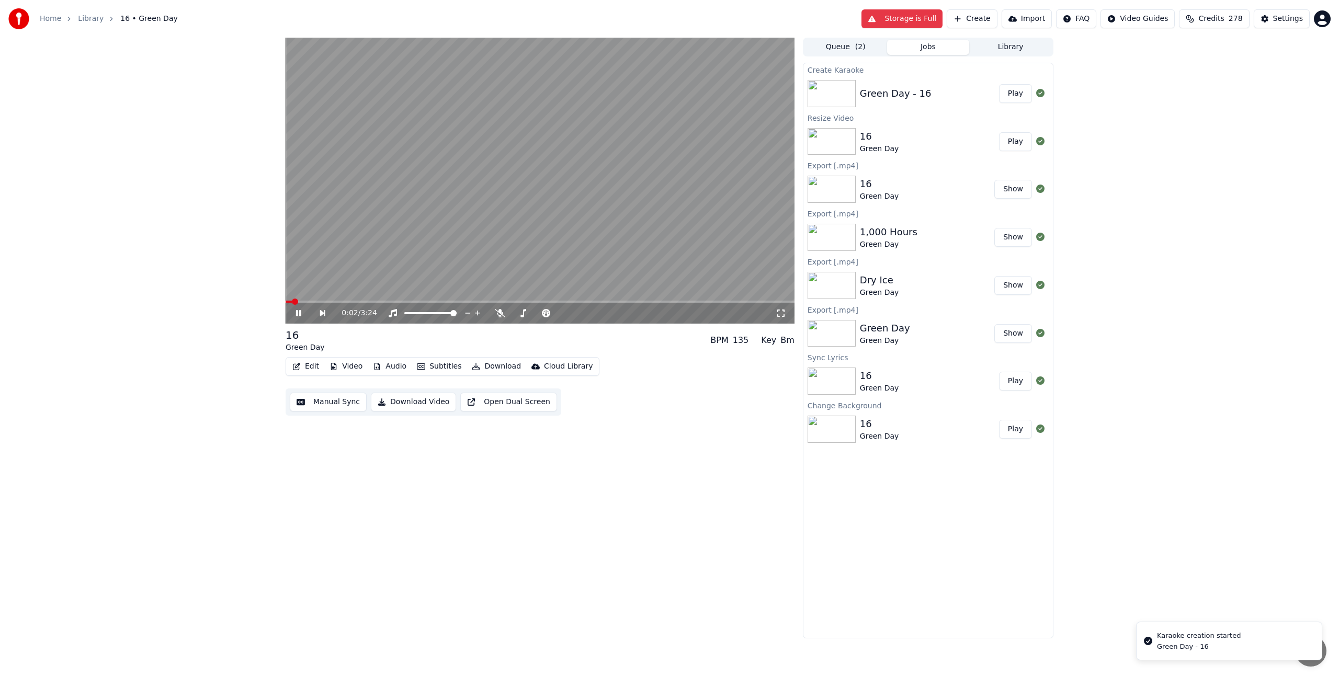
click at [664, 220] on video at bounding box center [539, 181] width 509 height 286
click at [866, 38] on div "Queue ( 2 ) Jobs Library" at bounding box center [928, 47] width 250 height 19
click at [855, 51] on button "Queue ( 2 )" at bounding box center [845, 47] width 83 height 15
click at [911, 43] on button "Jobs" at bounding box center [928, 47] width 83 height 15
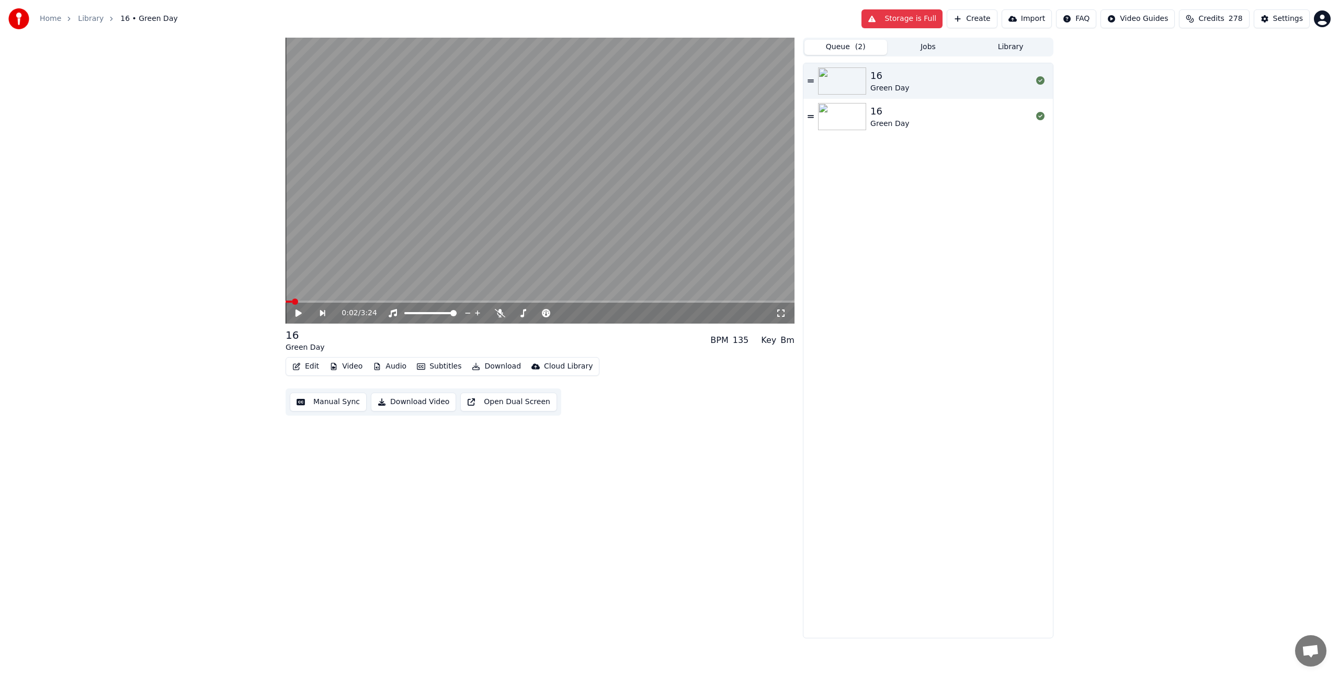
click at [825, 40] on button "Queue ( 2 )" at bounding box center [845, 47] width 83 height 15
click at [989, 15] on button "Create" at bounding box center [971, 18] width 51 height 19
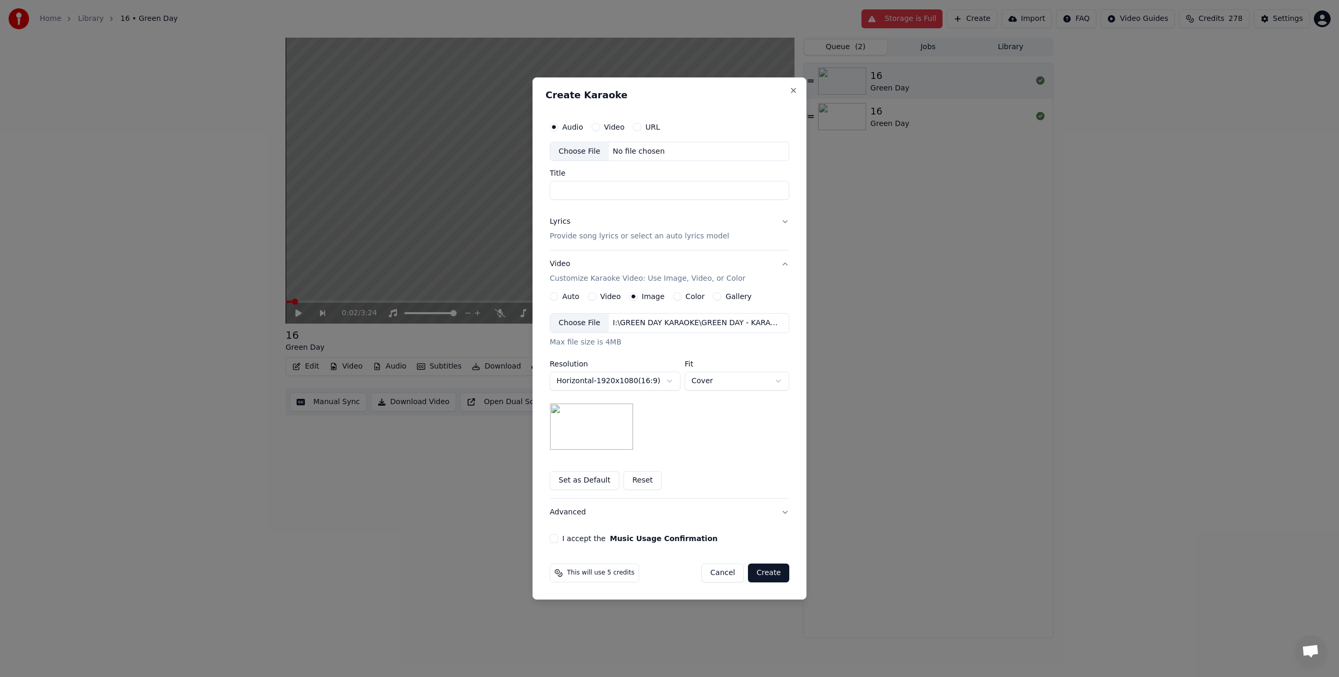
click at [572, 224] on div "Lyrics Provide song lyrics or select an auto lyrics model" at bounding box center [639, 229] width 179 height 25
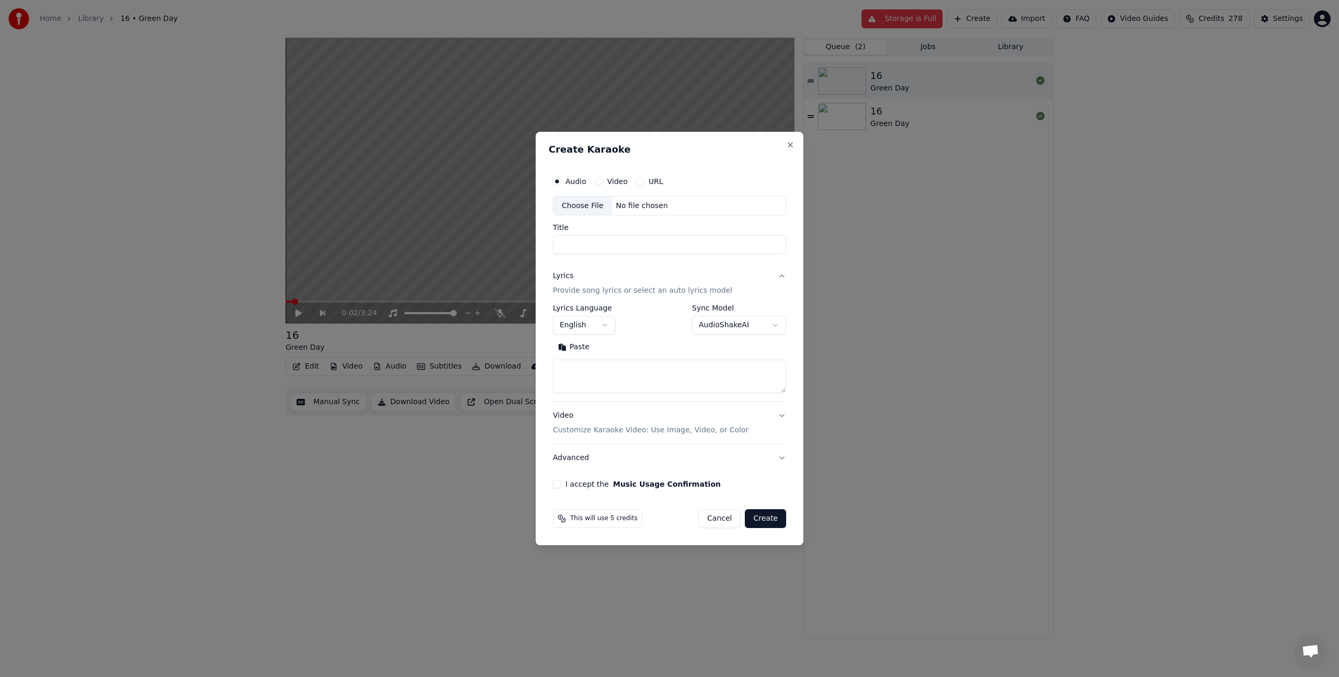
click at [573, 283] on div "Lyrics Provide song lyrics or select an auto lyrics model" at bounding box center [642, 283] width 179 height 25
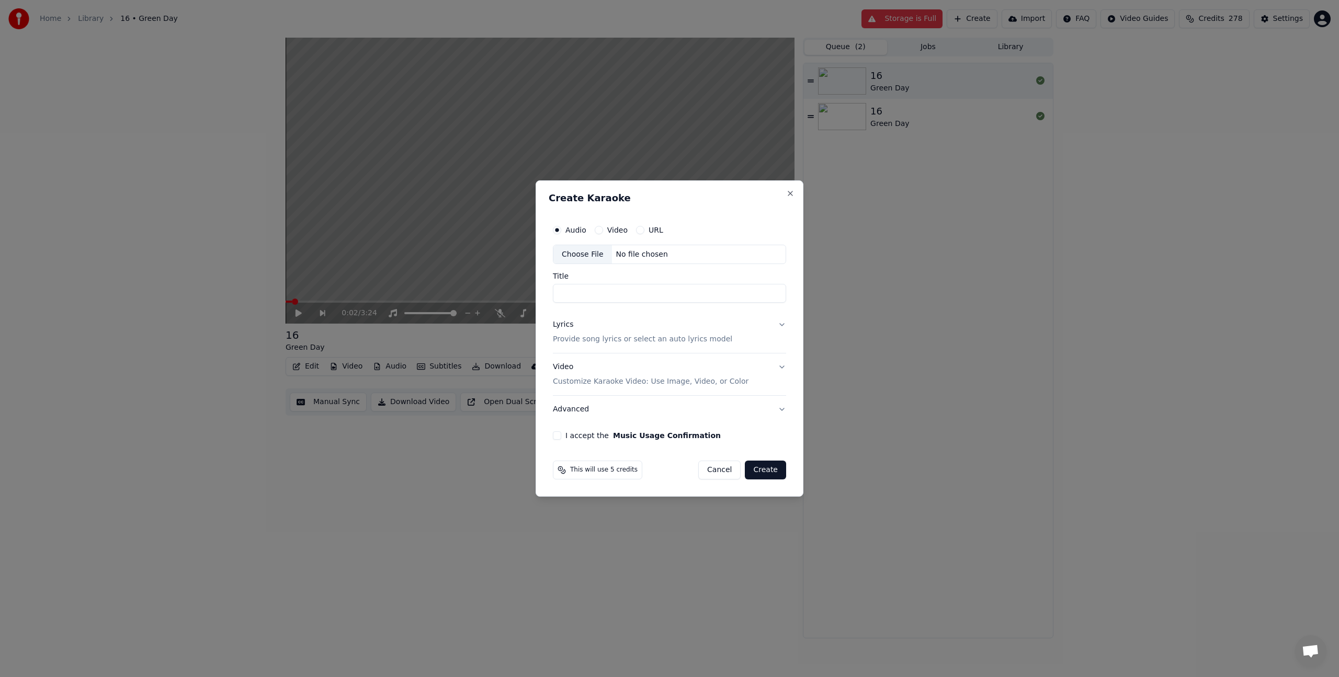
click at [581, 259] on div "Choose File" at bounding box center [582, 254] width 59 height 19
drag, startPoint x: 622, startPoint y: 293, endPoint x: 633, endPoint y: 295, distance: 10.7
click at [622, 293] on input "**********" at bounding box center [669, 293] width 237 height 19
type input "**********"
click at [596, 331] on div "Lyrics Provide song lyrics or select an auto lyrics model" at bounding box center [640, 332] width 179 height 25
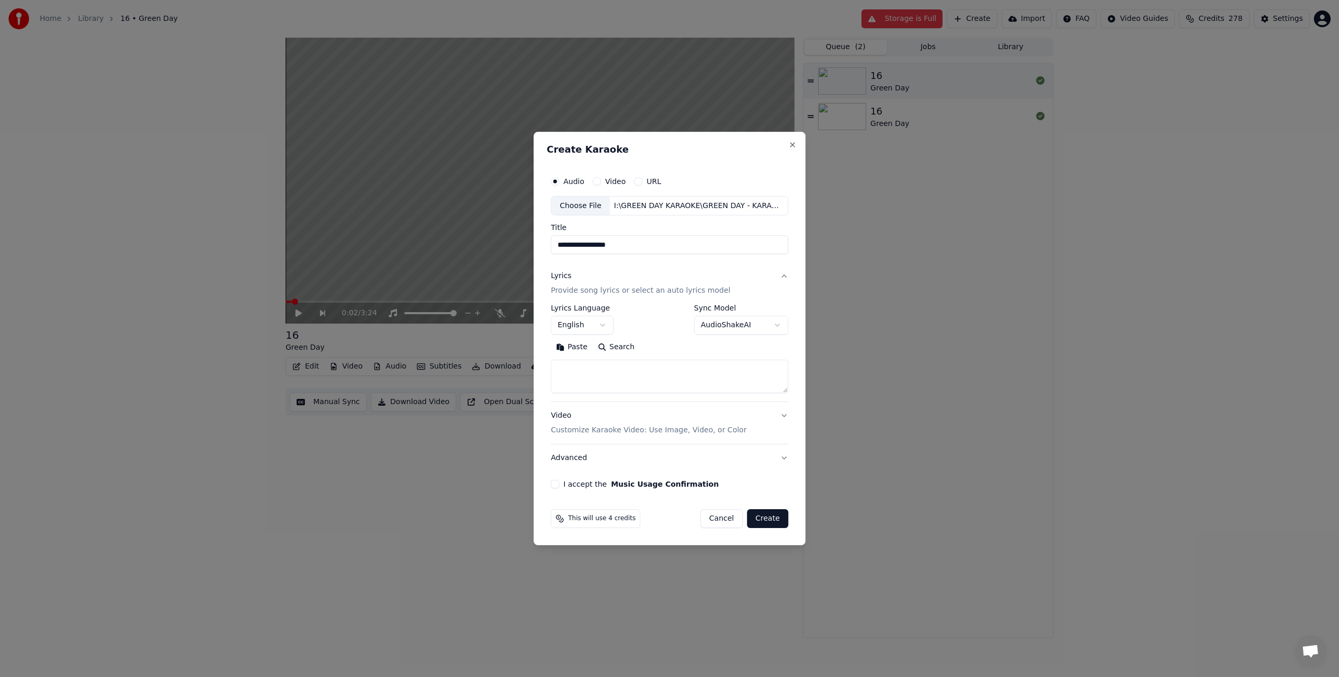
click at [588, 383] on textarea at bounding box center [669, 376] width 237 height 33
paste textarea "**********"
type textarea "**********"
click at [585, 432] on p "Customize Karaoke Video: Use Image, Video, or Color" at bounding box center [649, 430] width 196 height 10
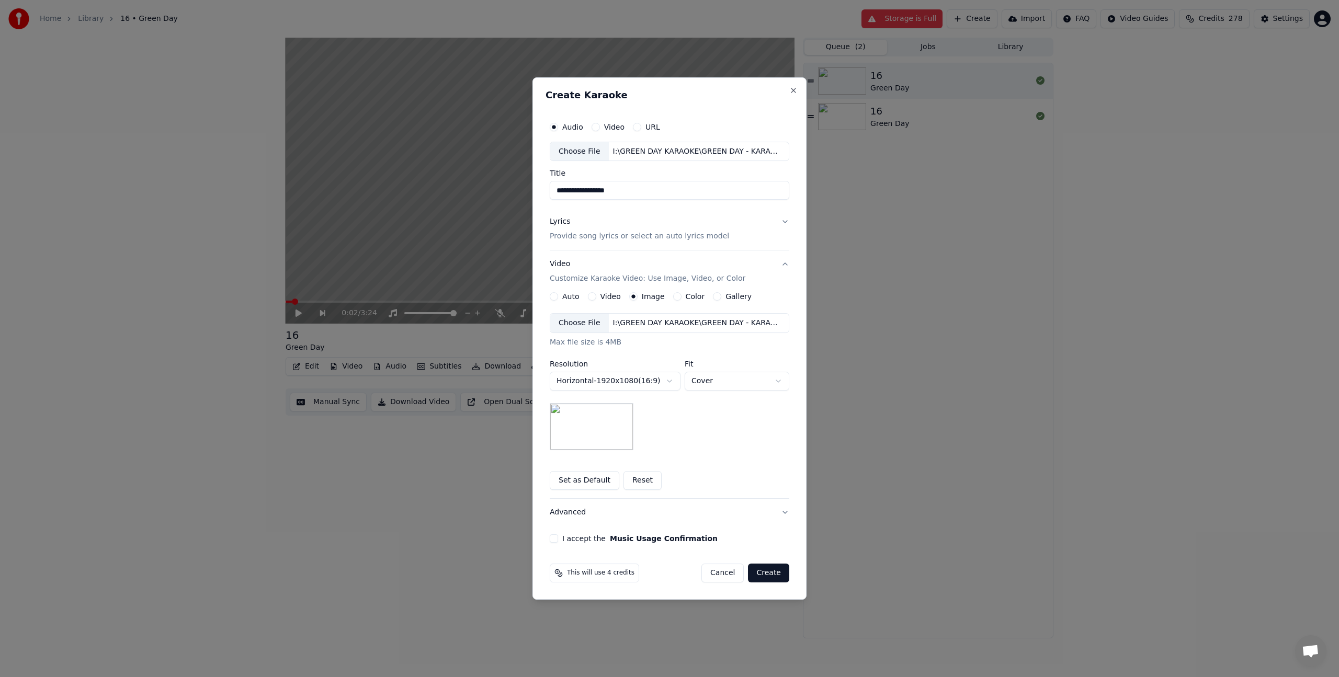
click at [573, 431] on img at bounding box center [592, 426] width 84 height 47
click at [586, 321] on div "Choose File" at bounding box center [579, 323] width 59 height 19
click at [611, 382] on body "**********" at bounding box center [669, 338] width 1339 height 677
select select "*********"
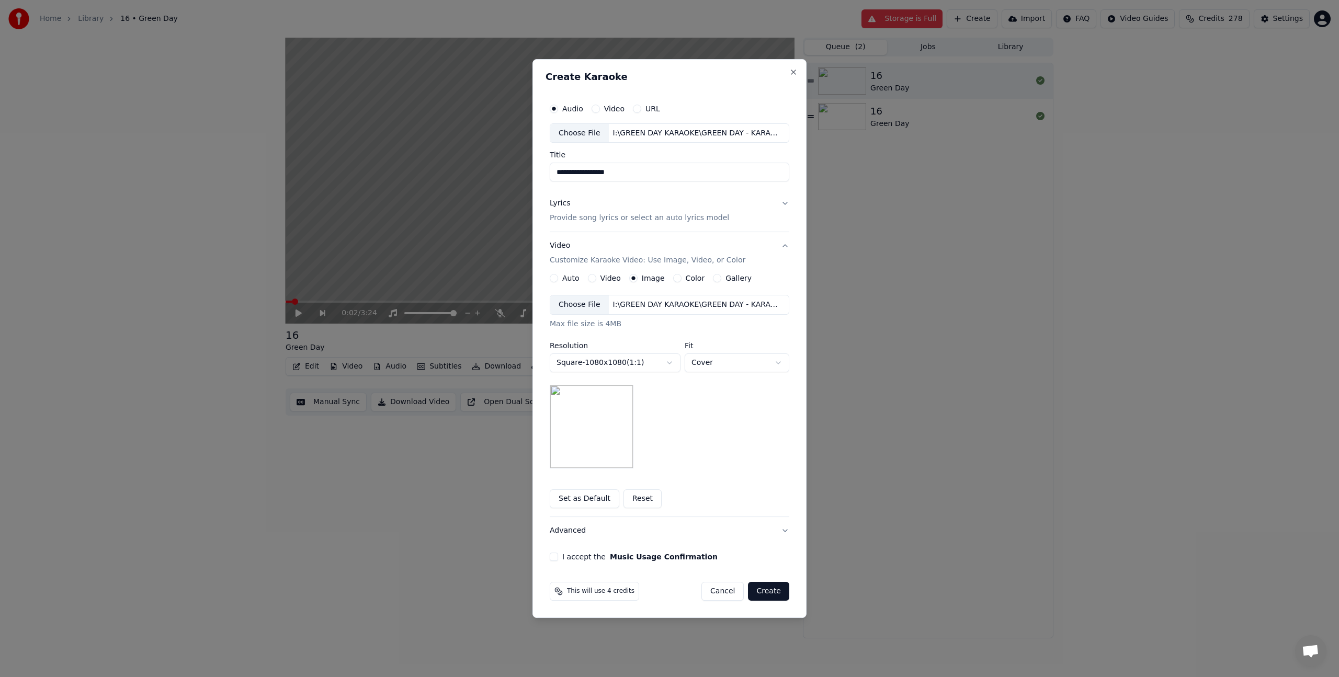
click at [702, 363] on body "**********" at bounding box center [669, 338] width 1339 height 677
click at [704, 359] on body "**********" at bounding box center [669, 338] width 1339 height 677
click at [699, 434] on div "**********" at bounding box center [669, 382] width 239 height 174
click at [552, 556] on button "I accept the Music Usage Confirmation" at bounding box center [554, 557] width 8 height 8
click at [606, 221] on p "Provide song lyrics or select an auto lyrics model" at bounding box center [639, 218] width 179 height 10
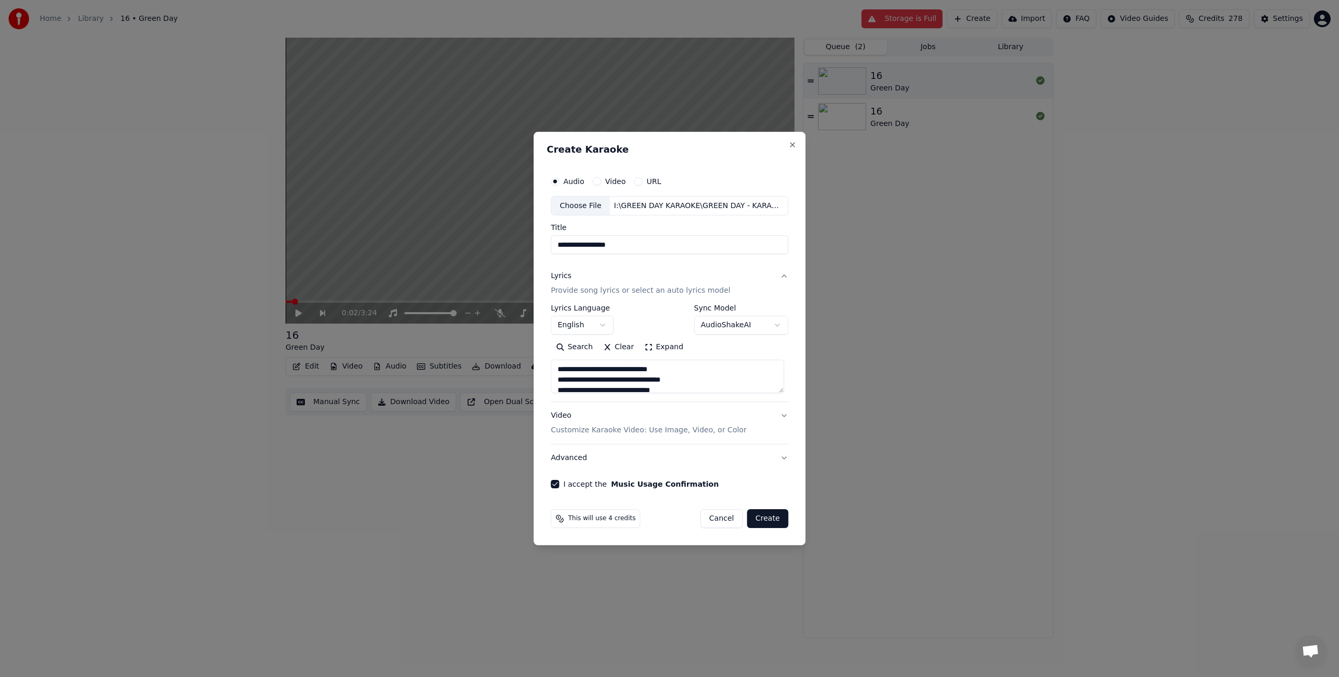
click at [764, 518] on button "Create" at bounding box center [767, 518] width 41 height 19
select select
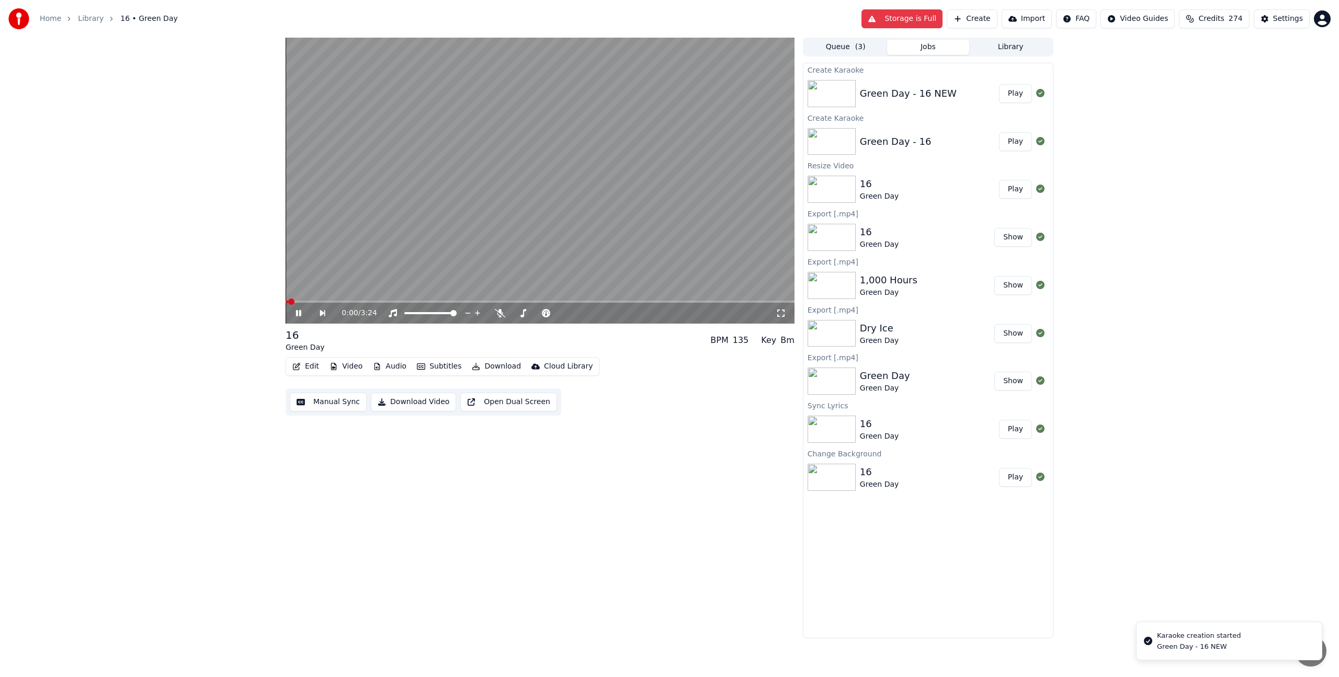
click at [924, 94] on div "Green Day - 16 NEW" at bounding box center [908, 93] width 97 height 15
click at [882, 78] on div "Green Day - 16 NEW Play" at bounding box center [927, 94] width 249 height 36
drag, startPoint x: 876, startPoint y: 91, endPoint x: 562, endPoint y: 180, distance: 326.7
click at [863, 96] on div "Green Day - 16 NEW" at bounding box center [908, 93] width 97 height 15
click at [562, 180] on video at bounding box center [539, 181] width 509 height 286
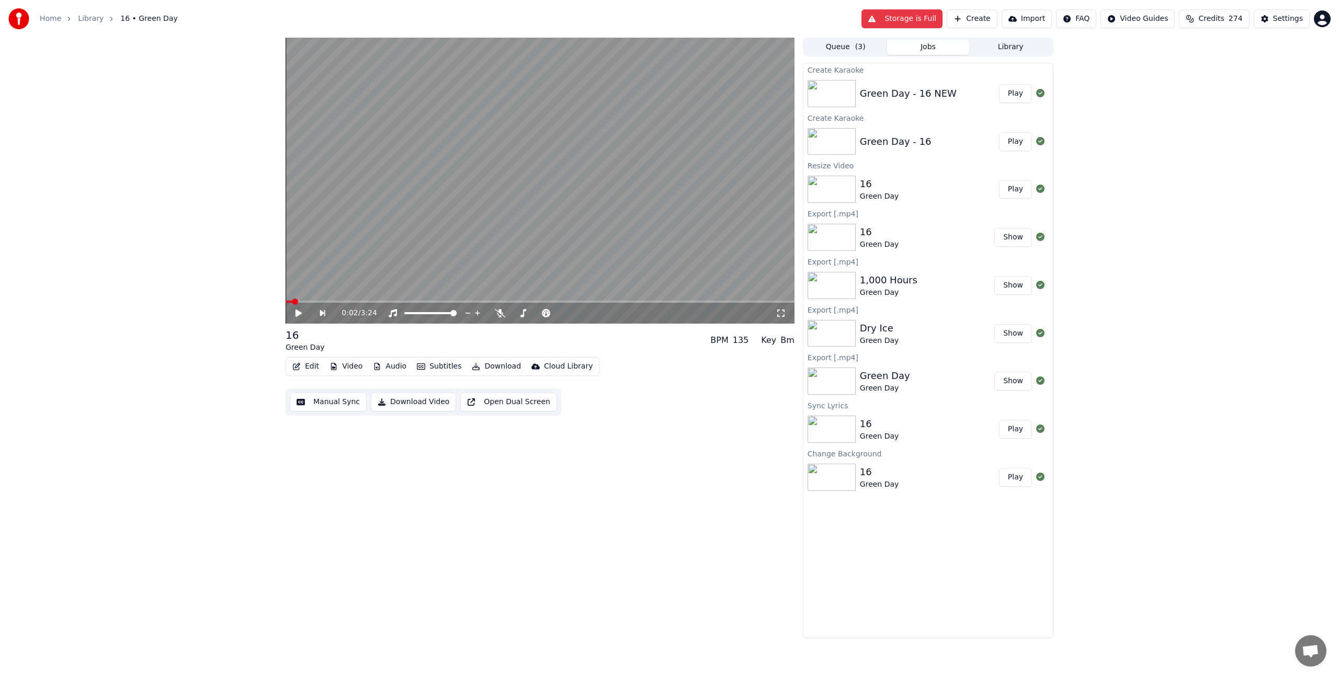
click at [390, 303] on div "0:02 / 3:24" at bounding box center [539, 313] width 509 height 21
click at [1026, 146] on button "Play" at bounding box center [1015, 141] width 33 height 19
click at [1028, 90] on button "Play" at bounding box center [1015, 93] width 33 height 19
click at [987, 21] on button "Create" at bounding box center [971, 18] width 51 height 19
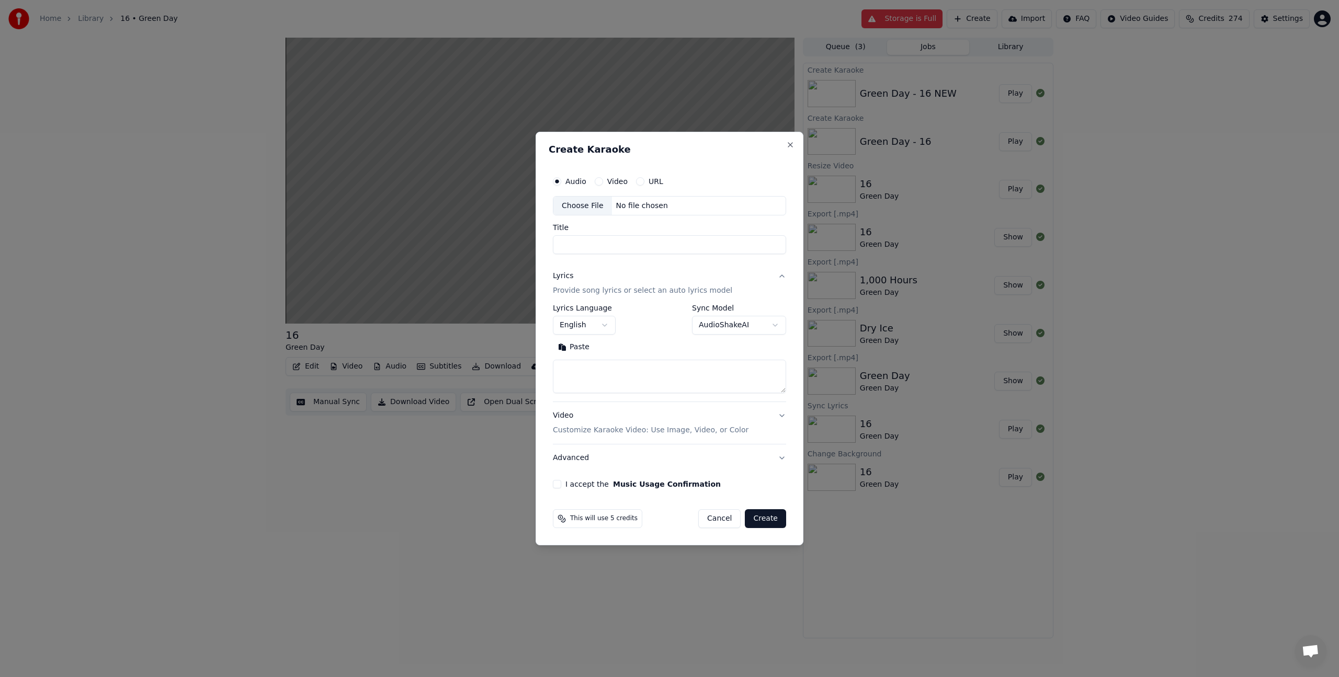
click at [574, 209] on div "Choose File" at bounding box center [582, 206] width 59 height 19
type input "**********"
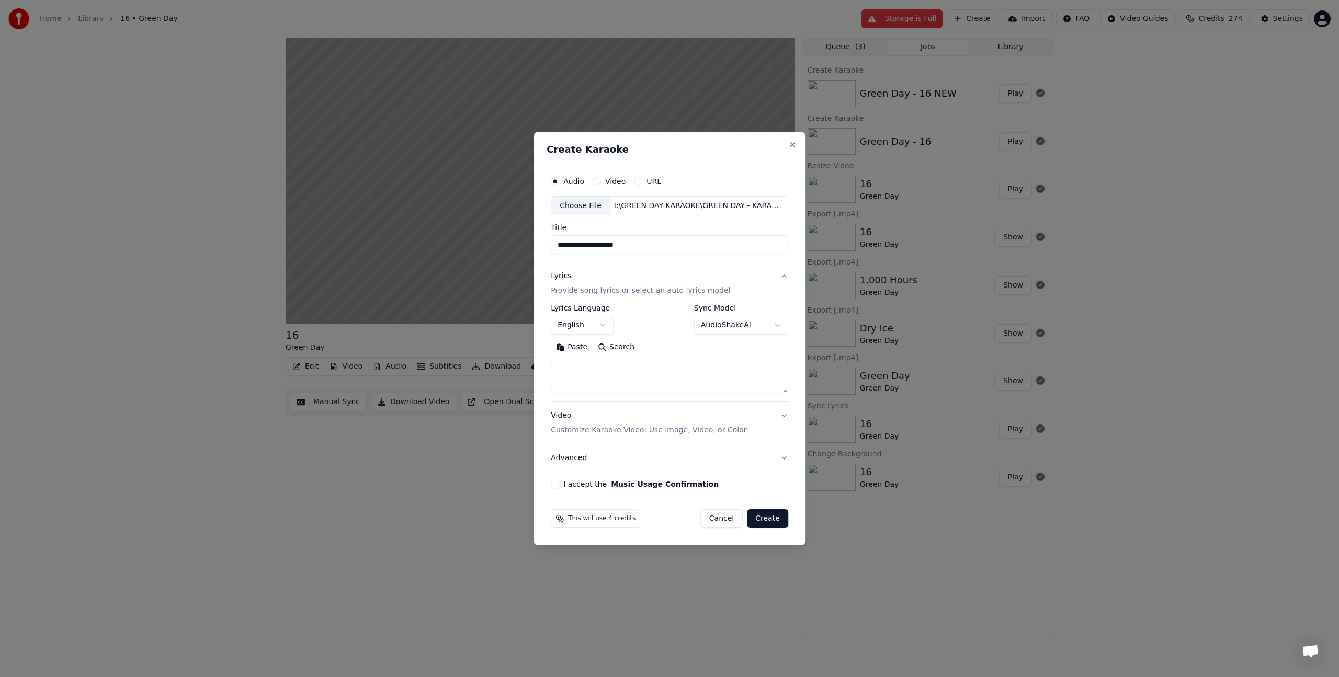
click at [588, 383] on textarea at bounding box center [669, 376] width 237 height 33
type textarea "*"
drag, startPoint x: 584, startPoint y: 373, endPoint x: 531, endPoint y: 365, distance: 52.9
click at [532, 365] on body "**********" at bounding box center [669, 338] width 1339 height 677
paste textarea
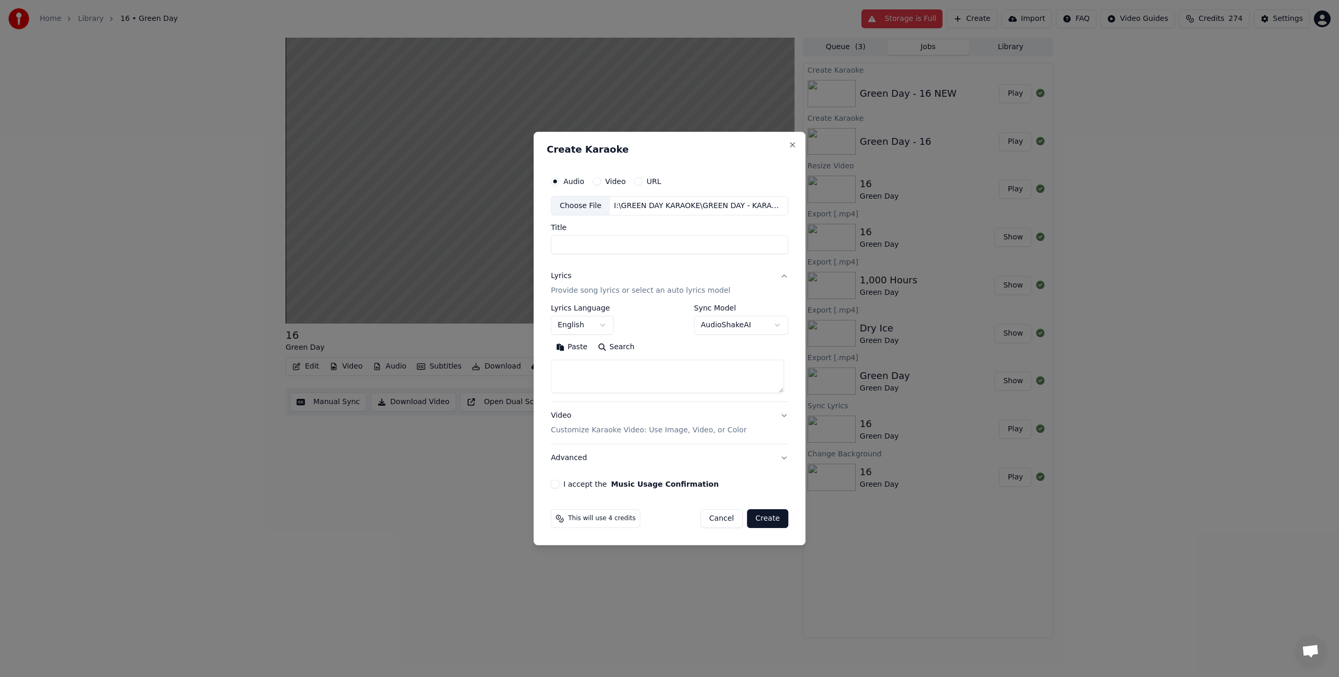
select select
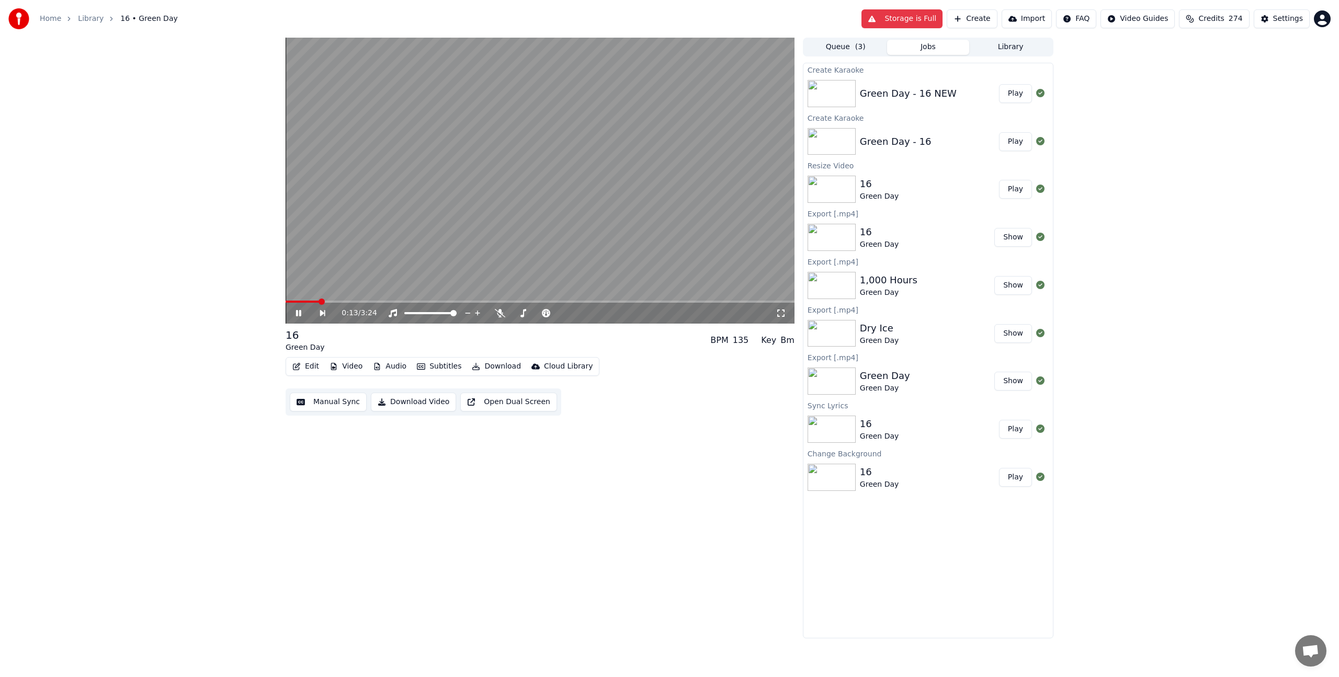
click at [891, 180] on div "16" at bounding box center [879, 184] width 39 height 15
click at [654, 177] on video at bounding box center [539, 181] width 509 height 286
click at [914, 193] on div "16 Green Day" at bounding box center [929, 189] width 139 height 25
click at [901, 186] on div "16 Green Day" at bounding box center [929, 189] width 139 height 25
click at [308, 369] on button "Edit" at bounding box center [305, 366] width 35 height 15
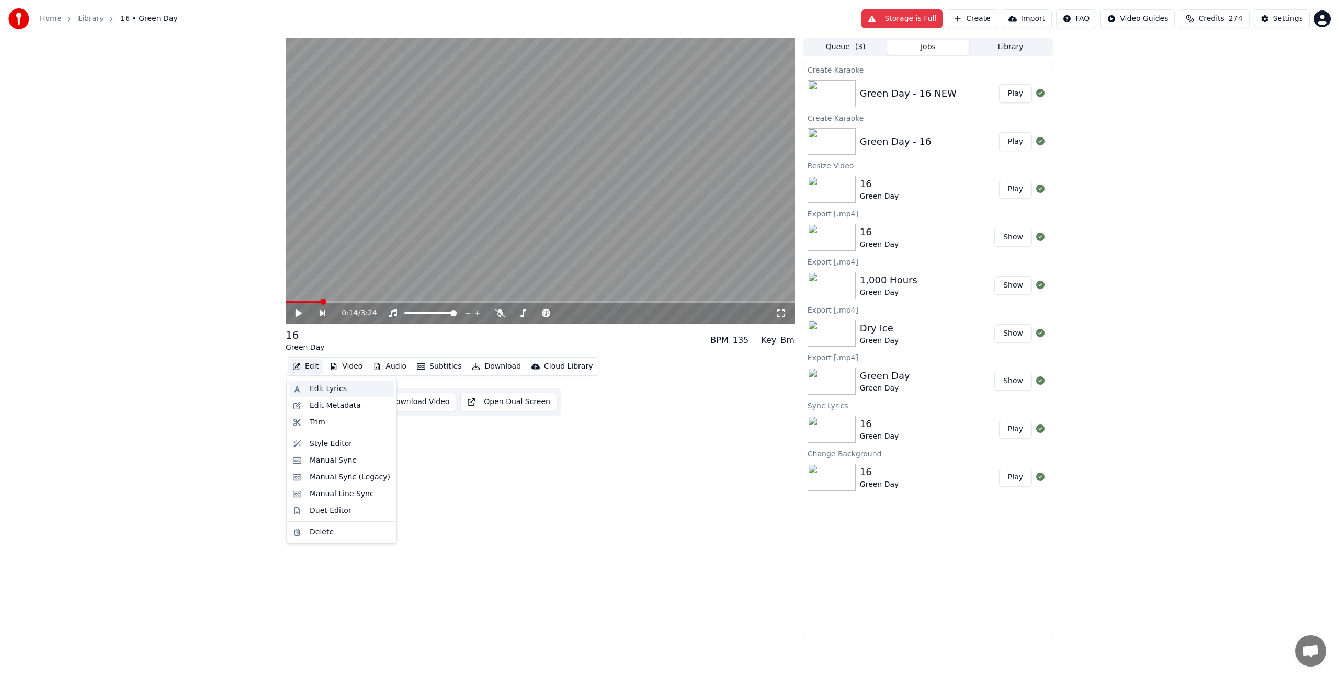
click at [304, 391] on div "Edit Lyrics" at bounding box center [342, 389] width 106 height 17
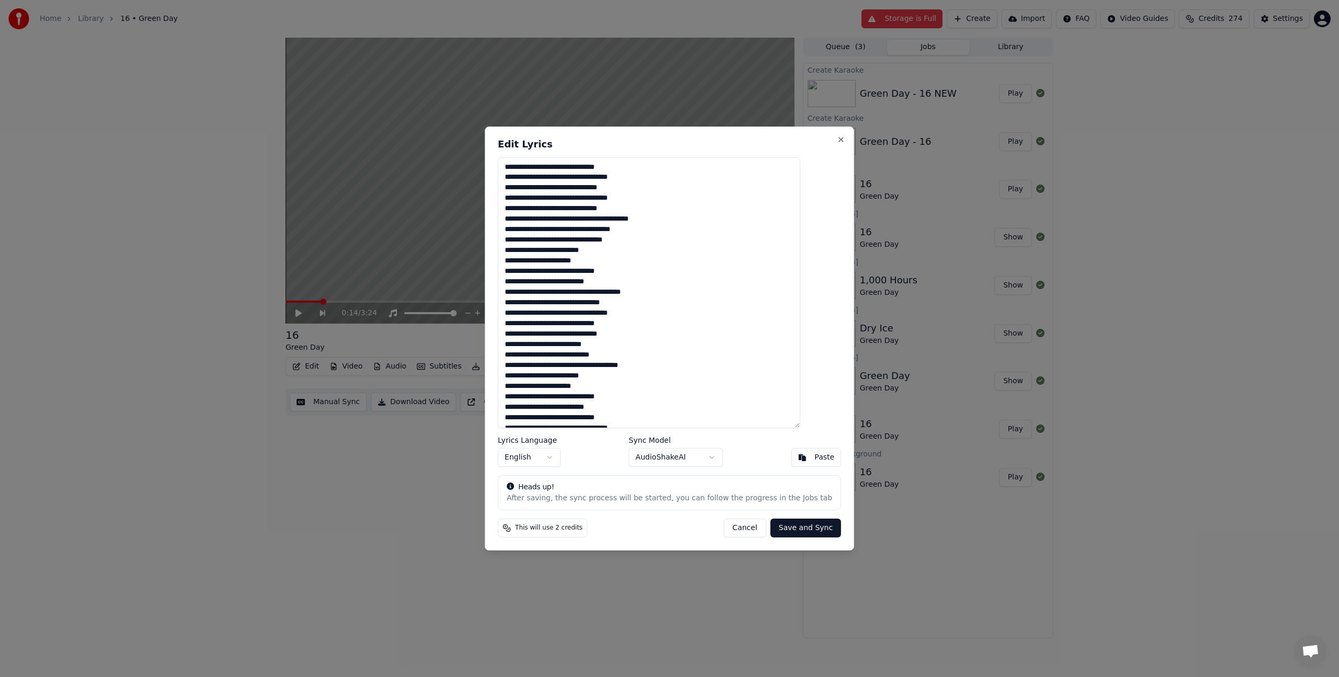
click at [585, 310] on textarea at bounding box center [649, 292] width 302 height 271
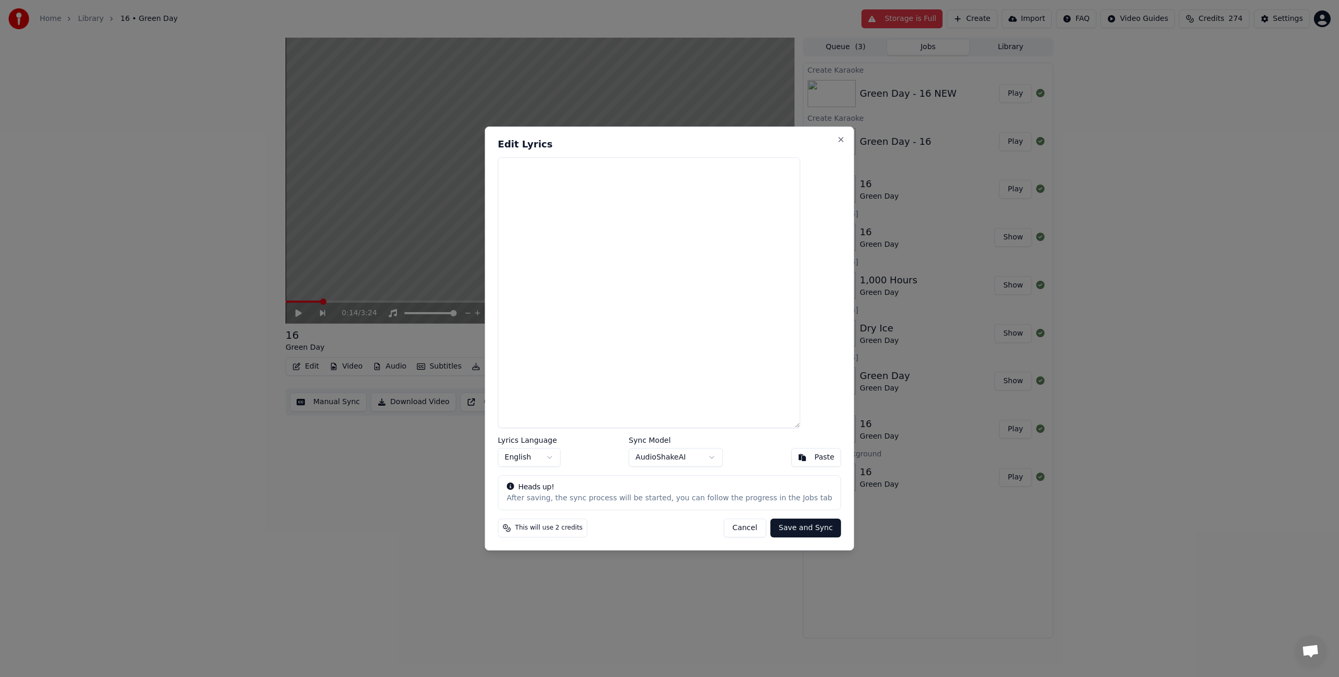
type textarea "**********"
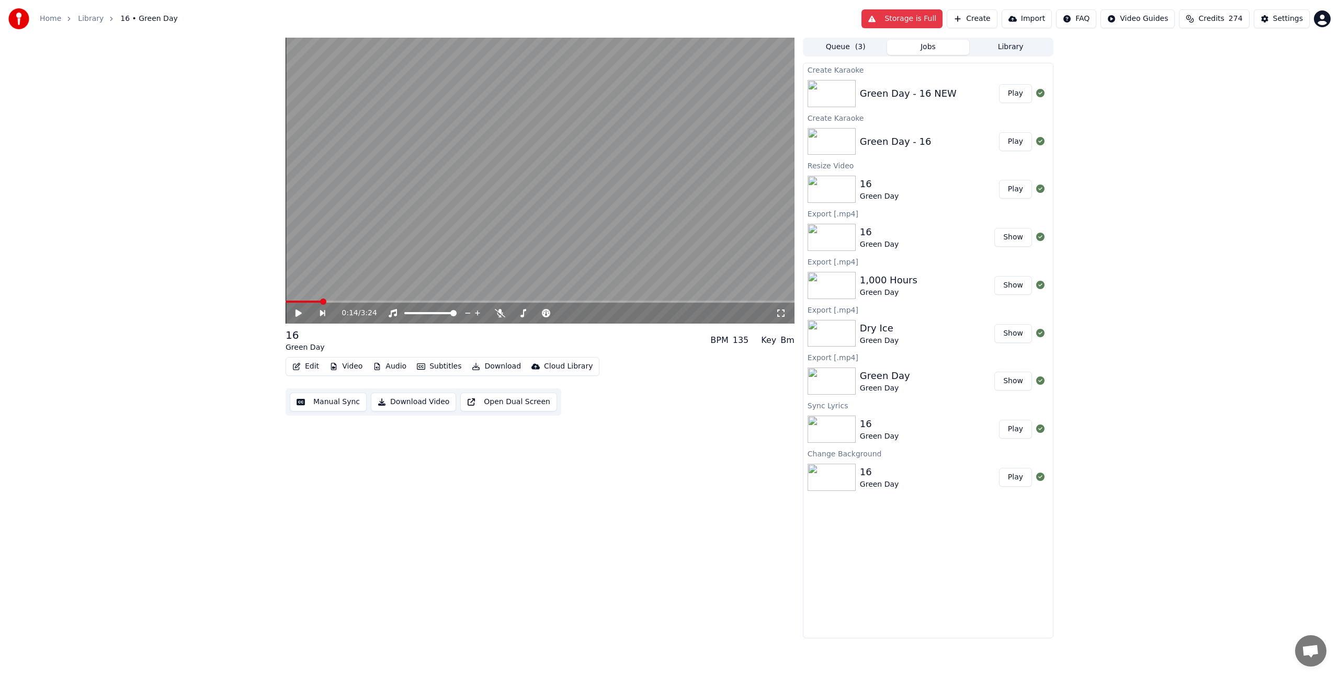
click at [896, 94] on div "Green Day - 16 NEW" at bounding box center [908, 93] width 97 height 15
click at [823, 50] on button "Queue ( 3 )" at bounding box center [845, 47] width 83 height 15
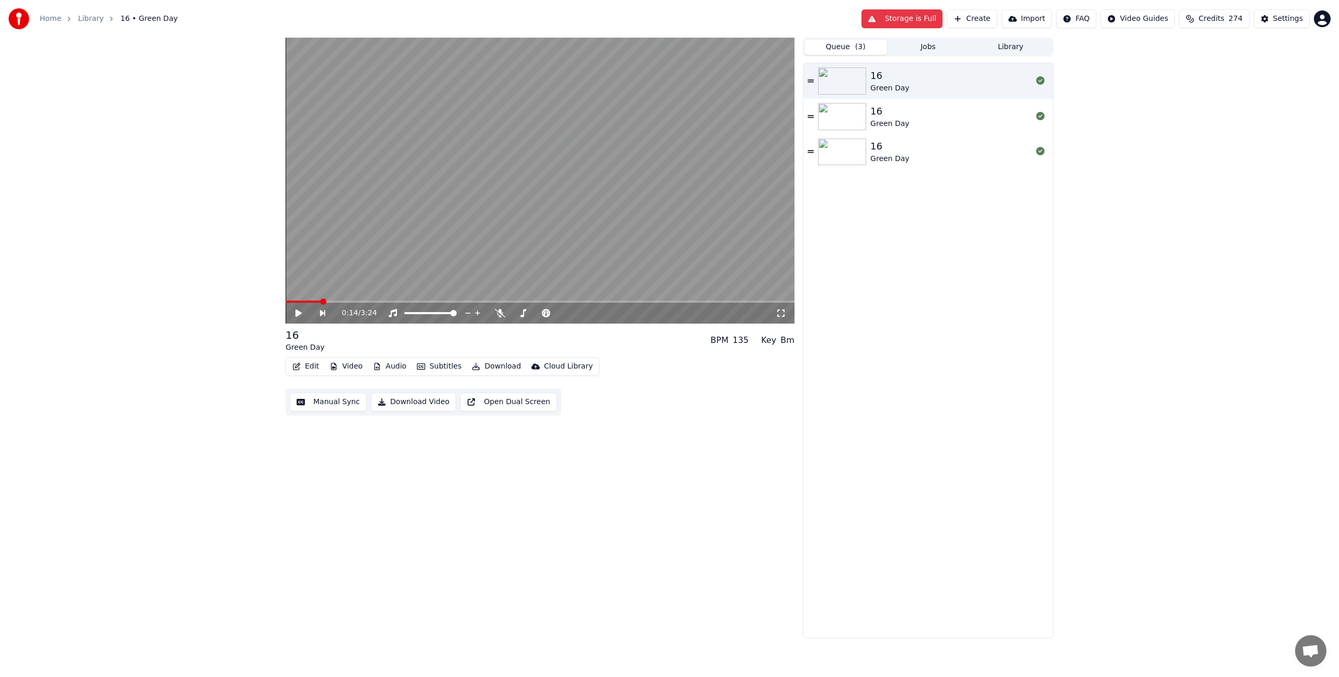
click at [866, 87] on img at bounding box center [842, 80] width 48 height 27
click at [896, 119] on div "Green Day" at bounding box center [889, 124] width 39 height 10
click at [917, 88] on div "16 Green Day" at bounding box center [951, 80] width 162 height 25
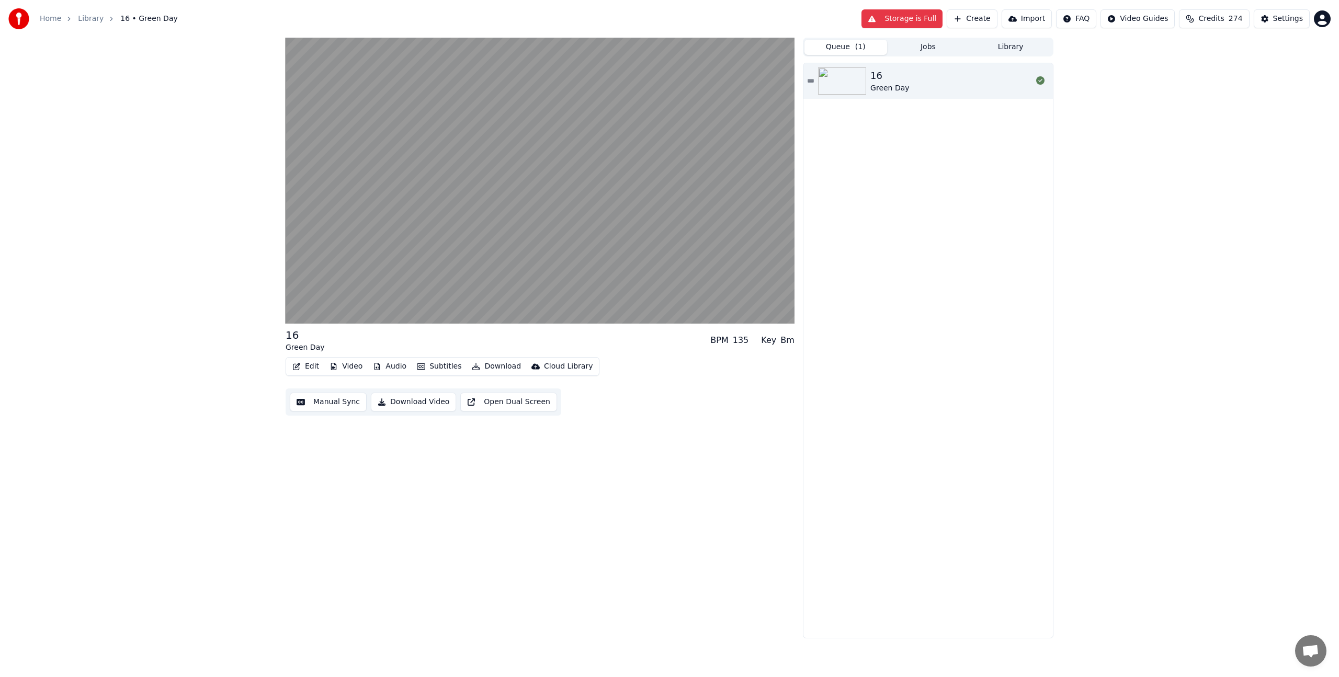
click at [989, 10] on button "Create" at bounding box center [971, 18] width 51 height 19
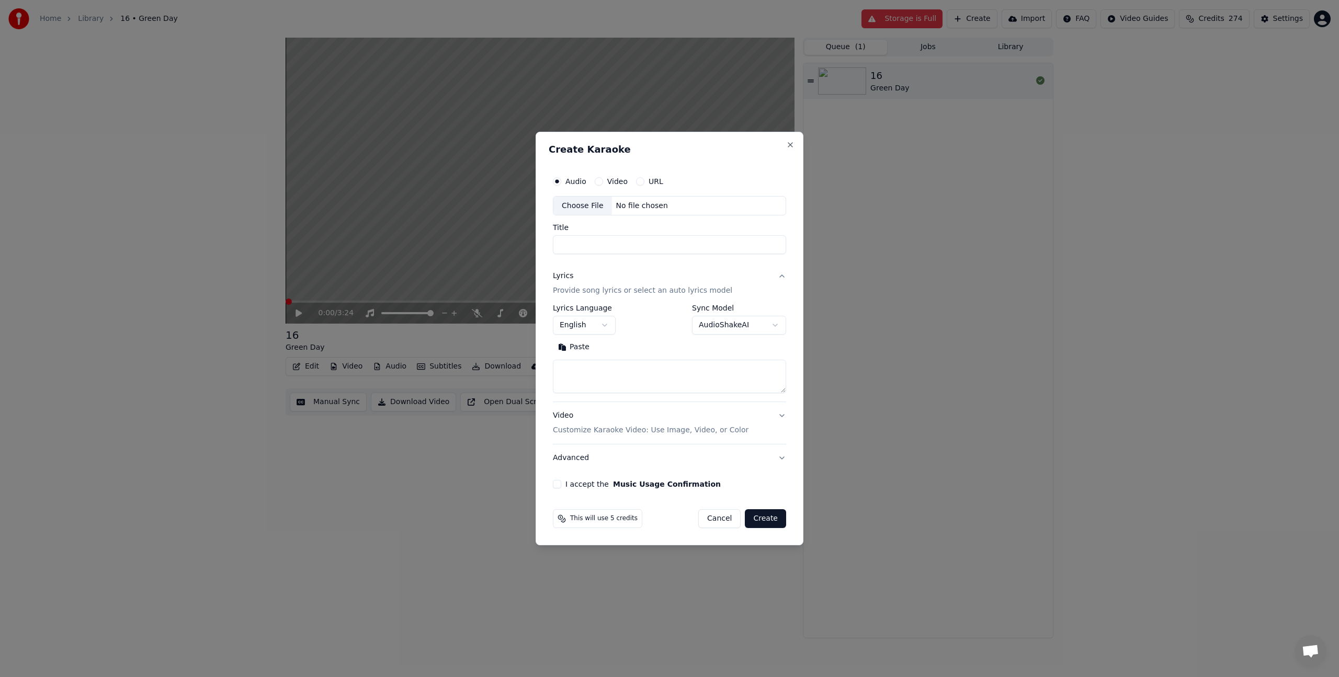
select select
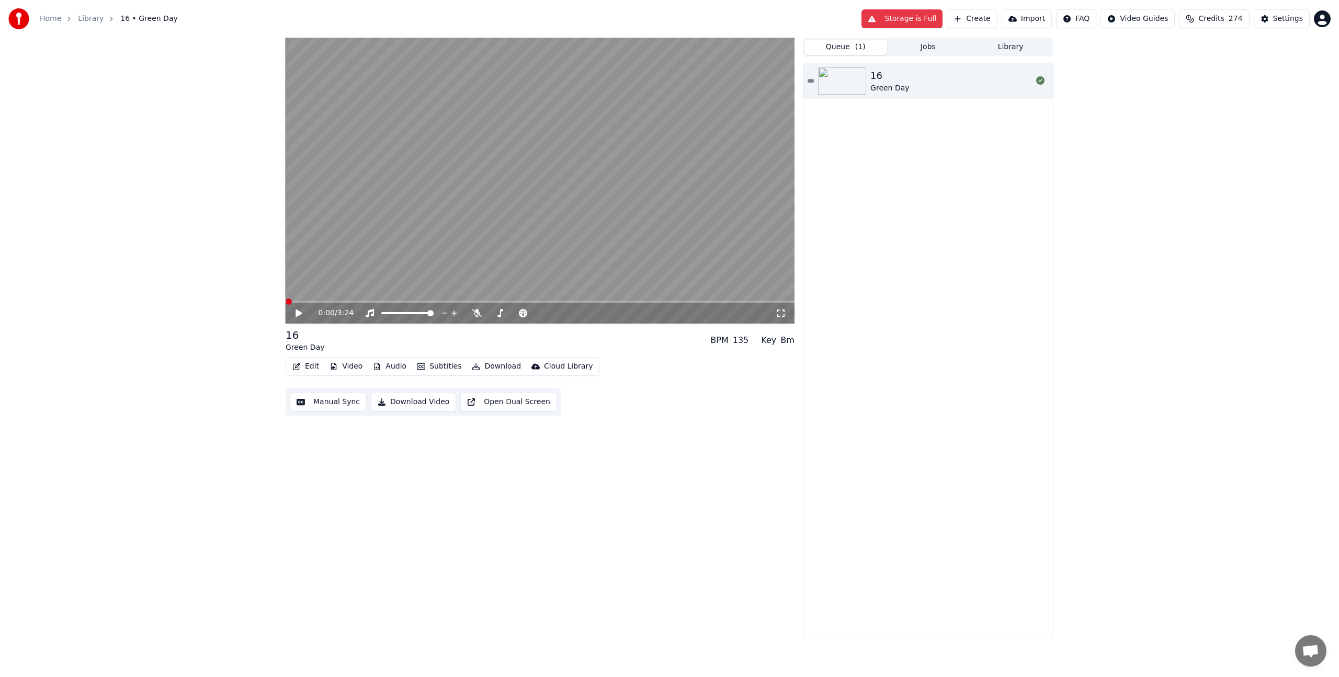
click at [988, 15] on button "Create" at bounding box center [971, 18] width 51 height 19
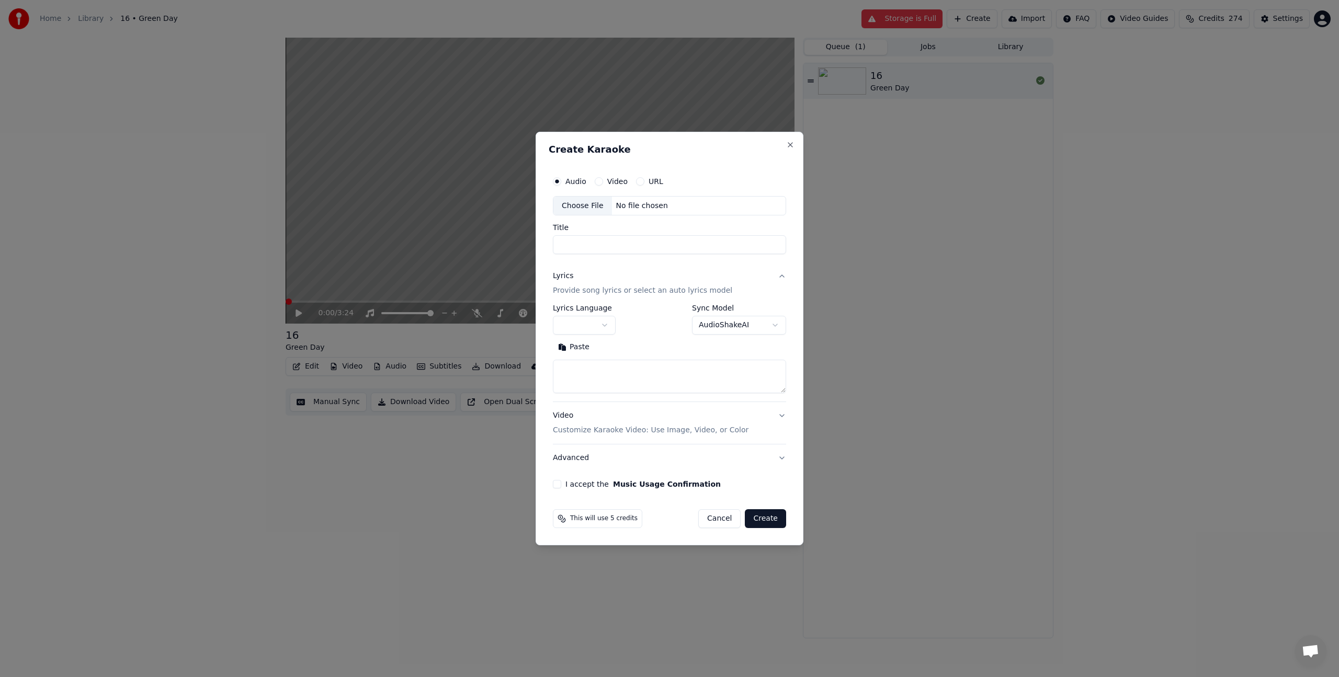
click at [594, 201] on div "Choose File" at bounding box center [582, 206] width 59 height 19
type input "**********"
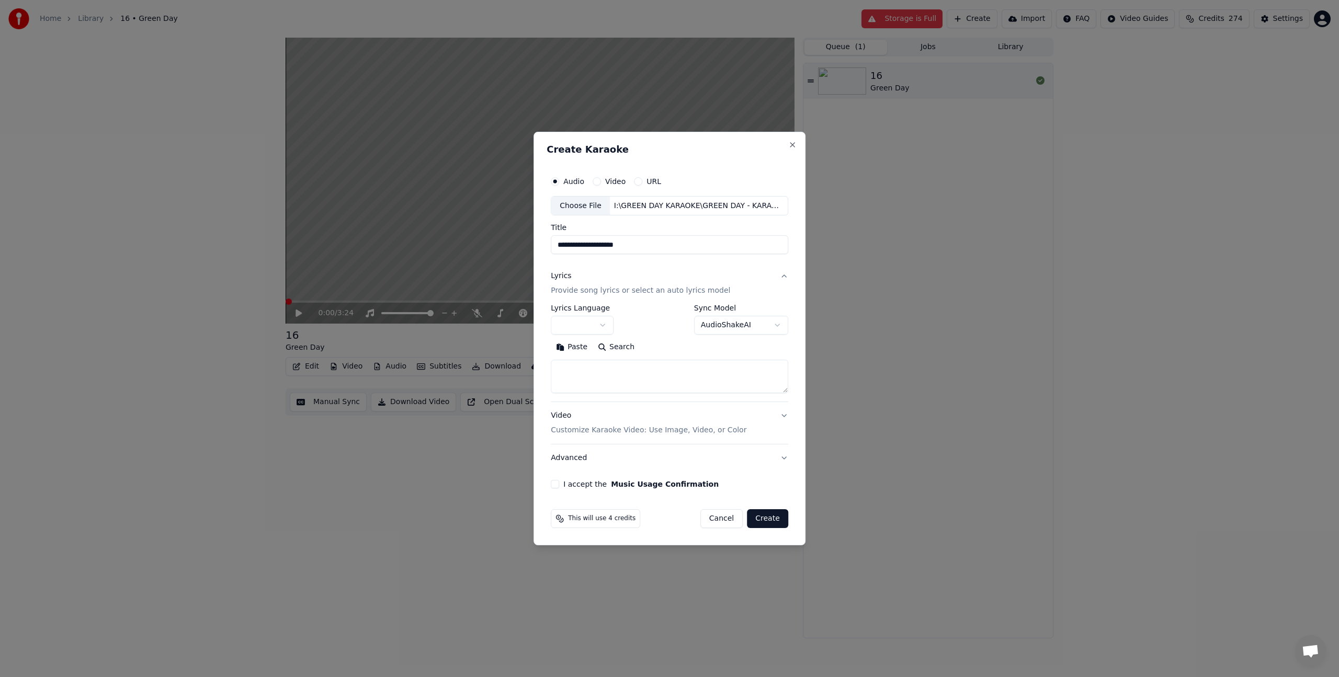
drag, startPoint x: 616, startPoint y: 373, endPoint x: 616, endPoint y: 351, distance: 22.0
click at [616, 373] on textarea at bounding box center [669, 376] width 237 height 33
click at [590, 287] on p "Provide song lyrics or select an auto lyrics model" at bounding box center [640, 291] width 179 height 10
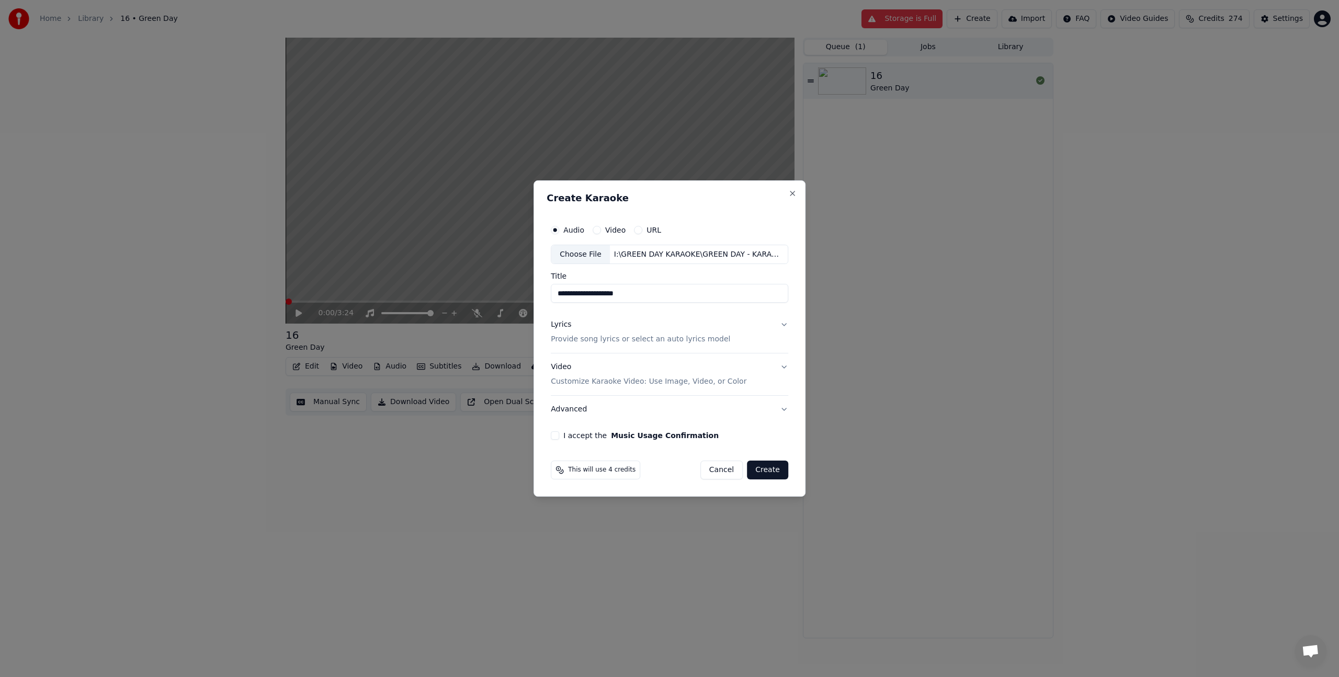
click at [575, 336] on p "Provide song lyrics or select an auto lyrics model" at bounding box center [640, 340] width 179 height 10
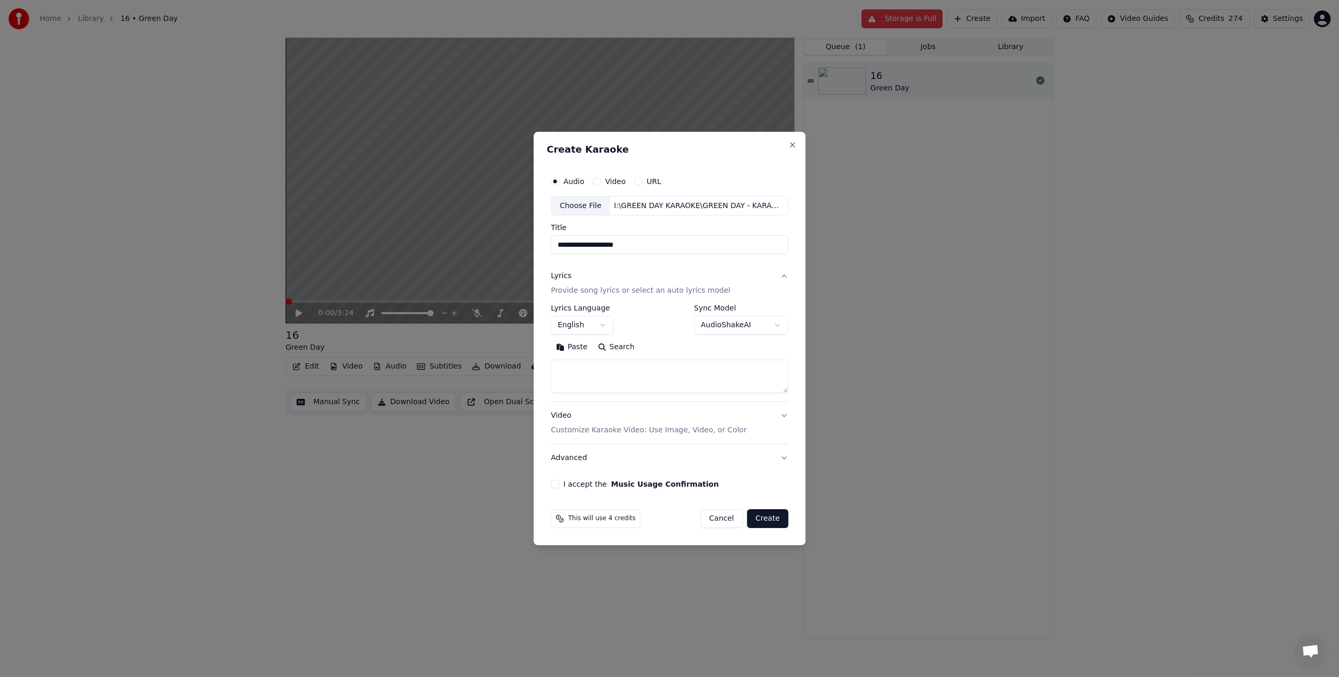
click at [584, 385] on textarea at bounding box center [669, 376] width 237 height 33
paste textarea "**********"
type textarea "**********"
click at [563, 489] on div "**********" at bounding box center [669, 330] width 246 height 326
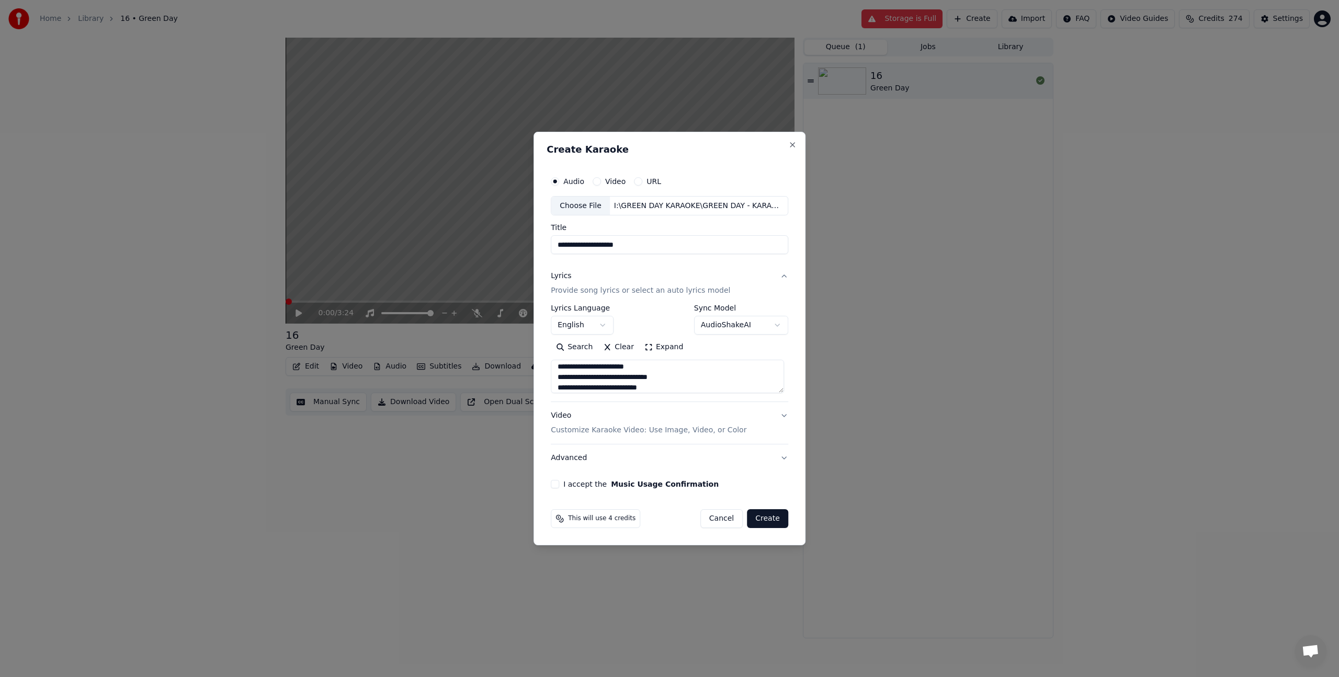
click at [580, 426] on p "Customize Karaoke Video: Use Image, Video, or Color" at bounding box center [649, 430] width 196 height 10
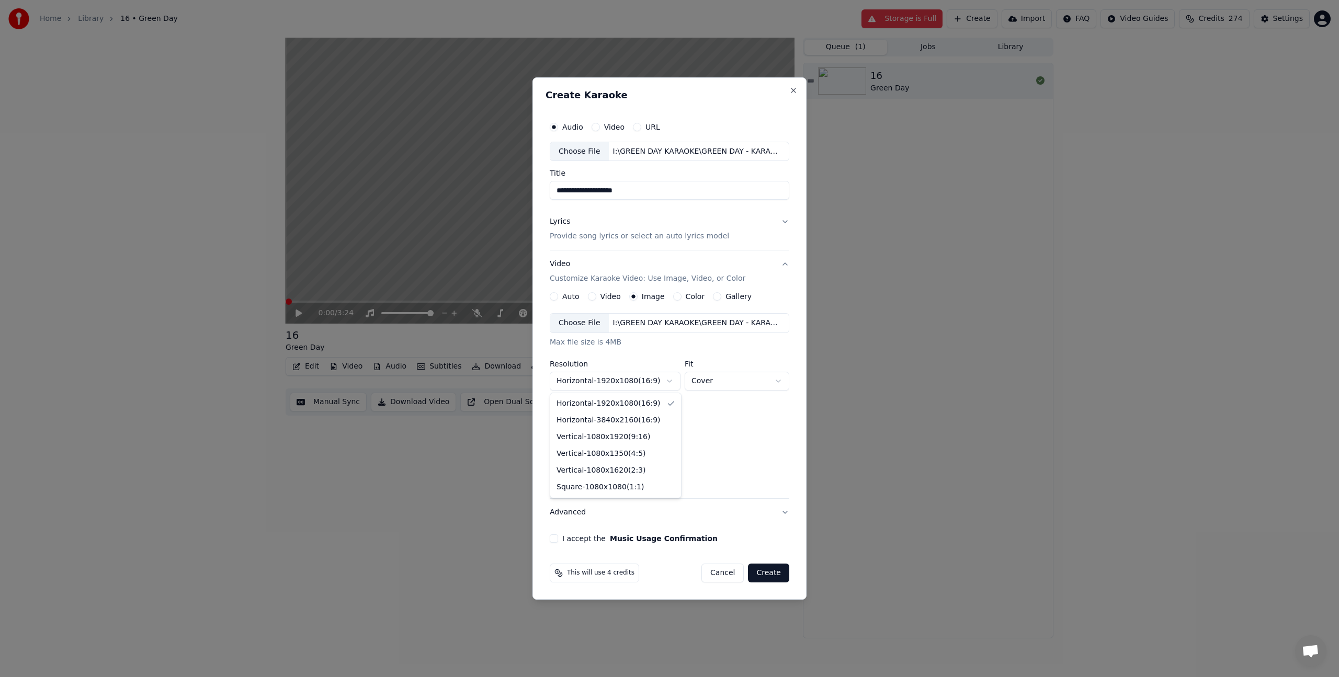
click at [597, 382] on body "**********" at bounding box center [669, 338] width 1339 height 677
click at [598, 380] on body "**********" at bounding box center [669, 338] width 1339 height 677
click at [654, 382] on body "**********" at bounding box center [669, 338] width 1339 height 677
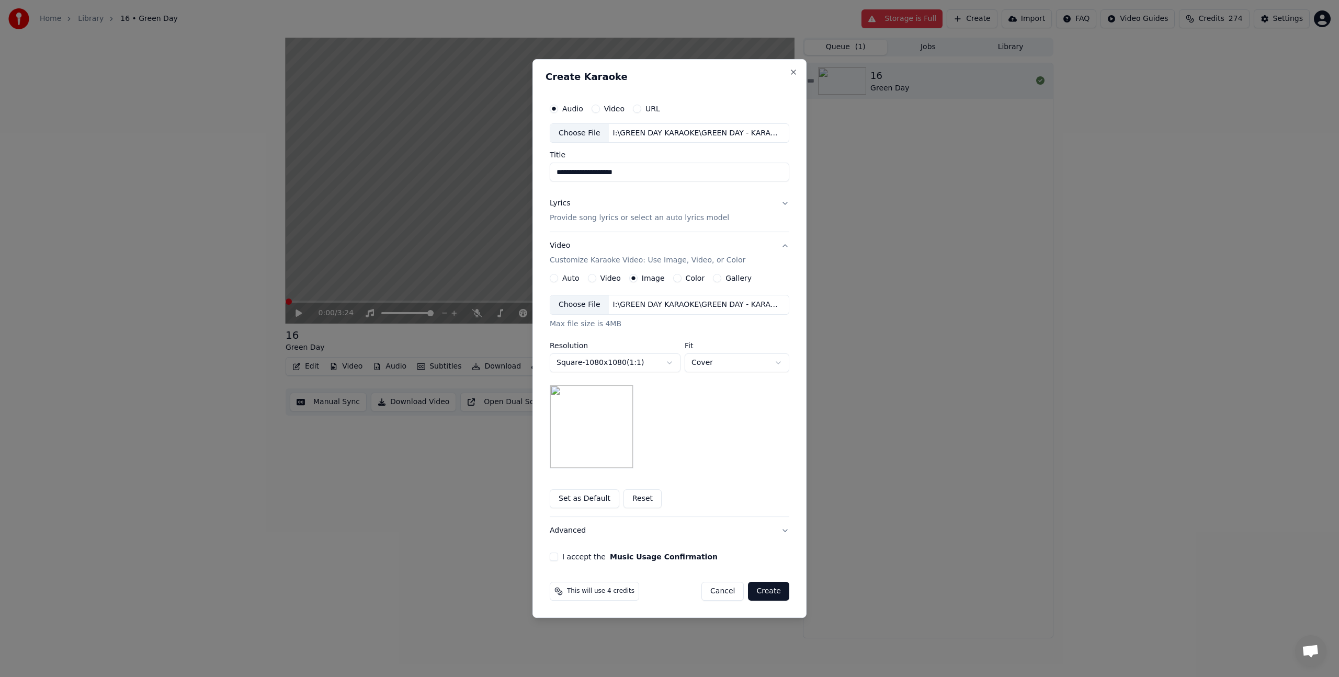
click at [555, 301] on div "Choose File" at bounding box center [579, 304] width 59 height 19
drag, startPoint x: 772, startPoint y: 596, endPoint x: 593, endPoint y: 564, distance: 181.1
click at [599, 564] on form "**********" at bounding box center [669, 349] width 248 height 511
click at [557, 556] on button "I accept the Music Usage Confirmation" at bounding box center [554, 557] width 8 height 8
click at [773, 591] on button "Create" at bounding box center [768, 591] width 41 height 19
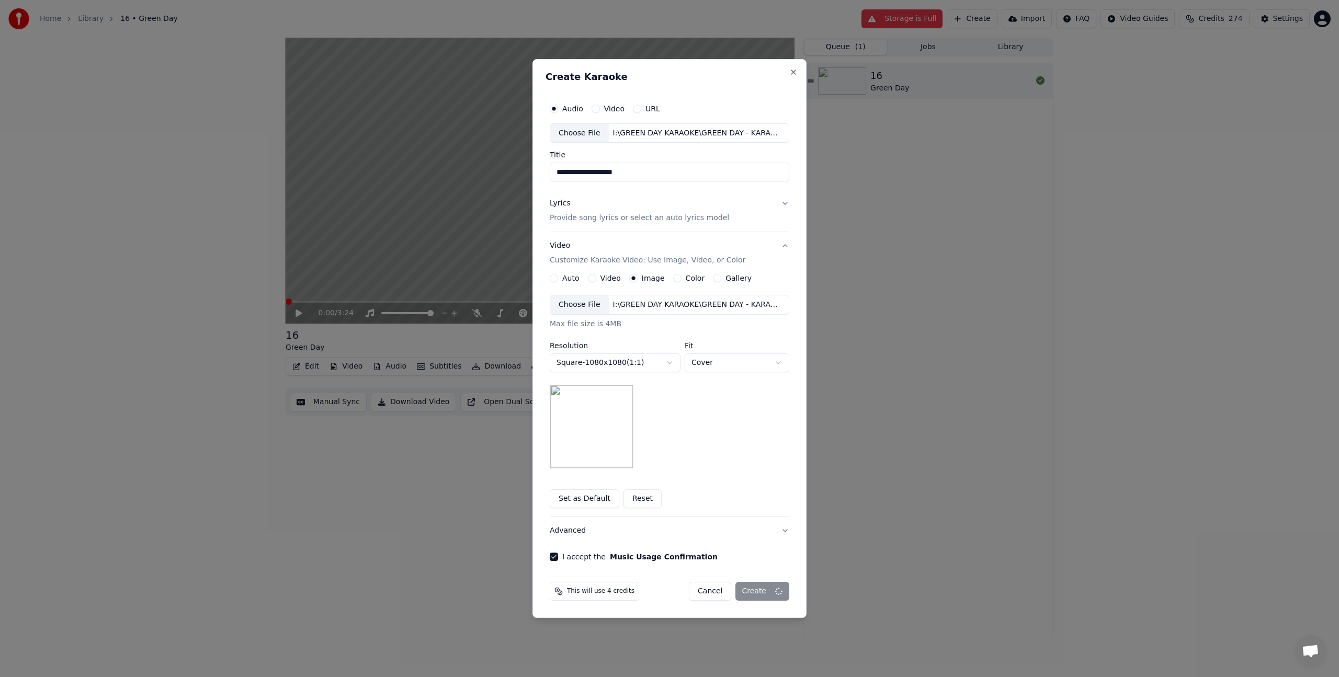
select select "*********"
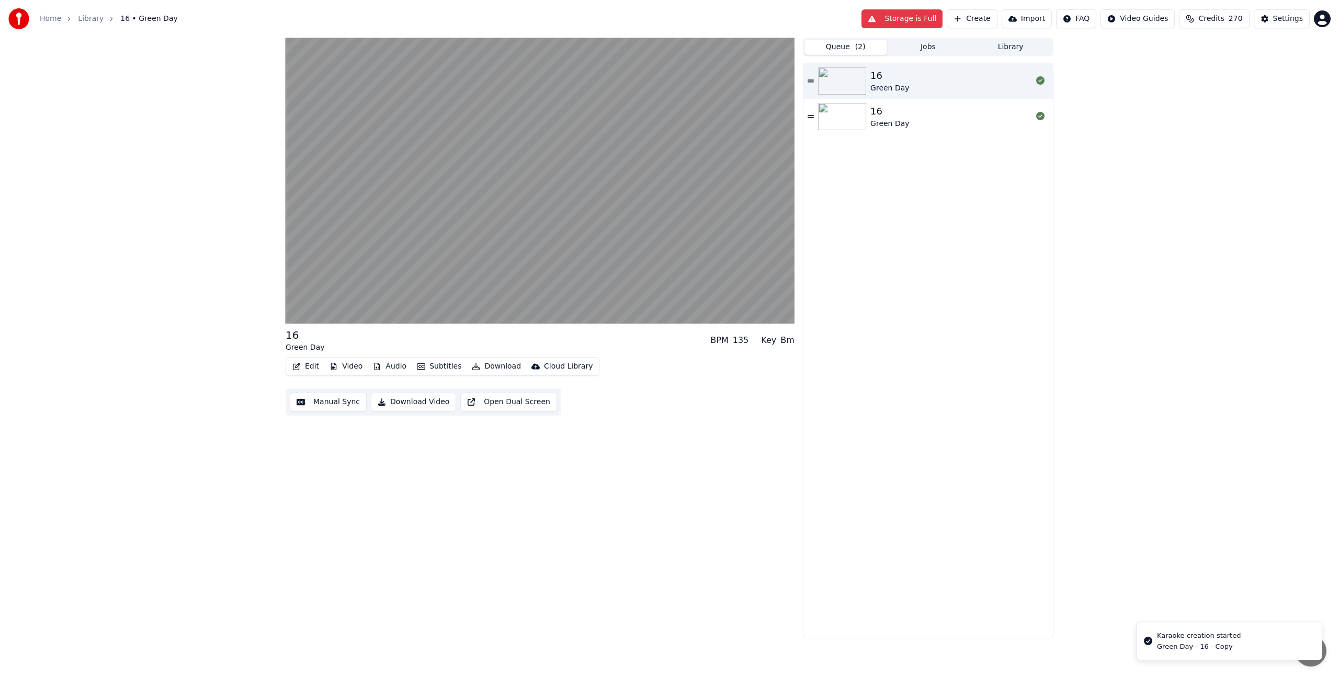
click at [836, 46] on button "Queue ( 2 )" at bounding box center [845, 47] width 83 height 15
click at [888, 83] on div "Green Day" at bounding box center [889, 88] width 39 height 10
click at [888, 113] on div "16" at bounding box center [889, 111] width 39 height 15
click at [907, 79] on div "16 Green Day" at bounding box center [951, 80] width 162 height 25
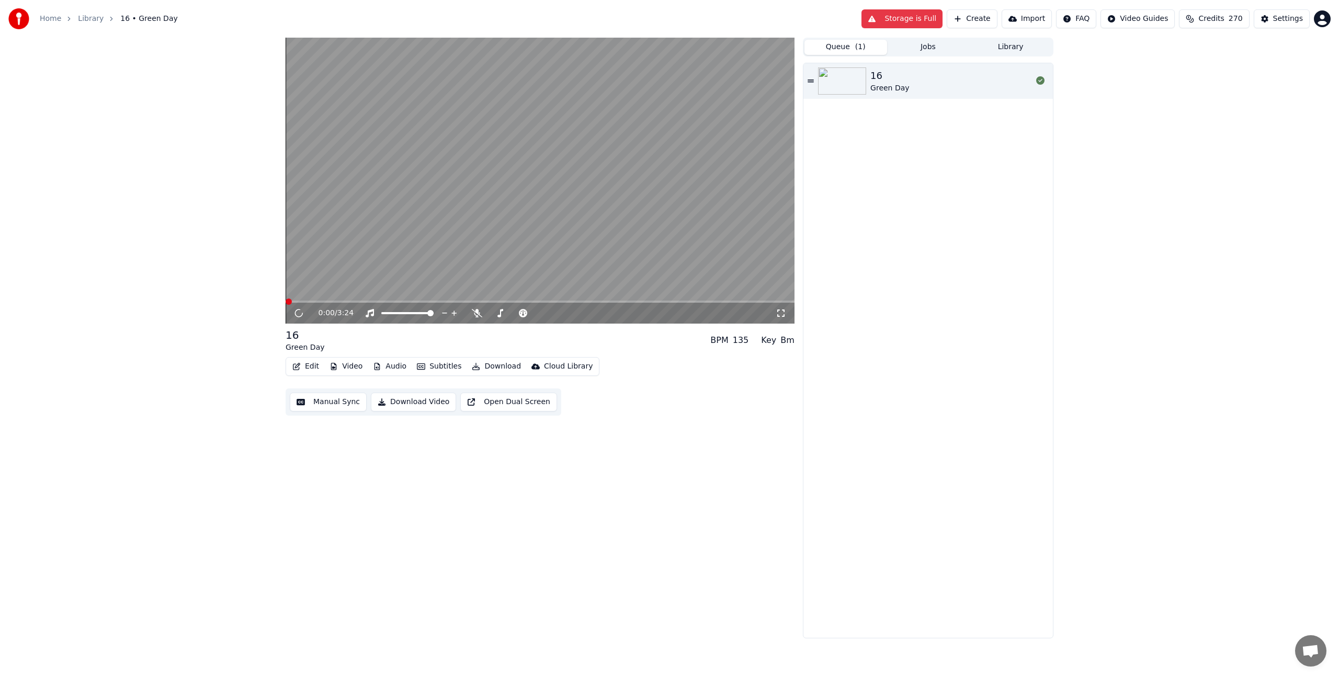
click at [925, 52] on button "Jobs" at bounding box center [928, 47] width 83 height 15
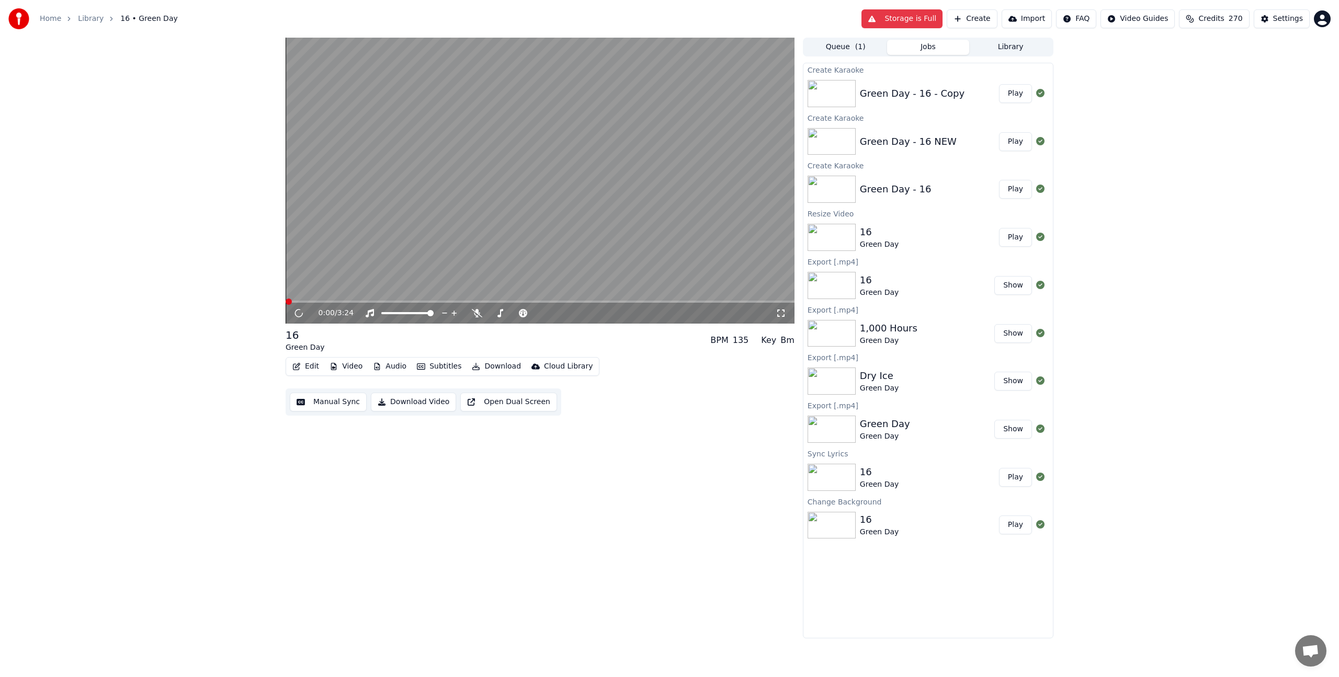
drag, startPoint x: 914, startPoint y: 108, endPoint x: 916, endPoint y: 101, distance: 7.0
click at [916, 102] on div "Green Day - 16 - Copy Play" at bounding box center [927, 94] width 249 height 36
click at [917, 101] on div "Green Day - 16 - Copy Play" at bounding box center [927, 94] width 249 height 36
click at [834, 83] on img at bounding box center [831, 93] width 48 height 27
click at [912, 142] on div "Green Day - 16 NEW" at bounding box center [908, 141] width 97 height 15
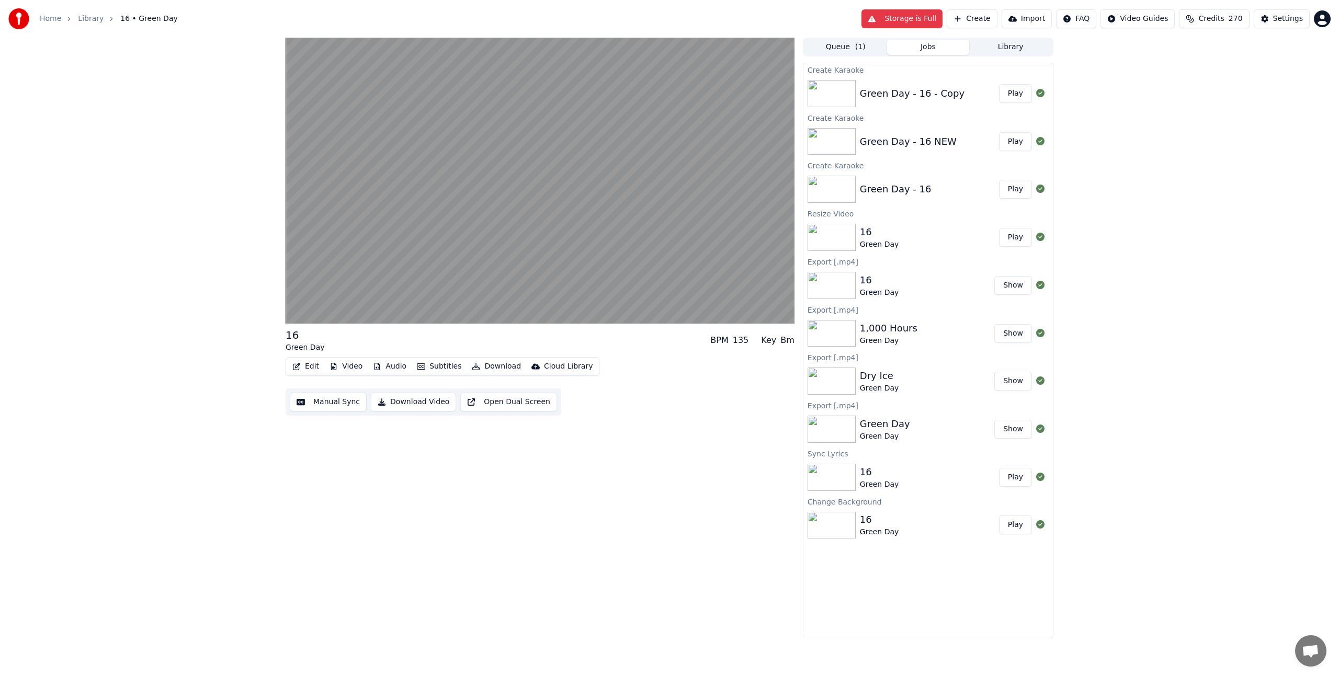
click at [916, 88] on div "Green Day - 16 - Copy" at bounding box center [912, 93] width 105 height 15
click at [540, 151] on video at bounding box center [539, 181] width 509 height 286
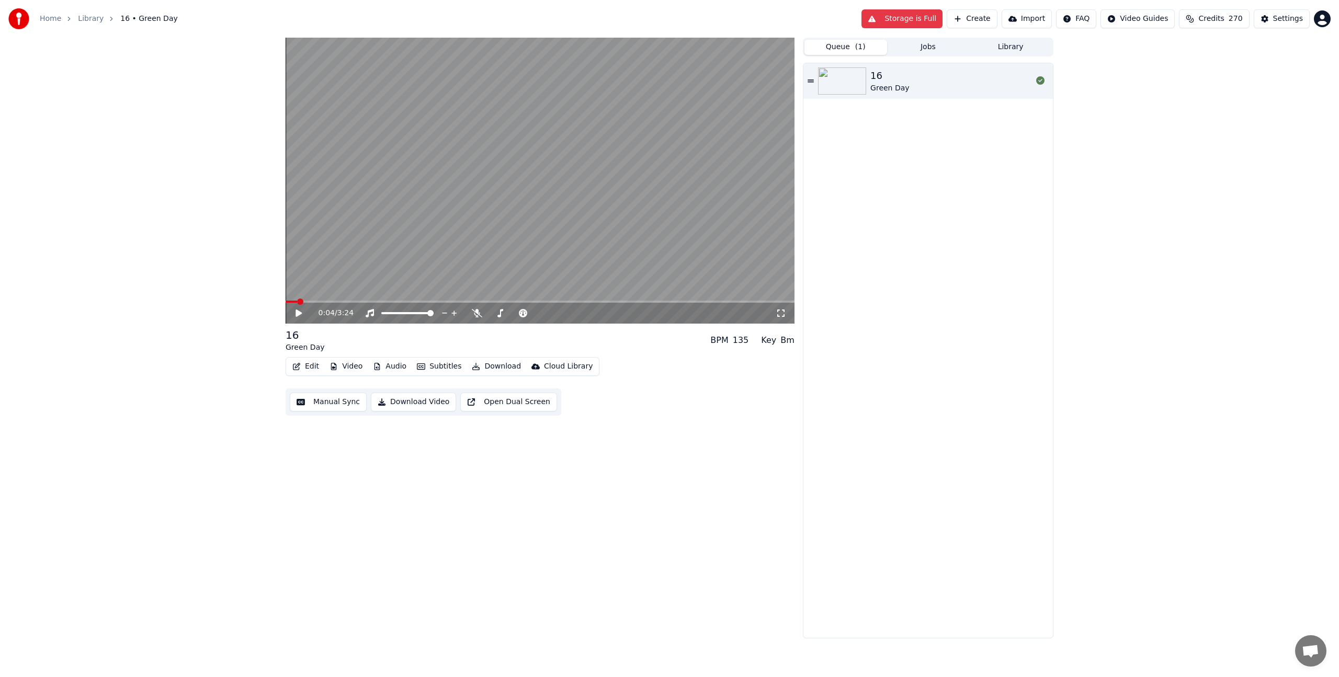
click at [855, 50] on span "( 1 )" at bounding box center [860, 47] width 10 height 10
click at [886, 49] on button "Queue ( 1 )" at bounding box center [845, 47] width 83 height 15
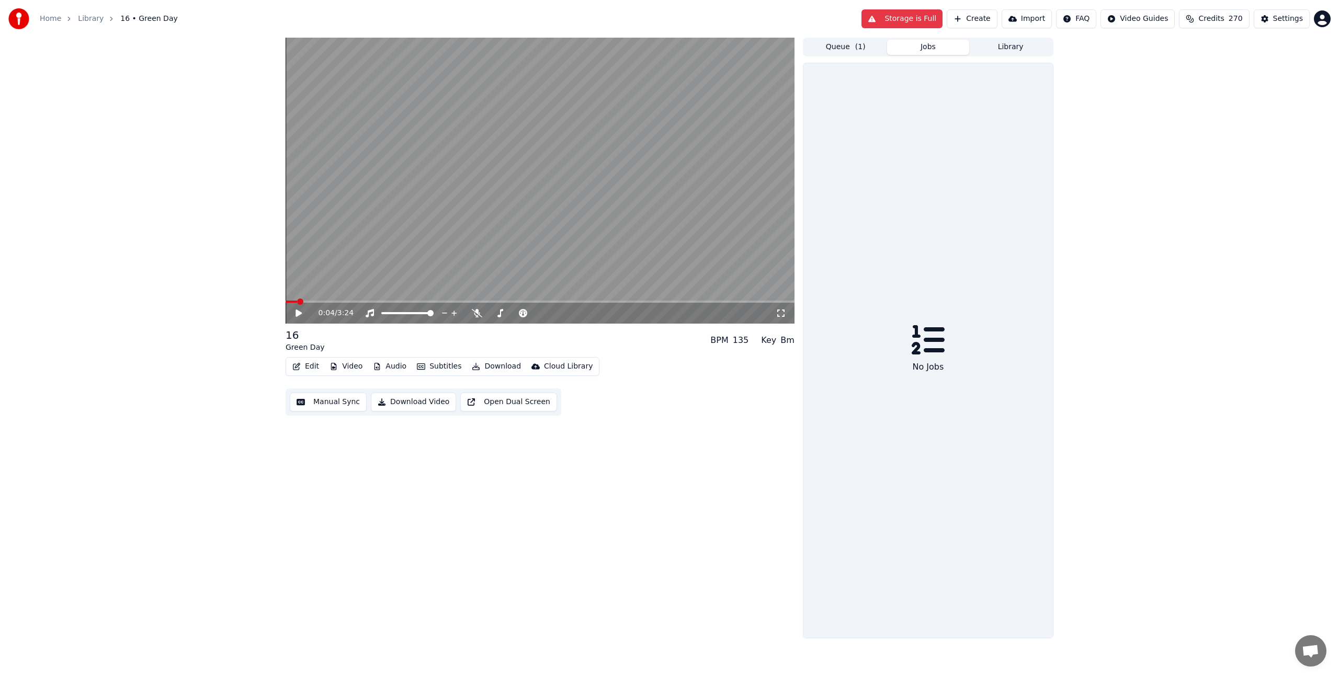
click at [910, 45] on button "Jobs" at bounding box center [928, 47] width 83 height 15
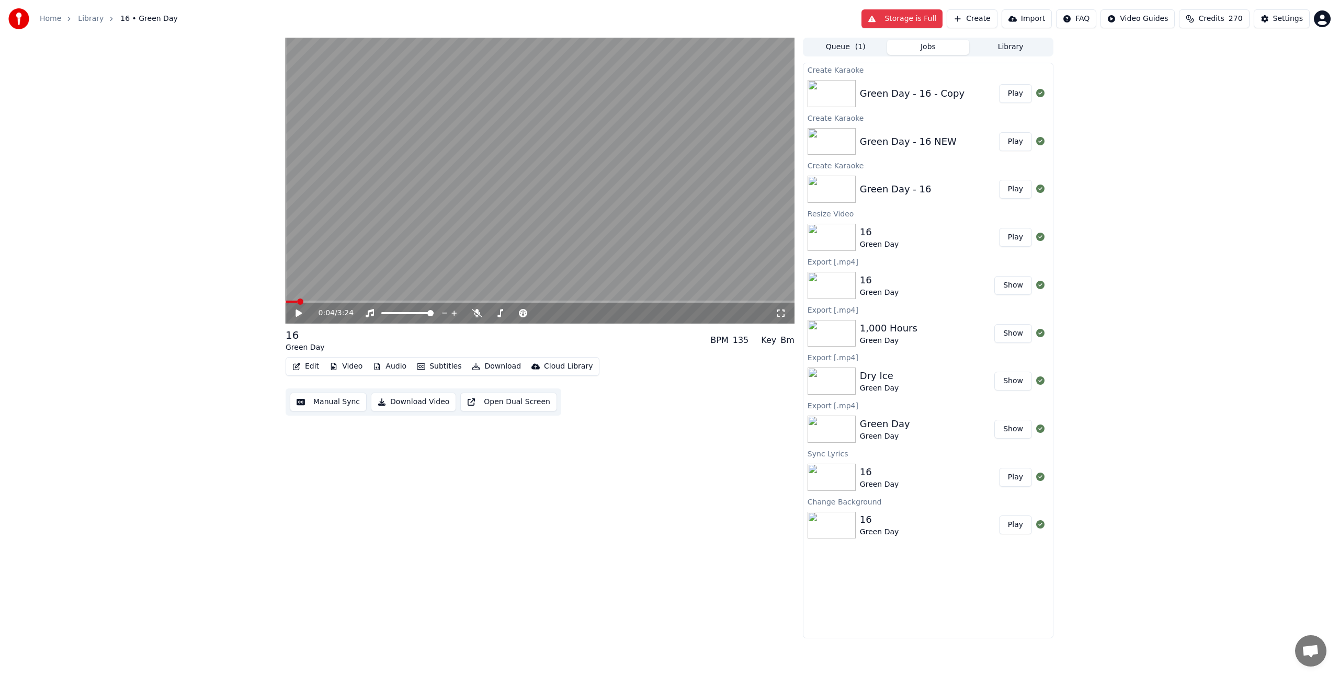
click at [925, 95] on div "Green Day - 16 - Copy" at bounding box center [912, 93] width 105 height 15
click at [915, 172] on div "Green Day - 16 Play" at bounding box center [927, 189] width 249 height 36
click at [1069, 142] on div "0:04 / 3:24 16 Green Day BPM 135 Key Bm Edit Video Audio Subtitles Download Clo…" at bounding box center [669, 338] width 1339 height 601
click at [878, 185] on div "Green Day - 16" at bounding box center [896, 189] width 72 height 15
click at [907, 145] on div "Green Day - 16 NEW" at bounding box center [908, 141] width 97 height 15
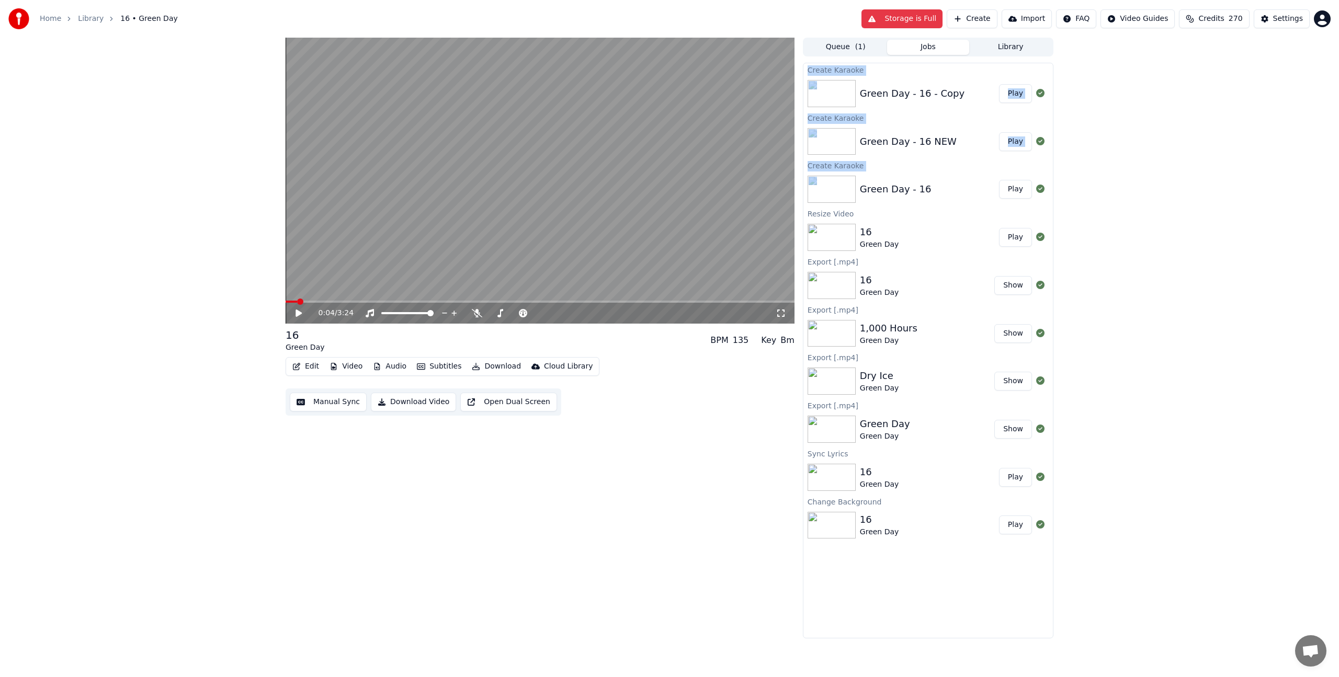
click at [902, 77] on div "Green Day - 16 - Copy Play" at bounding box center [927, 94] width 249 height 36
click at [884, 37] on div "Home Library 16 • Green Day Storage is Full Create Import FAQ Video Guides Cred…" at bounding box center [669, 19] width 1339 height 38
click at [868, 48] on button "Queue ( 1 )" at bounding box center [845, 47] width 83 height 15
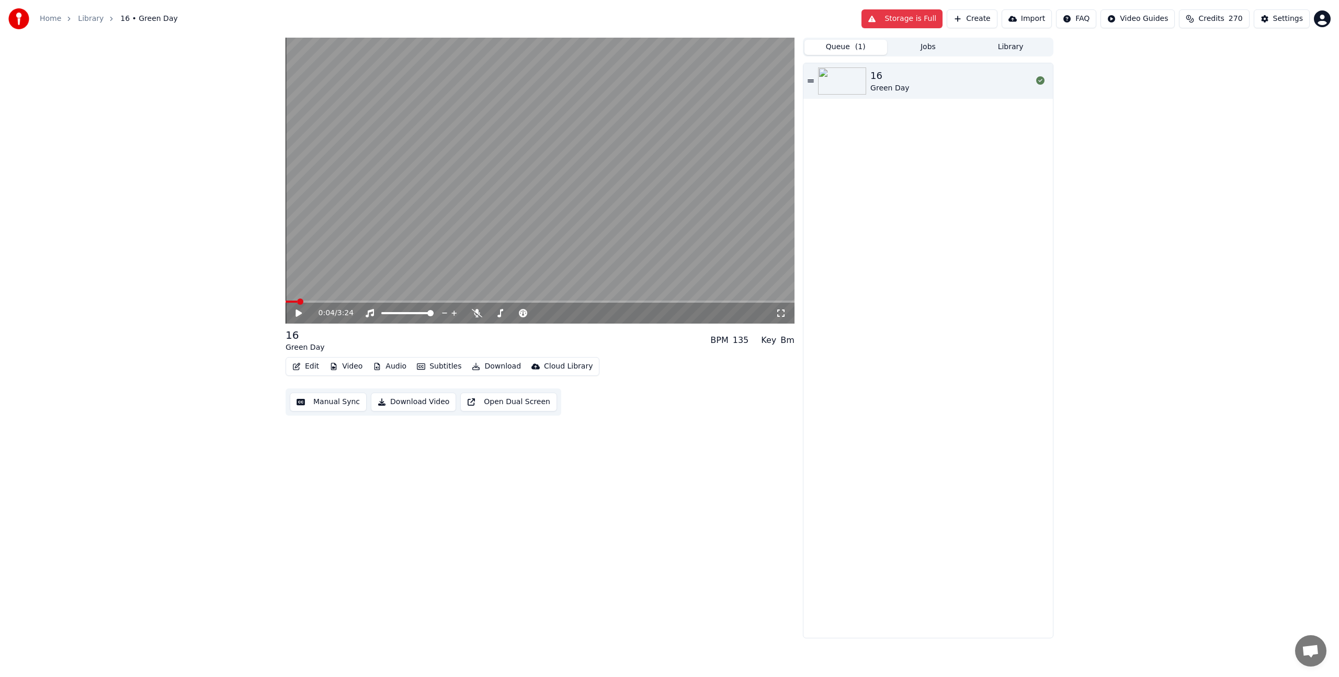
click at [814, 80] on icon at bounding box center [810, 80] width 6 height 3
click at [935, 49] on button "Jobs" at bounding box center [928, 47] width 83 height 15
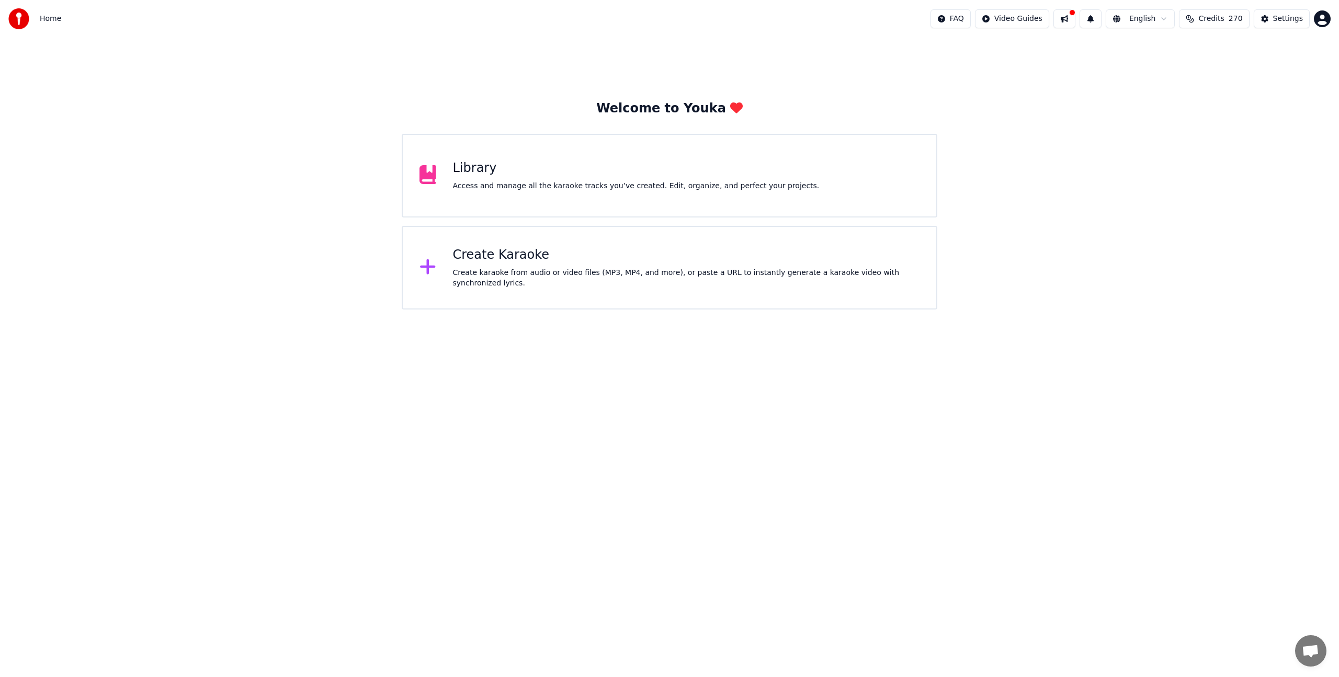
click at [467, 280] on div "Create karaoke from audio or video files (MP3, MP4, and more), or paste a URL t…" at bounding box center [686, 278] width 467 height 21
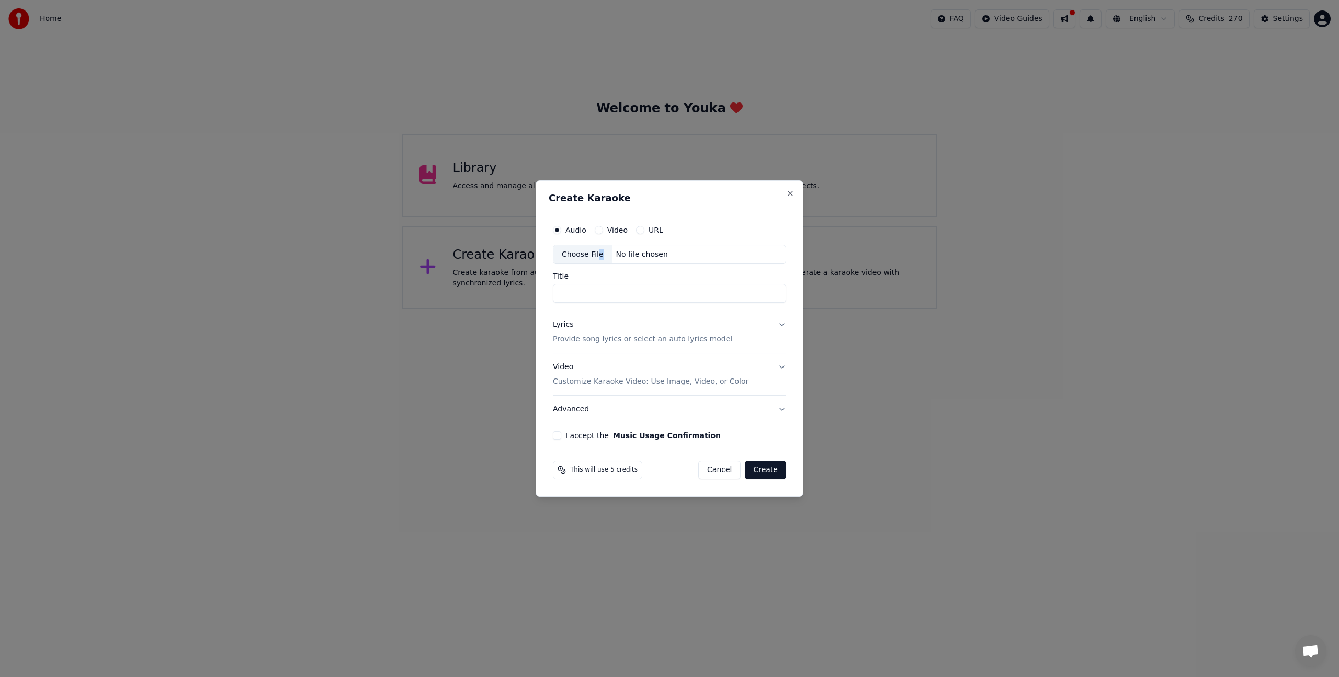
drag, startPoint x: 597, startPoint y: 259, endPoint x: 592, endPoint y: 259, distance: 5.3
click at [592, 259] on div "Choose File" at bounding box center [582, 254] width 59 height 19
type input "******"
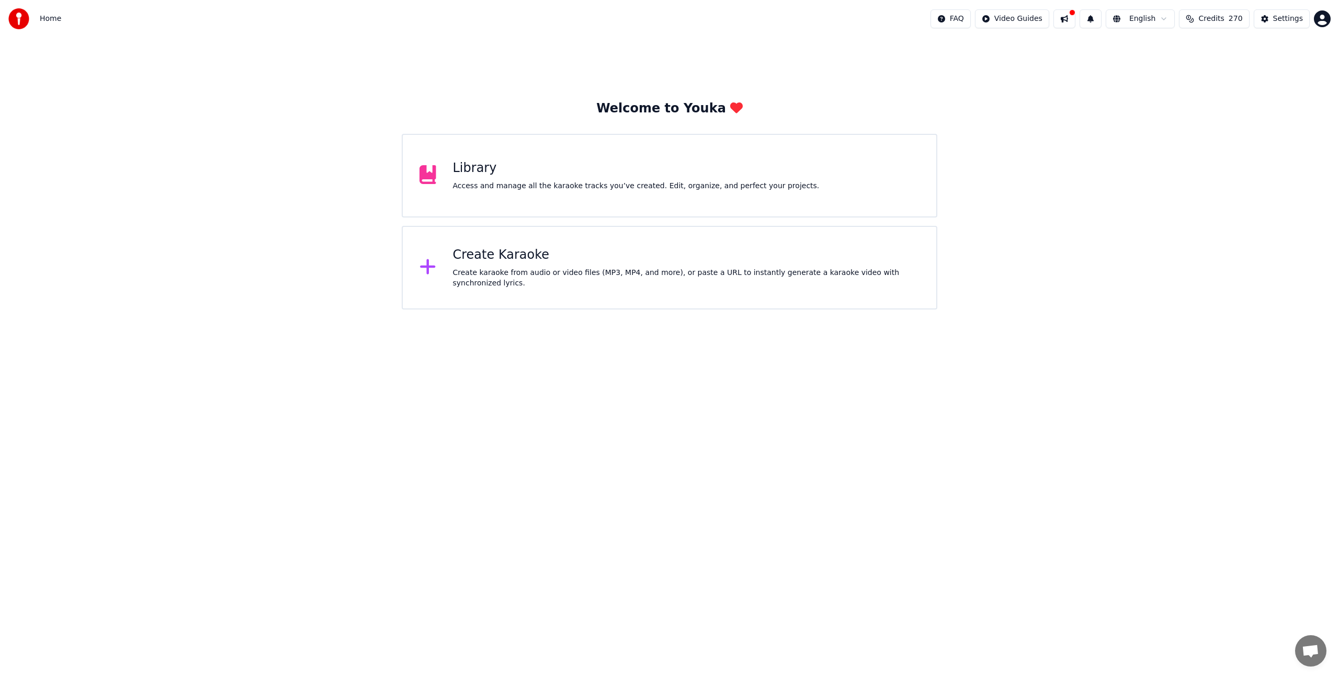
click at [508, 261] on div "Create Karaoke" at bounding box center [686, 255] width 467 height 17
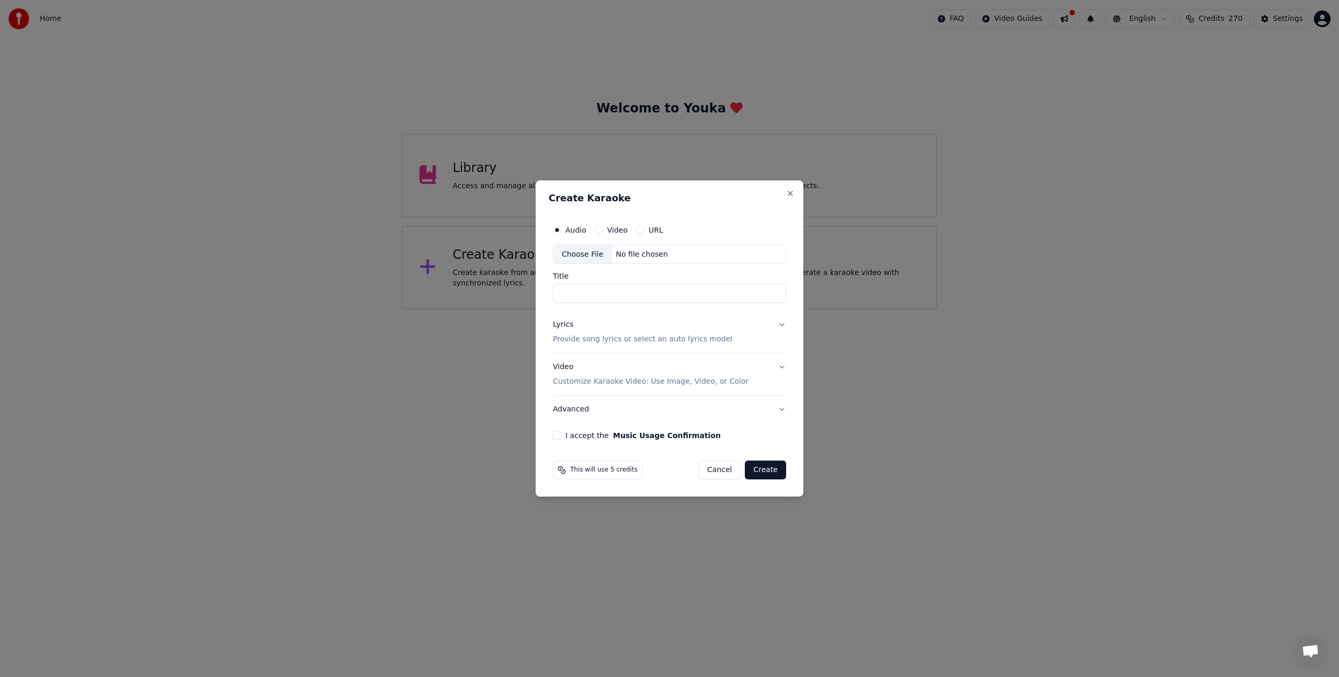
click at [585, 250] on div "Choose File" at bounding box center [582, 254] width 59 height 19
type input "******"
click at [582, 337] on p "Provide song lyrics or select an auto lyrics model" at bounding box center [640, 340] width 179 height 10
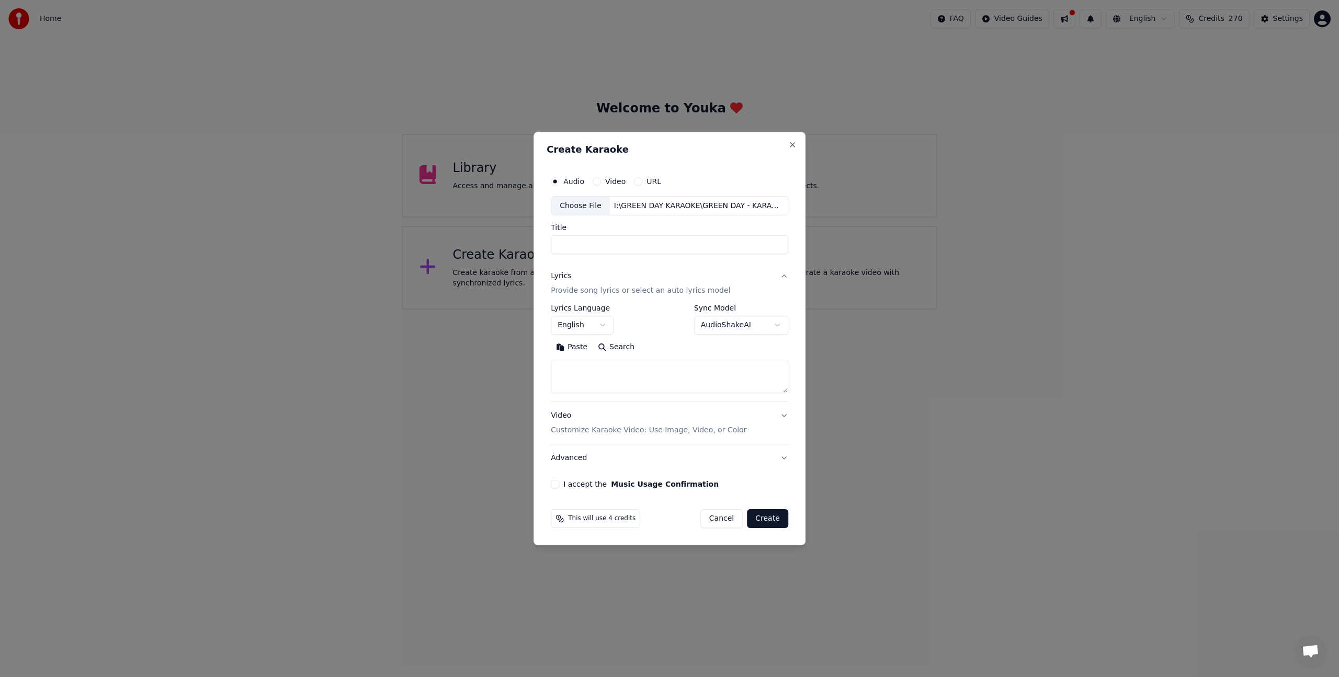
select select
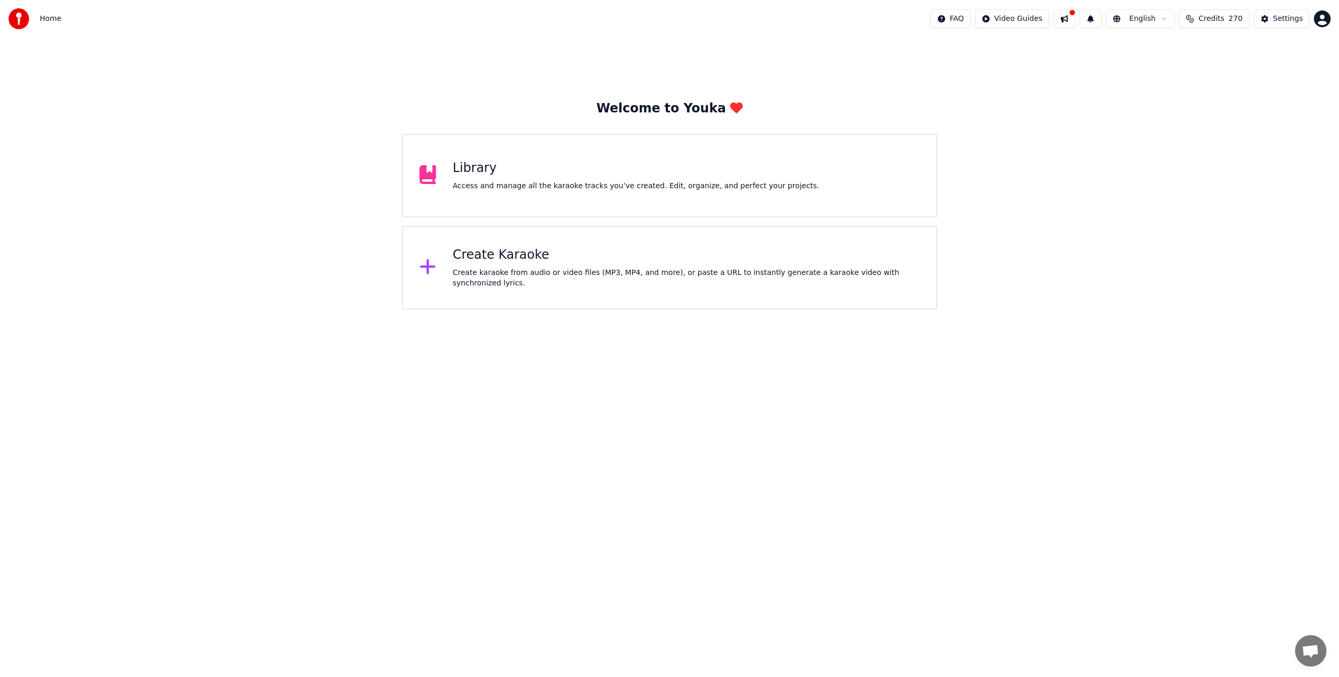
click at [641, 162] on div "Library" at bounding box center [636, 168] width 367 height 17
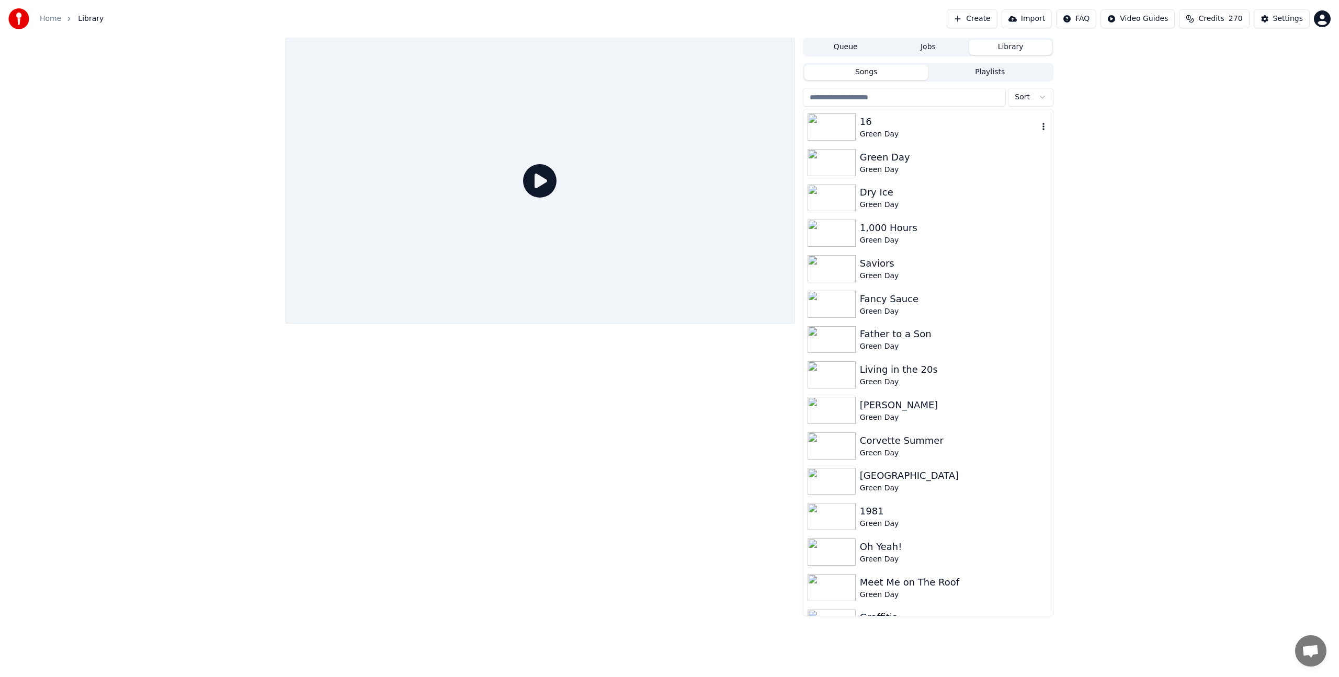
click at [1038, 129] on icon "button" at bounding box center [1043, 126] width 10 height 8
click at [905, 112] on div "16 Green Day" at bounding box center [927, 127] width 249 height 36
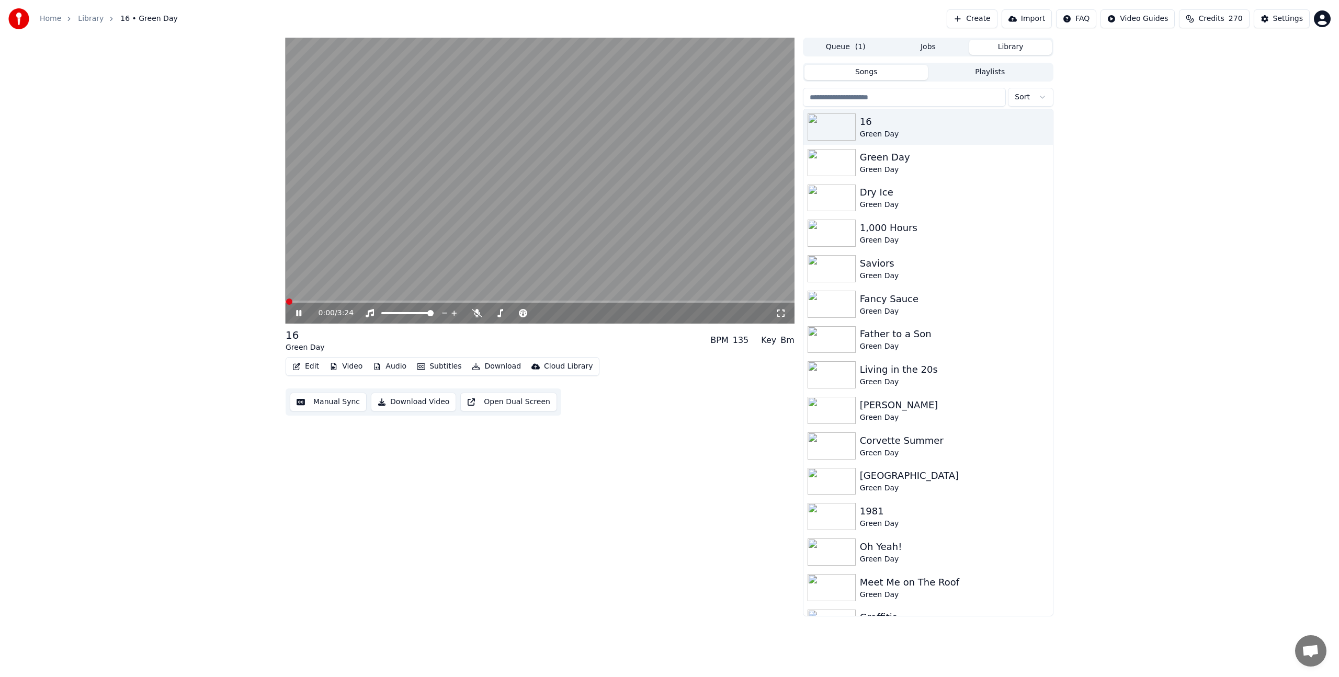
click at [313, 370] on button "Edit" at bounding box center [305, 366] width 35 height 15
click at [319, 385] on div "Edit Lyrics" at bounding box center [328, 389] width 37 height 10
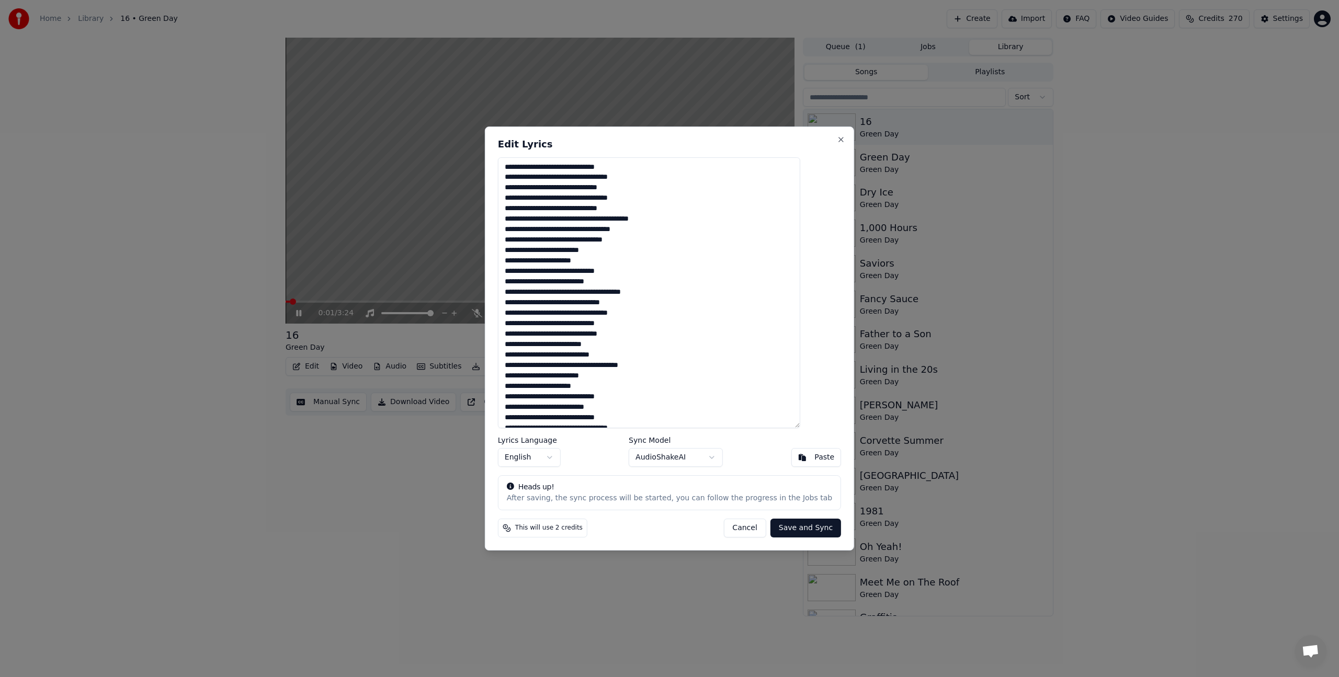
click at [610, 267] on textarea at bounding box center [649, 292] width 302 height 271
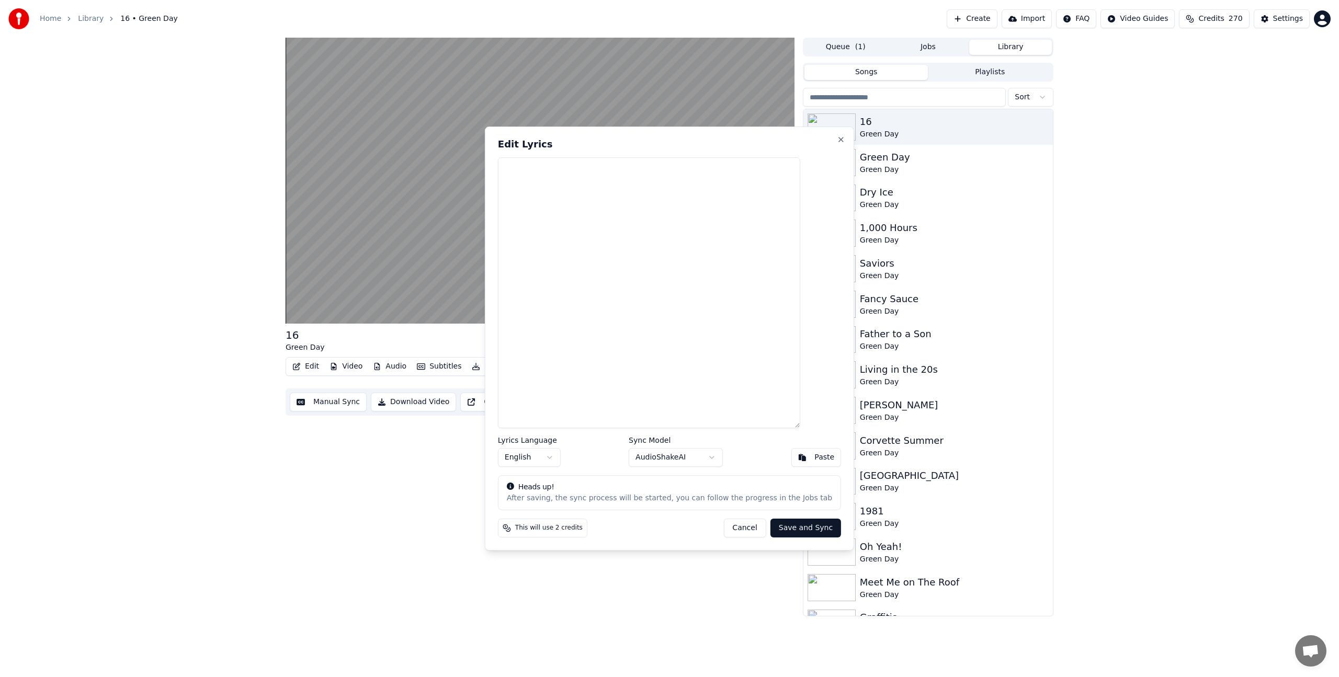
type textarea "**********"
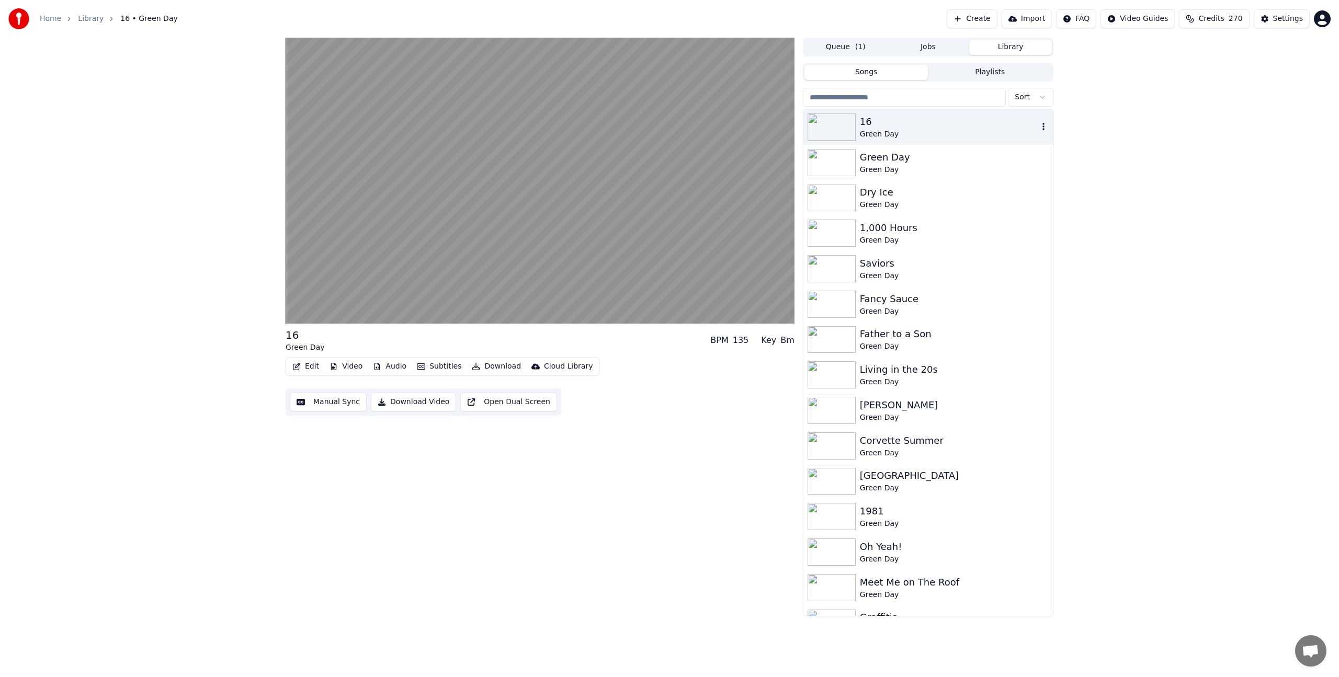
click at [1038, 129] on icon "button" at bounding box center [1043, 126] width 10 height 8
click at [1038, 127] on icon "button" at bounding box center [1043, 126] width 10 height 8
click at [1026, 213] on div "Delete" at bounding box center [1037, 213] width 81 height 17
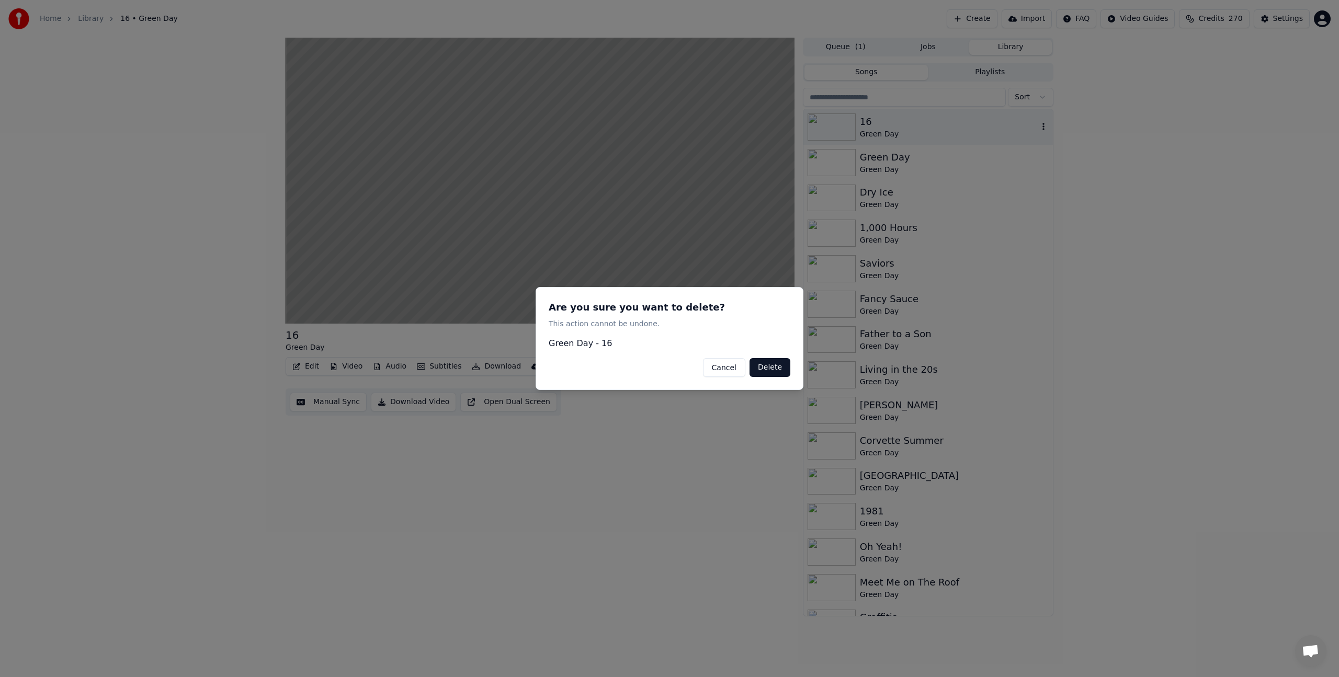
click at [770, 373] on button "Delete" at bounding box center [769, 367] width 41 height 19
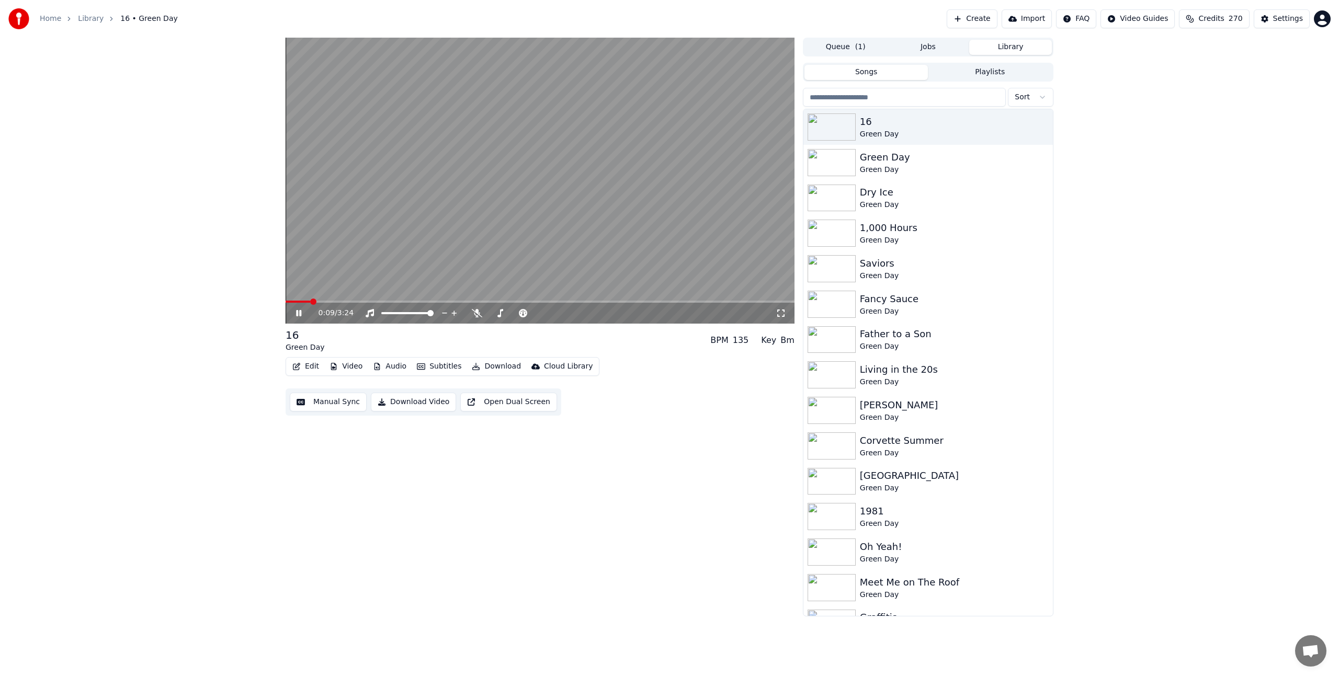
click at [607, 211] on video at bounding box center [539, 181] width 509 height 286
click at [1042, 127] on icon "button" at bounding box center [1043, 126] width 2 height 7
click at [1038, 127] on icon "button" at bounding box center [1043, 126] width 10 height 8
click at [1025, 216] on div "Delete" at bounding box center [1037, 213] width 81 height 17
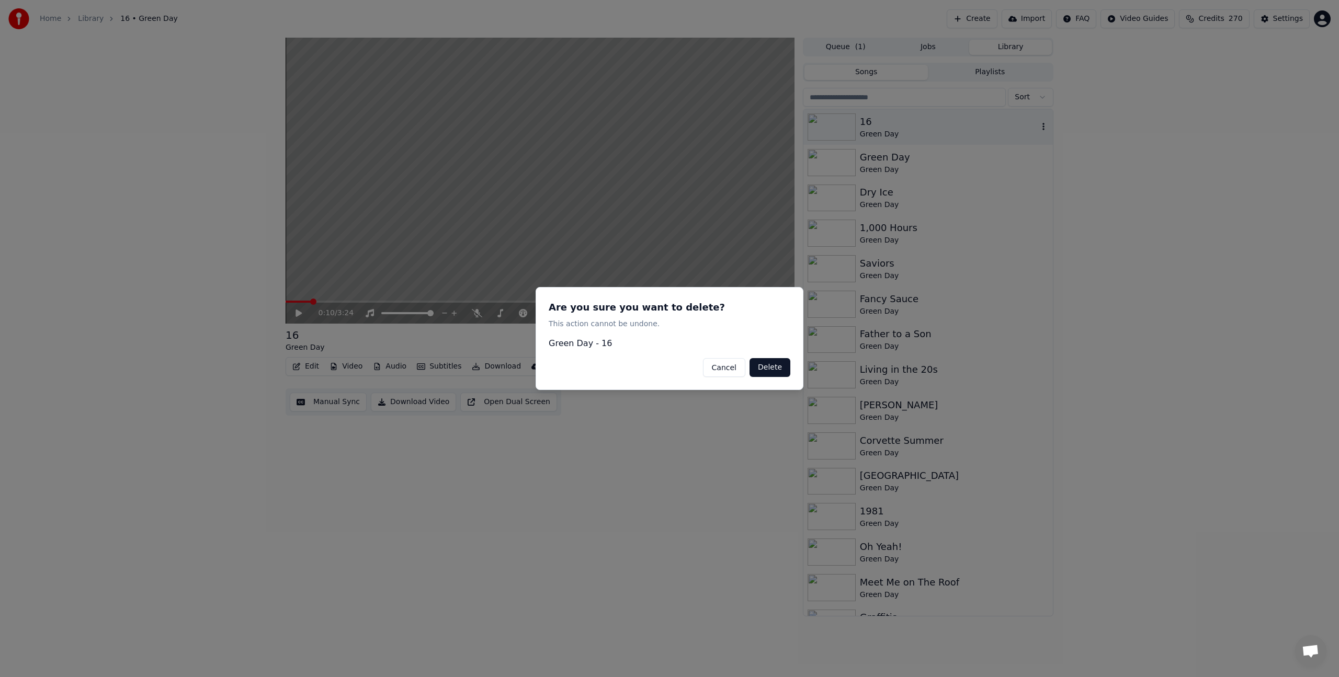
click at [760, 367] on button "Delete" at bounding box center [769, 367] width 41 height 19
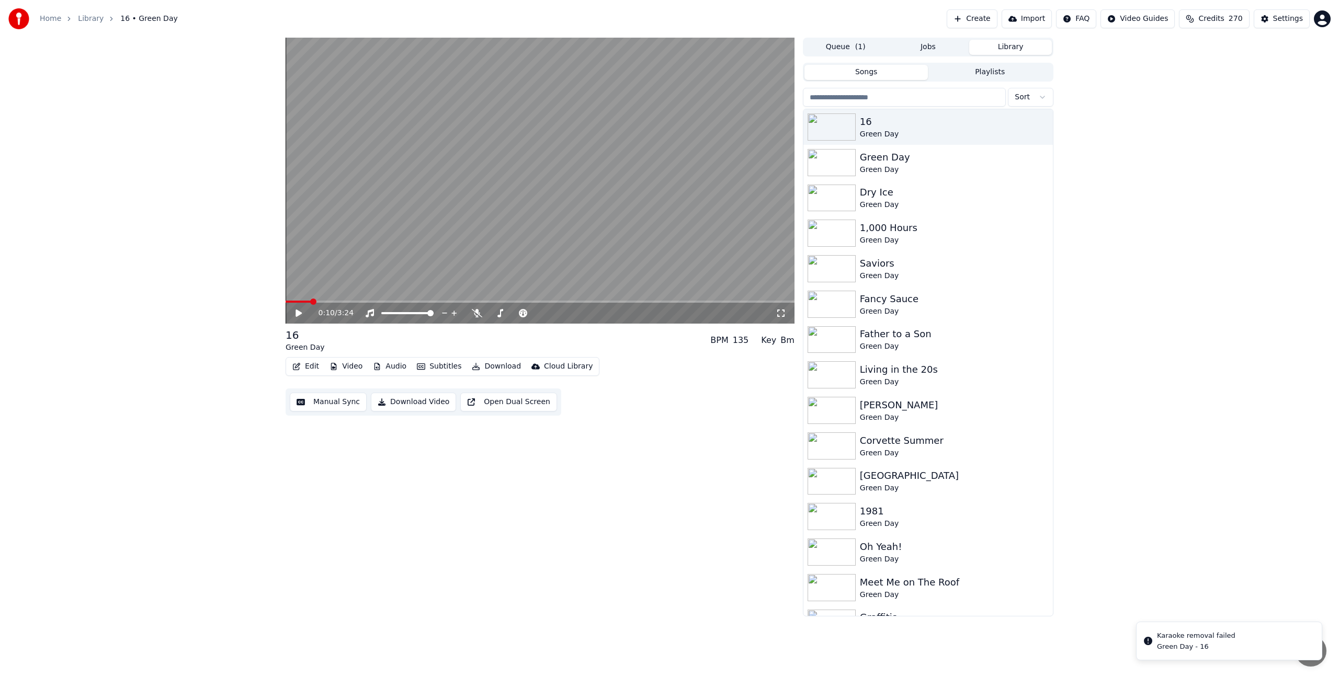
click at [866, 44] on button "Queue ( 1 )" at bounding box center [845, 47] width 83 height 15
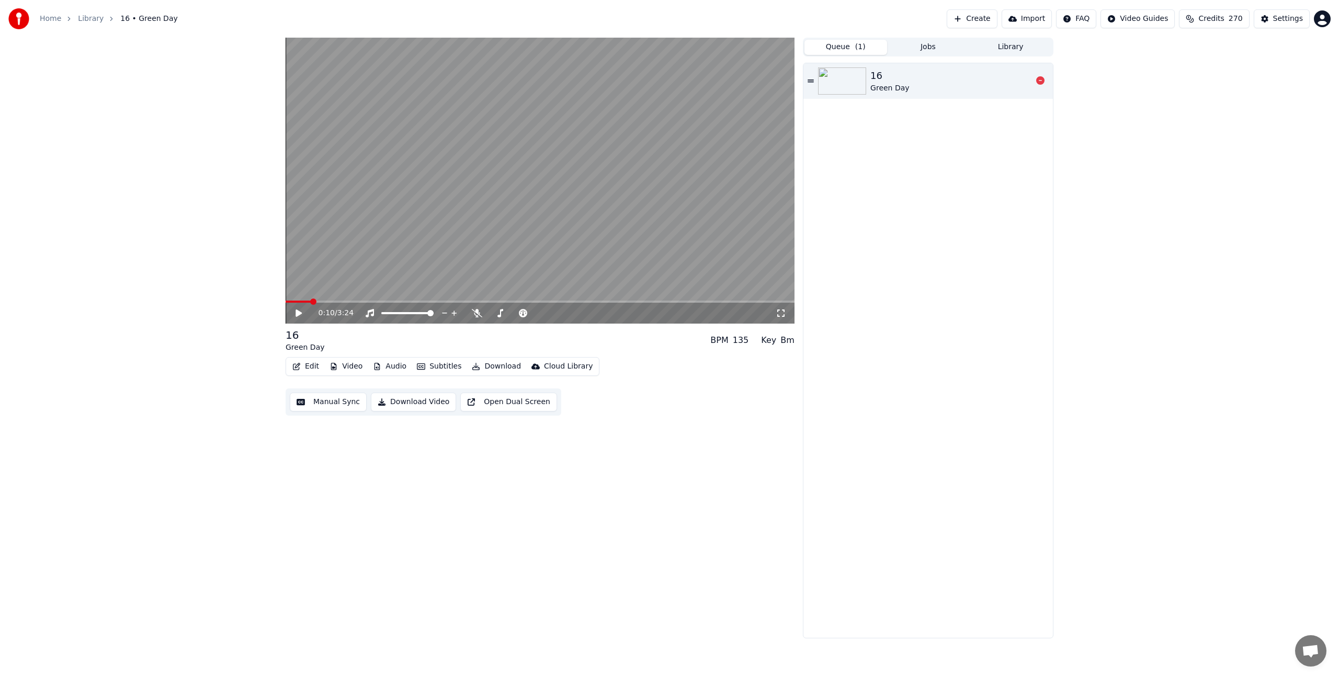
click at [1039, 78] on icon at bounding box center [1040, 80] width 8 height 8
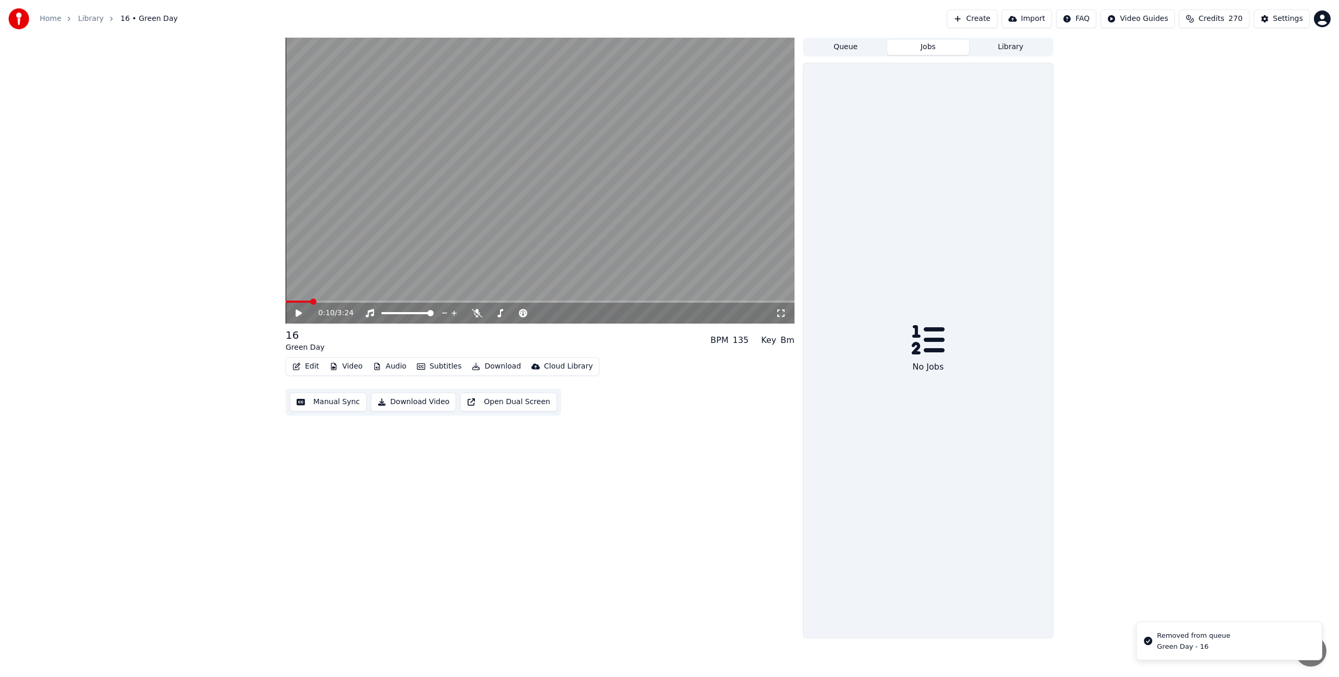
click at [906, 46] on button "Jobs" at bounding box center [928, 47] width 83 height 15
click at [990, 21] on button "Create" at bounding box center [971, 18] width 51 height 19
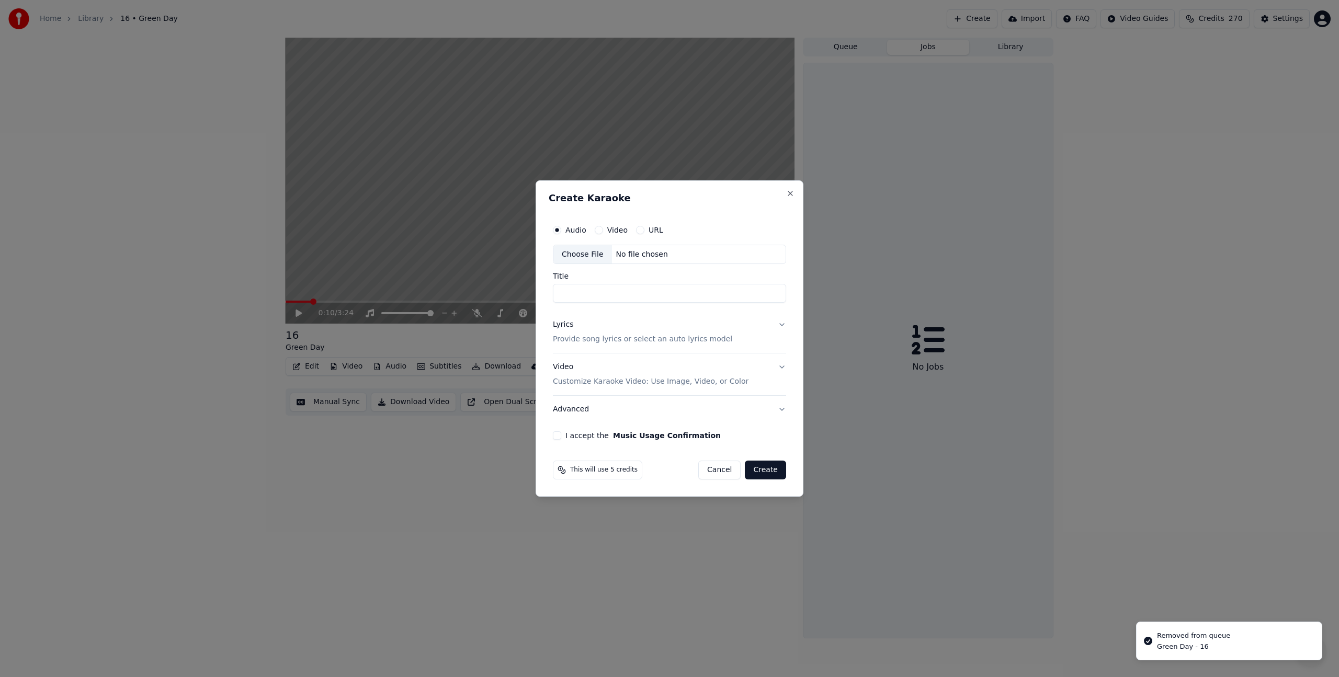
click at [587, 291] on input "Title" at bounding box center [669, 293] width 233 height 19
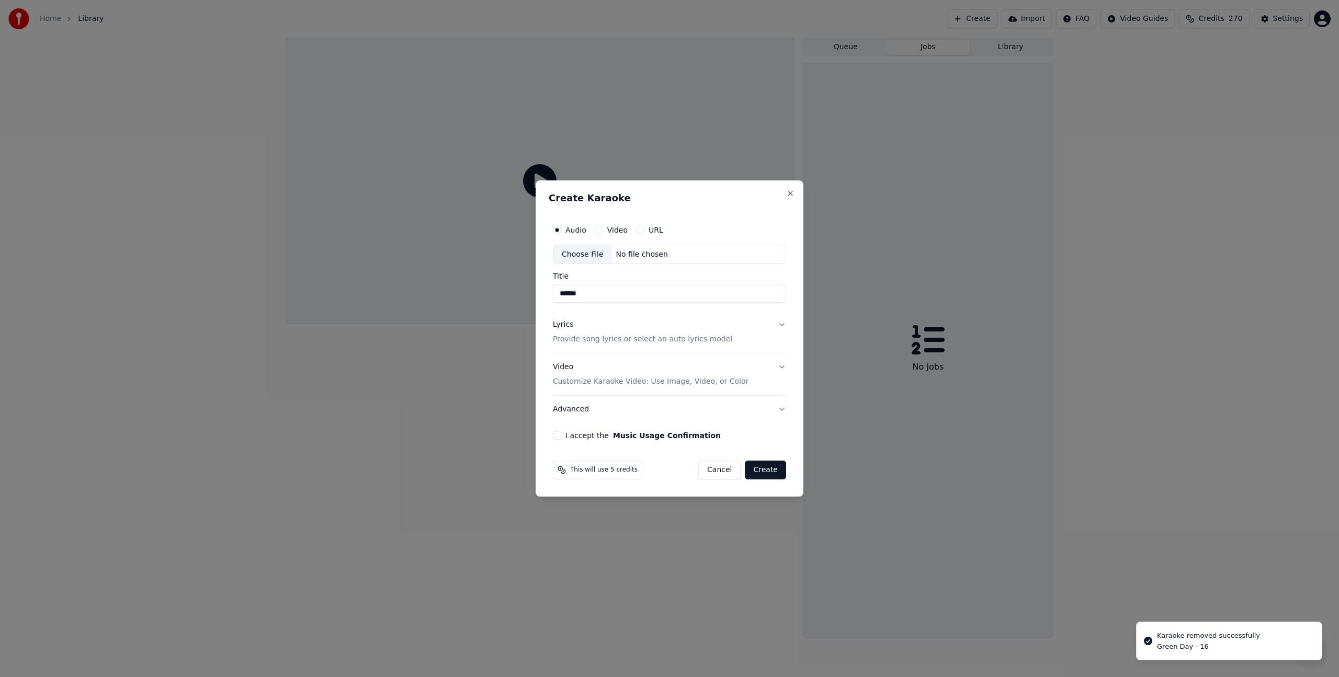
type input "******"
click at [595, 242] on div "Audio Video URL Choose File No file chosen" at bounding box center [669, 242] width 233 height 45
click at [581, 248] on div "Choose File" at bounding box center [582, 254] width 59 height 19
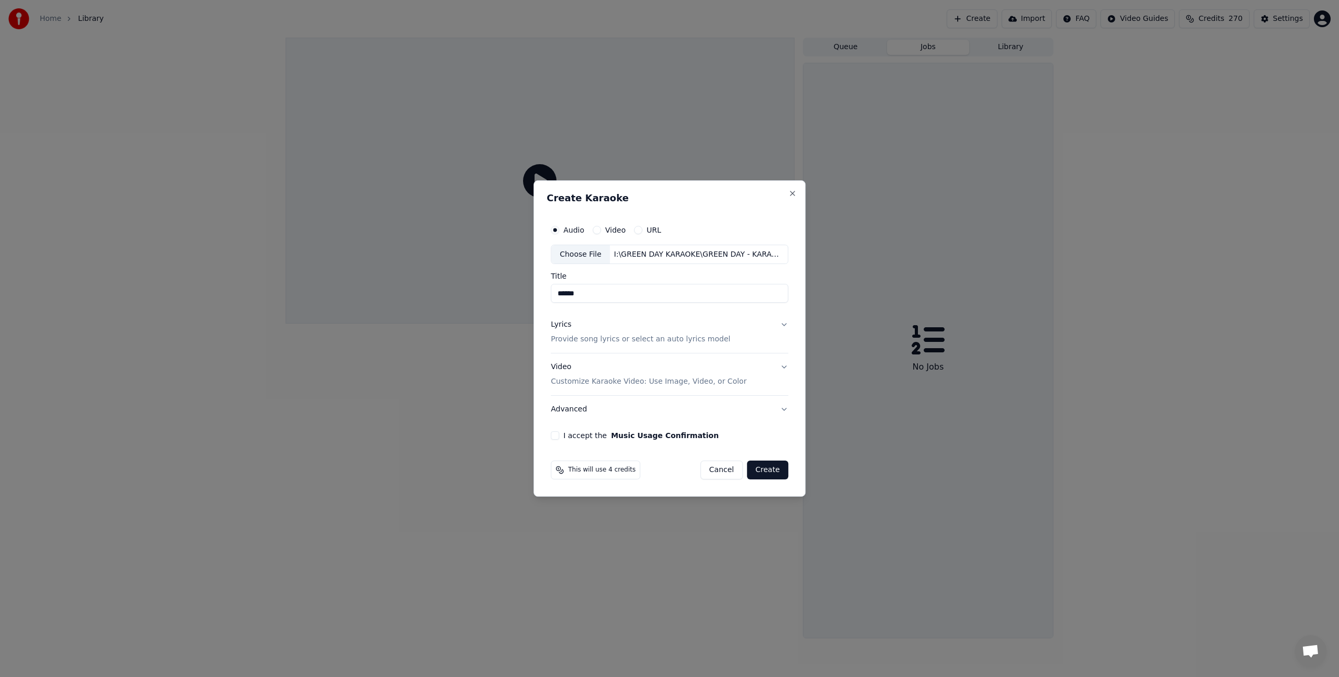
click at [573, 340] on p "Provide song lyrics or select an auto lyrics model" at bounding box center [640, 340] width 179 height 10
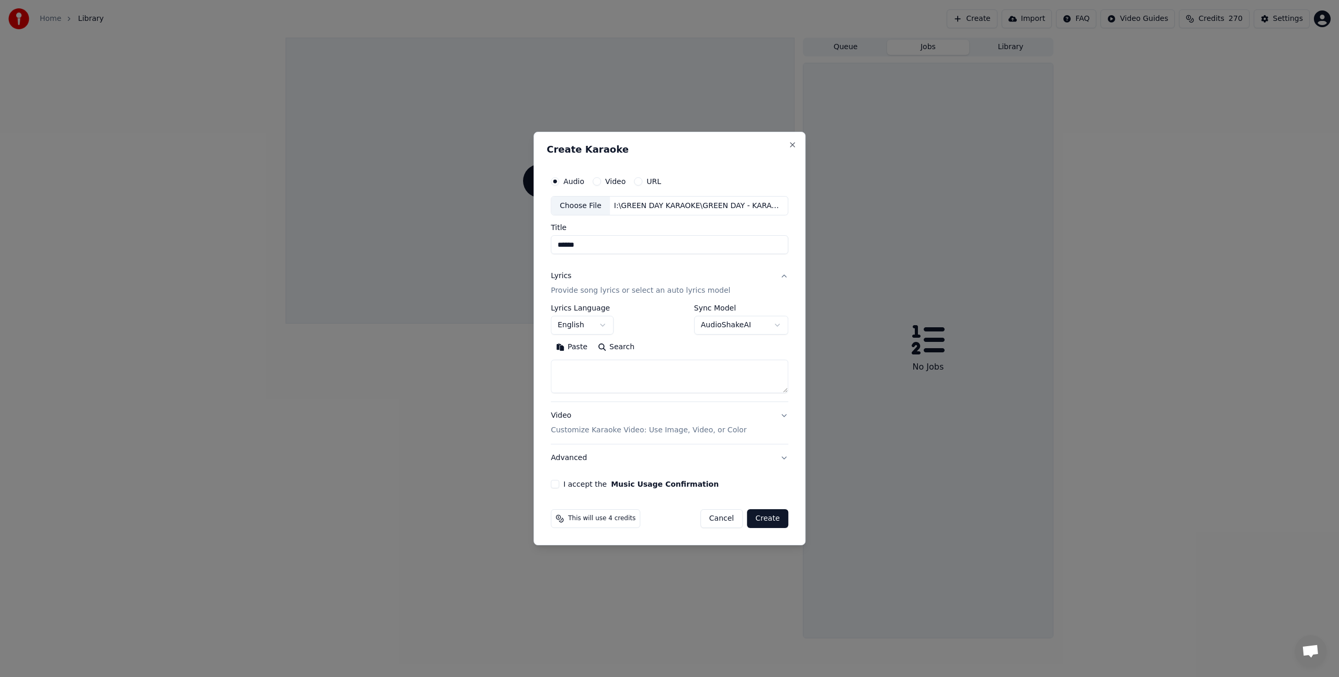
click at [582, 373] on textarea at bounding box center [669, 376] width 237 height 33
paste textarea "**********"
type textarea "**********"
click at [570, 431] on p "Customize Karaoke Video: Use Image, Video, or Color" at bounding box center [649, 430] width 196 height 10
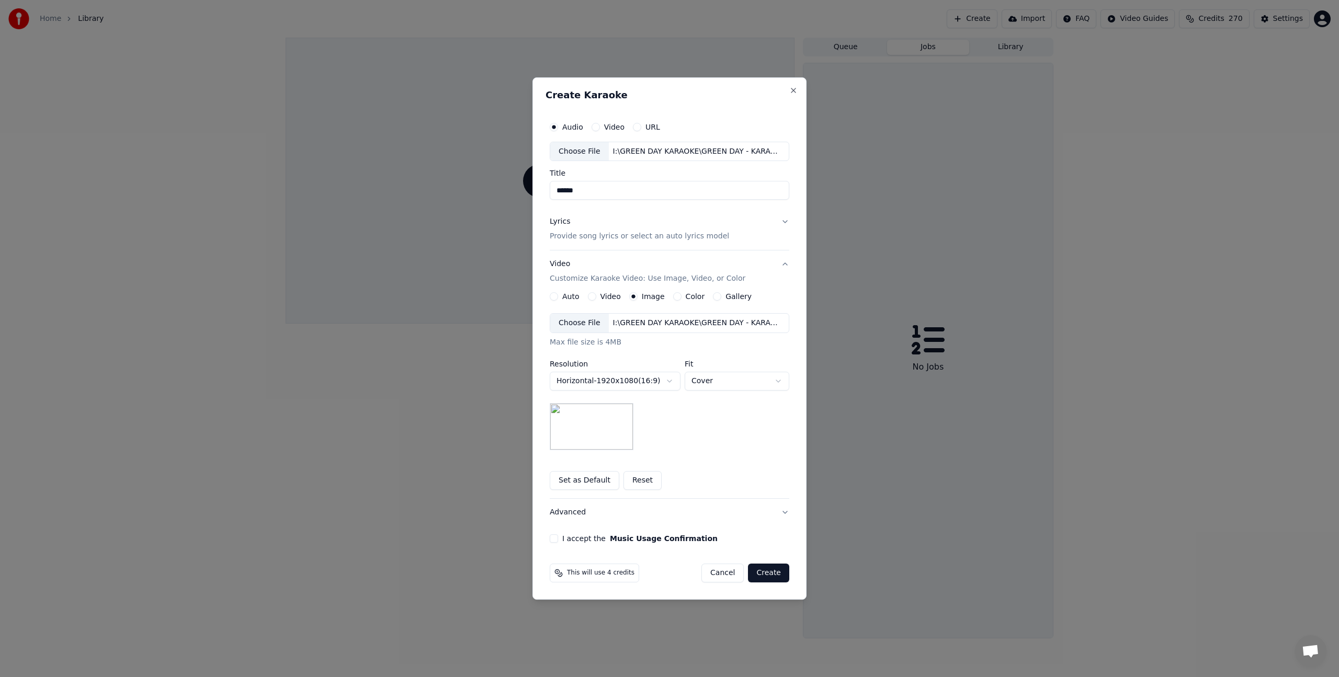
click at [612, 378] on body "**********" at bounding box center [669, 338] width 1339 height 677
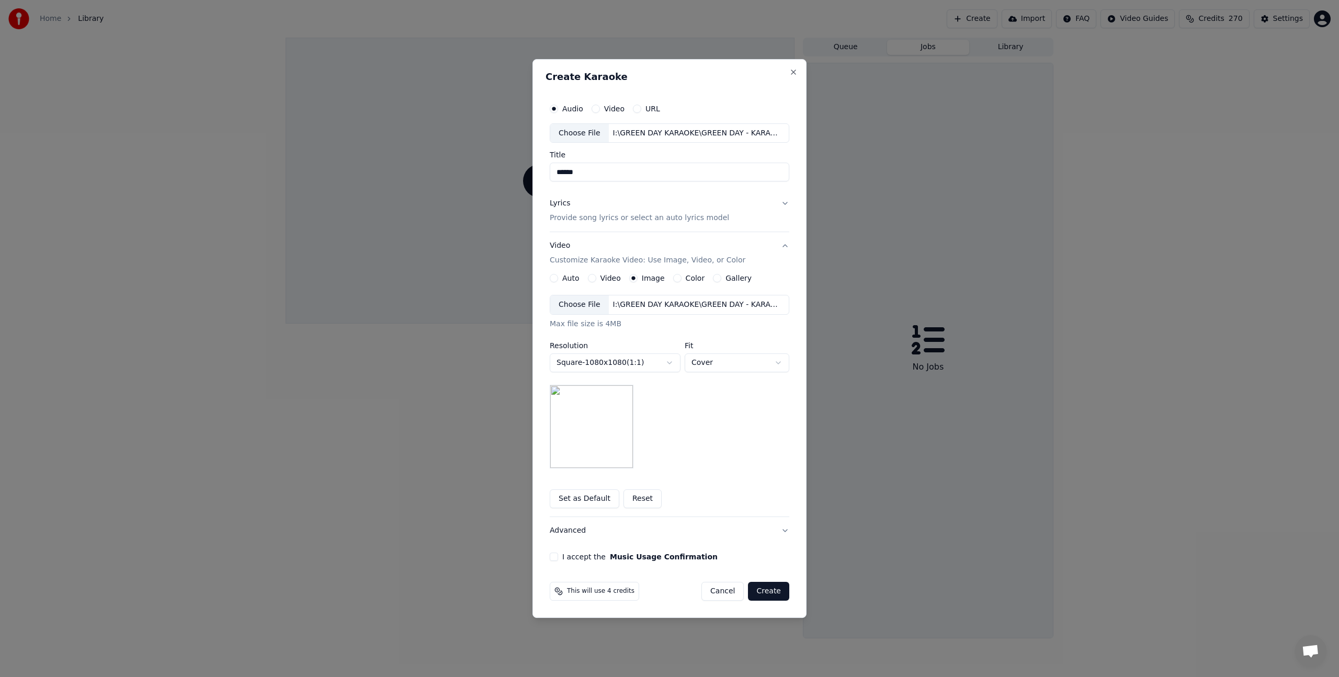
click at [596, 448] on img at bounding box center [592, 427] width 84 height 84
click at [619, 434] on img at bounding box center [592, 427] width 84 height 84
click at [595, 301] on div "Choose File" at bounding box center [579, 304] width 59 height 19
click at [550, 559] on div "**********" at bounding box center [669, 330] width 248 height 472
click at [553, 558] on button "I accept the Music Usage Confirmation" at bounding box center [554, 557] width 8 height 8
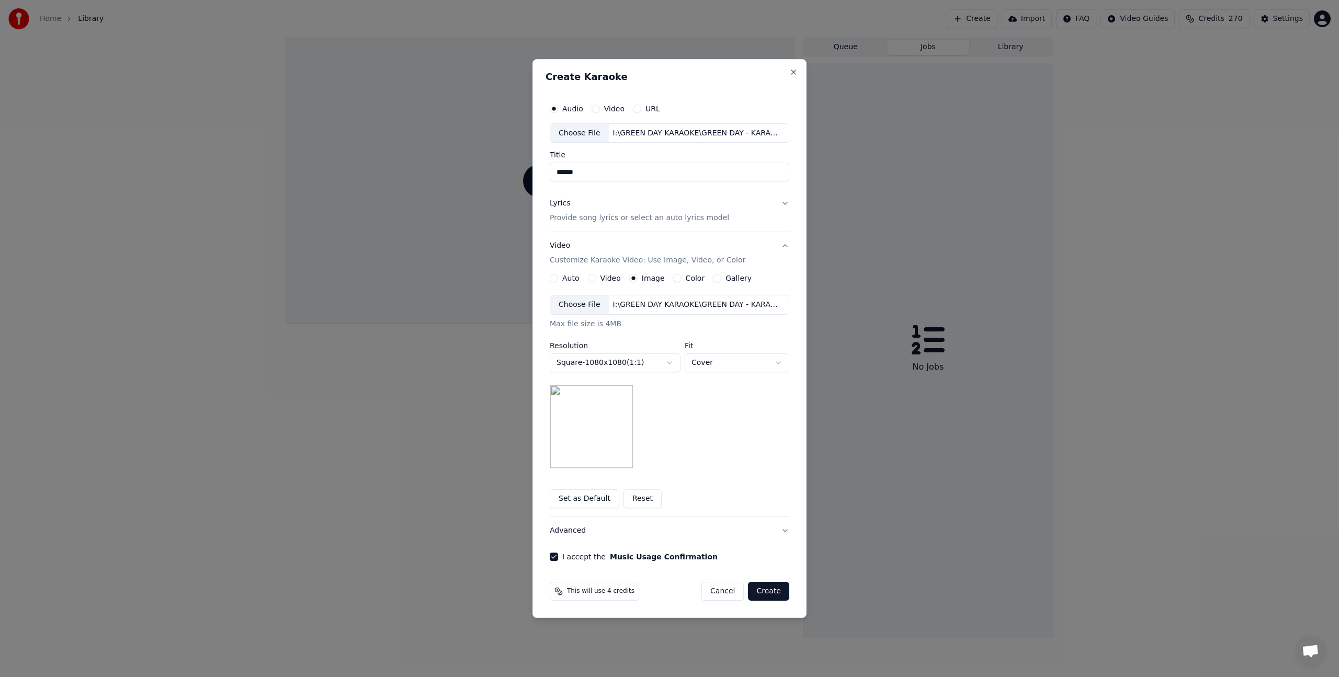
click at [772, 589] on button "Create" at bounding box center [768, 591] width 41 height 19
select select "*********"
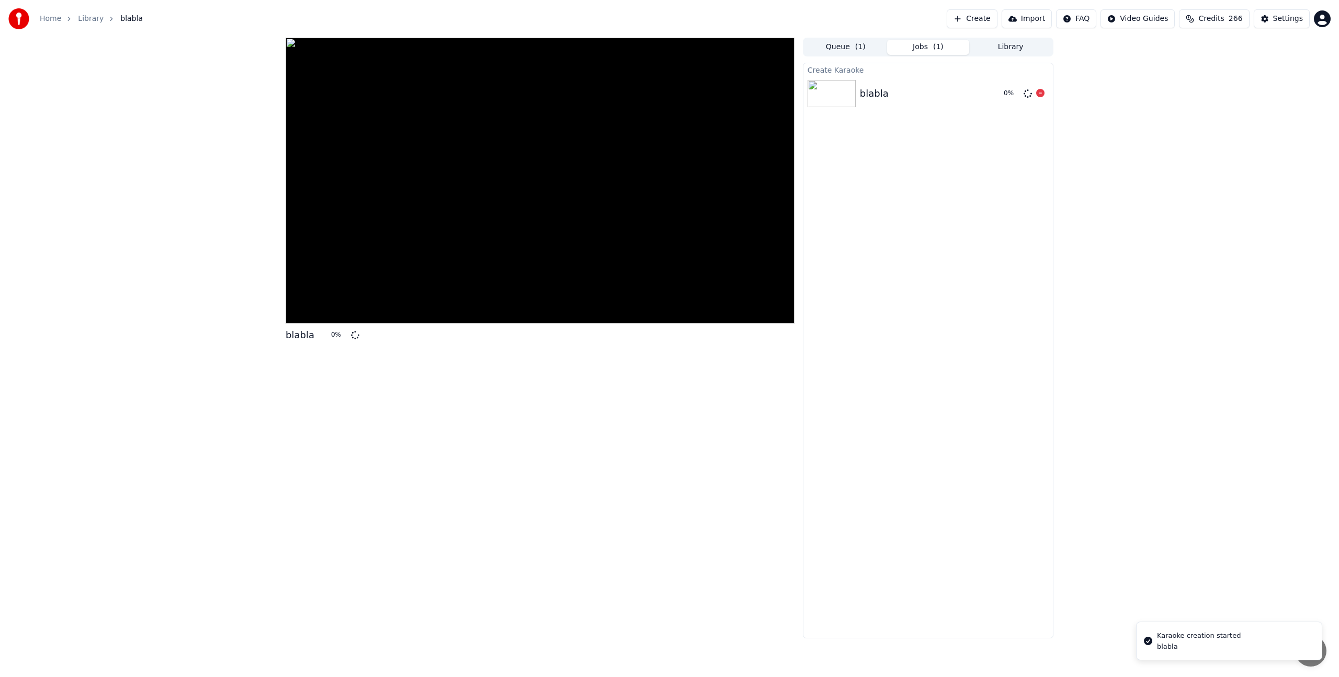
click at [877, 99] on div "blabla" at bounding box center [874, 93] width 29 height 15
click at [1040, 90] on icon at bounding box center [1040, 93] width 8 height 8
click at [1036, 94] on icon at bounding box center [1040, 93] width 8 height 8
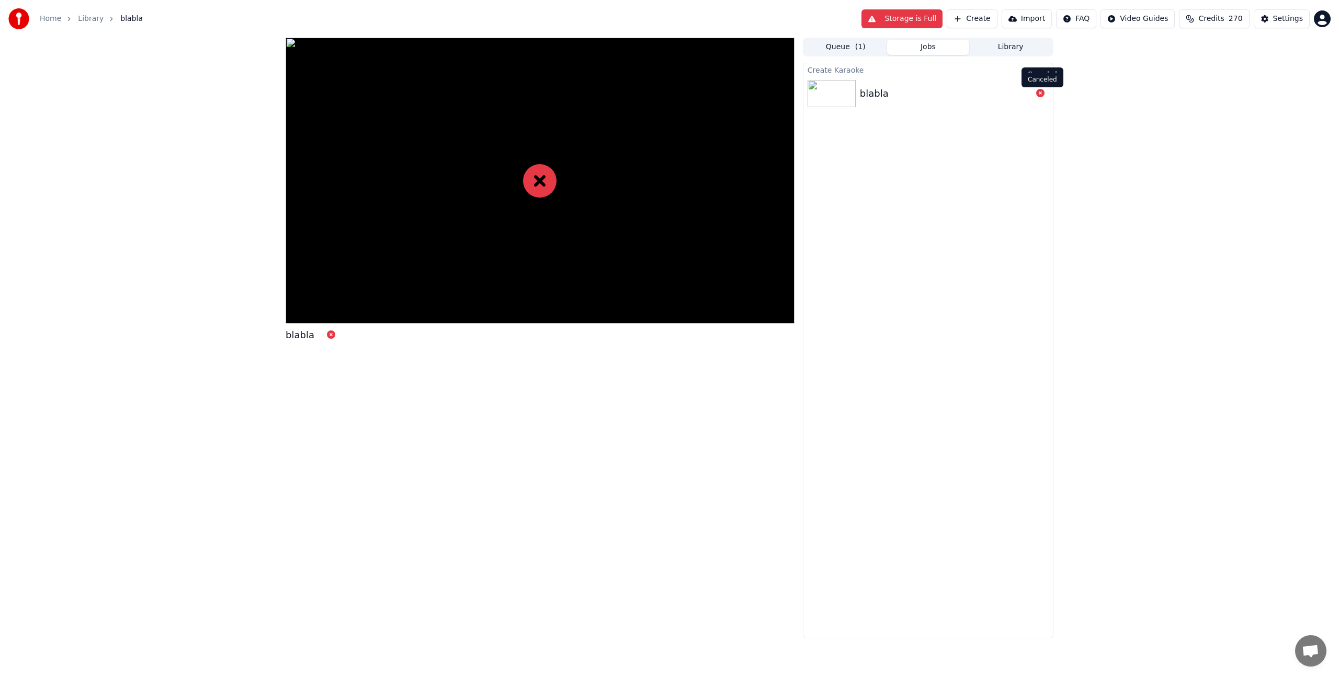
click at [1039, 93] on icon at bounding box center [1040, 93] width 8 height 8
click at [1039, 97] on icon at bounding box center [1040, 93] width 8 height 8
click at [974, 22] on button "Create" at bounding box center [971, 18] width 51 height 19
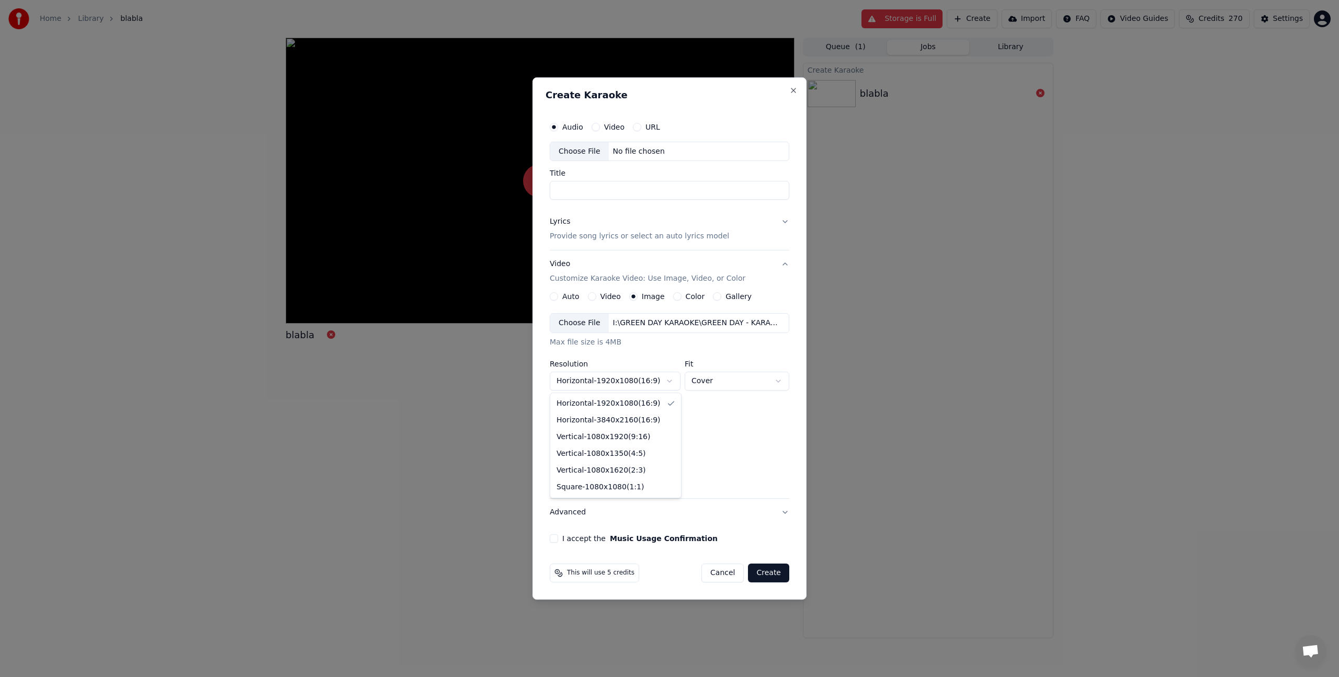
click at [597, 389] on body "**********" at bounding box center [669, 338] width 1339 height 677
select select "*********"
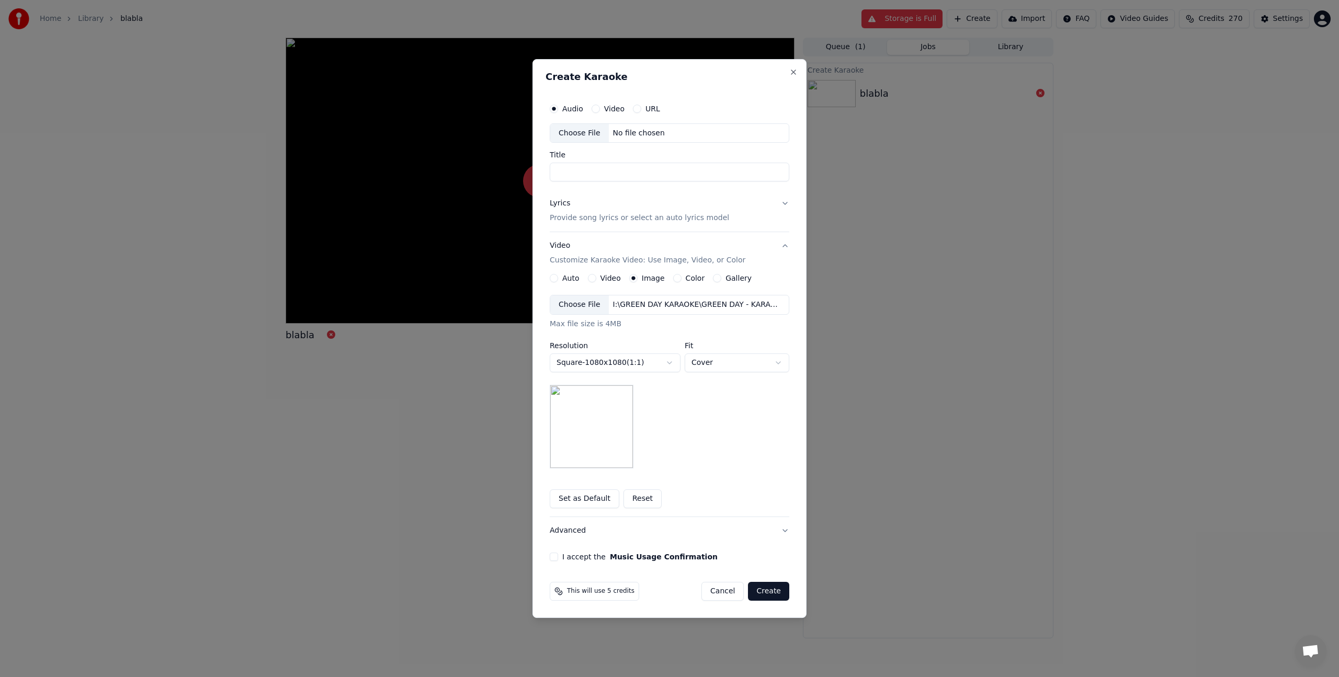
click at [581, 430] on img at bounding box center [592, 427] width 84 height 84
click at [586, 306] on div "Choose File" at bounding box center [579, 304] width 59 height 19
click at [571, 168] on input "Title" at bounding box center [669, 172] width 239 height 19
type input "******"
click at [572, 226] on button "Lyrics Provide song lyrics or select an auto lyrics model" at bounding box center [669, 211] width 239 height 42
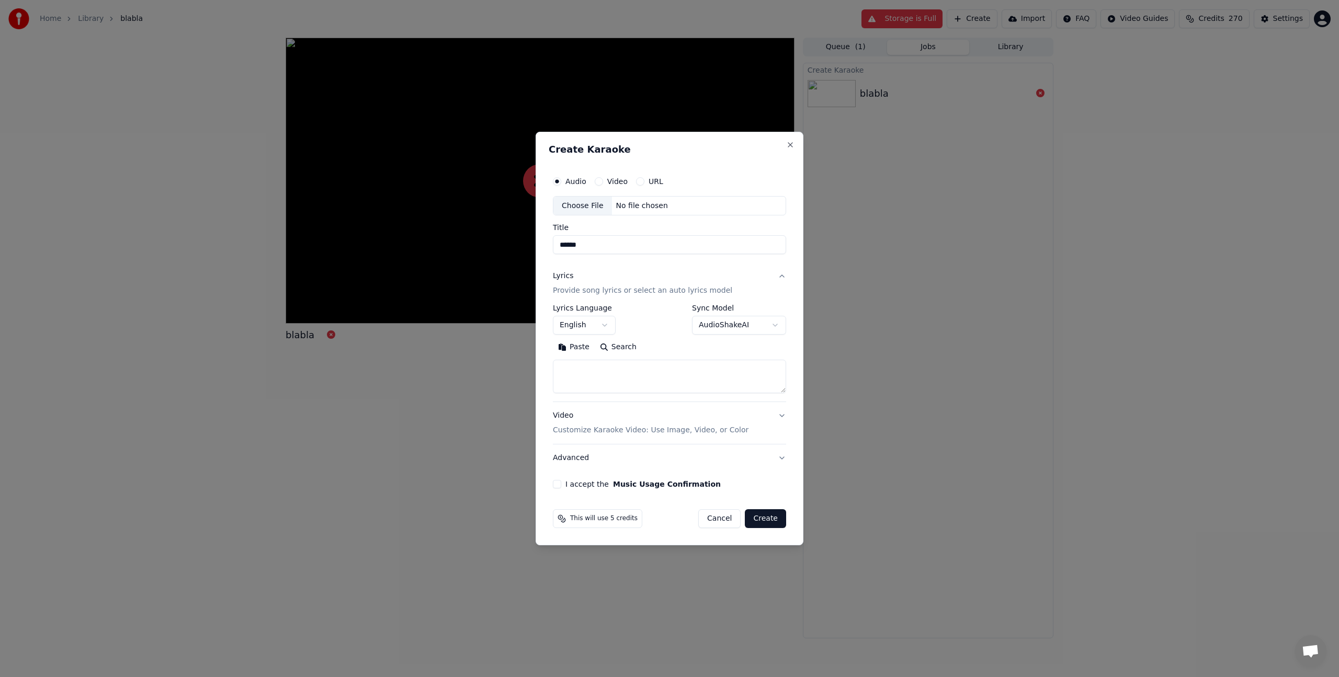
click at [596, 381] on textarea at bounding box center [669, 376] width 233 height 33
paste textarea "**********"
type textarea "**********"
click at [553, 485] on button "I accept the Music Usage Confirmation" at bounding box center [557, 484] width 8 height 8
click at [572, 204] on div "Choose File" at bounding box center [582, 206] width 59 height 19
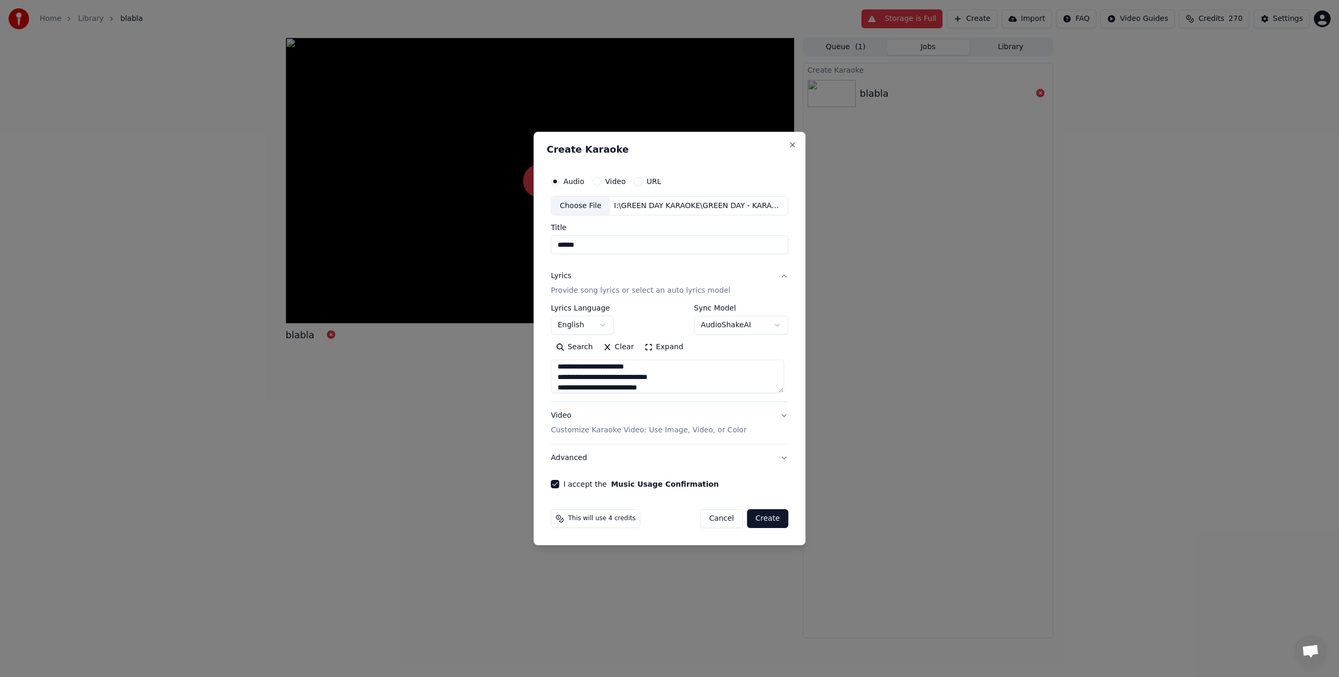
click at [681, 434] on p "Customize Karaoke Video: Use Image, Video, or Color" at bounding box center [649, 430] width 196 height 10
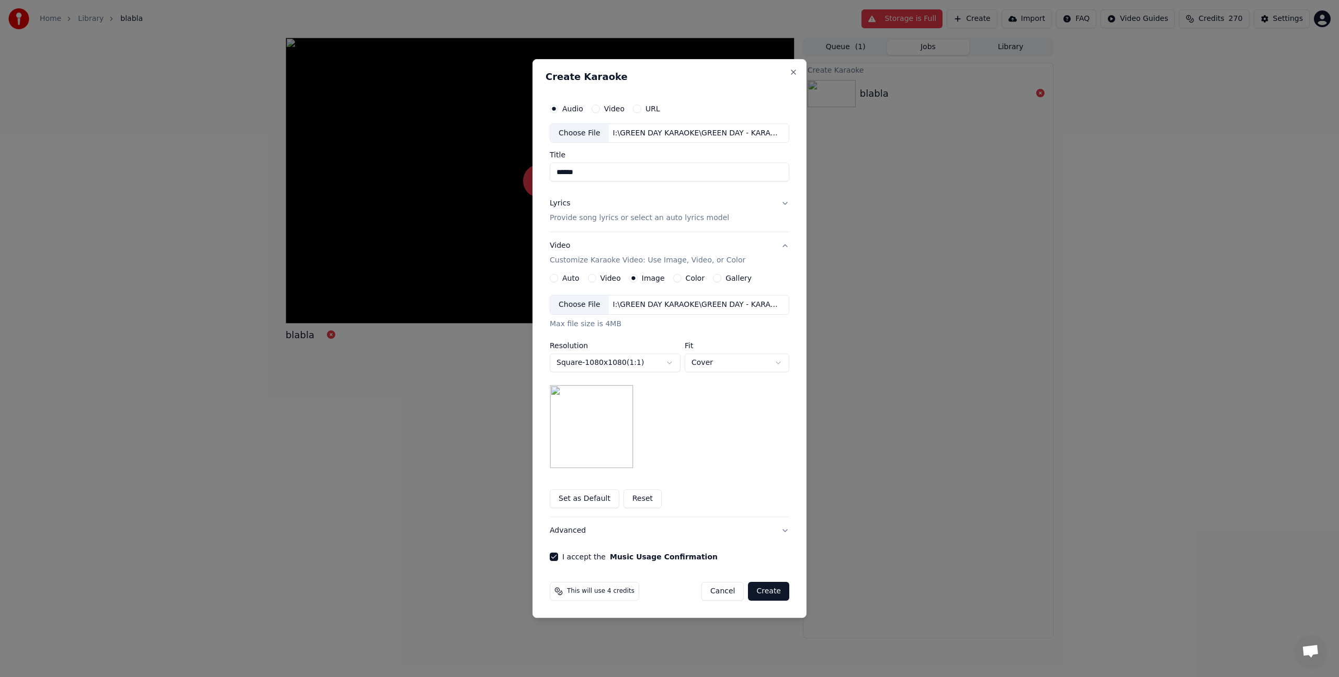
click at [764, 587] on button "Create" at bounding box center [768, 591] width 41 height 19
select select "*********"
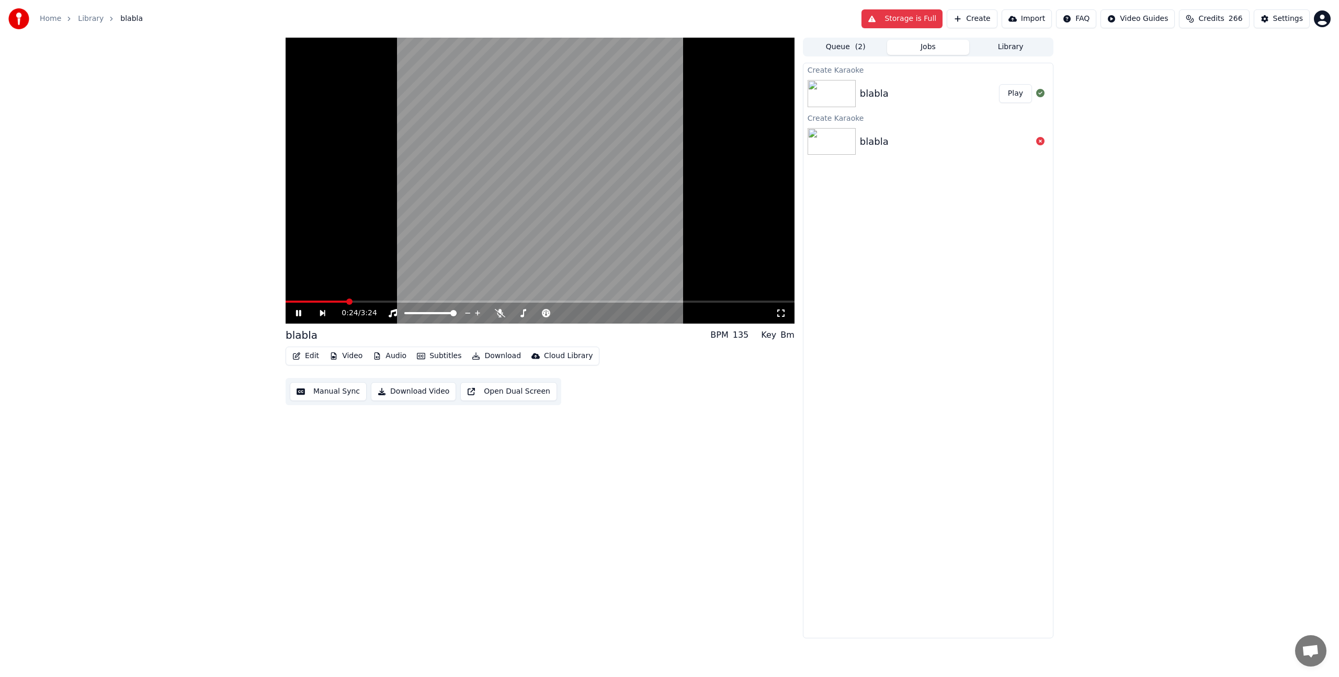
click at [621, 151] on video at bounding box center [539, 181] width 509 height 286
click at [474, 354] on button "Download" at bounding box center [496, 356] width 58 height 15
click at [510, 374] on div "Video [.mp4]" at bounding box center [505, 378] width 47 height 10
click at [1000, 91] on button "Show" at bounding box center [1013, 93] width 38 height 19
